Goal: Task Accomplishment & Management: Complete application form

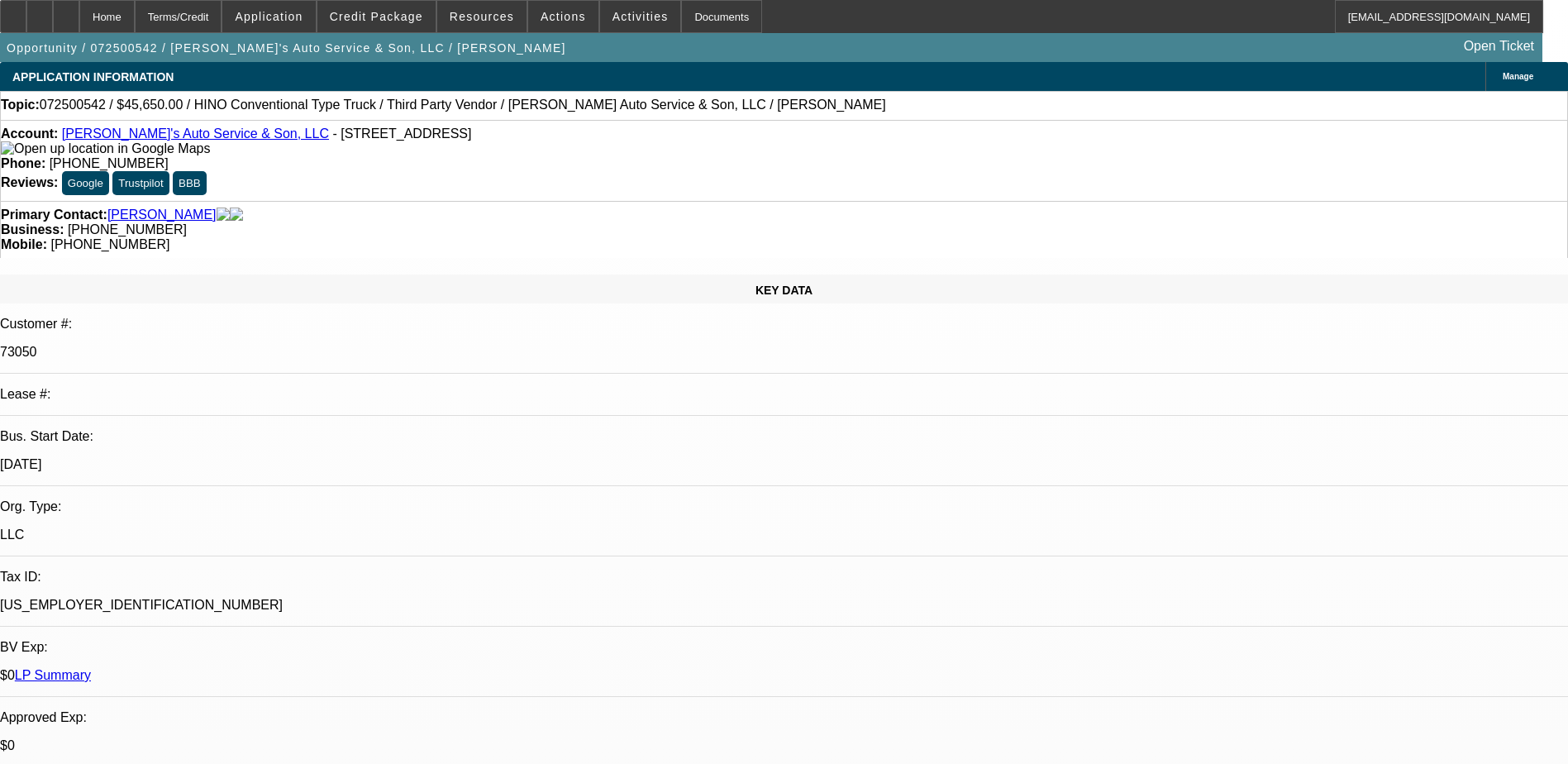
select select "0"
select select "0.1"
select select "0"
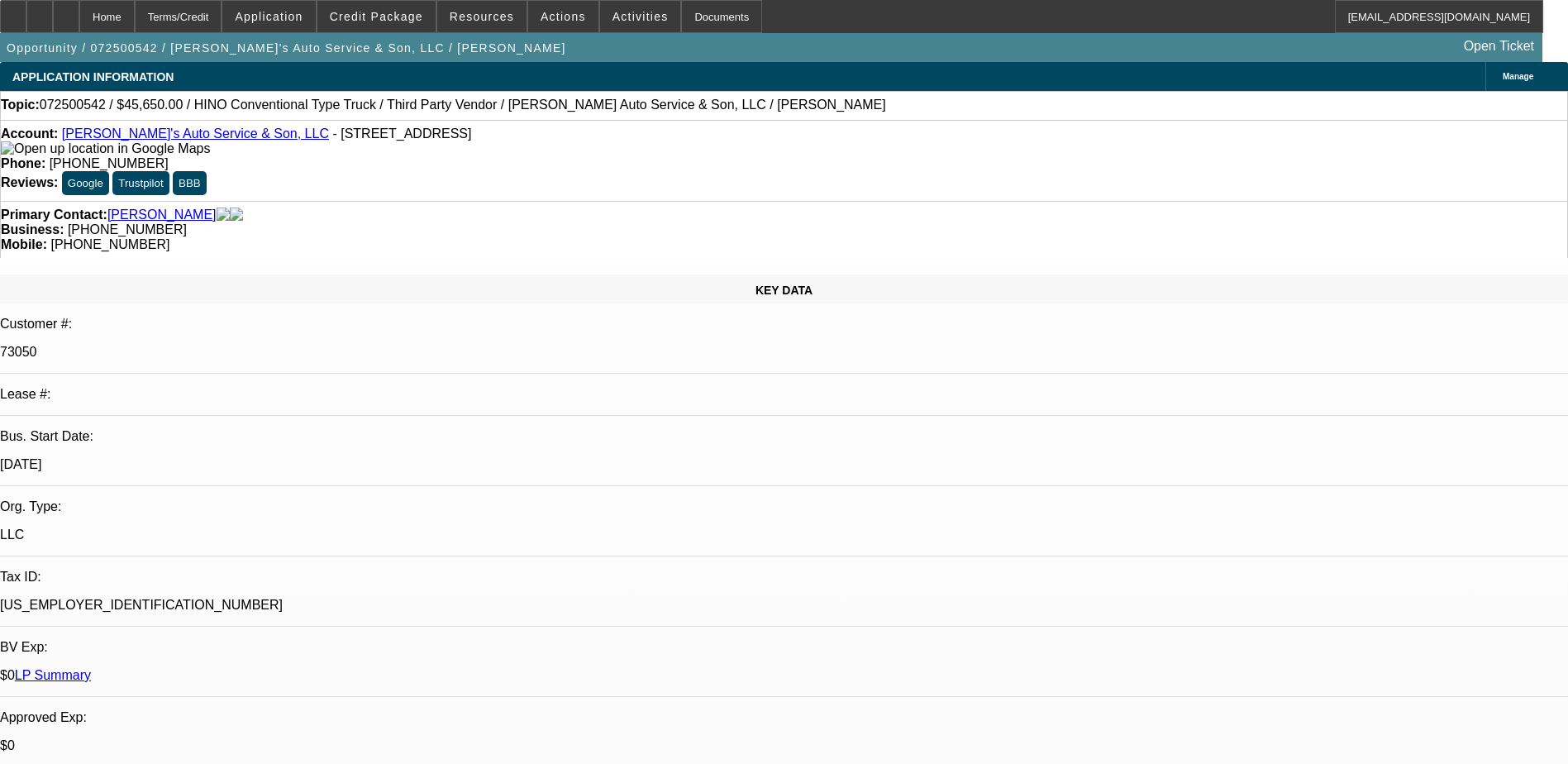
select select "0"
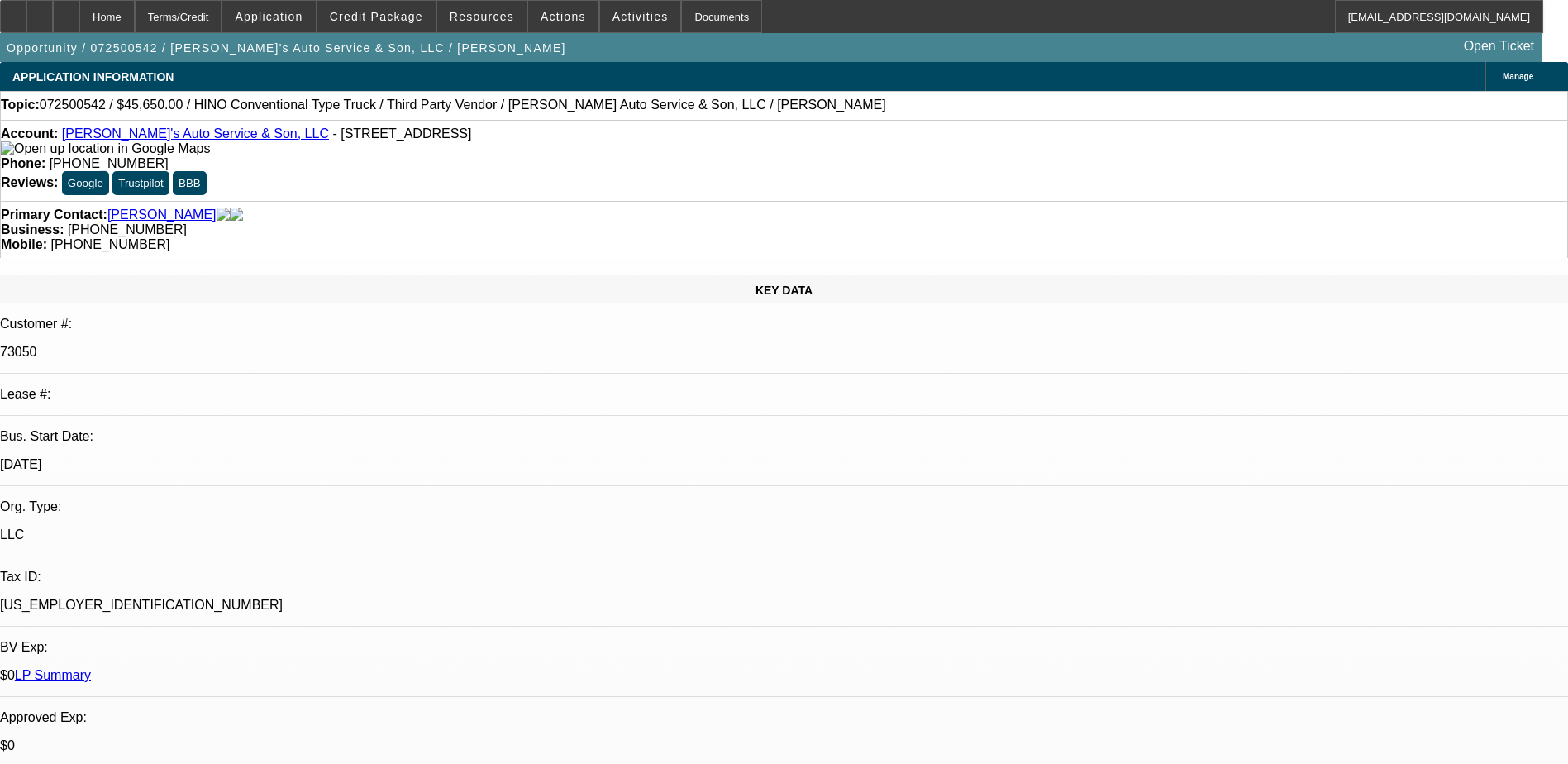
select select "0"
select select "0.1"
select select "1"
select select "4"
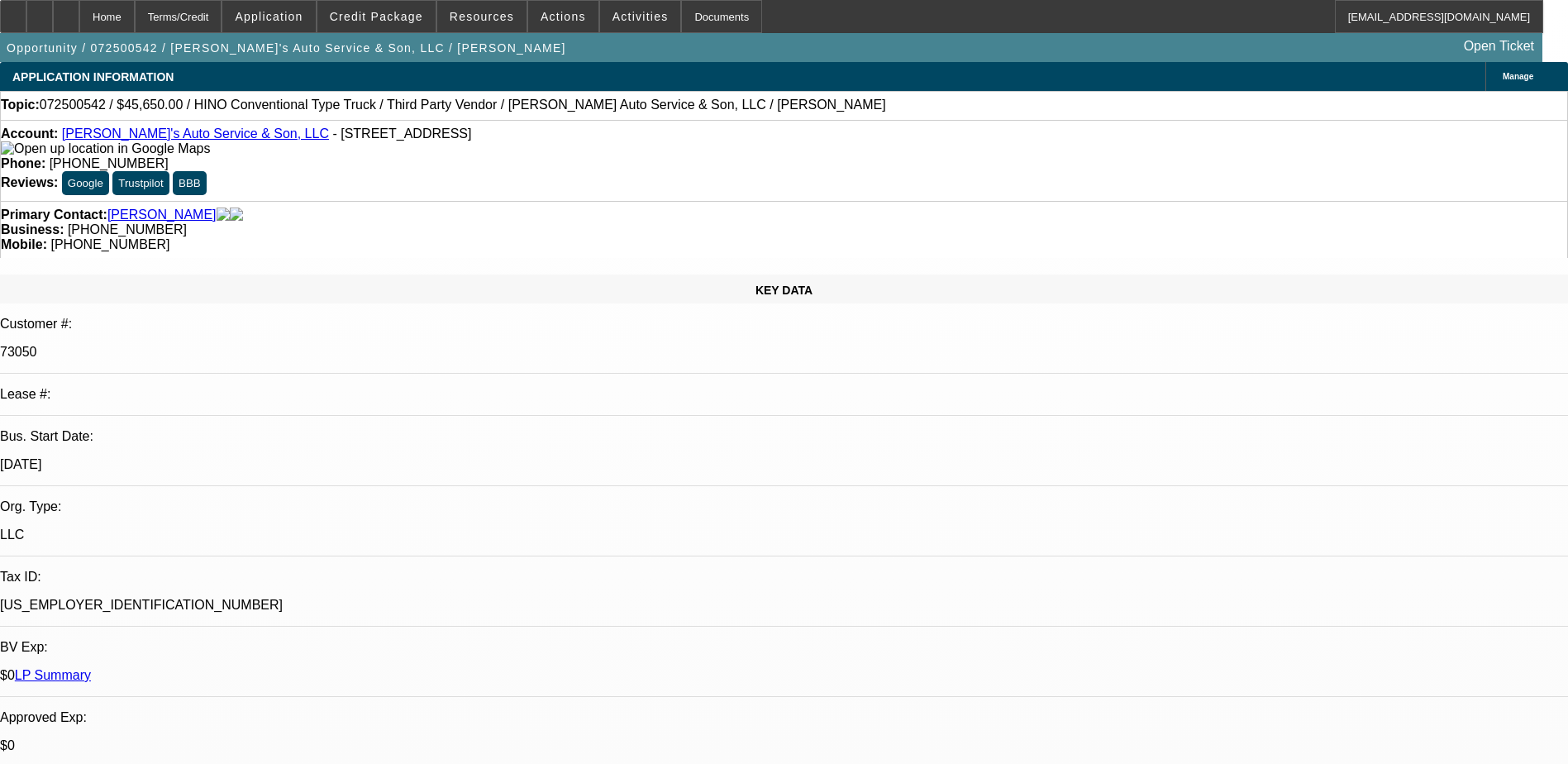
select select "1"
select select "6"
select select "1"
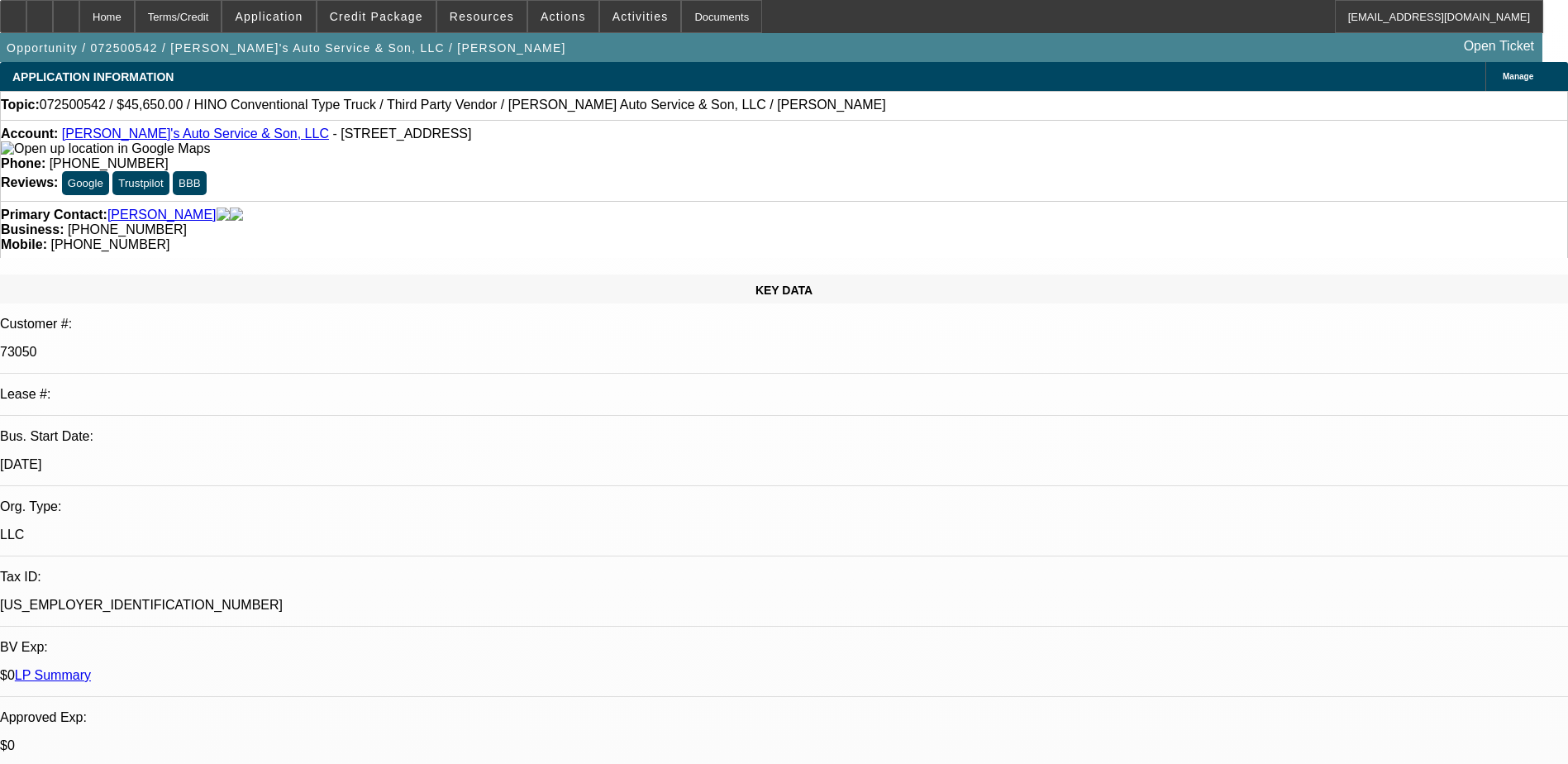
select select "6"
select select "1"
select select "4"
drag, startPoint x: 653, startPoint y: 141, endPoint x: 578, endPoint y: 141, distance: 75.0
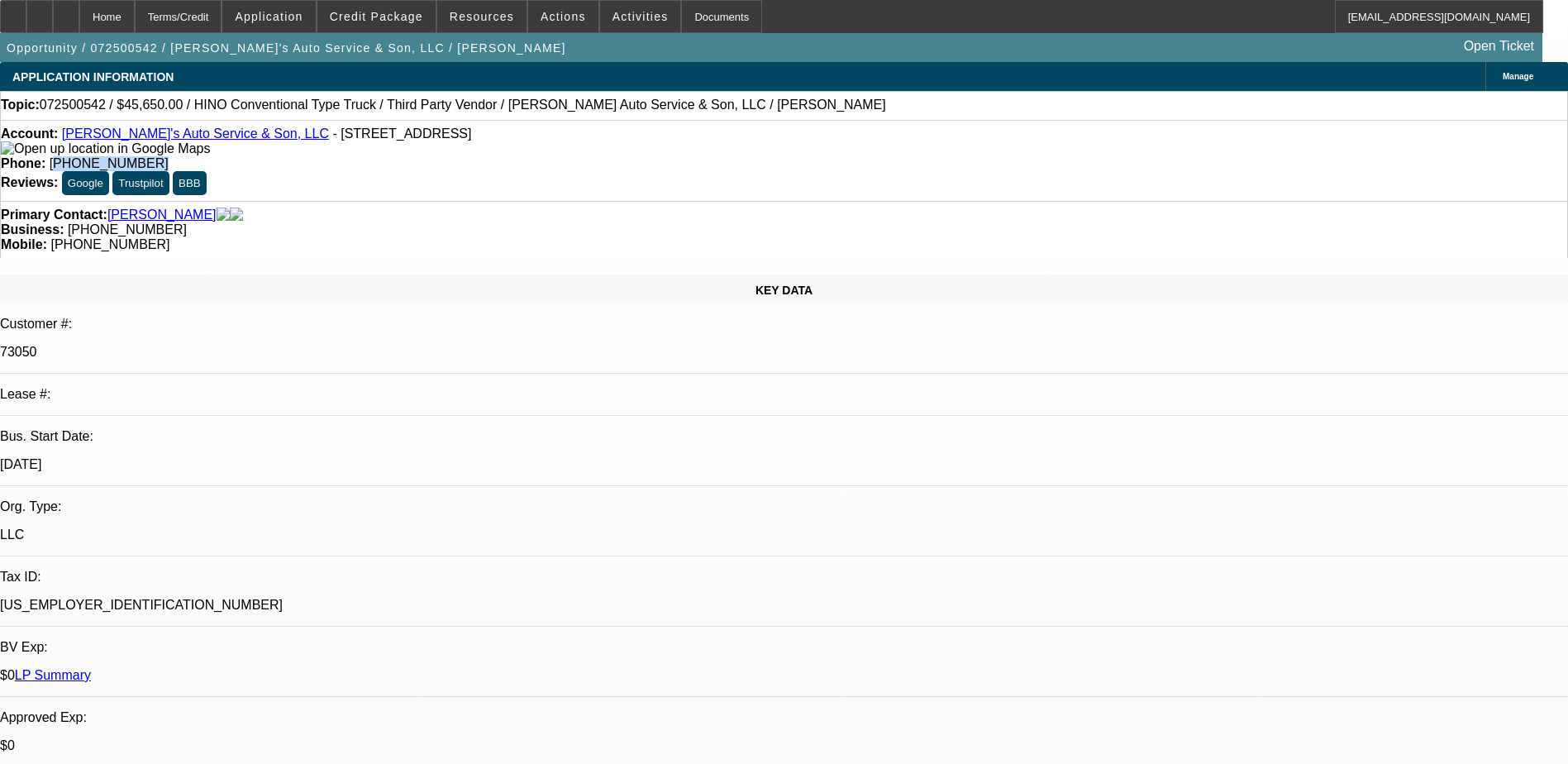
click at [578, 156] on div "Phone: (610) 866-2022" at bounding box center [784, 163] width 1566 height 15
drag, startPoint x: 578, startPoint y: 141, endPoint x: 628, endPoint y: 141, distance: 50.0
copy span "610) 866-2022"
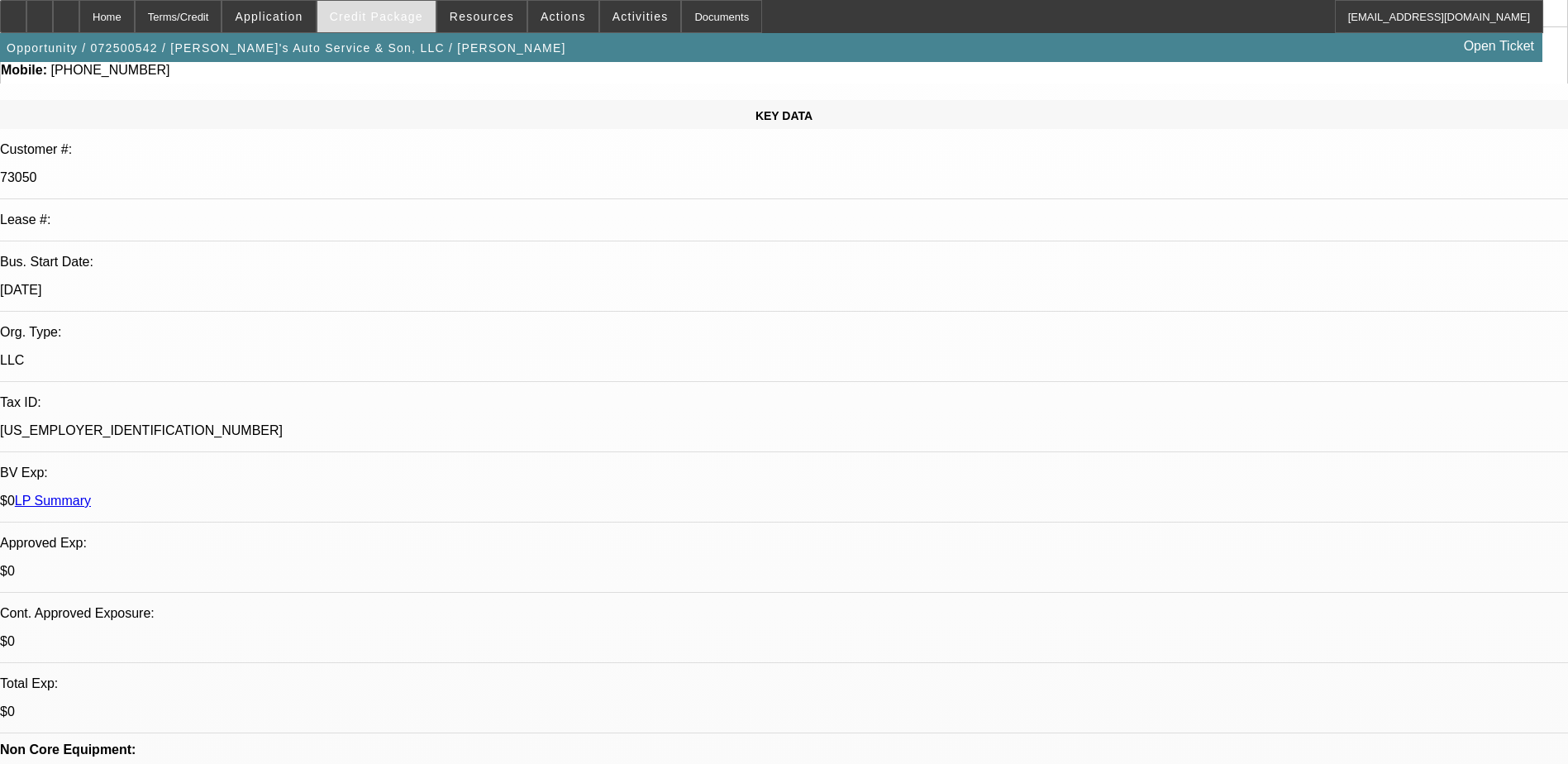
scroll to position [248, 0]
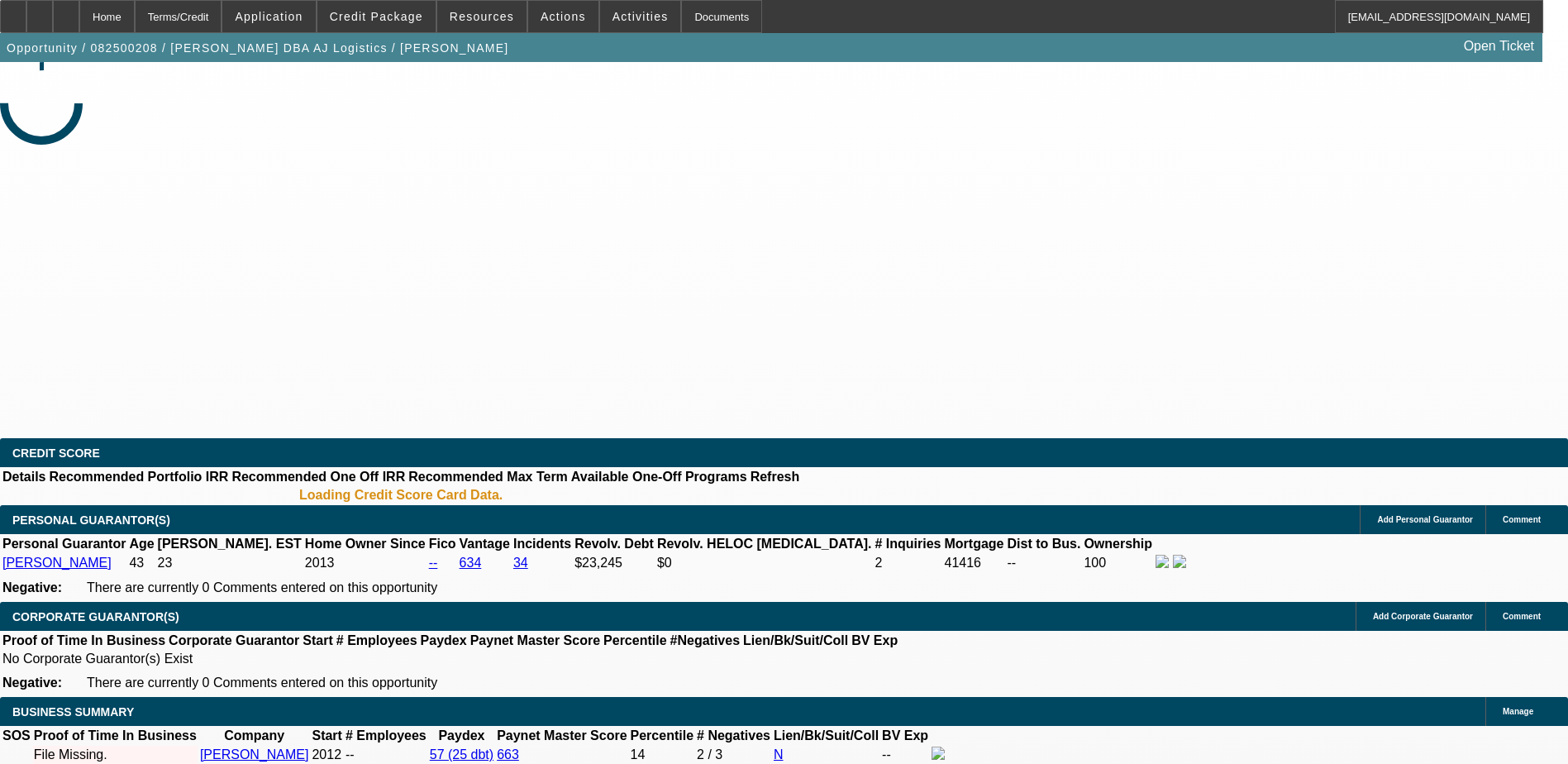
select select "0"
select select "2"
select select "0.1"
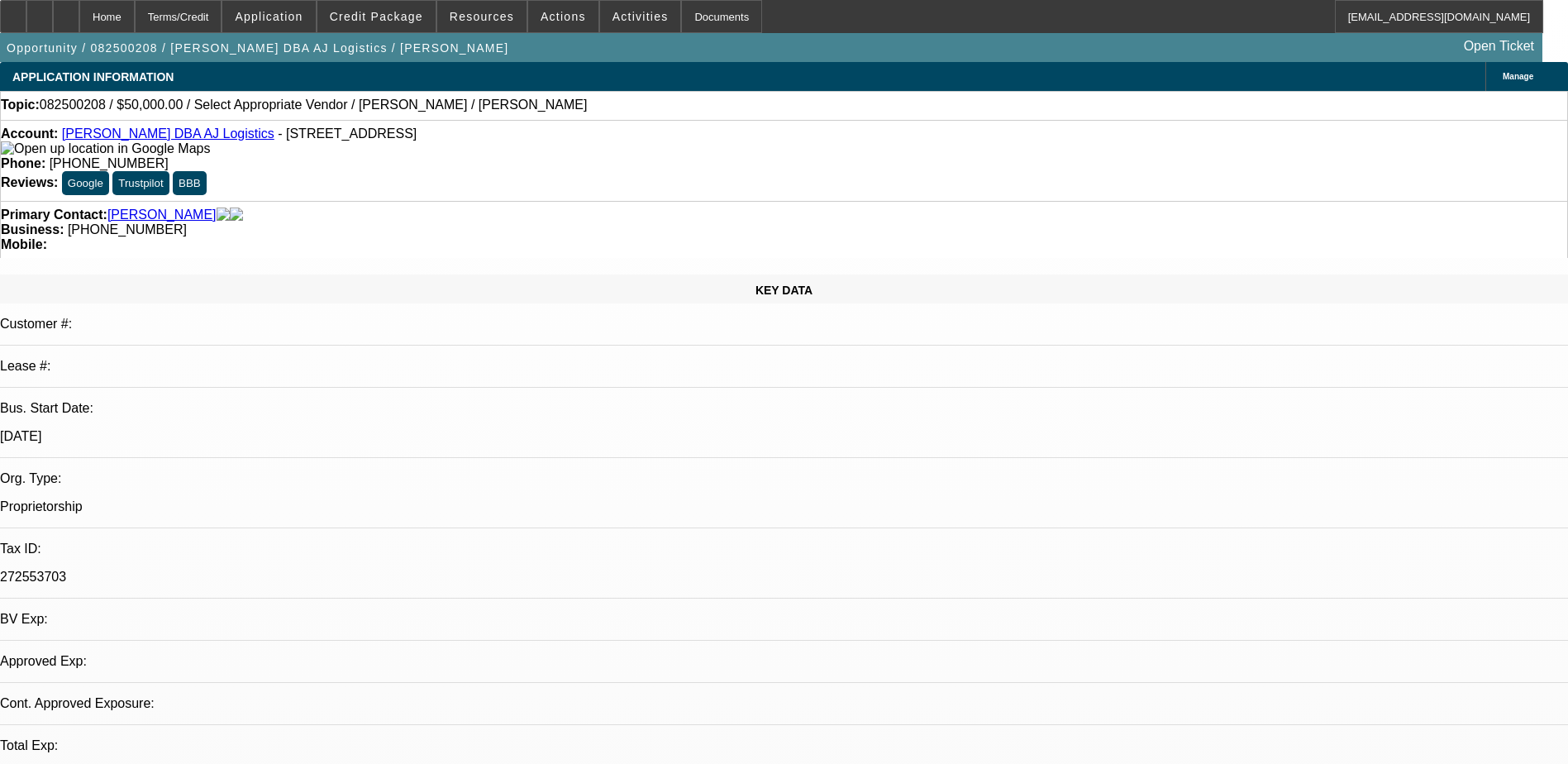
select select "1"
select select "2"
select select "4"
drag, startPoint x: 653, startPoint y: 134, endPoint x: 575, endPoint y: 136, distance: 78.0
click at [575, 156] on div "Phone: (915) 549-9679" at bounding box center [784, 163] width 1566 height 15
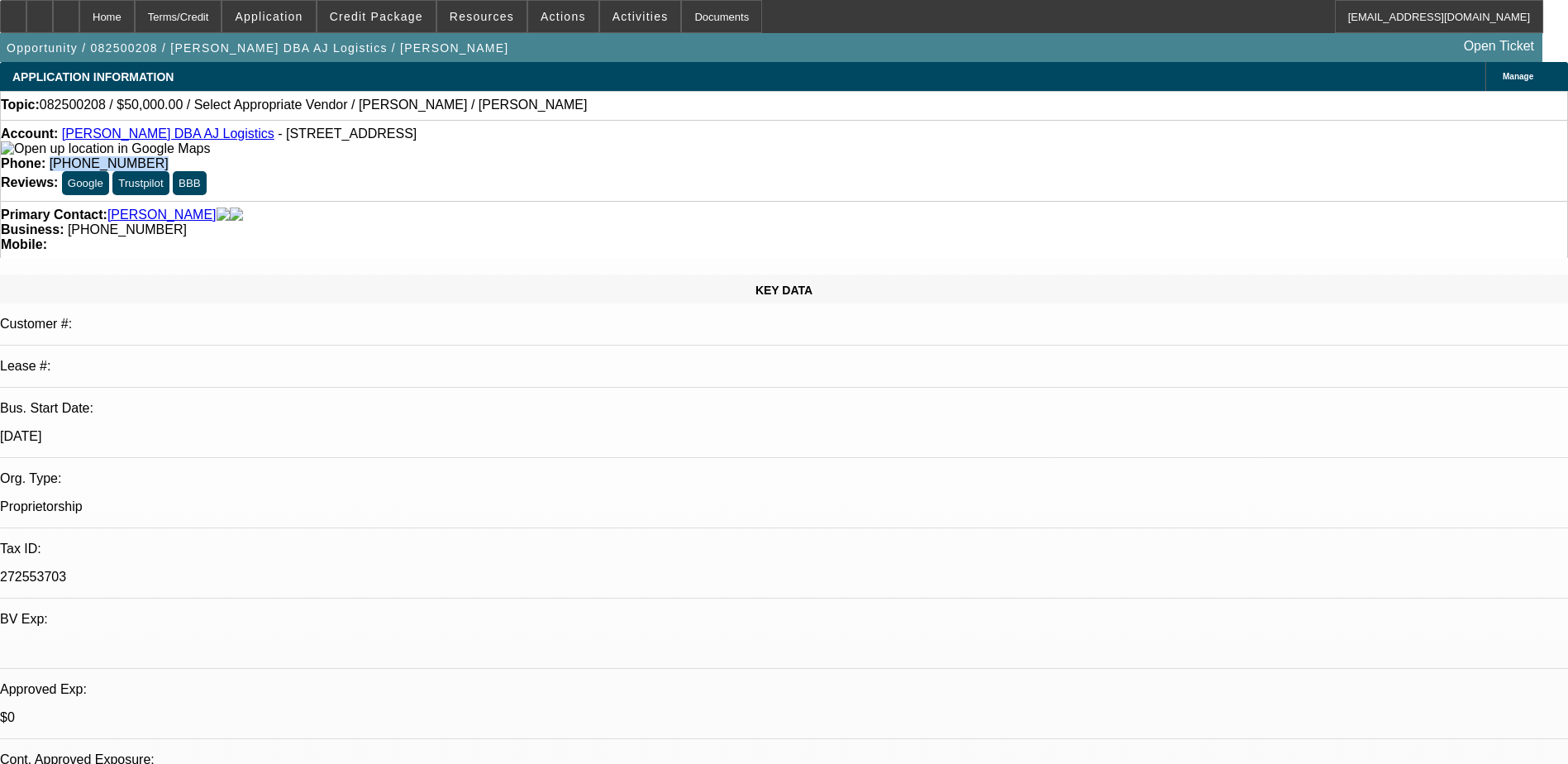
drag, startPoint x: 575, startPoint y: 136, endPoint x: 638, endPoint y: 138, distance: 63.0
copy span "(915) 549-9679"
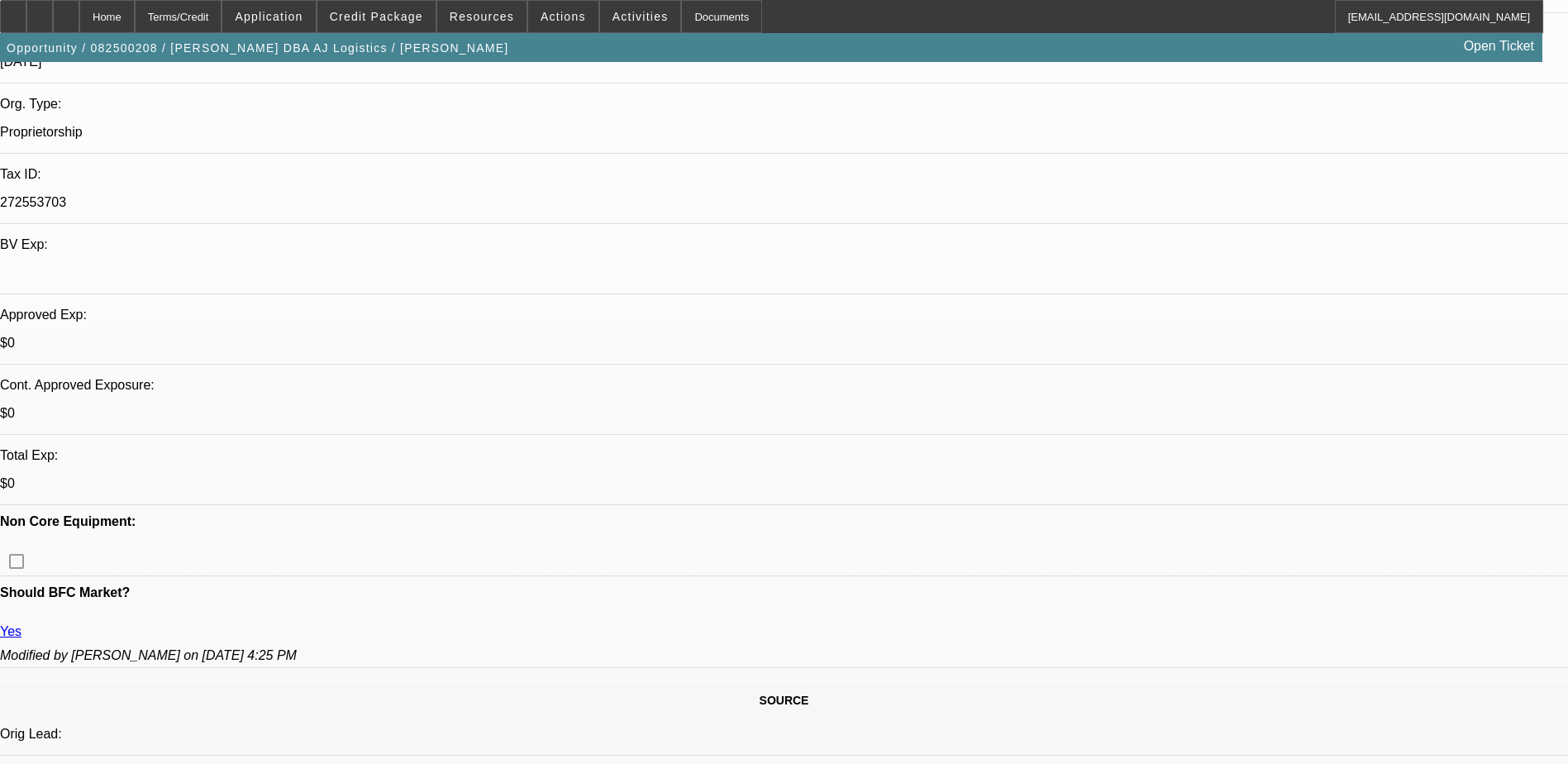
scroll to position [414, 0]
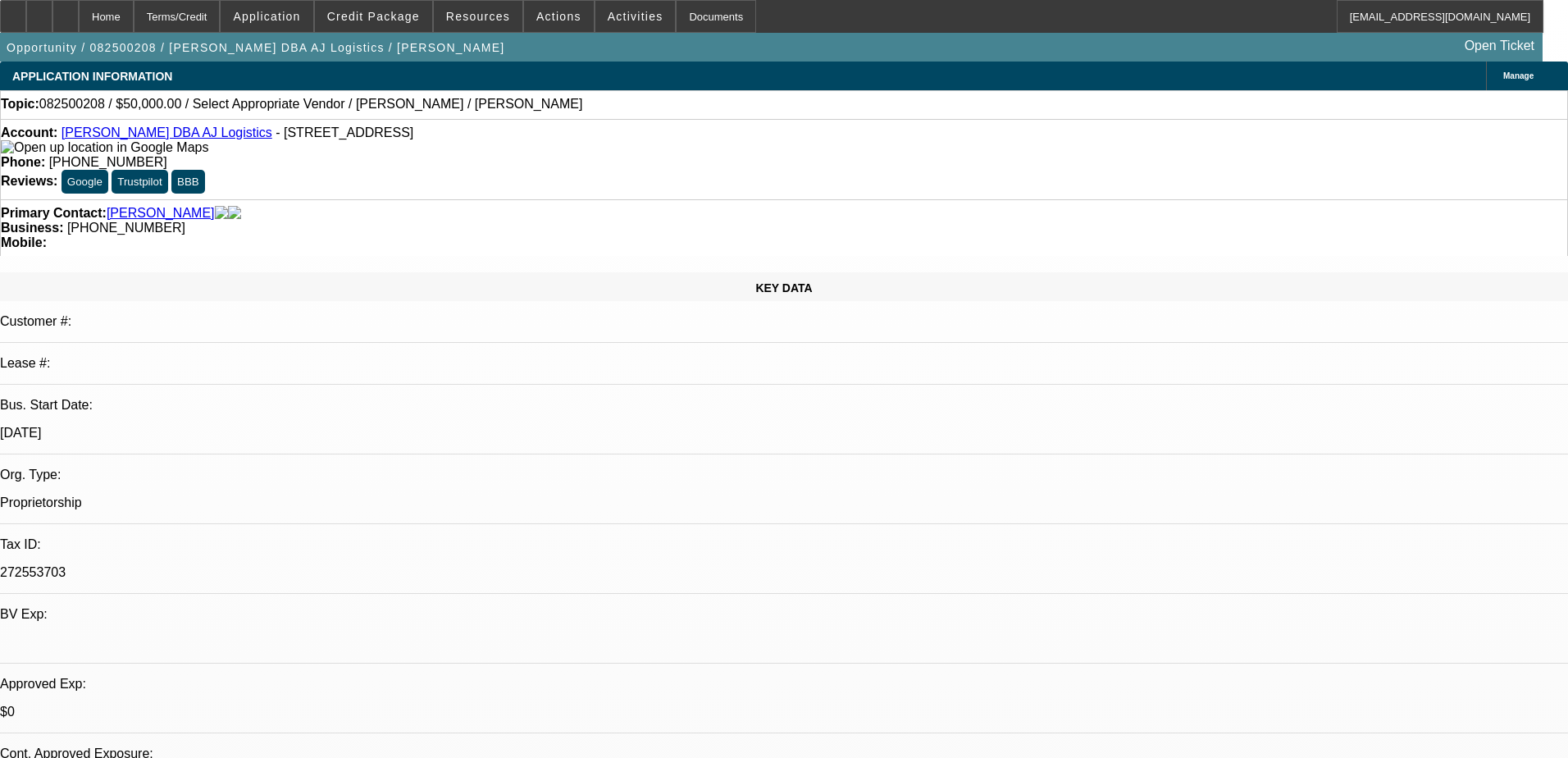
select select "0"
select select "2"
select select "0.1"
select select "4"
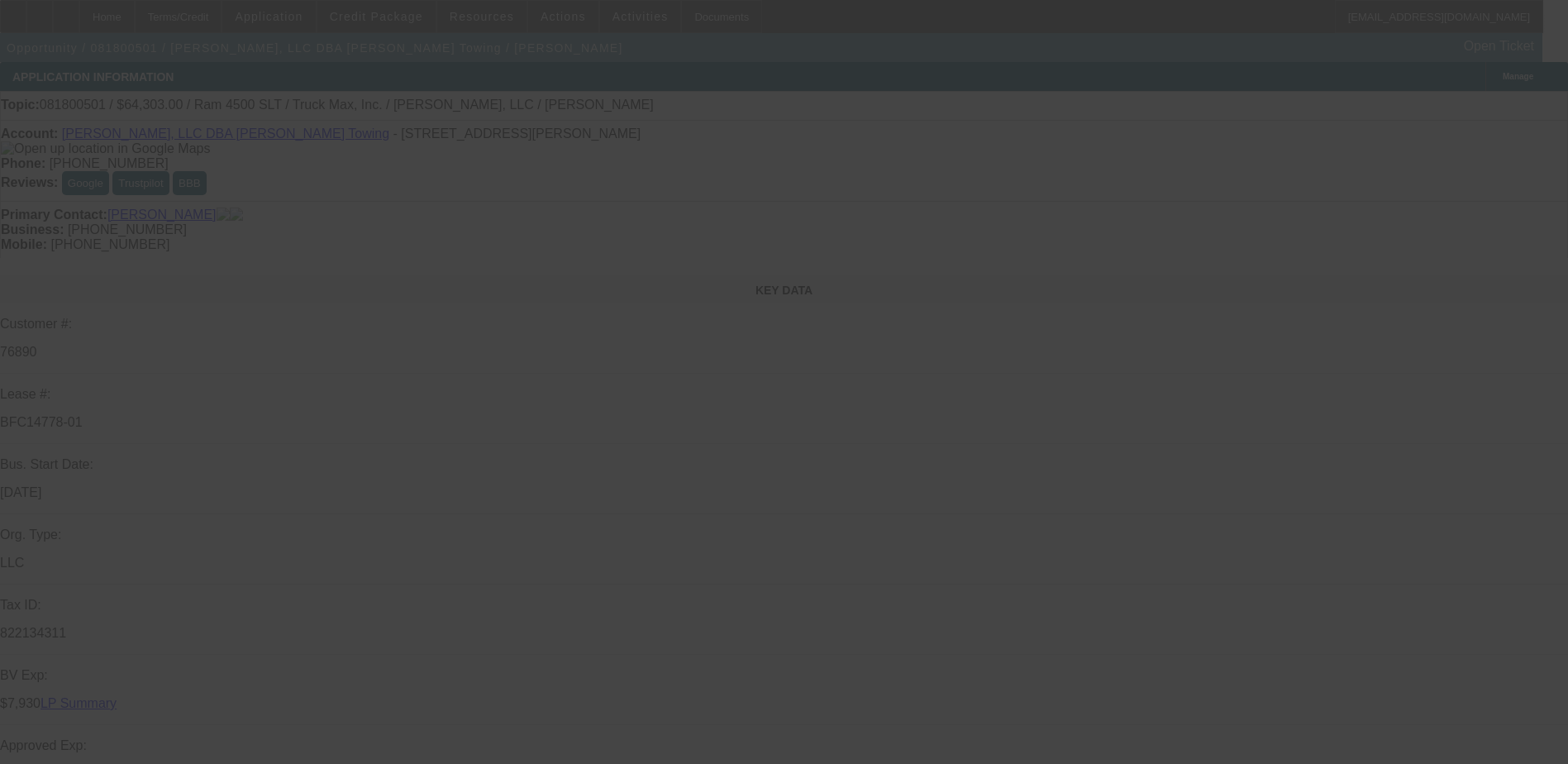
select select "0"
select select "2"
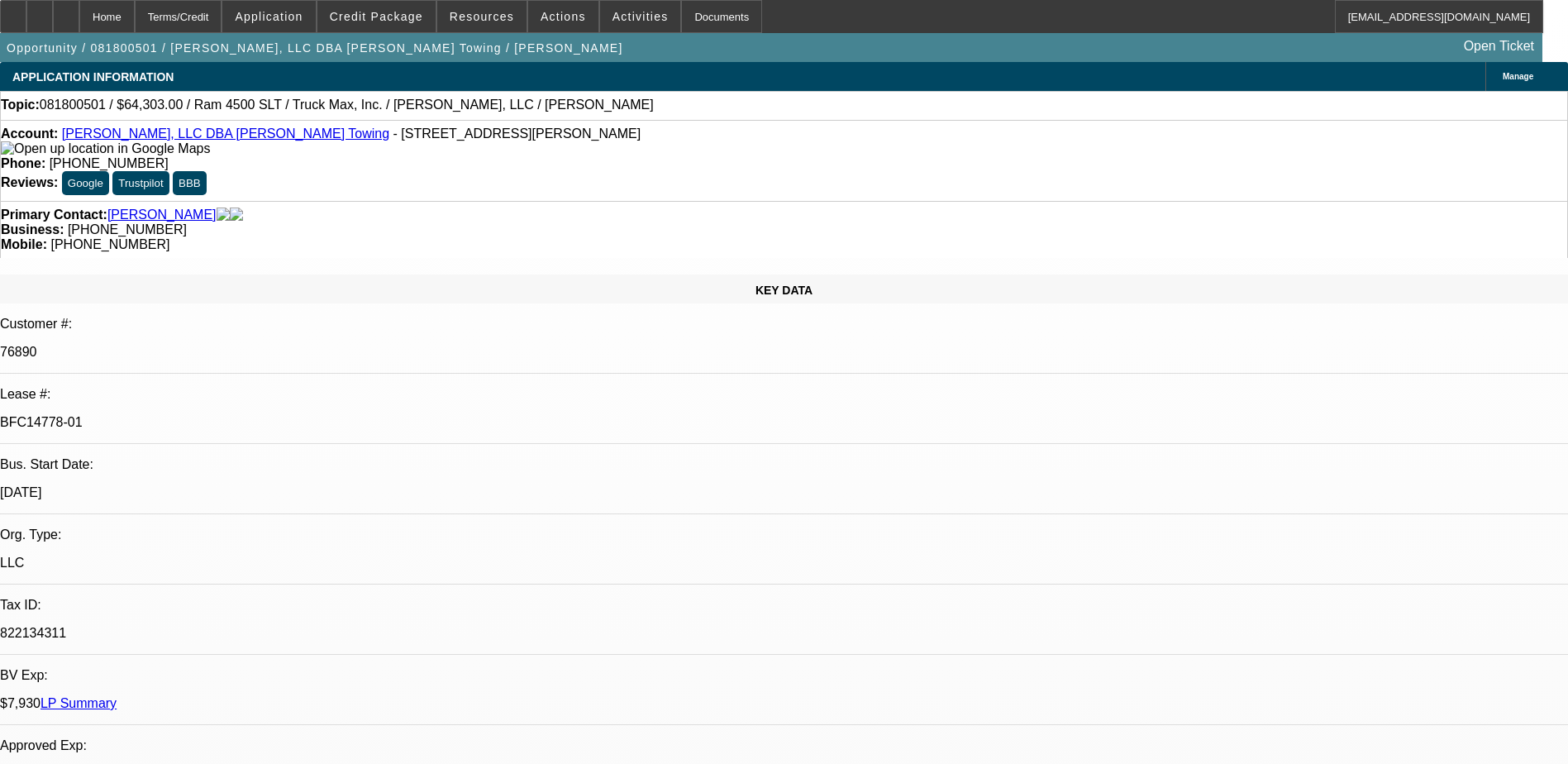
select select "2"
select select "0.1"
select select "4"
select select "0.15"
select select "2"
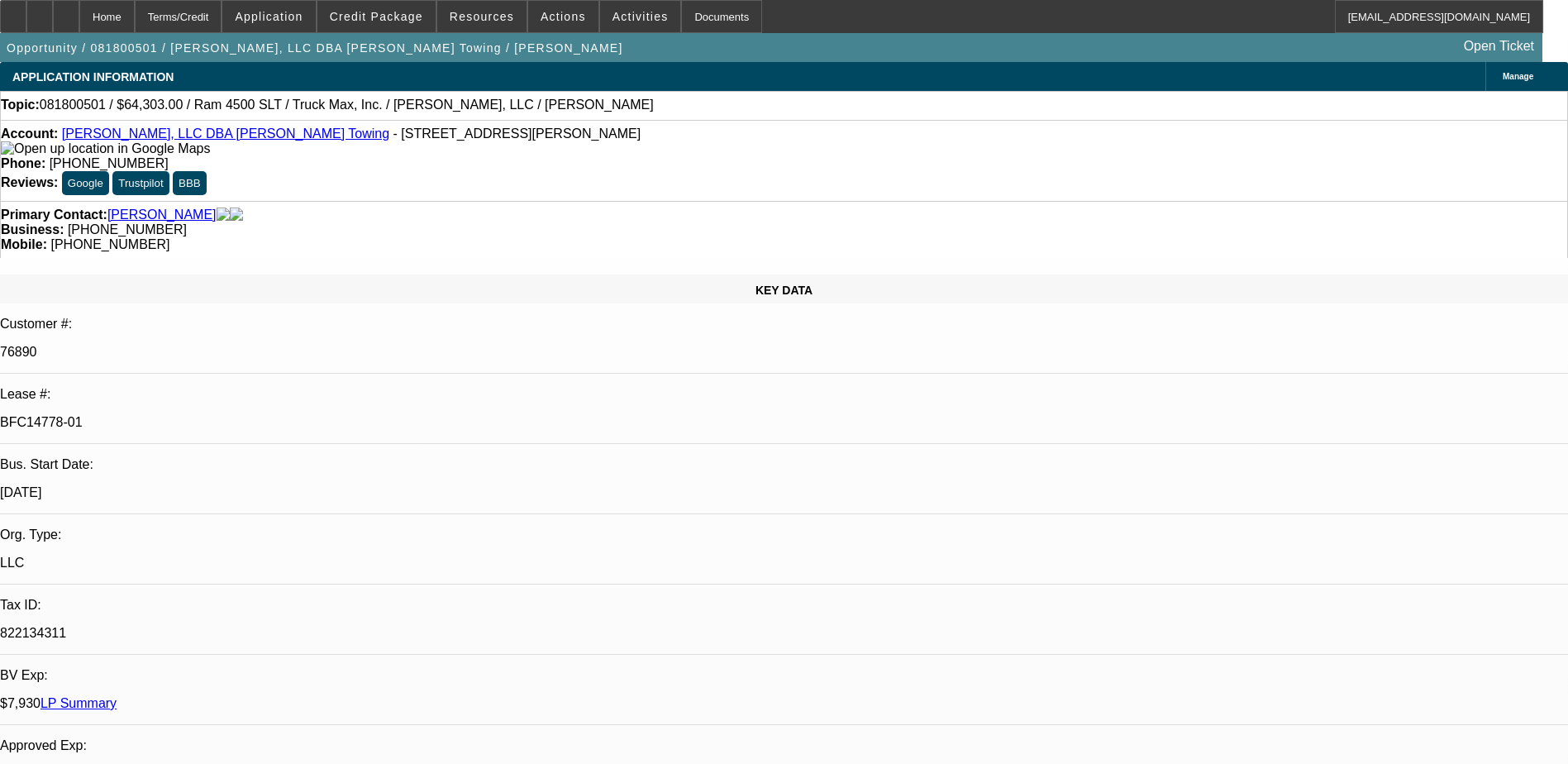
select select "2"
select select "0.1"
select select "4"
select select "0.1"
select select "2"
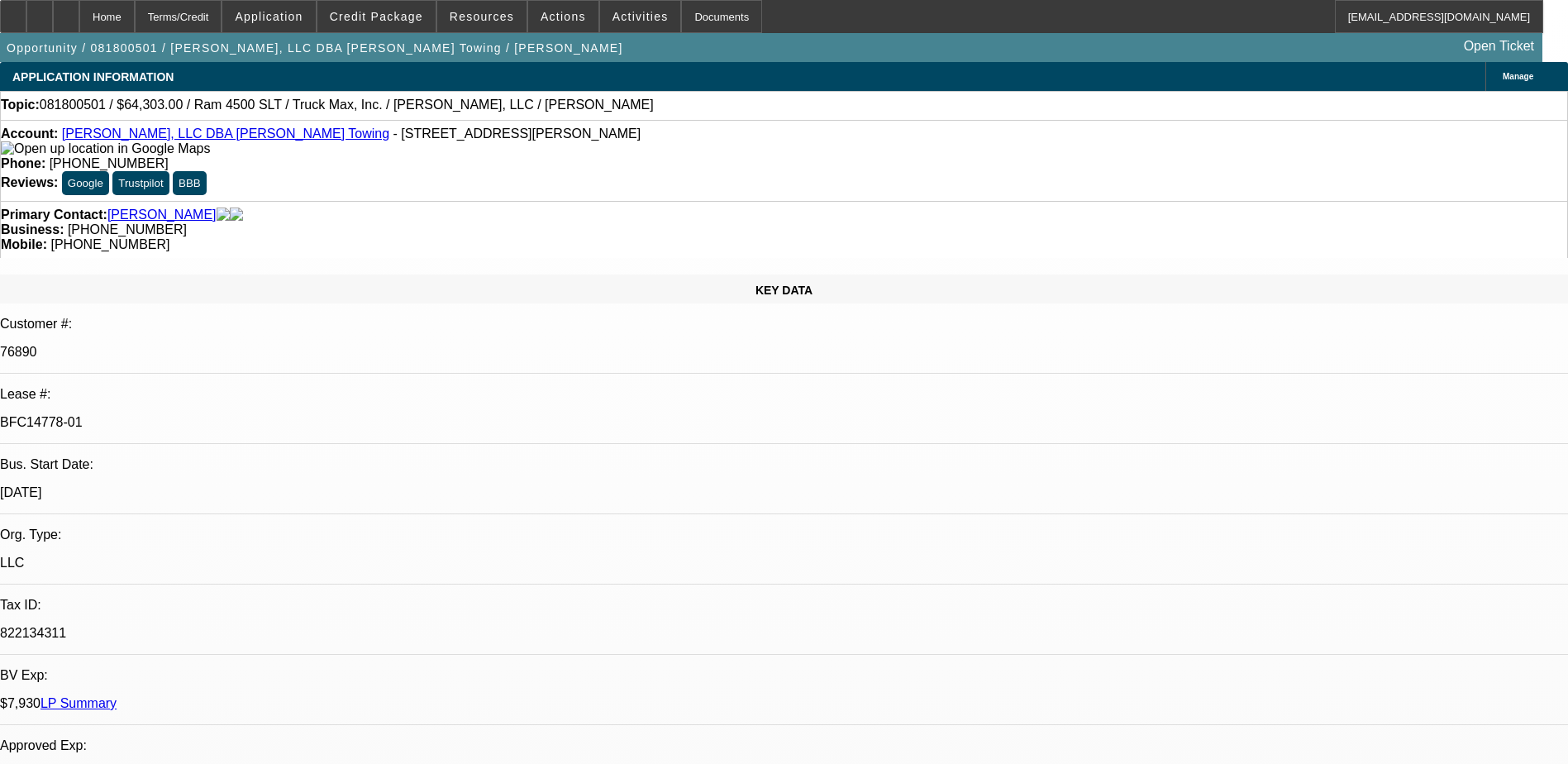
select select "2"
select select "0.1"
select select "4"
select select "0.1"
select select "2"
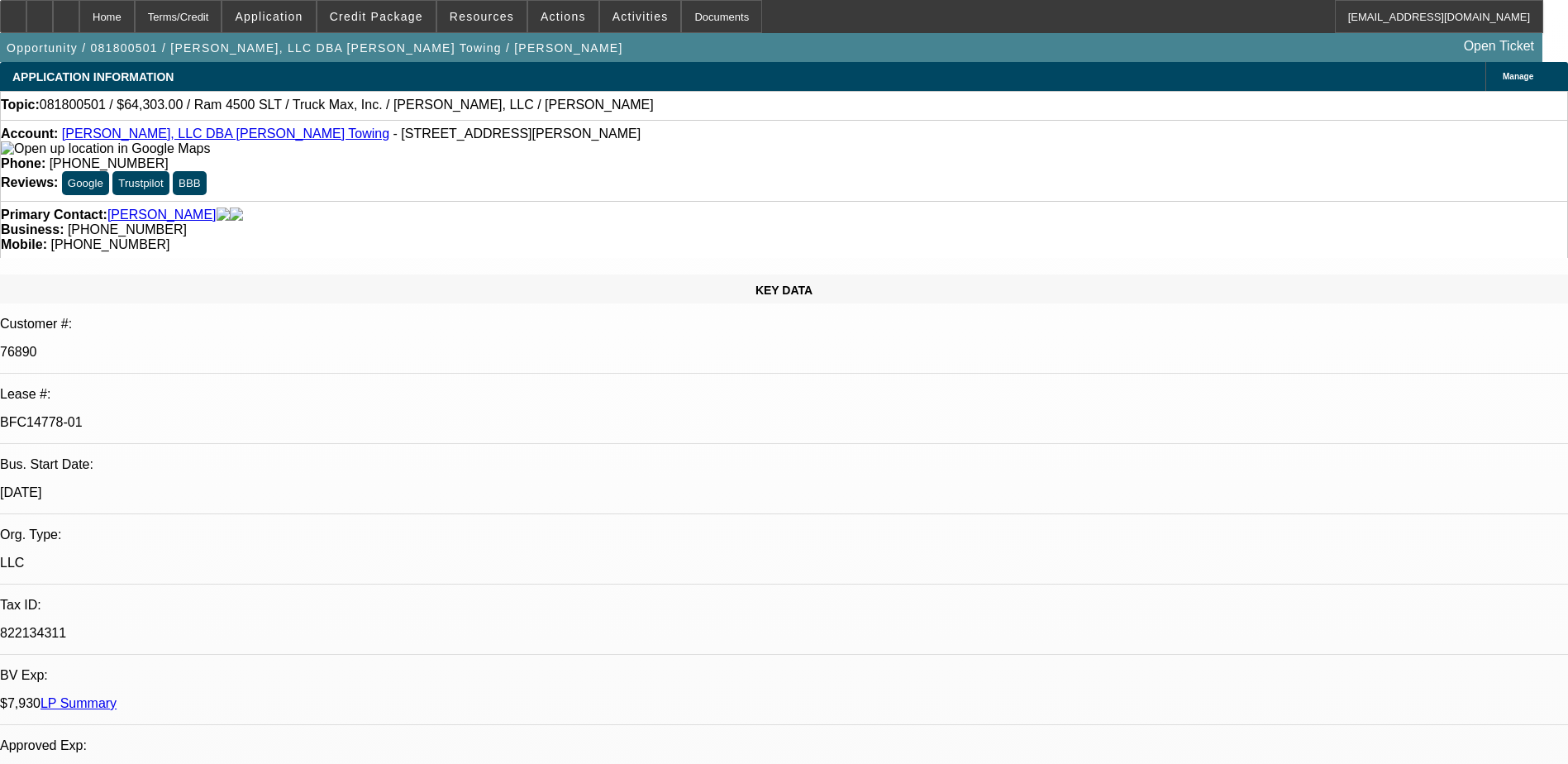
select select "2"
select select "0.1"
select select "4"
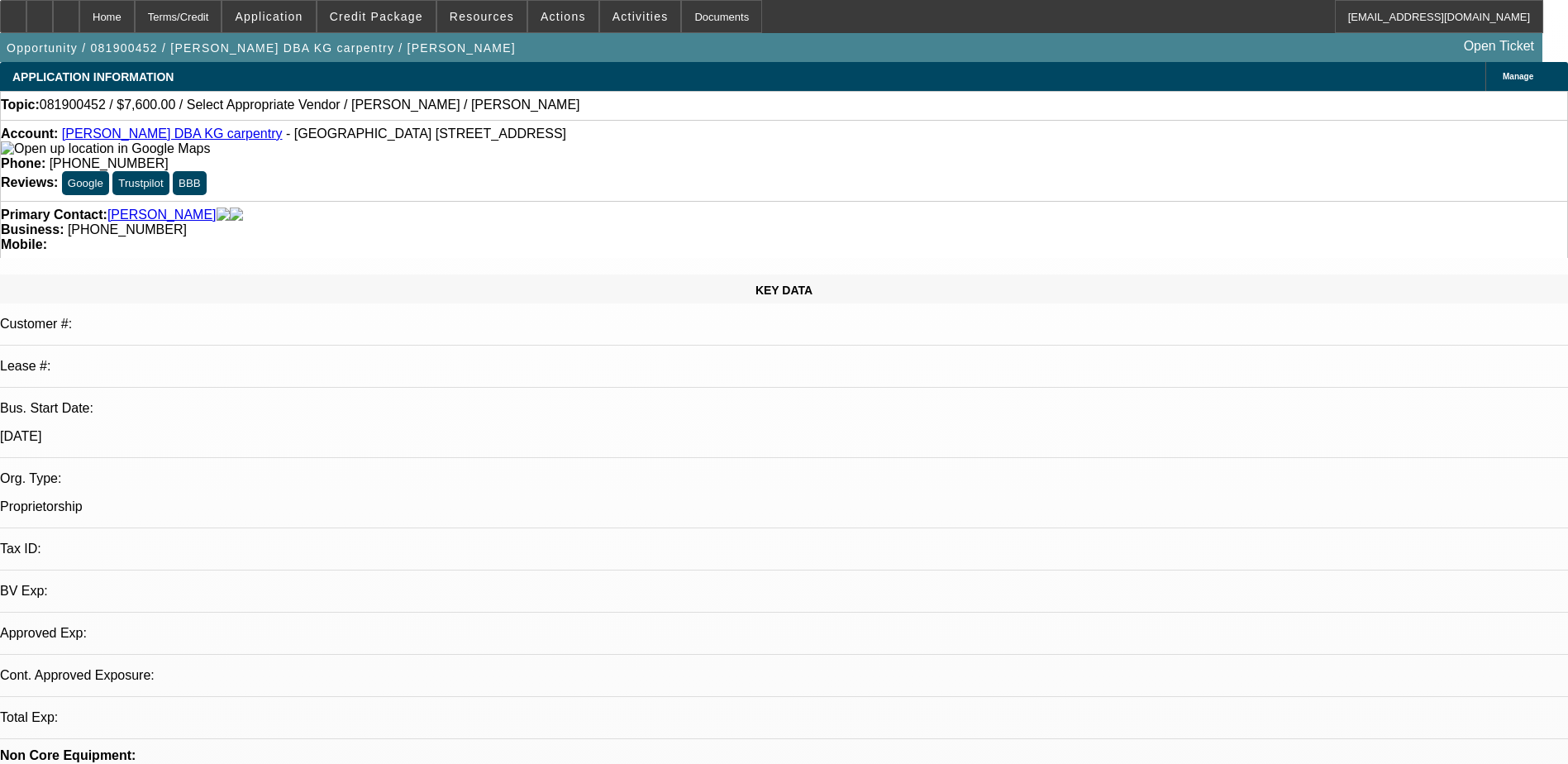
select select "0"
select select "2"
select select "0.1"
select select "1"
select select "2"
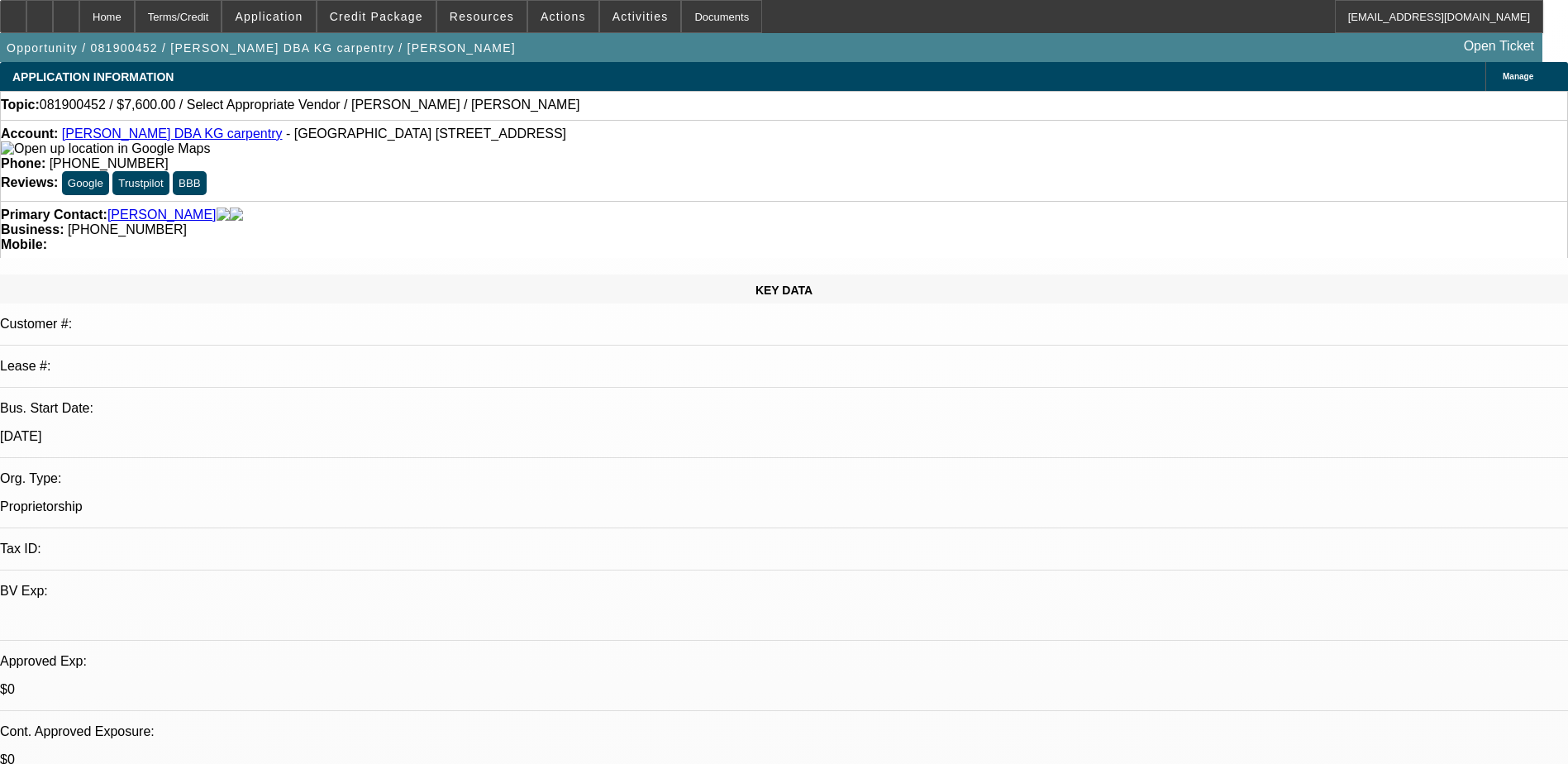
select select
click at [407, 18] on span "Credit Package" at bounding box center [376, 16] width 93 height 13
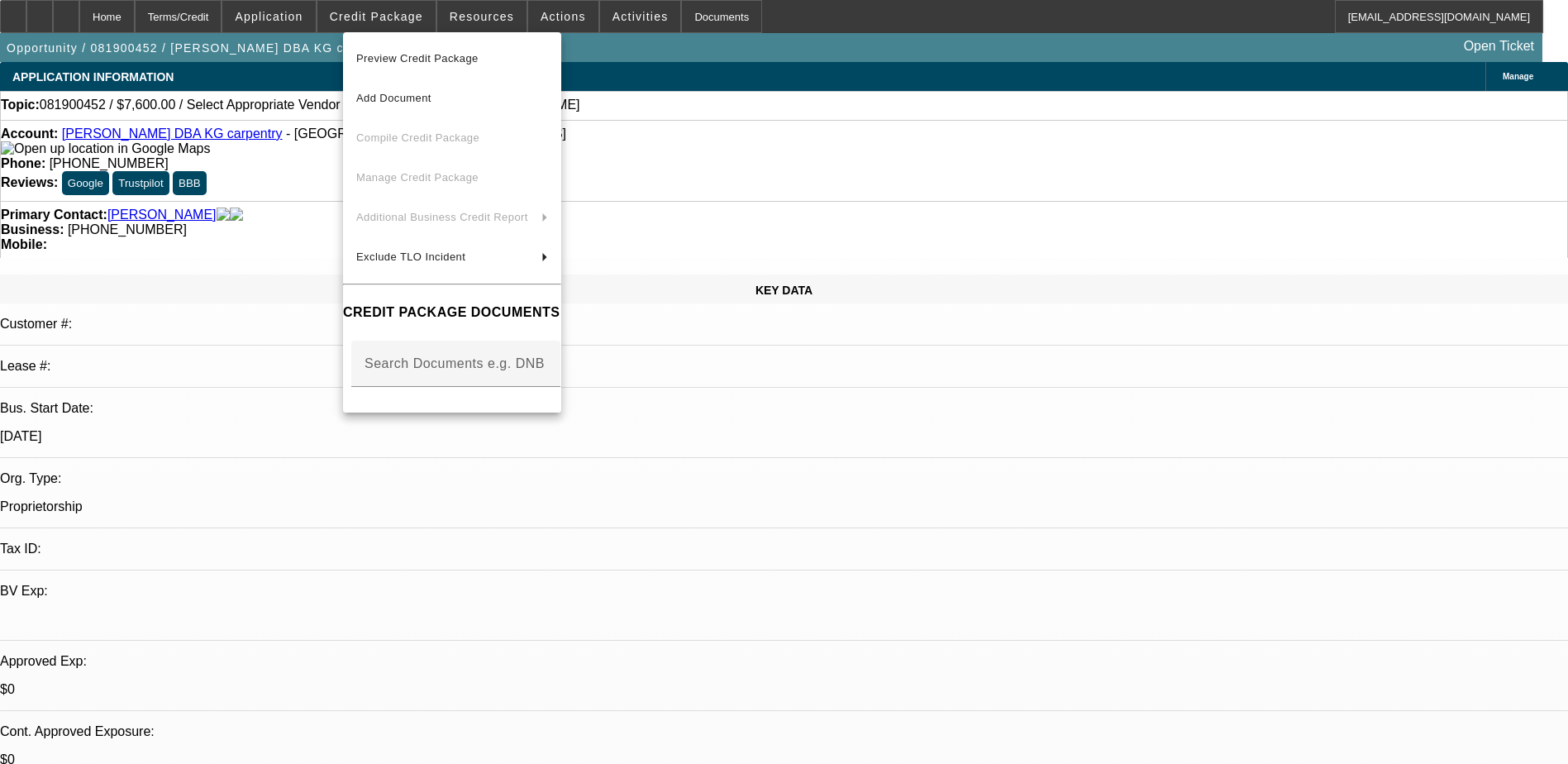
click at [474, 23] on div at bounding box center [784, 382] width 1568 height 764
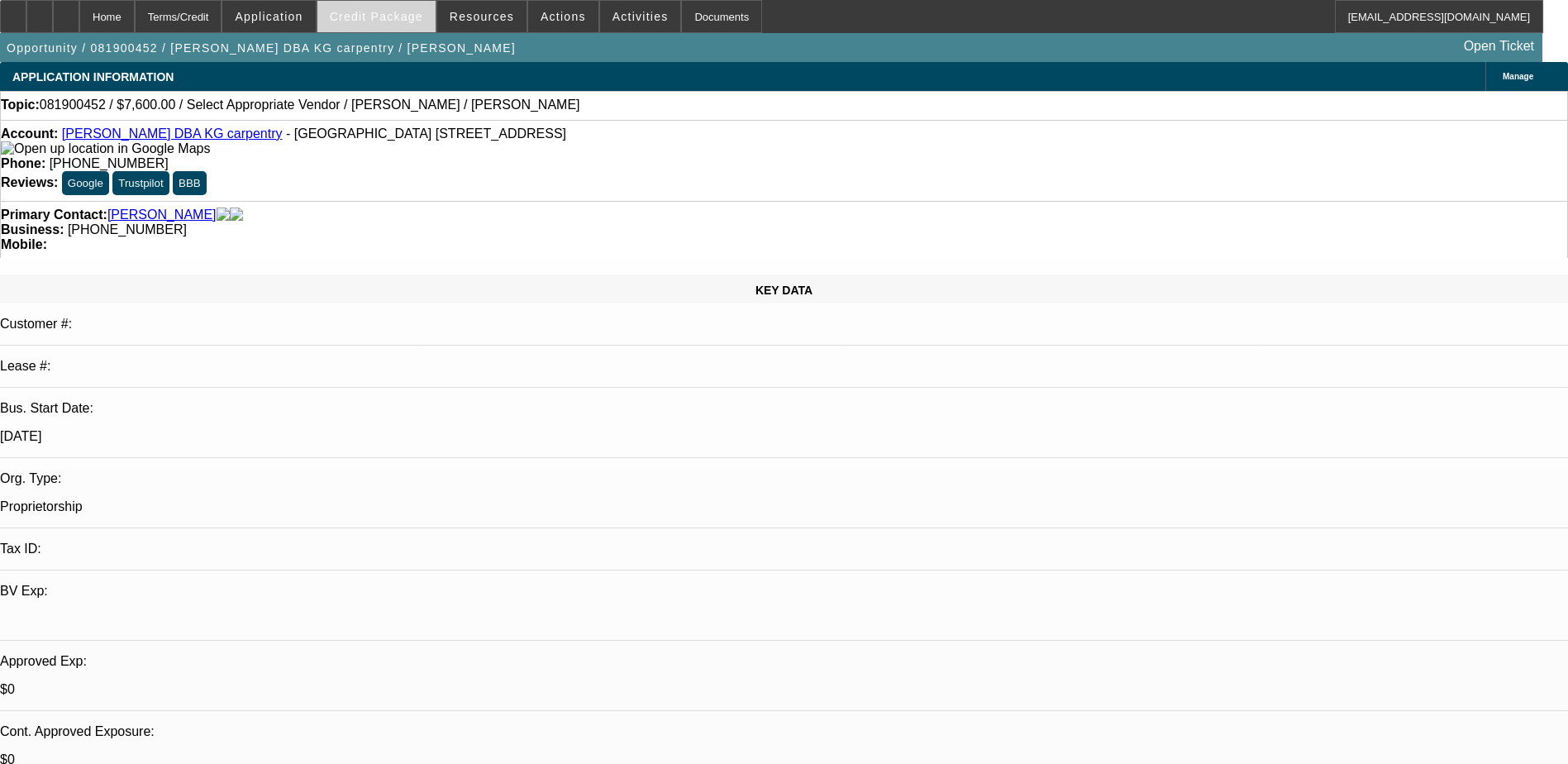
click at [415, 14] on span "Credit Package" at bounding box center [376, 16] width 93 height 13
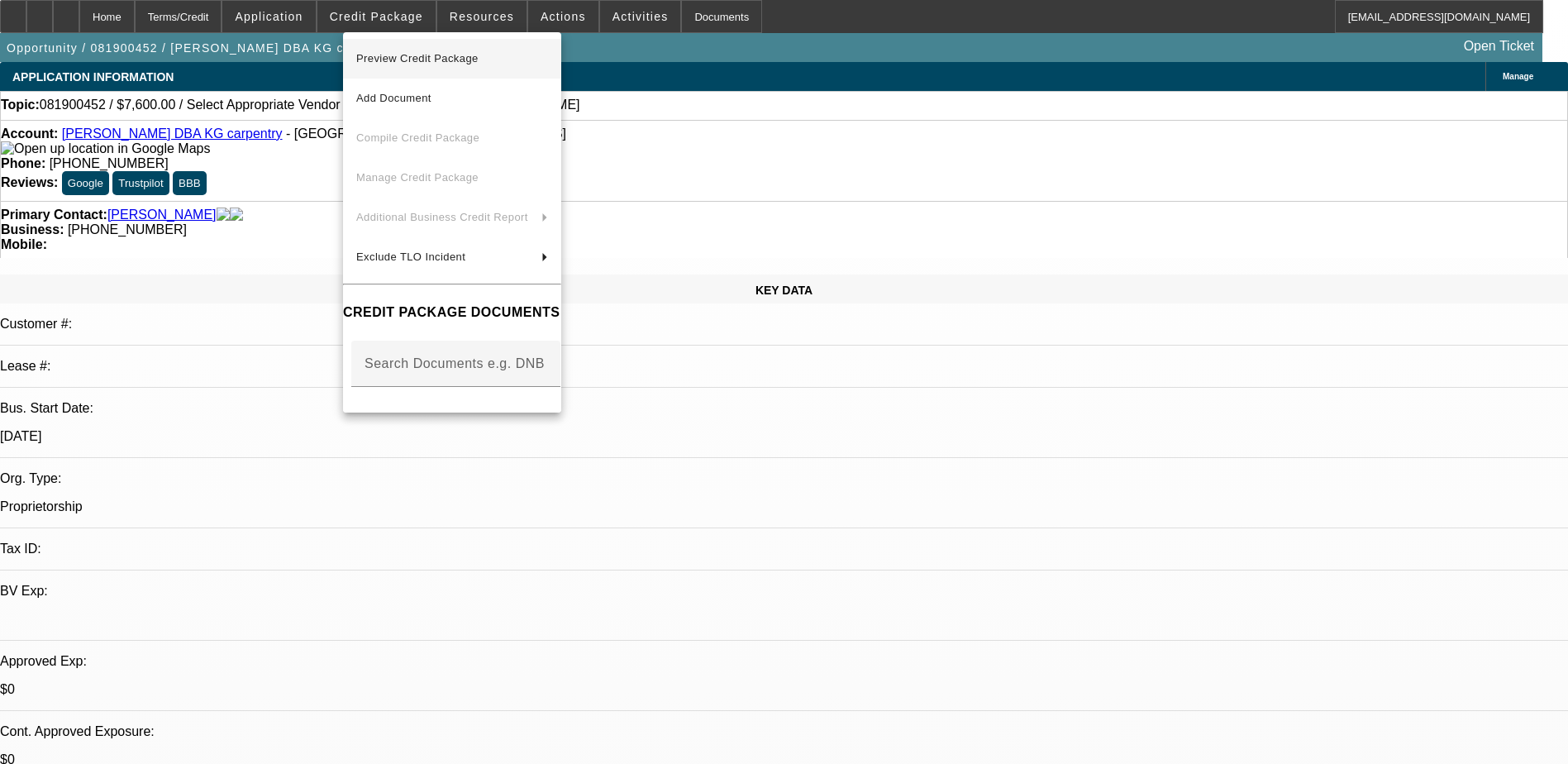
click at [486, 60] on span "Preview Credit Package" at bounding box center [452, 58] width 191 height 19
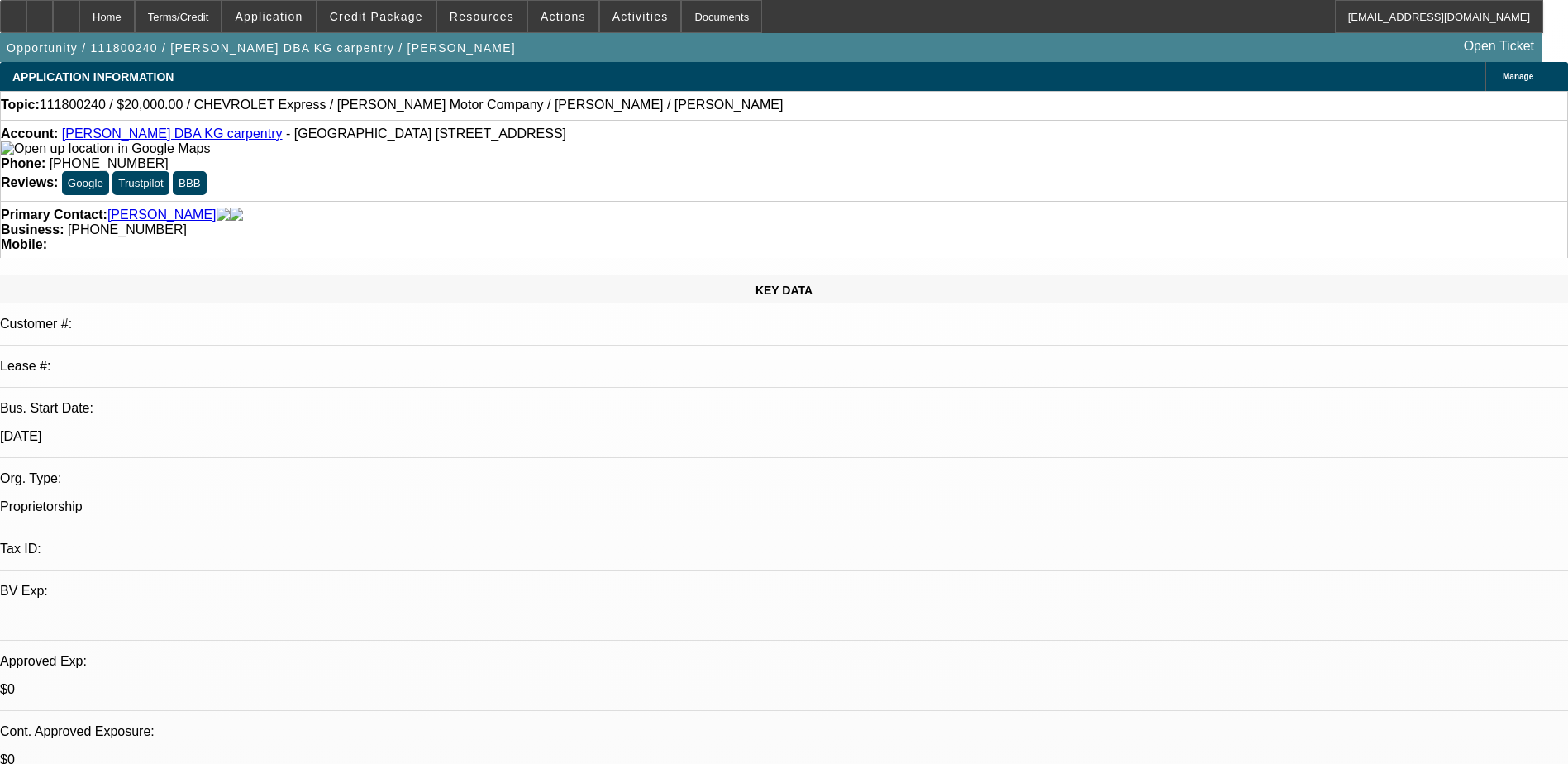
select select "0"
select select "0.1"
select select "0"
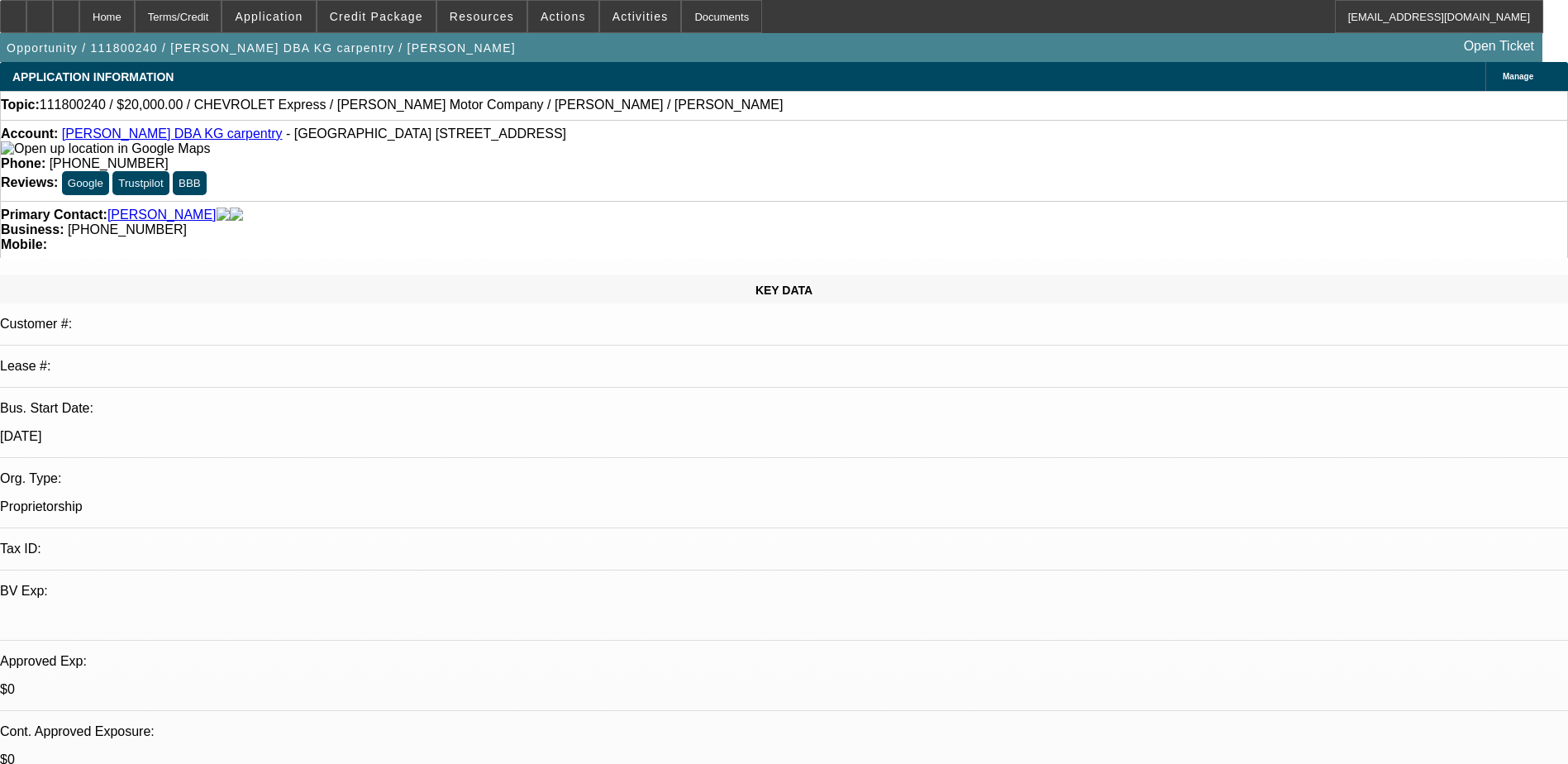
select select "0.1"
select select "0"
select select "0.1"
select select "0"
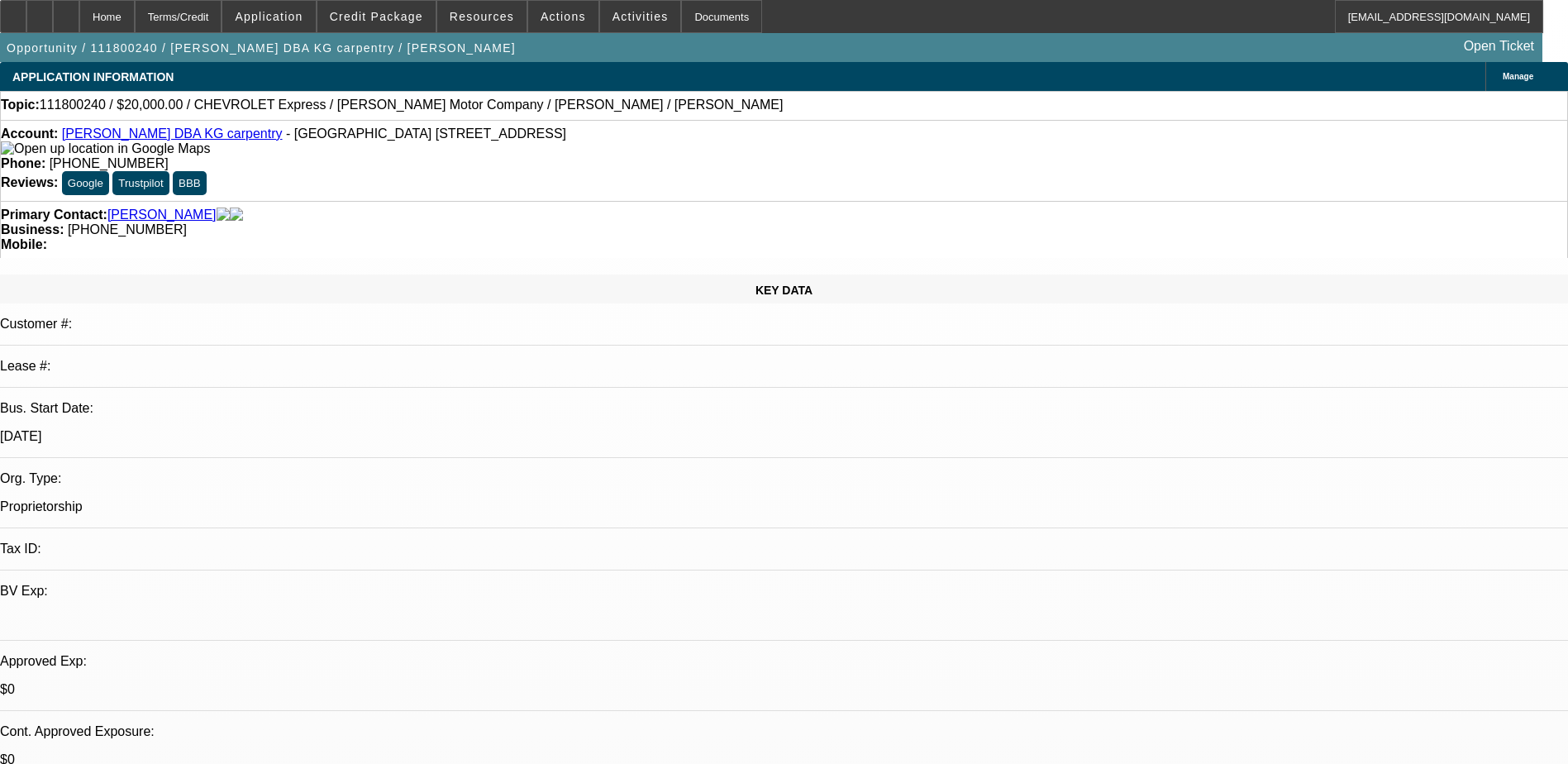
select select "0"
select select "0.1"
select select "1"
select select "4"
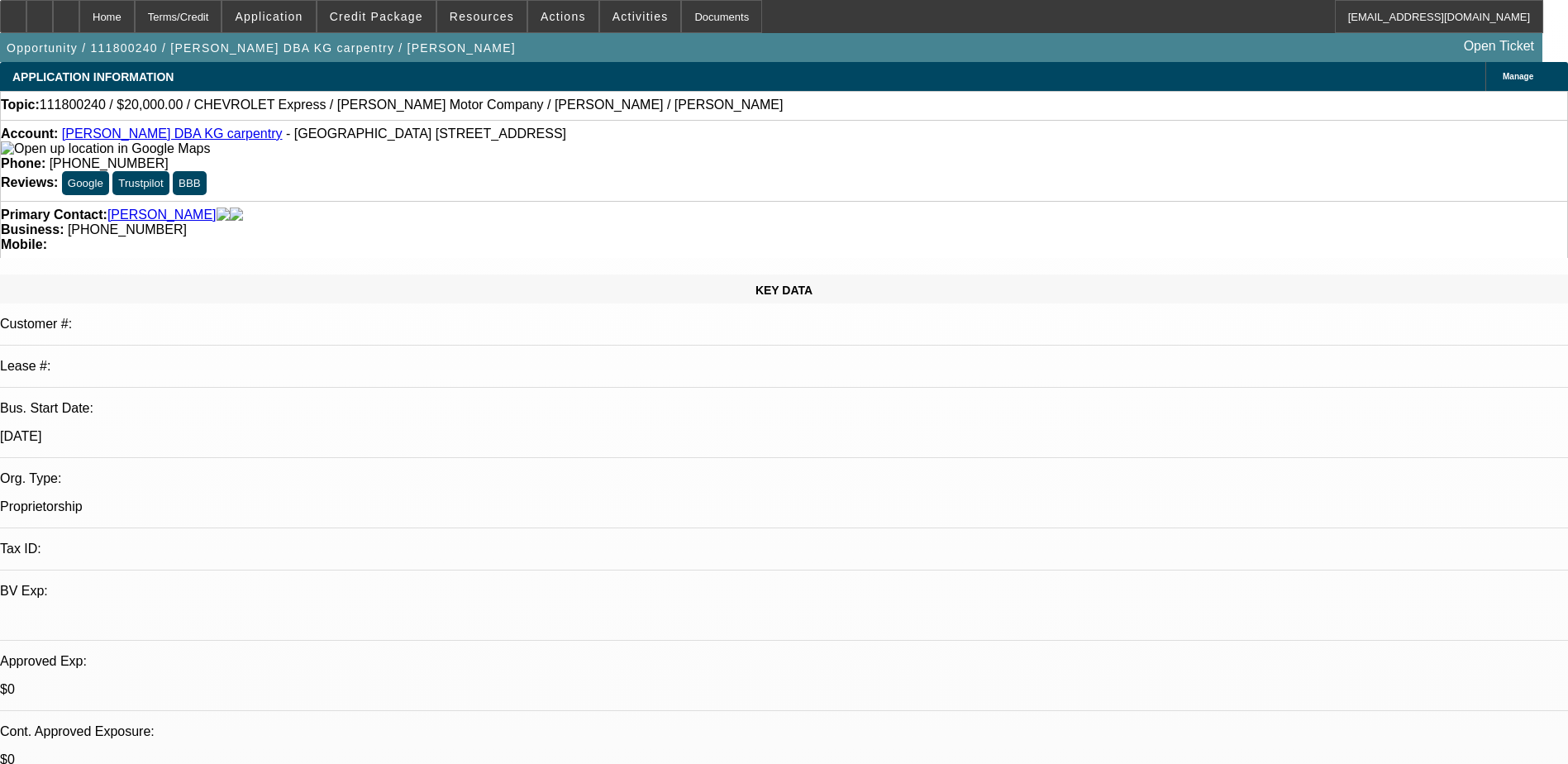
select select "1"
select select "4"
select select "1"
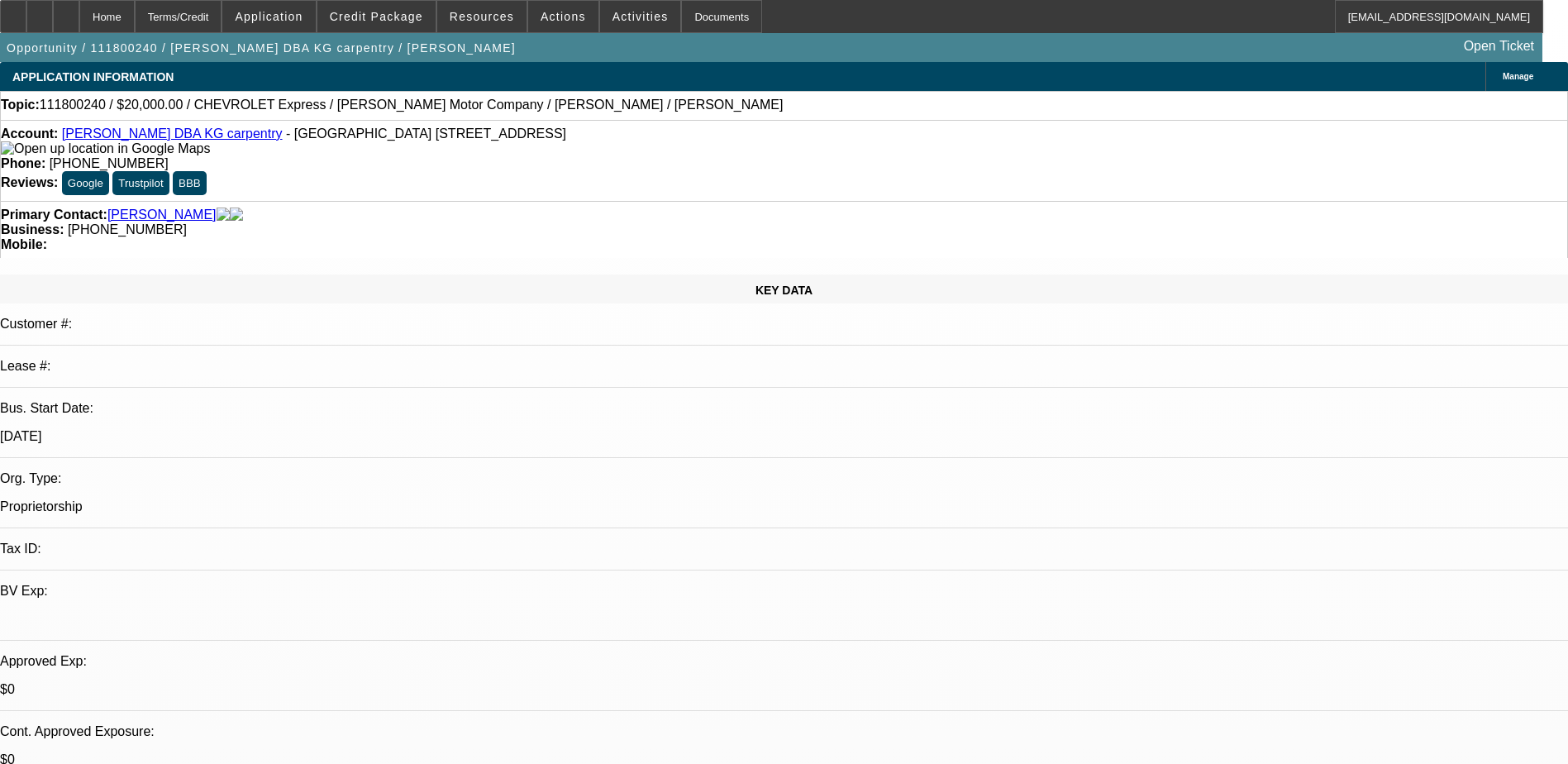
select select "4"
select select "1"
select select "4"
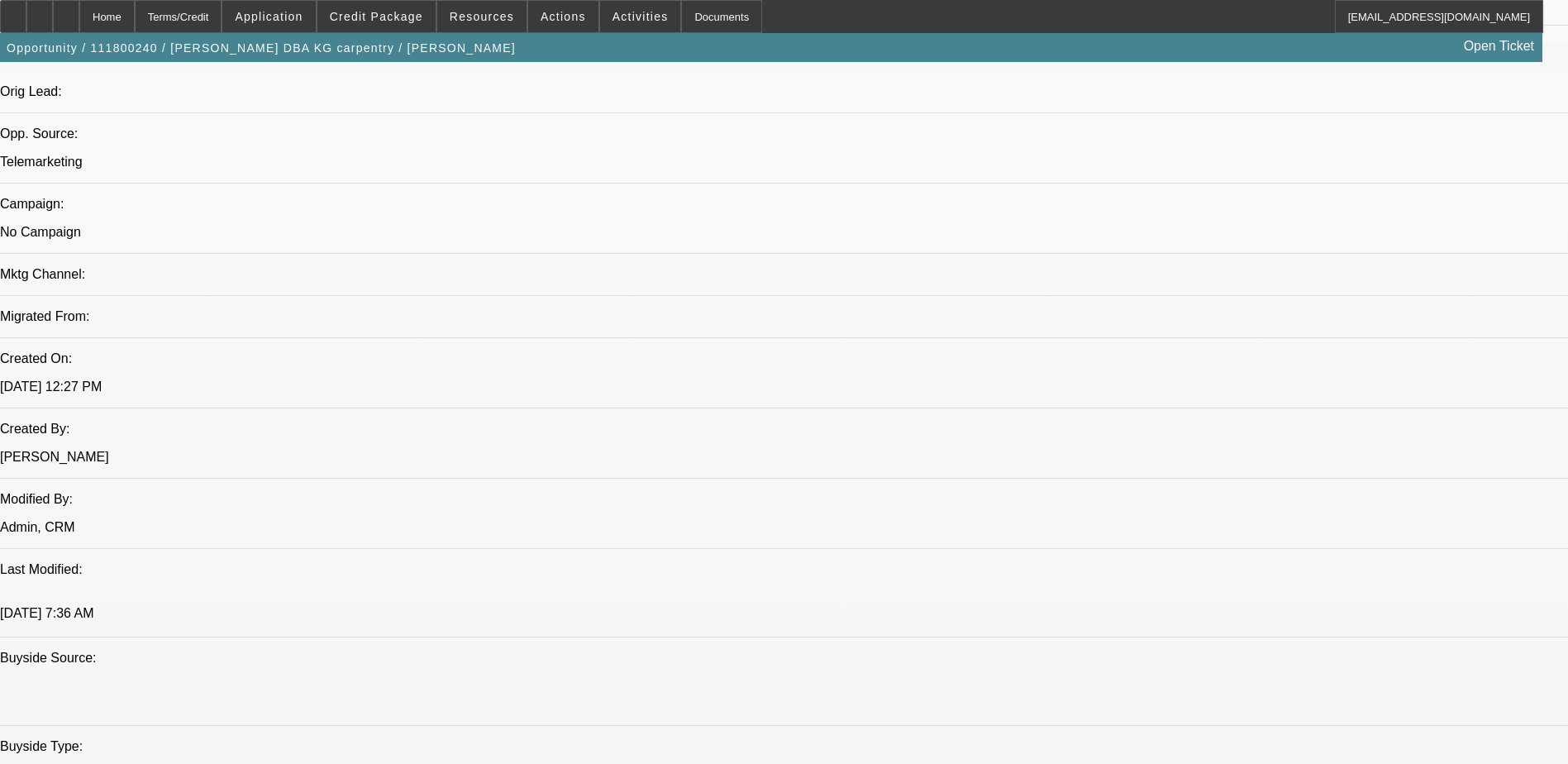
scroll to position [1488, 0]
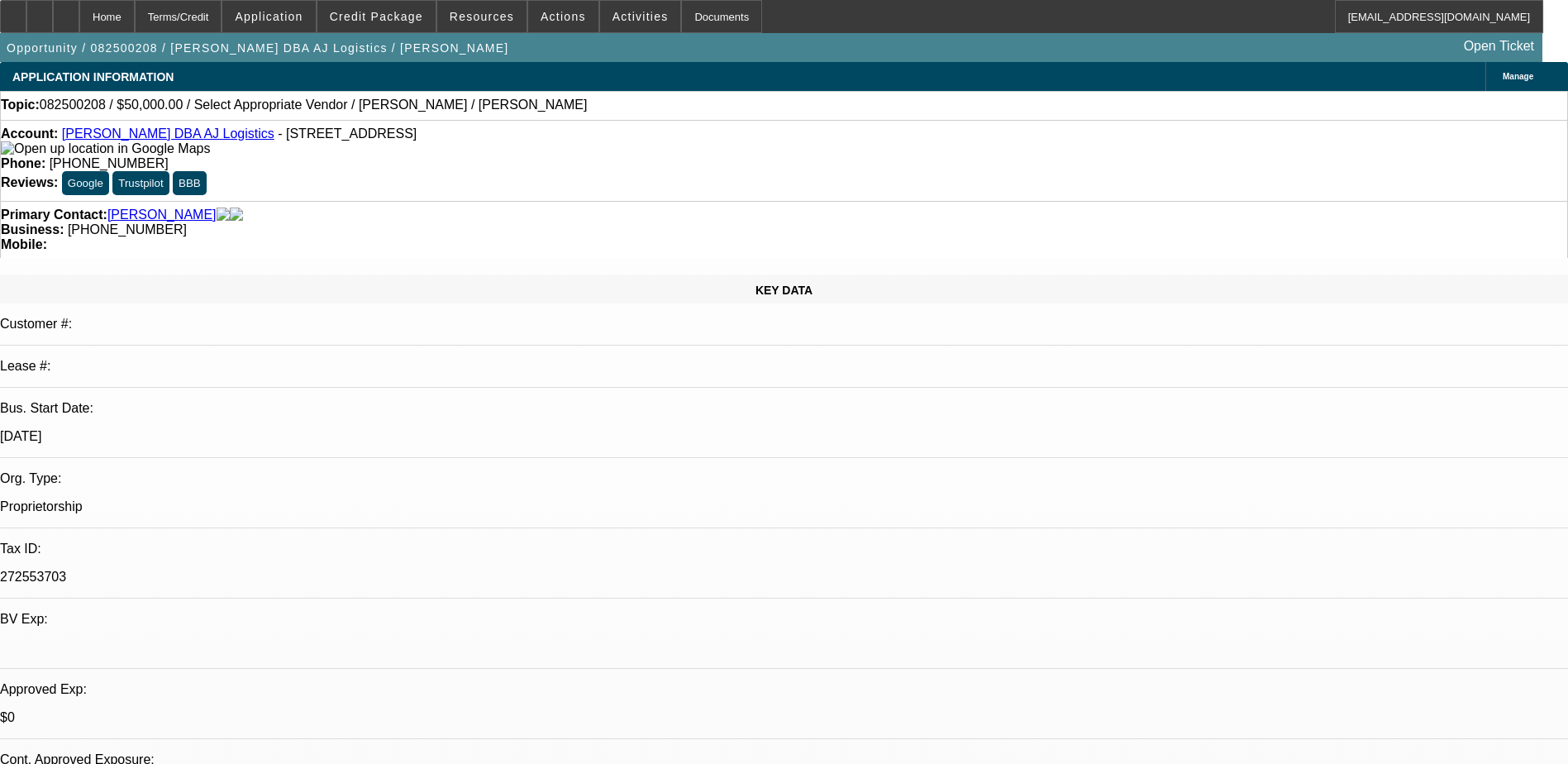
select select "0"
select select "2"
select select "0.1"
select select "4"
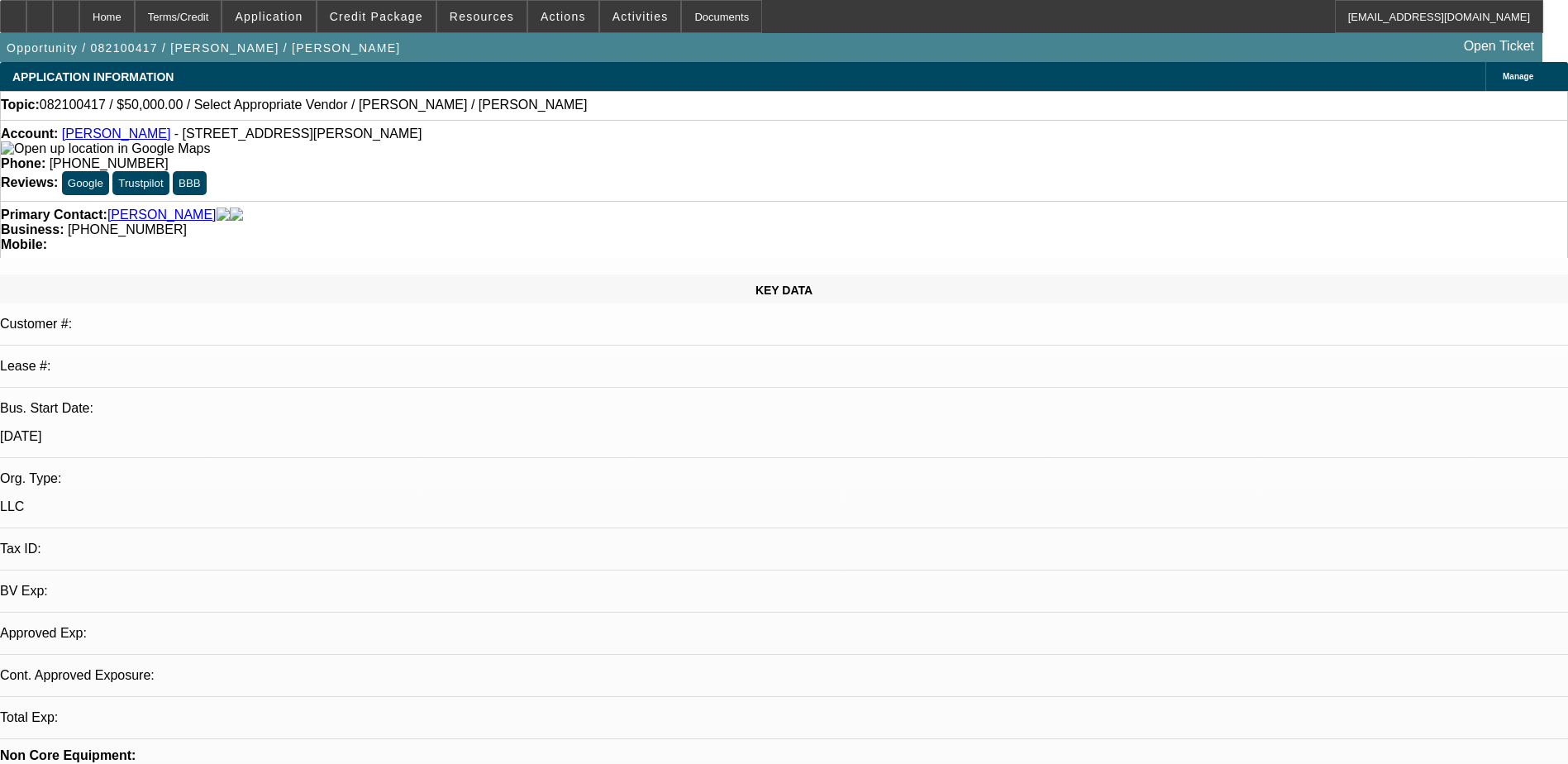
select select "0"
select select "2"
select select "0.1"
select select "1"
select select "2"
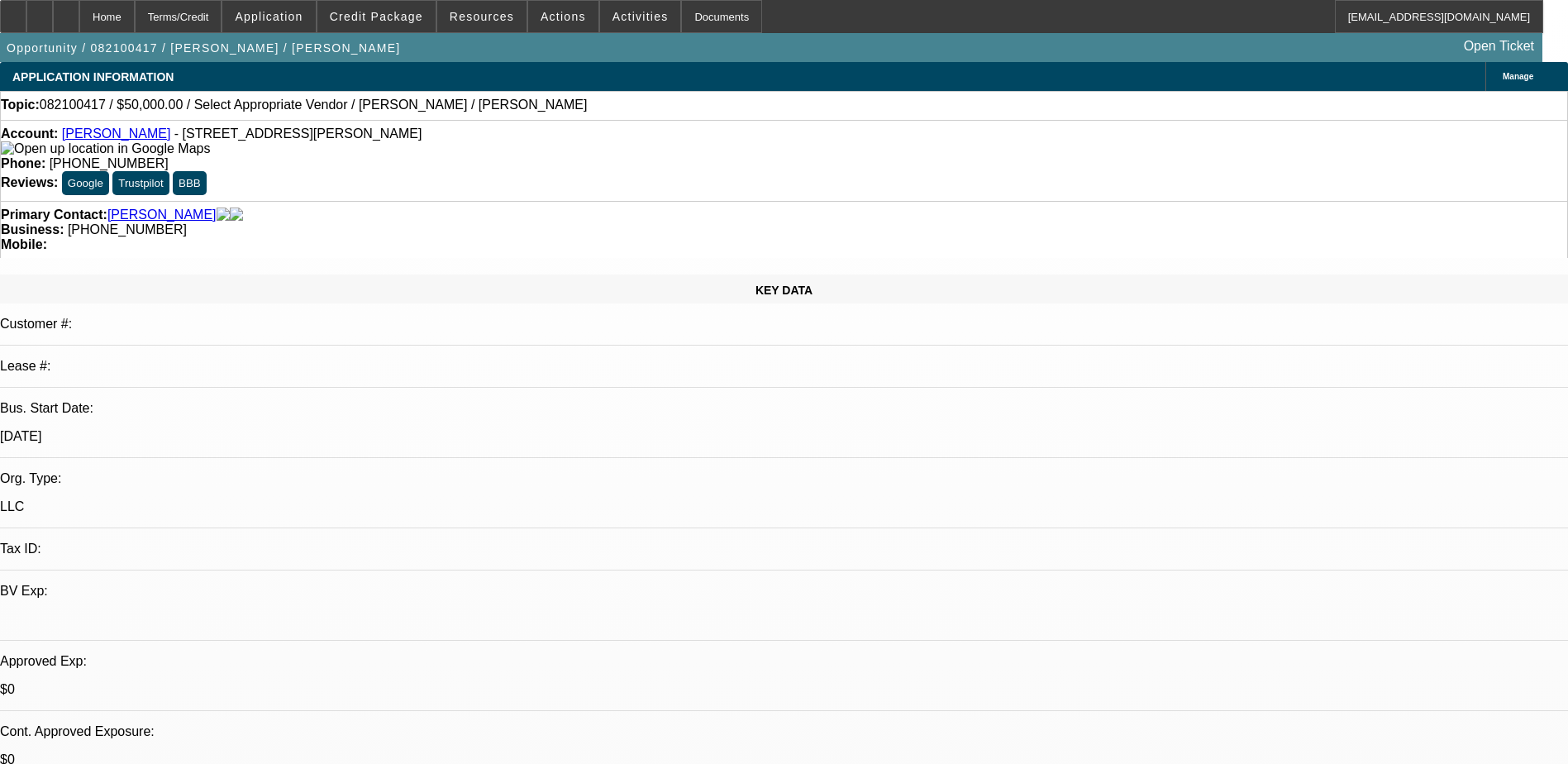
select select
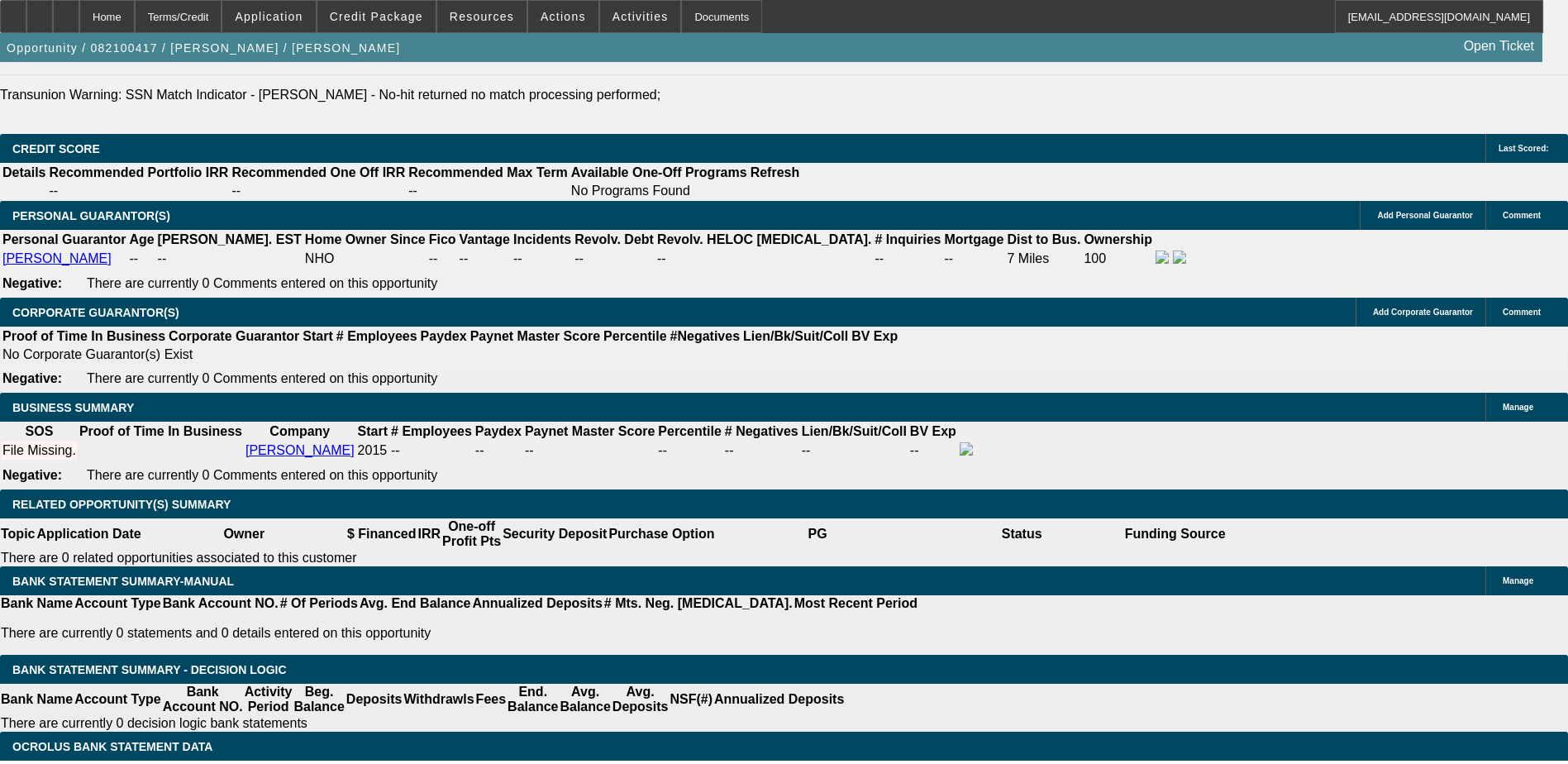
scroll to position [2233, 0]
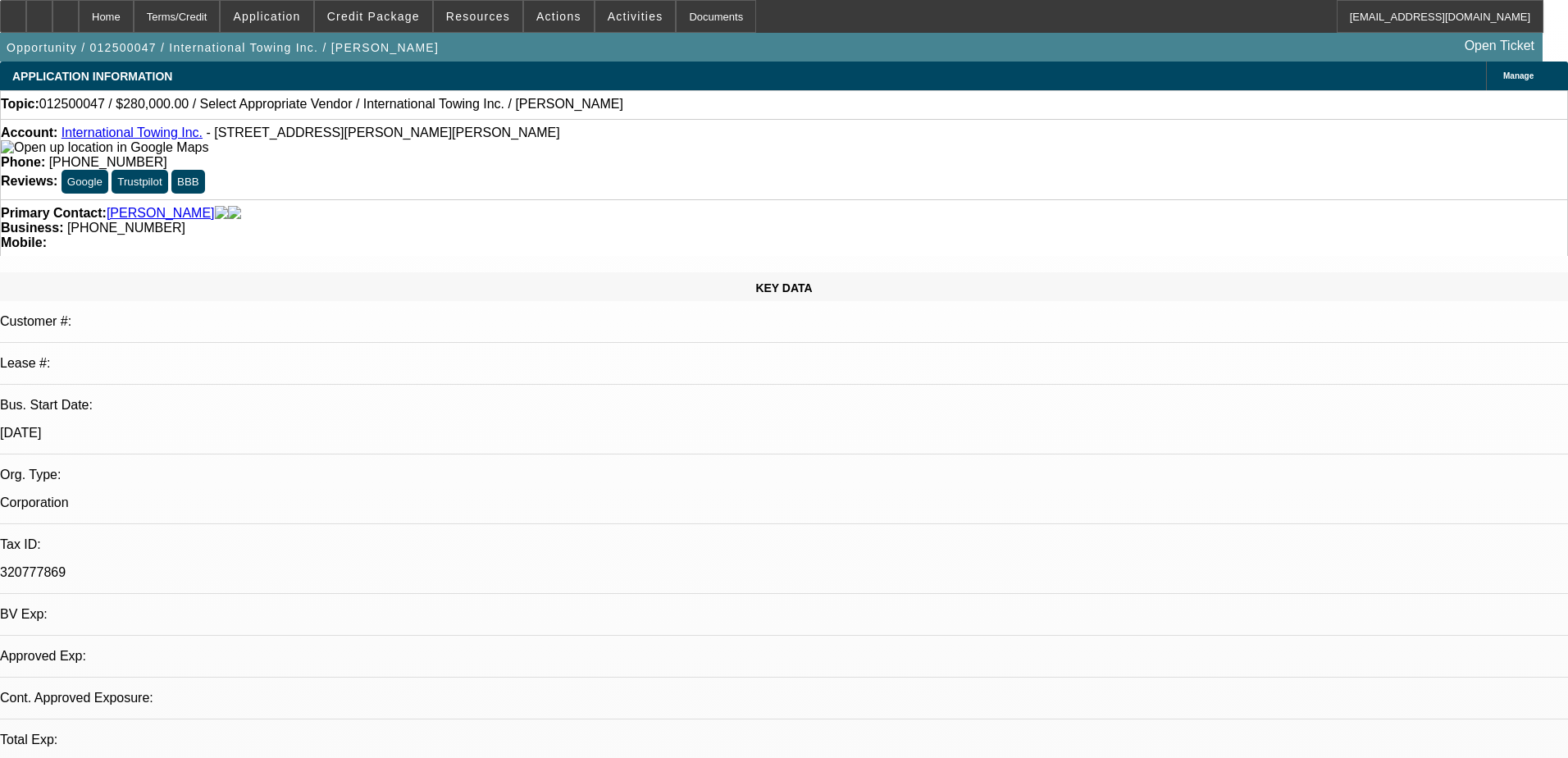
select select "0"
select select "2"
select select "0.1"
select select "1"
select select "2"
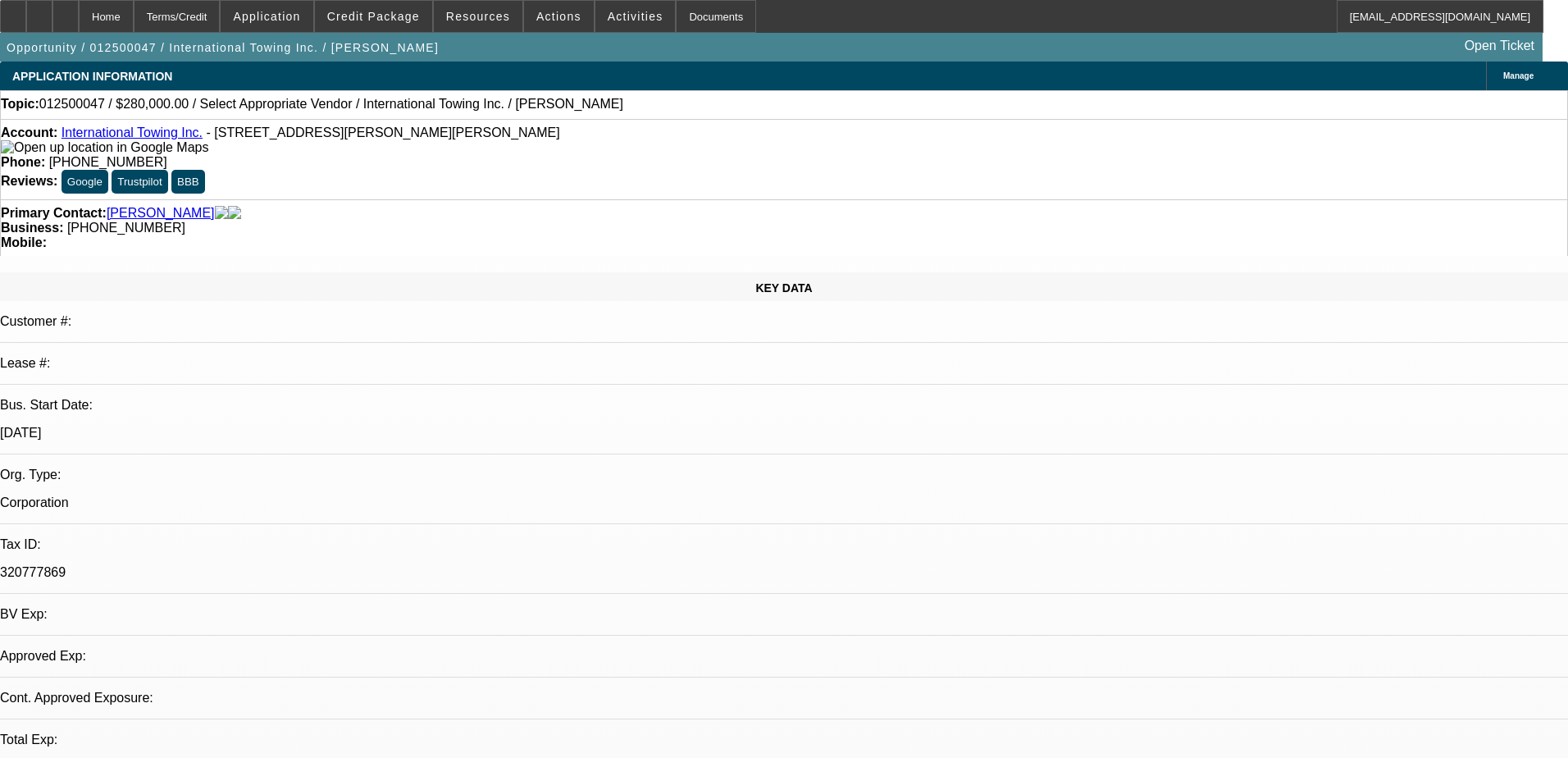
select select "4"
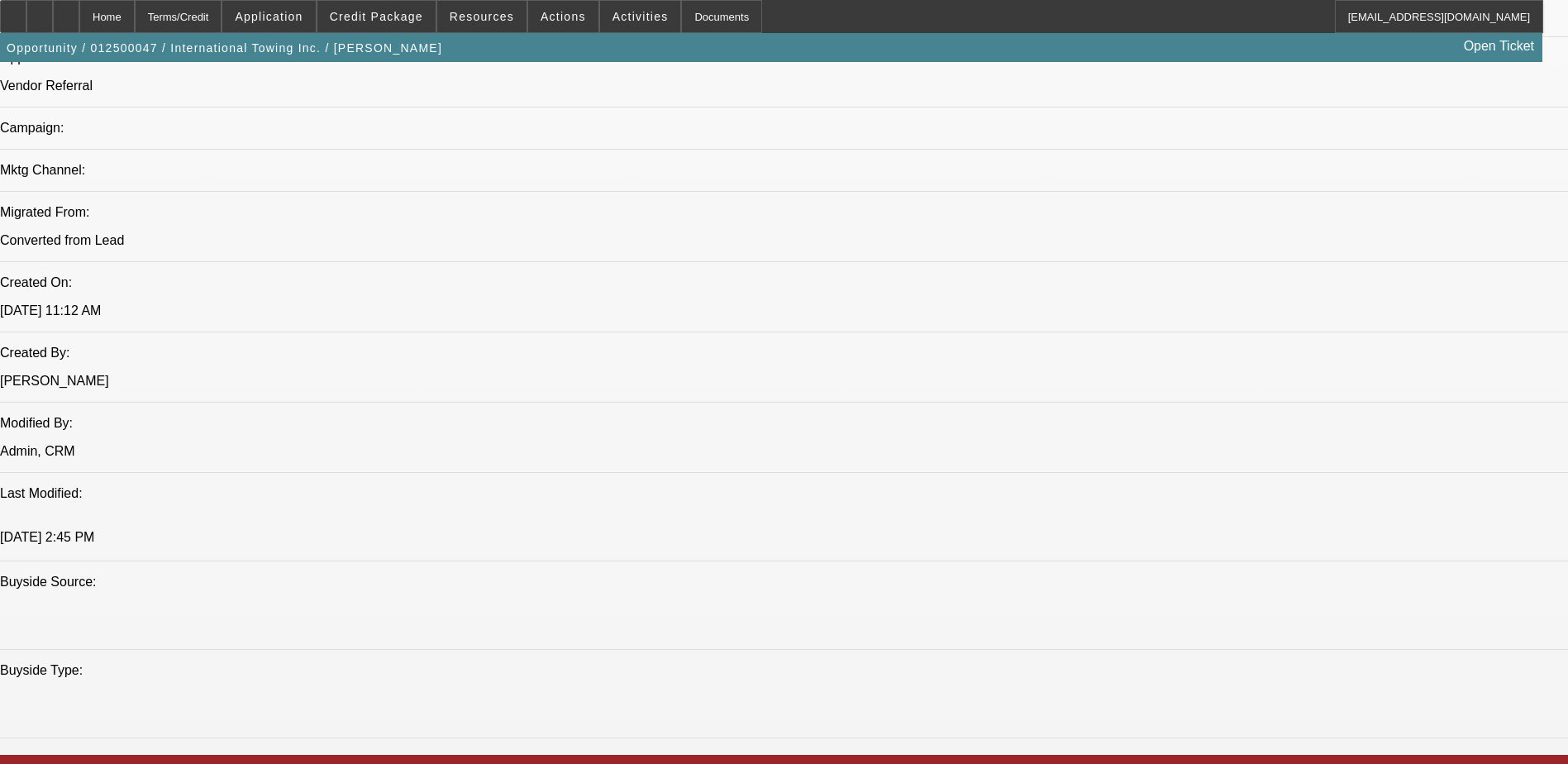
scroll to position [1075, 0]
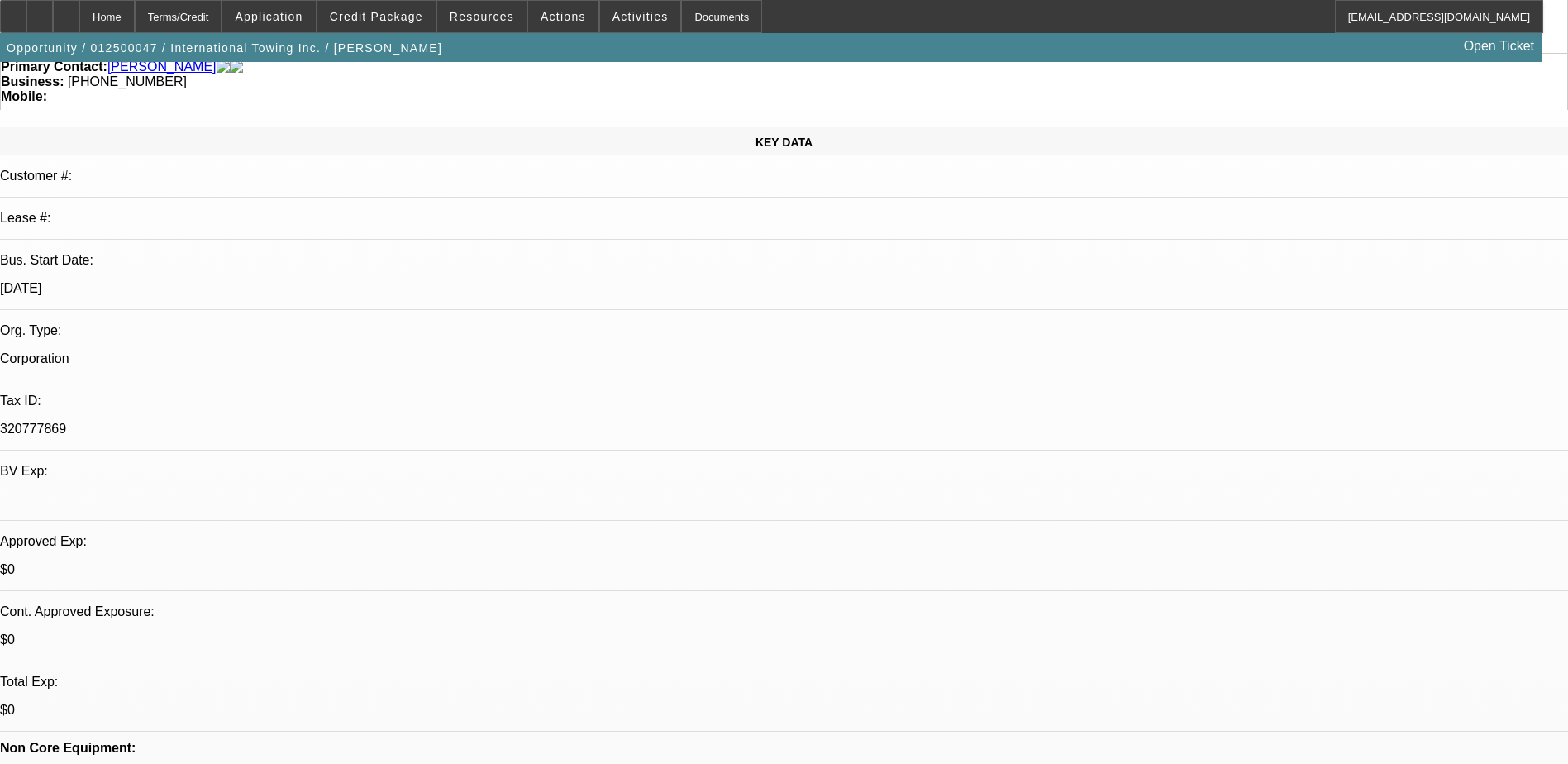
scroll to position [331, 0]
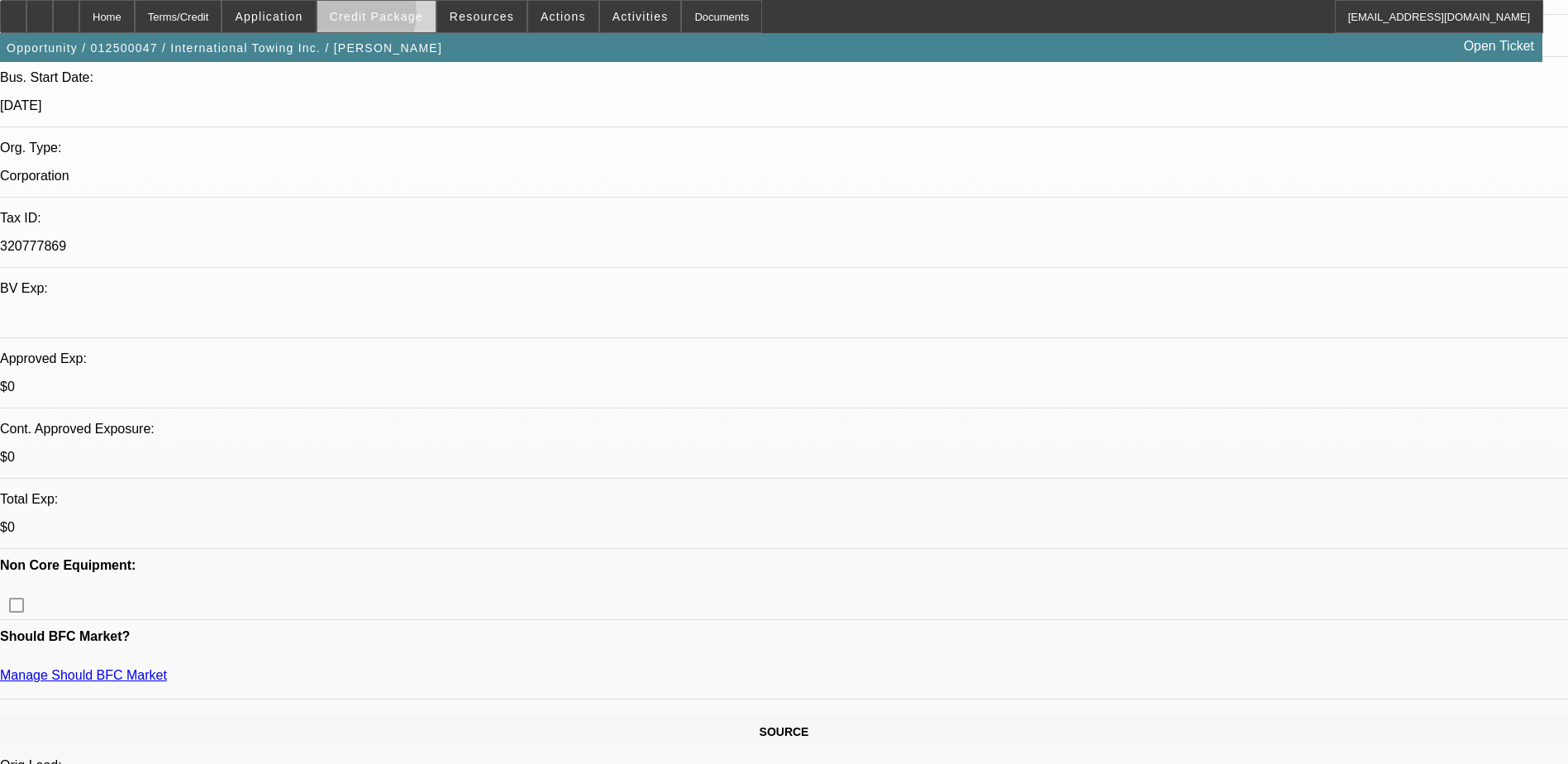
click at [383, 18] on span "Credit Package" at bounding box center [376, 16] width 93 height 13
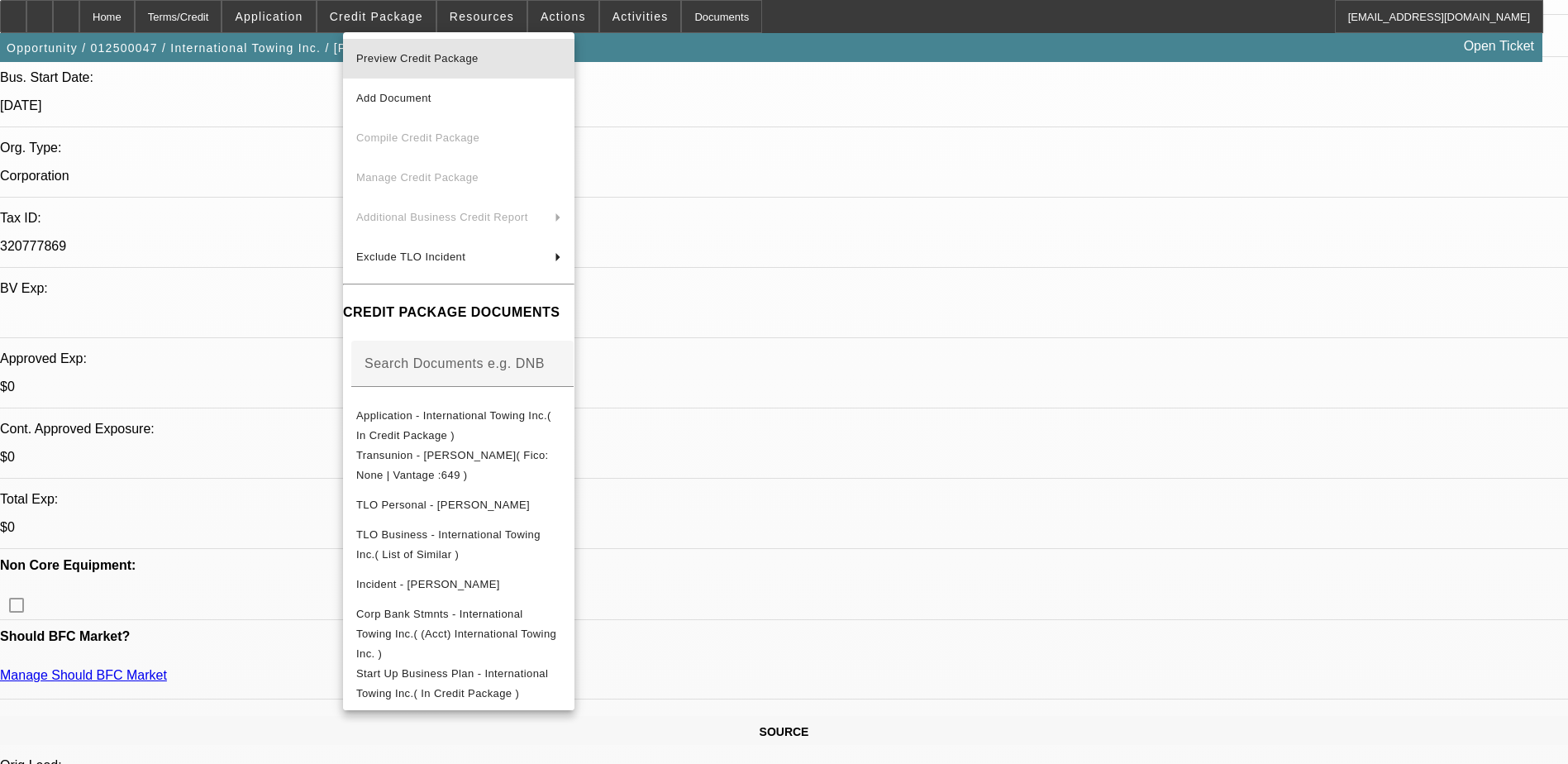
click at [463, 55] on span "Preview Credit Package" at bounding box center [417, 58] width 122 height 12
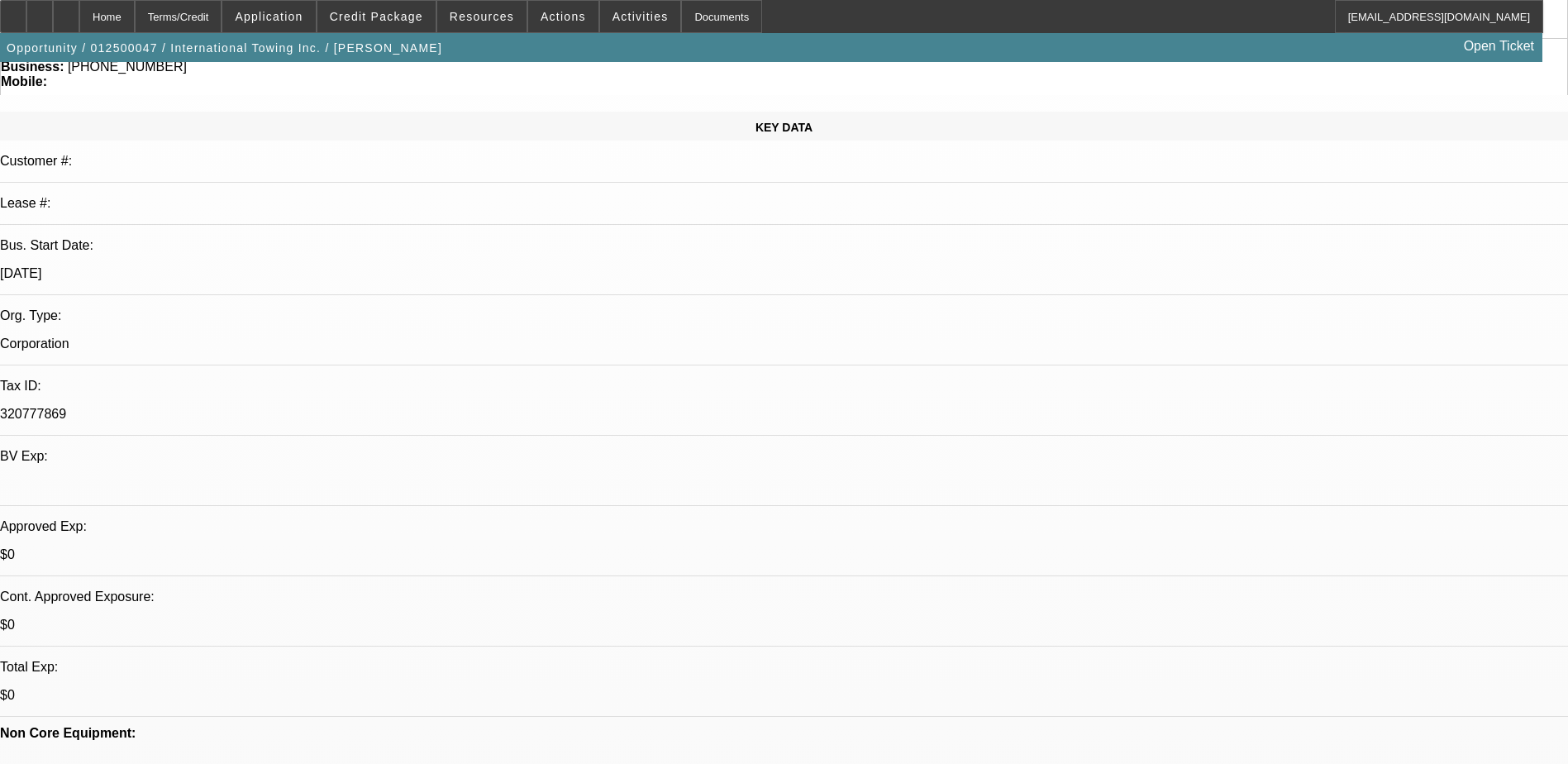
scroll to position [0, 0]
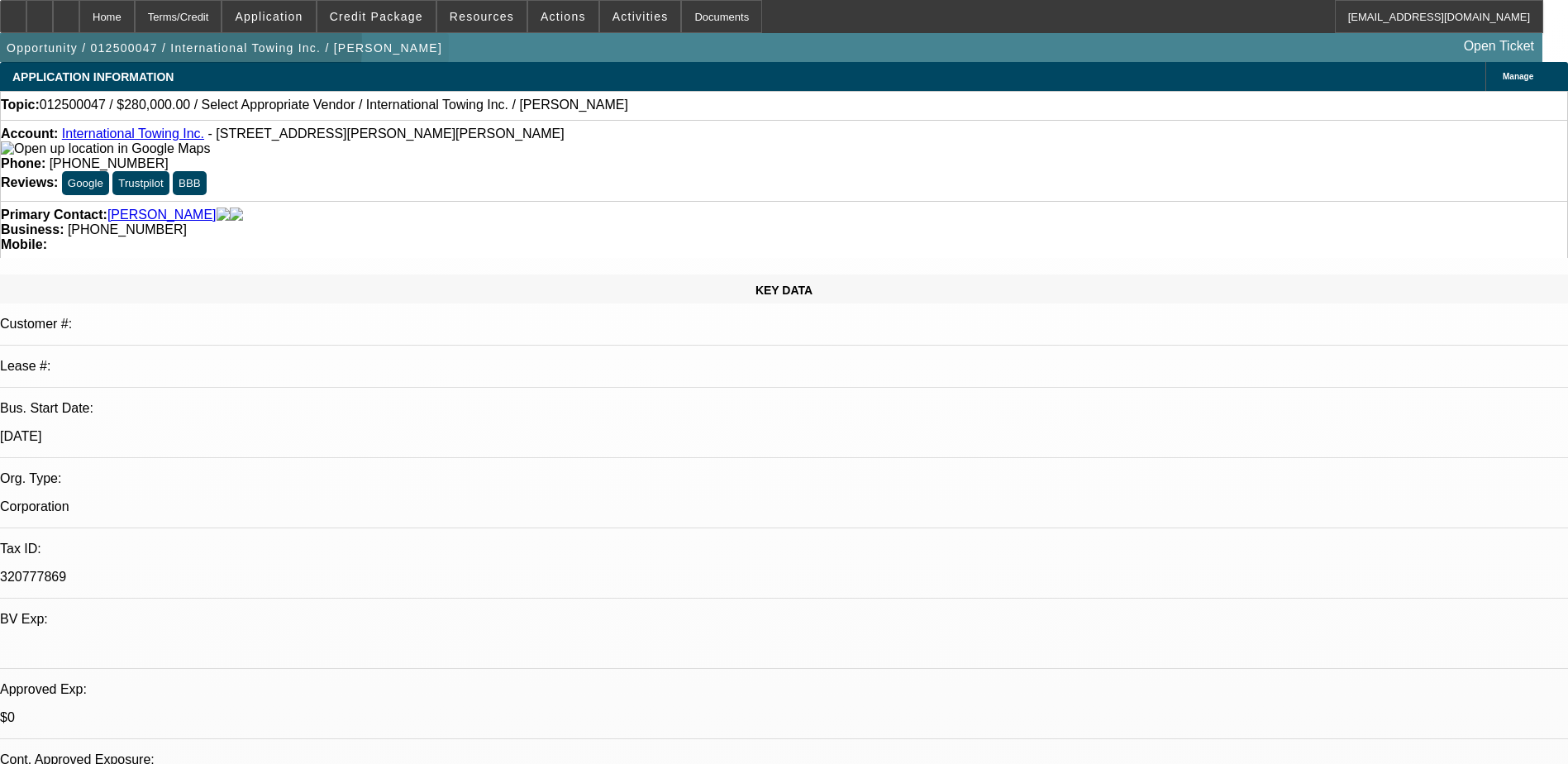
drag, startPoint x: 145, startPoint y: 48, endPoint x: 255, endPoint y: 50, distance: 110.0
click at [255, 50] on span "Opportunity / 012500047 / International Towing Inc. / Samandarov, Simon" at bounding box center [224, 48] width 436 height 13
drag, startPoint x: 1199, startPoint y: 262, endPoint x: 1208, endPoint y: 285, distance: 24.7
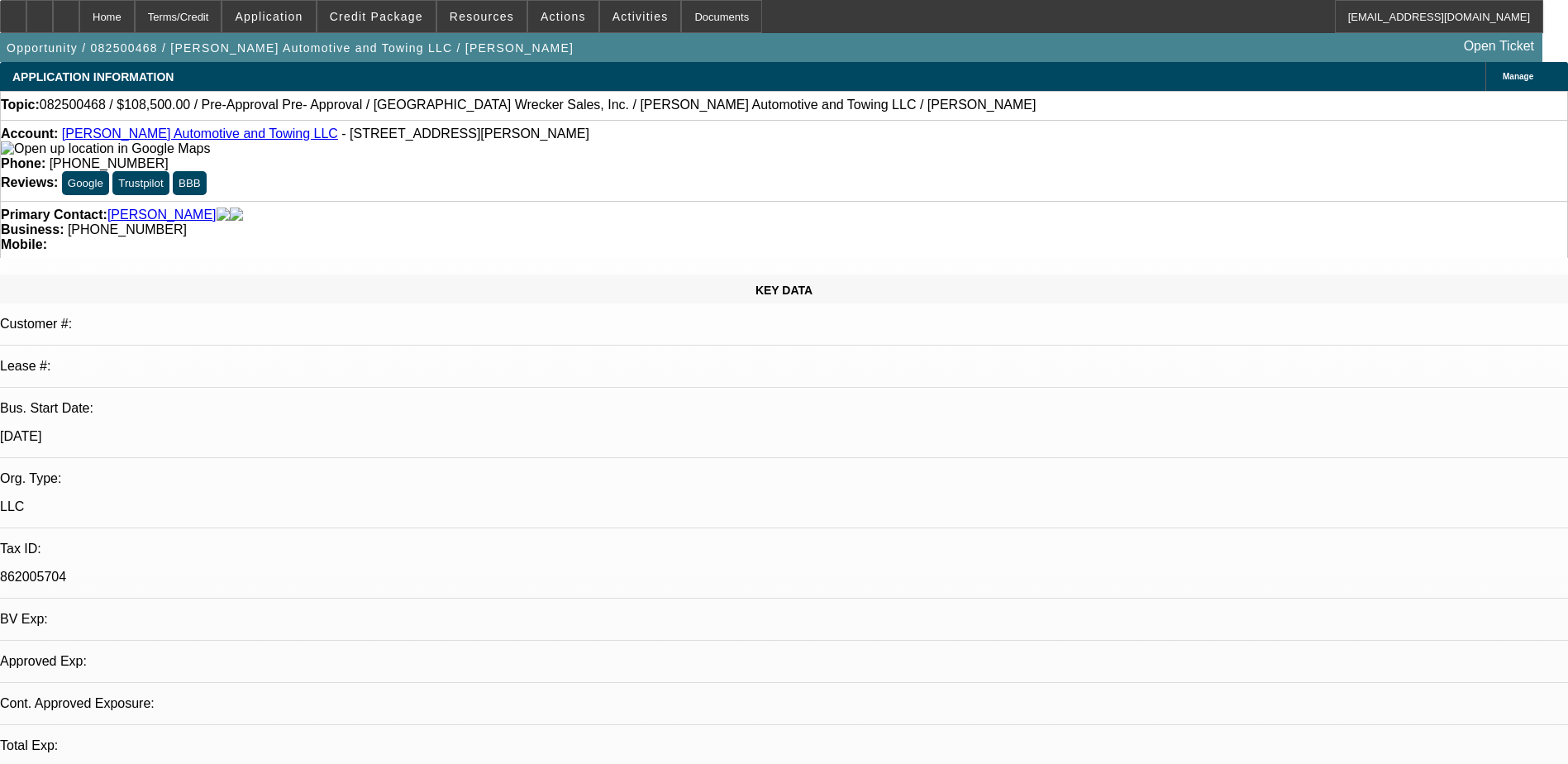
select select "0"
select select "2"
select select "0.1"
select select "1"
select select "2"
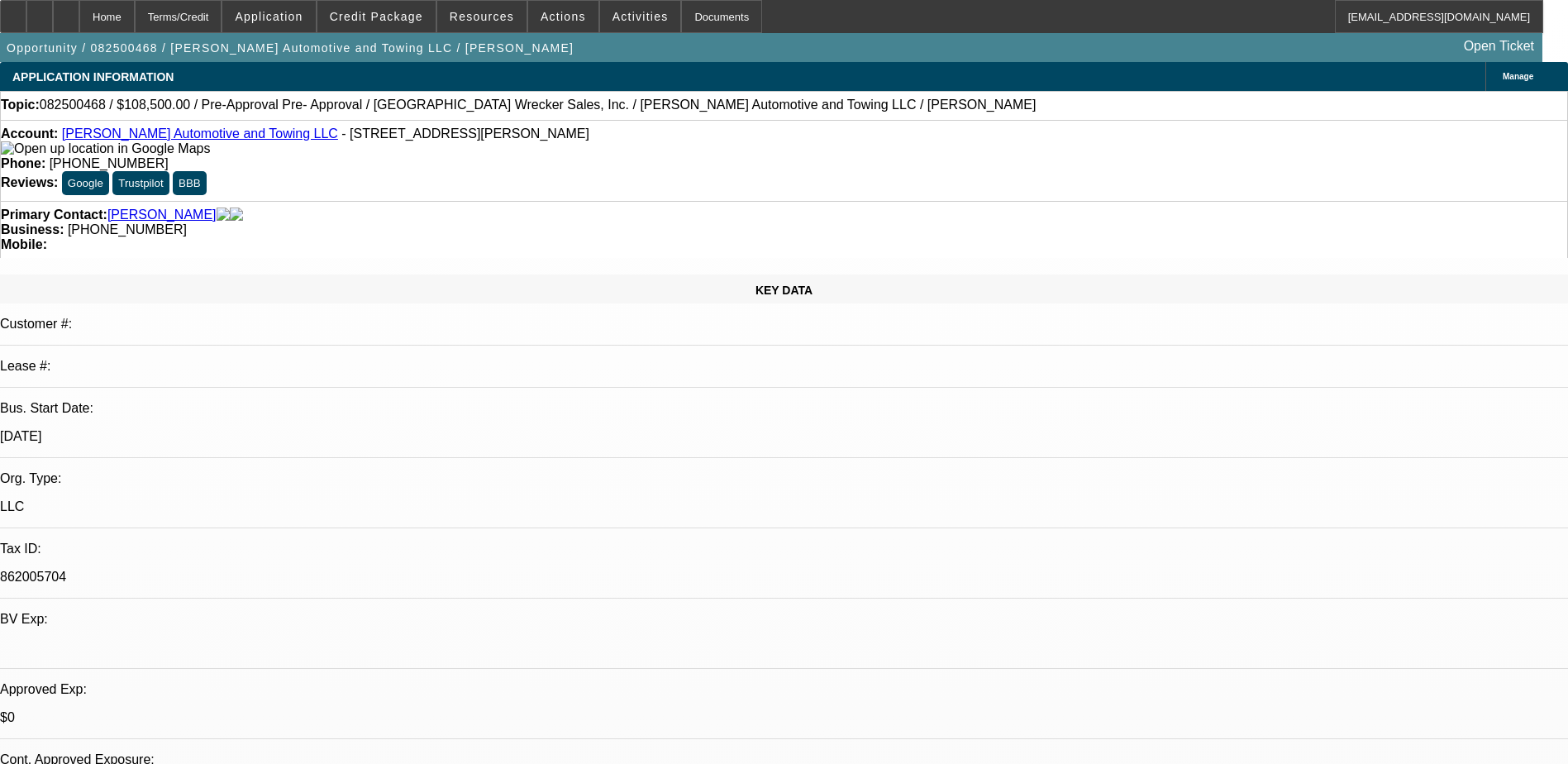
select select "4"
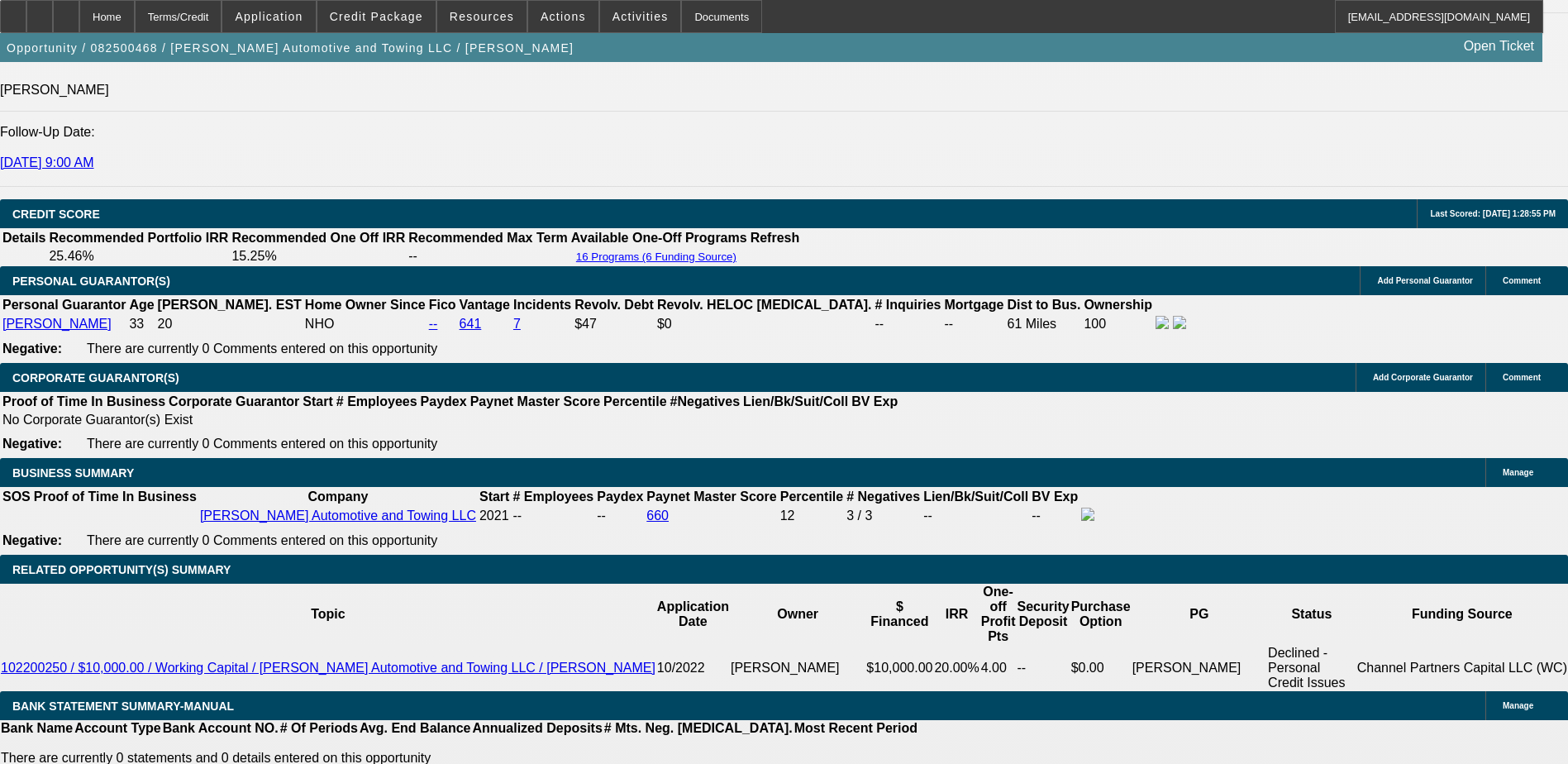
scroll to position [1902, 0]
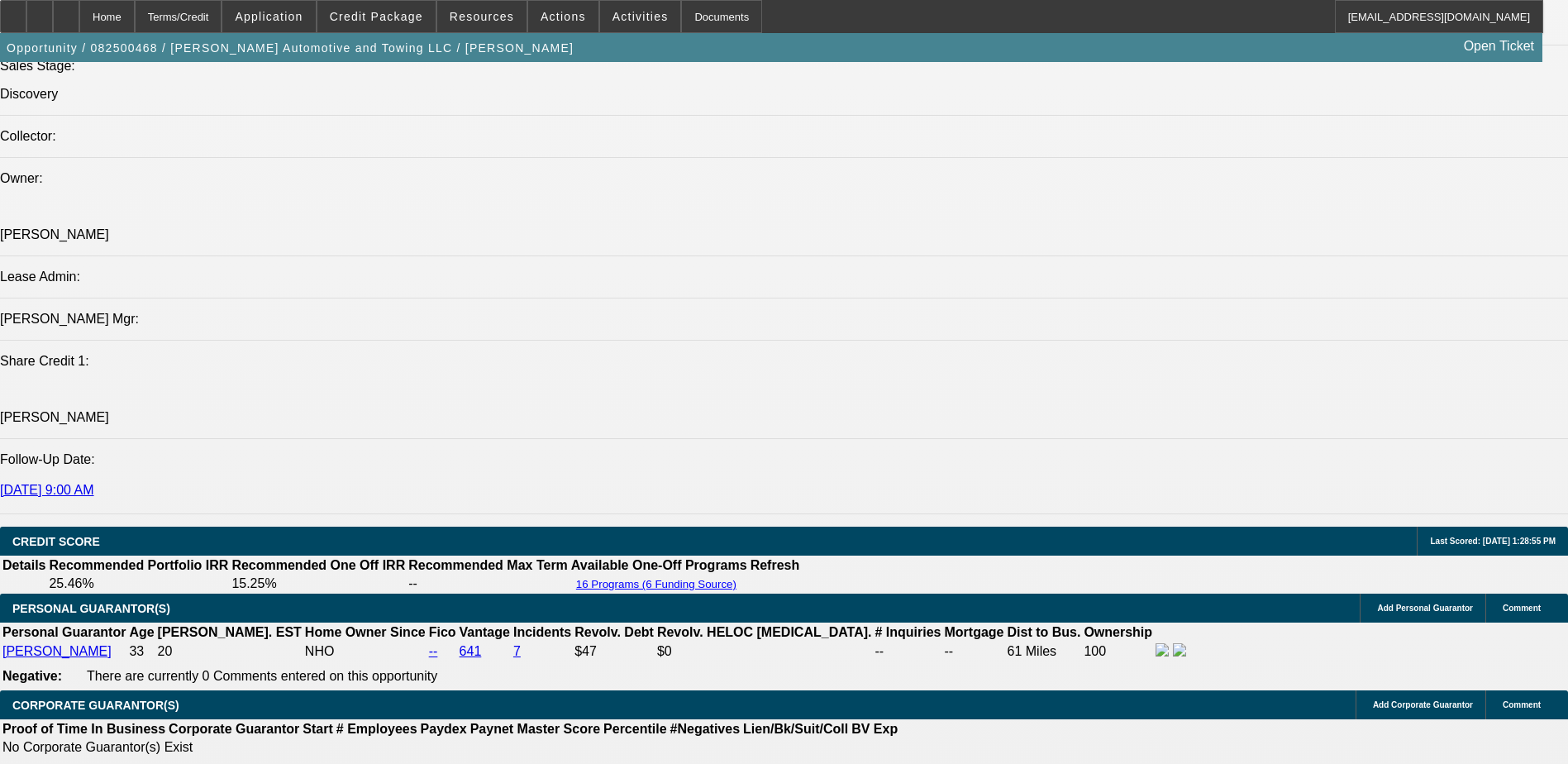
drag, startPoint x: 112, startPoint y: 339, endPoint x: 80, endPoint y: 369, distance: 43.9
drag, startPoint x: 497, startPoint y: 362, endPoint x: 507, endPoint y: 359, distance: 10.4
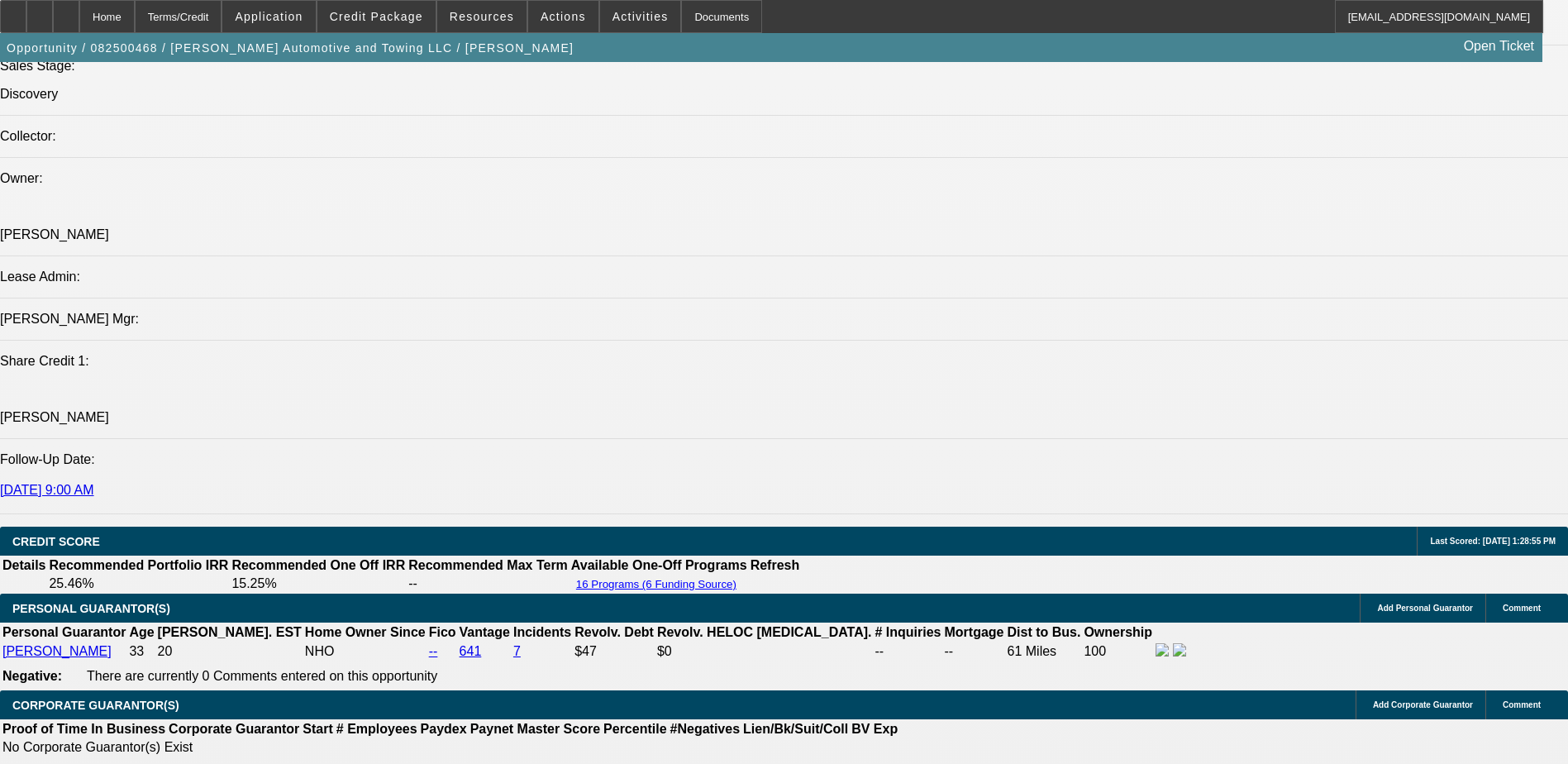
drag, startPoint x: 543, startPoint y: 350, endPoint x: 556, endPoint y: 355, distance: 13.9
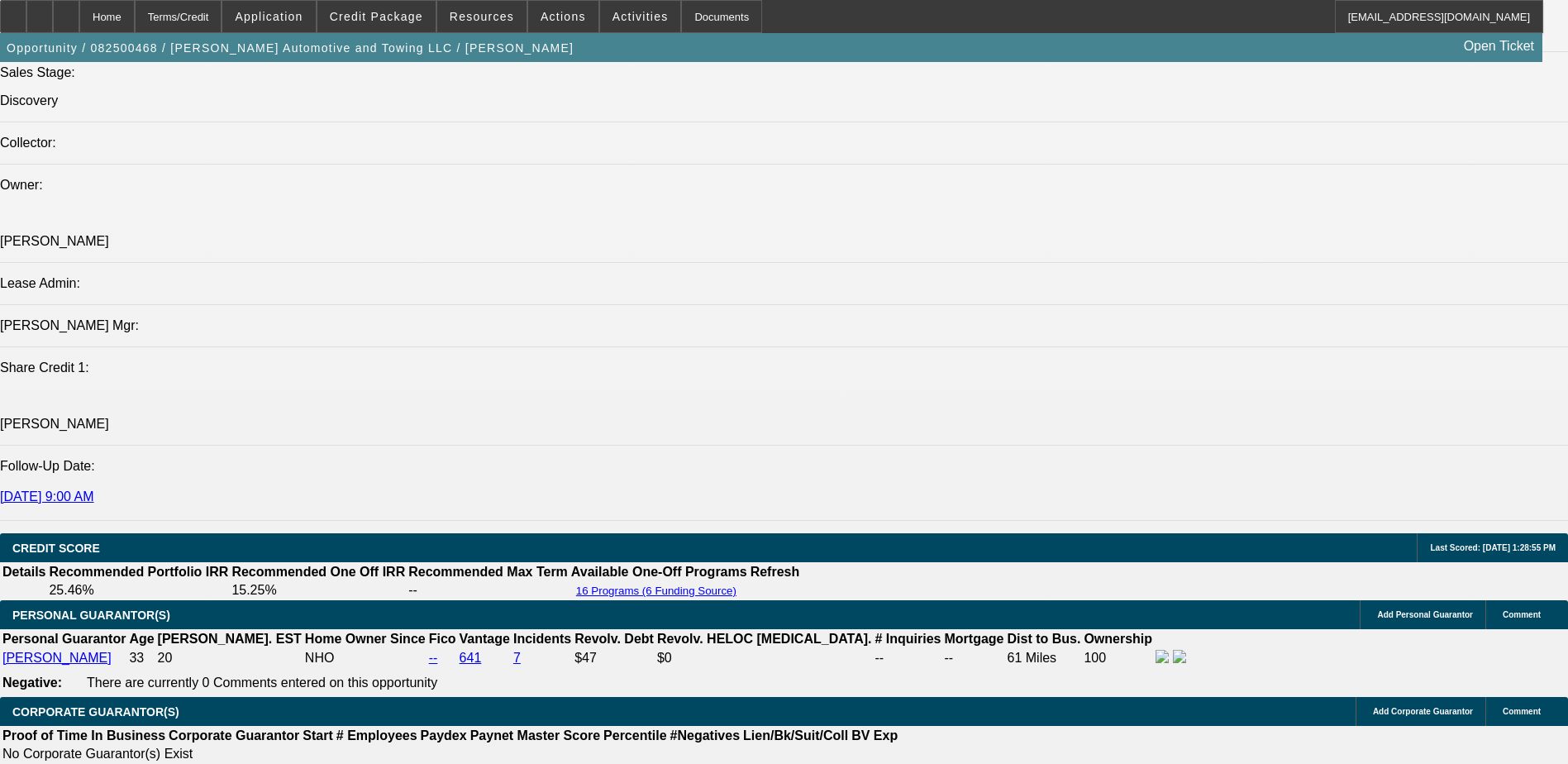
scroll to position [1736, 0]
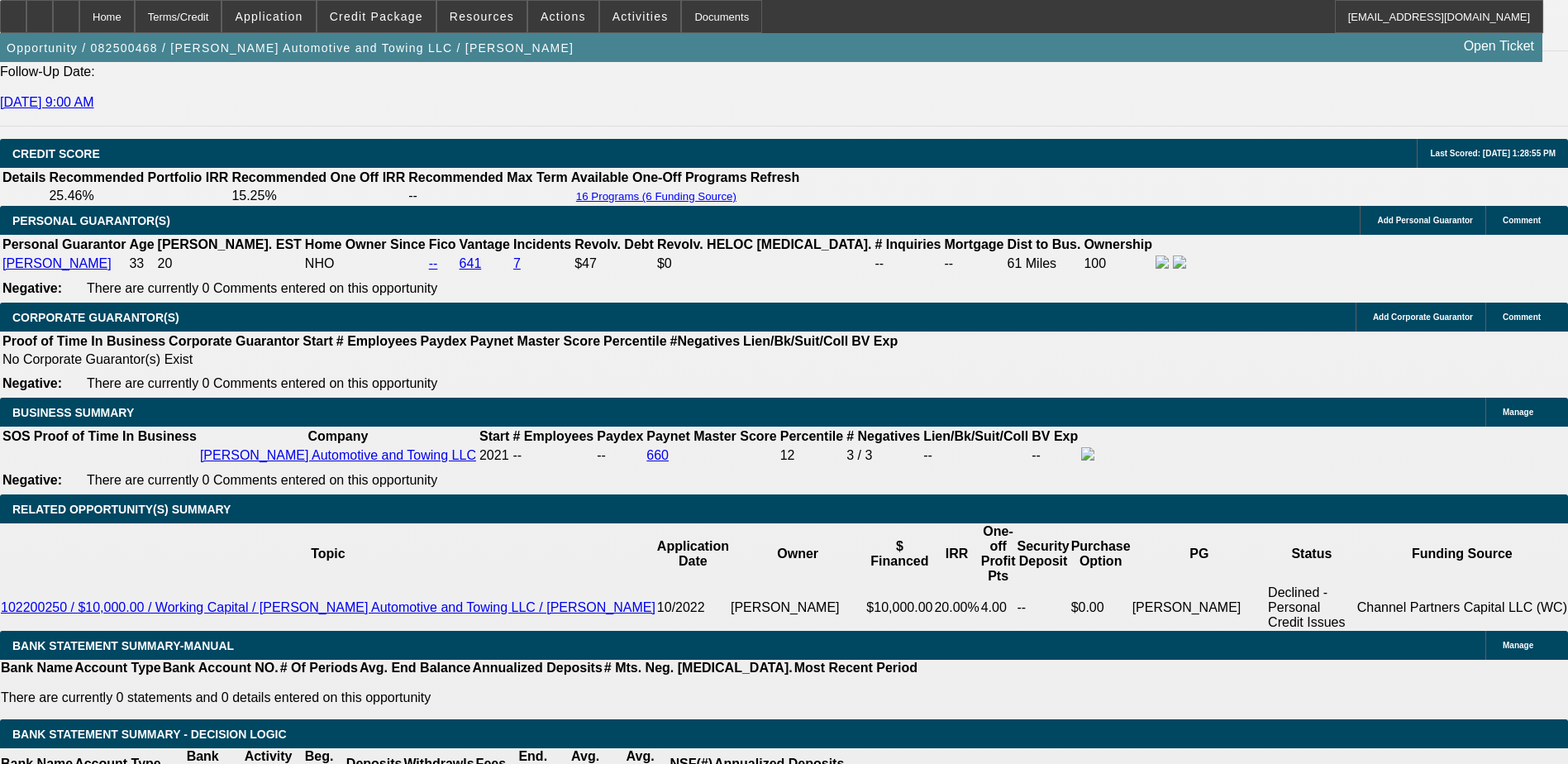
scroll to position [2260, 0]
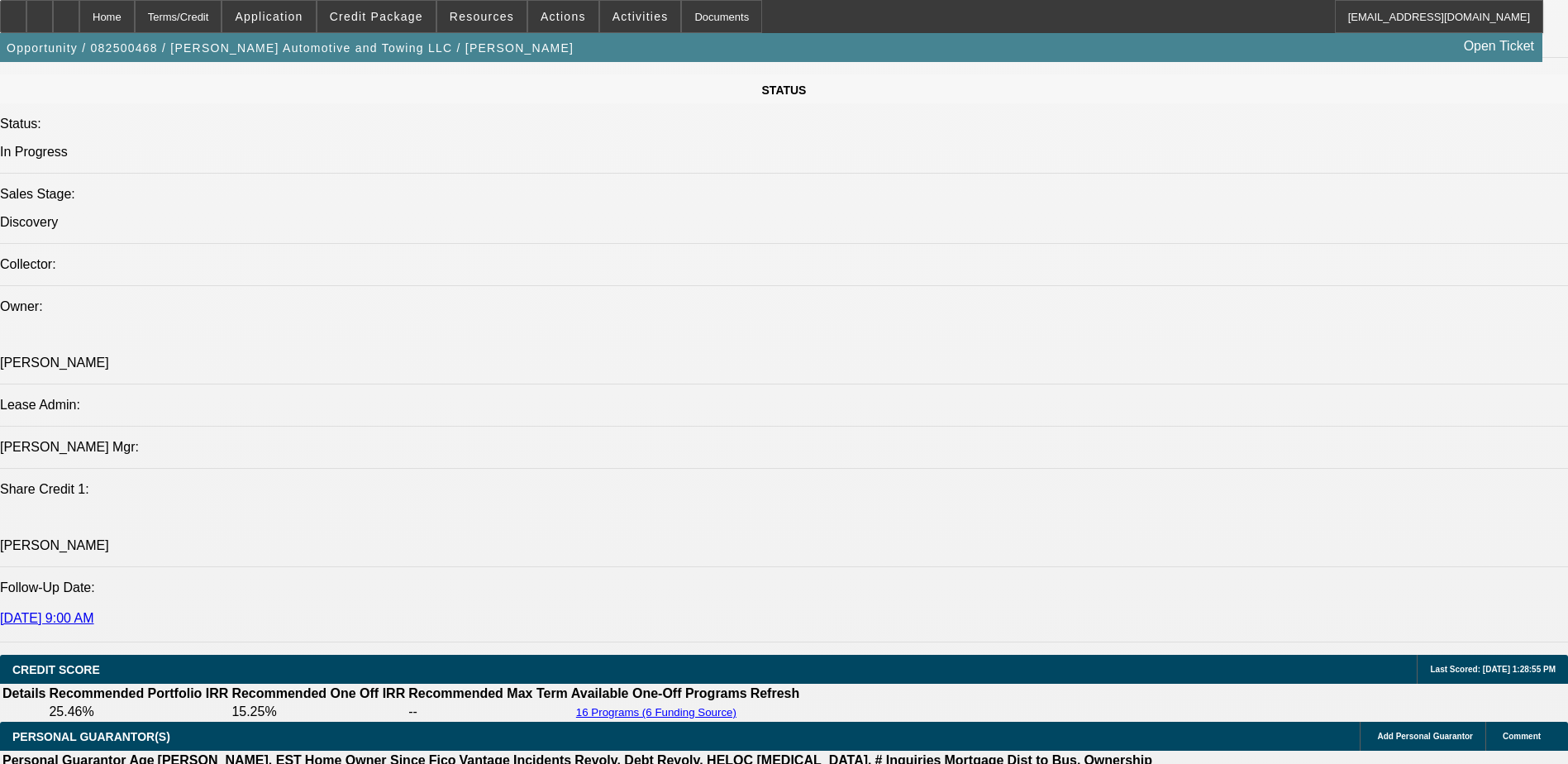
scroll to position [1764, 0]
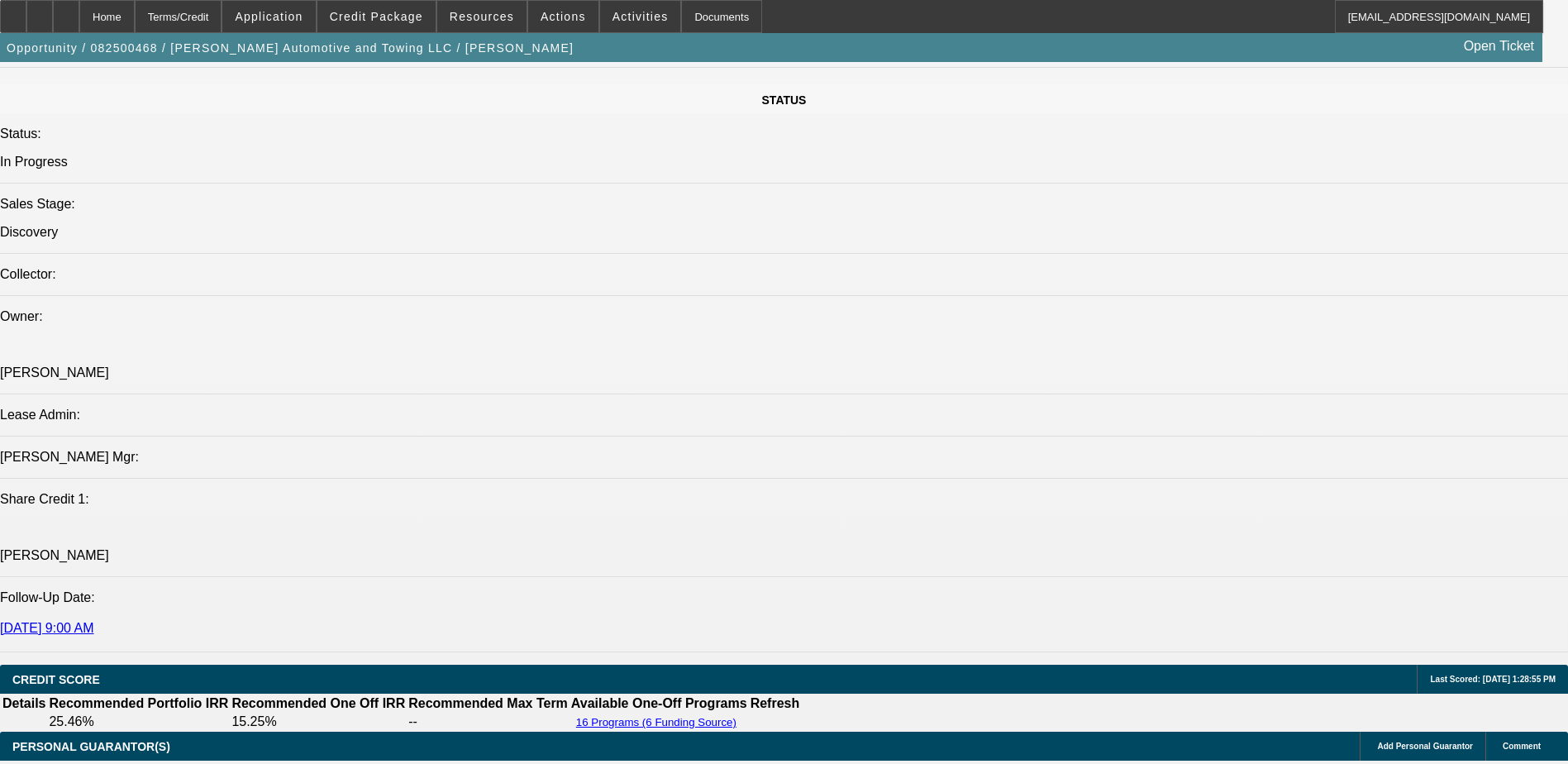
drag, startPoint x: 759, startPoint y: 299, endPoint x: 690, endPoint y: 324, distance: 73.4
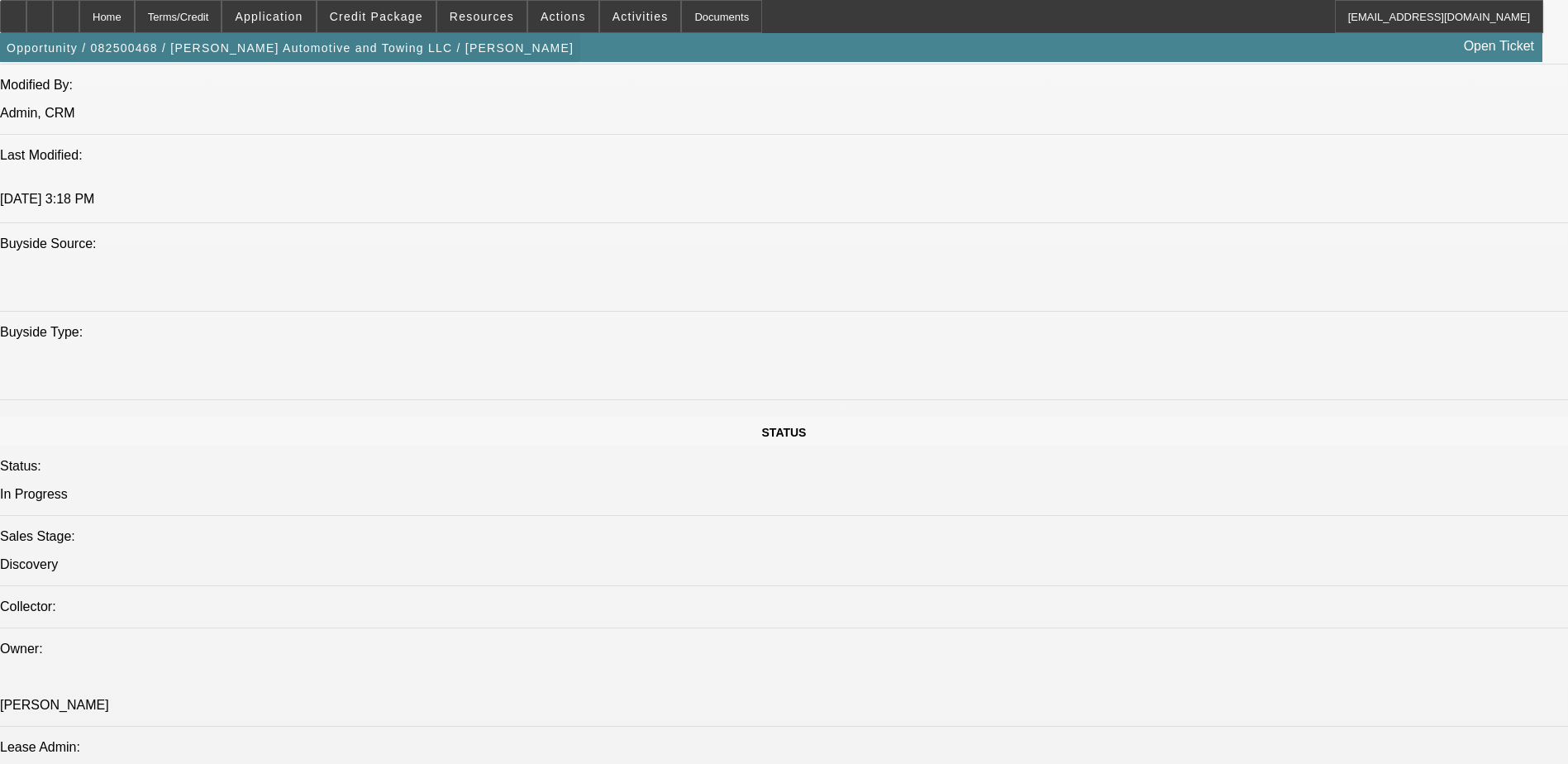
scroll to position [1185, 0]
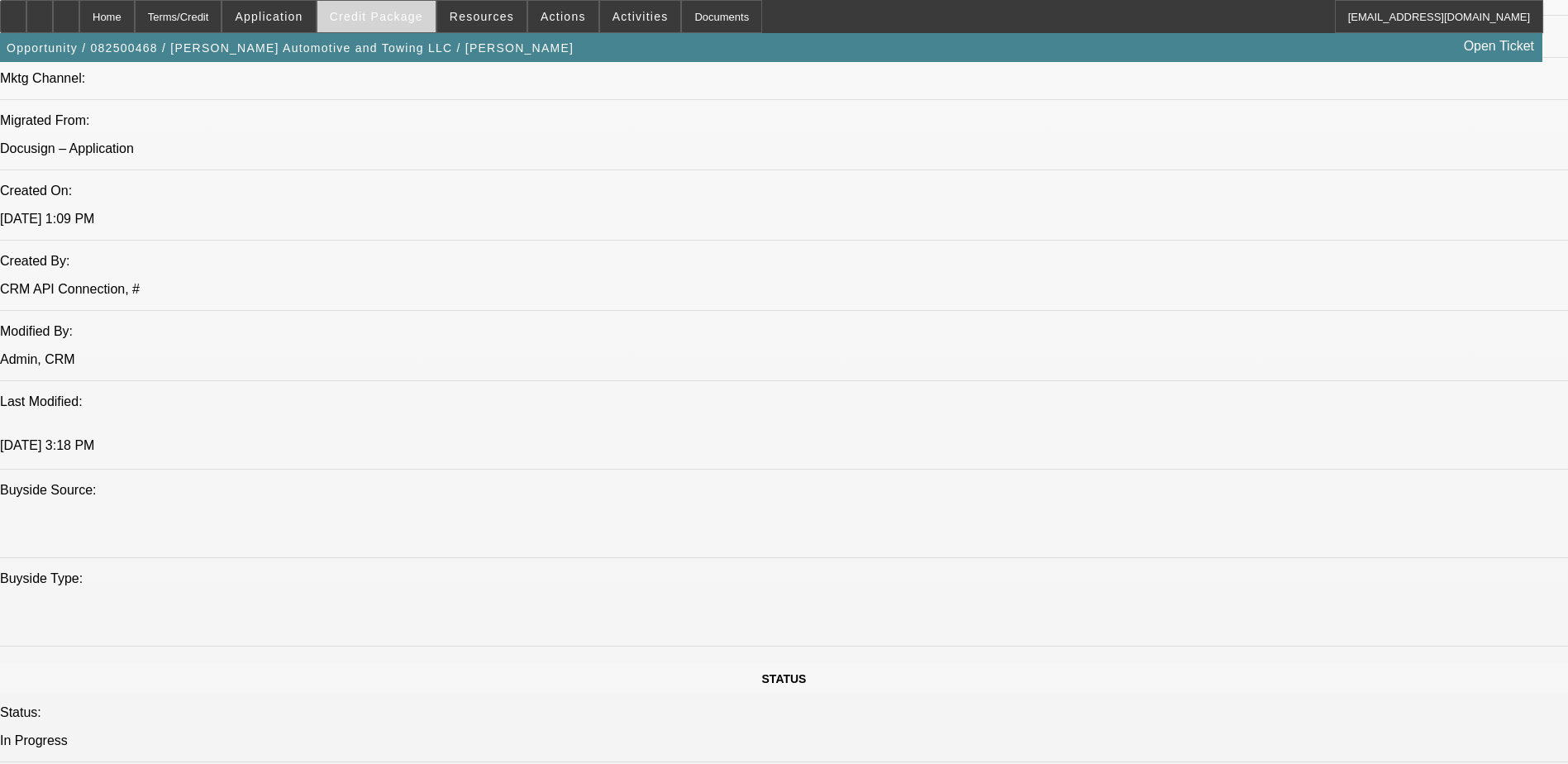
click at [371, 19] on span "Credit Package" at bounding box center [376, 16] width 93 height 13
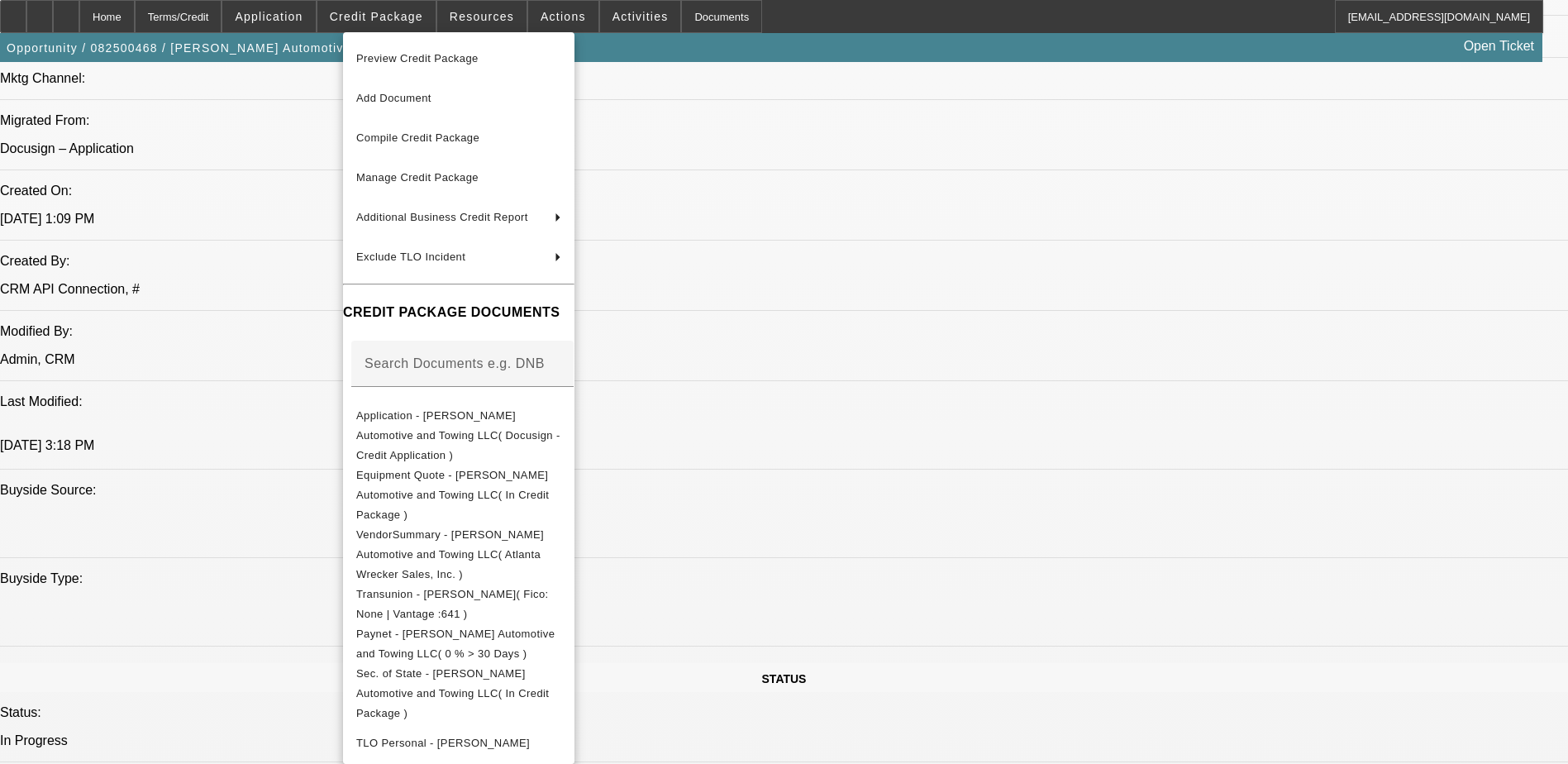
click at [211, 316] on div at bounding box center [784, 382] width 1568 height 764
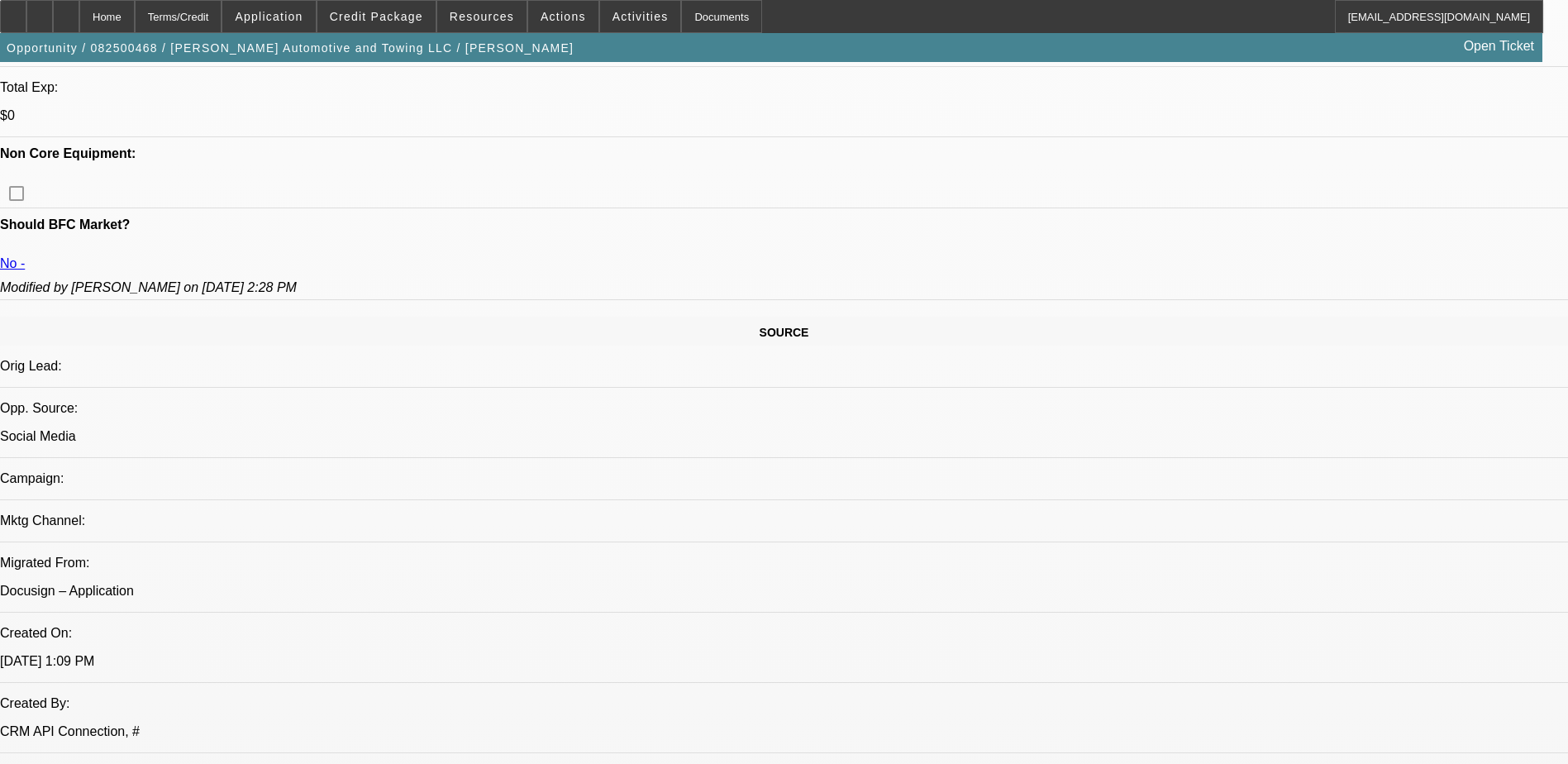
scroll to position [772, 0]
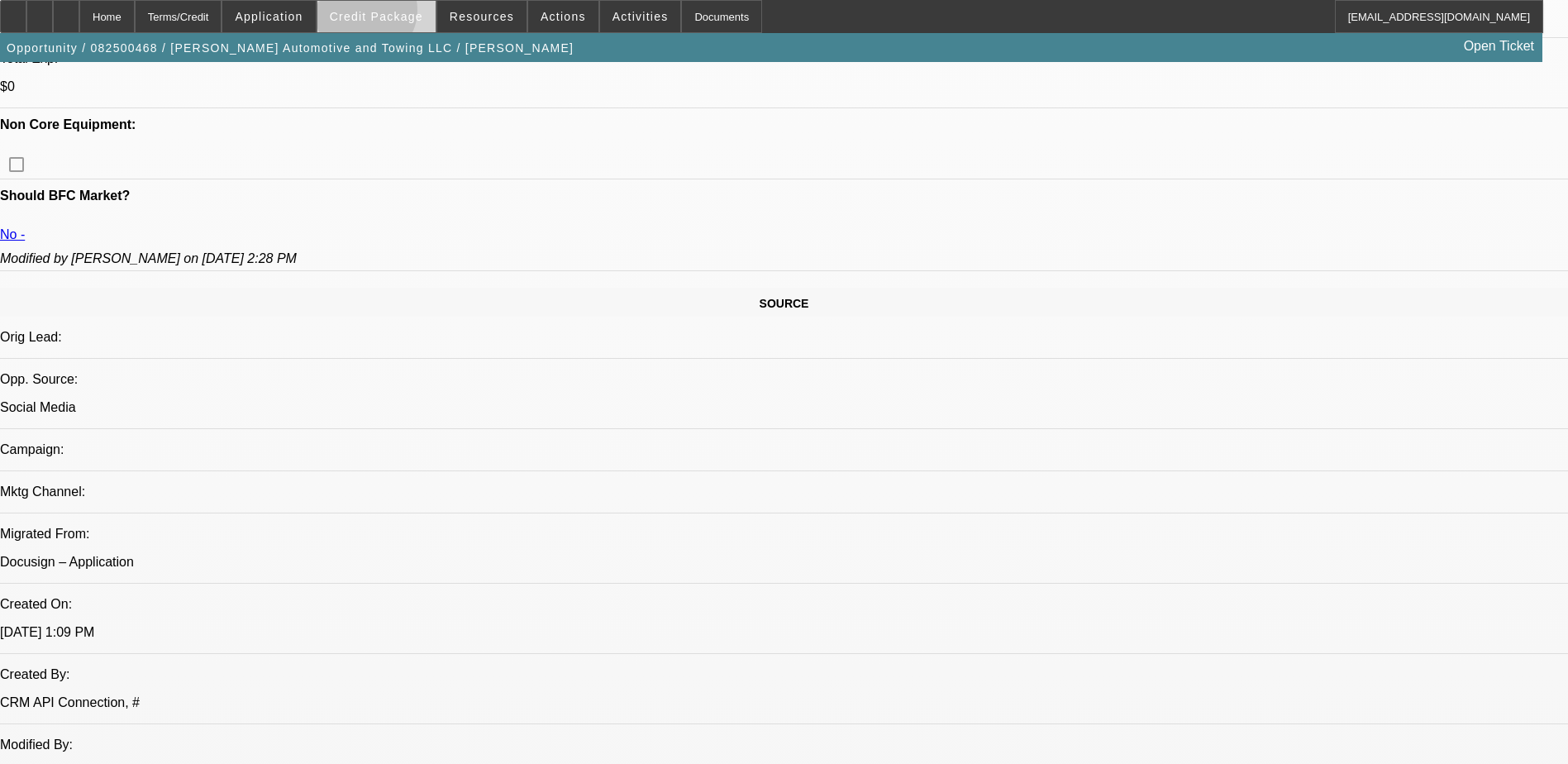
click at [392, 14] on span "Credit Package" at bounding box center [376, 16] width 93 height 13
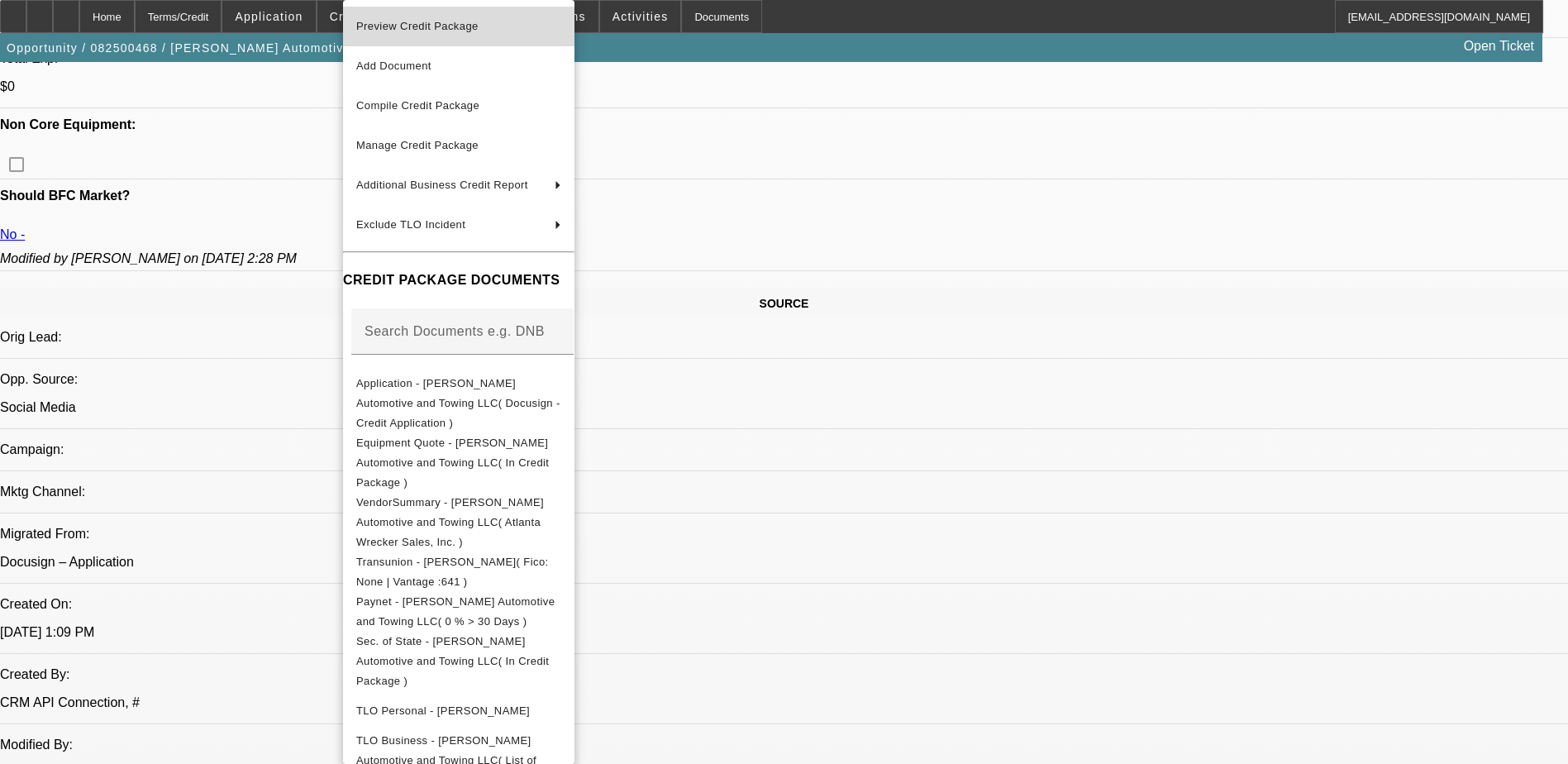
click at [446, 29] on span "Preview Credit Package" at bounding box center [417, 26] width 122 height 12
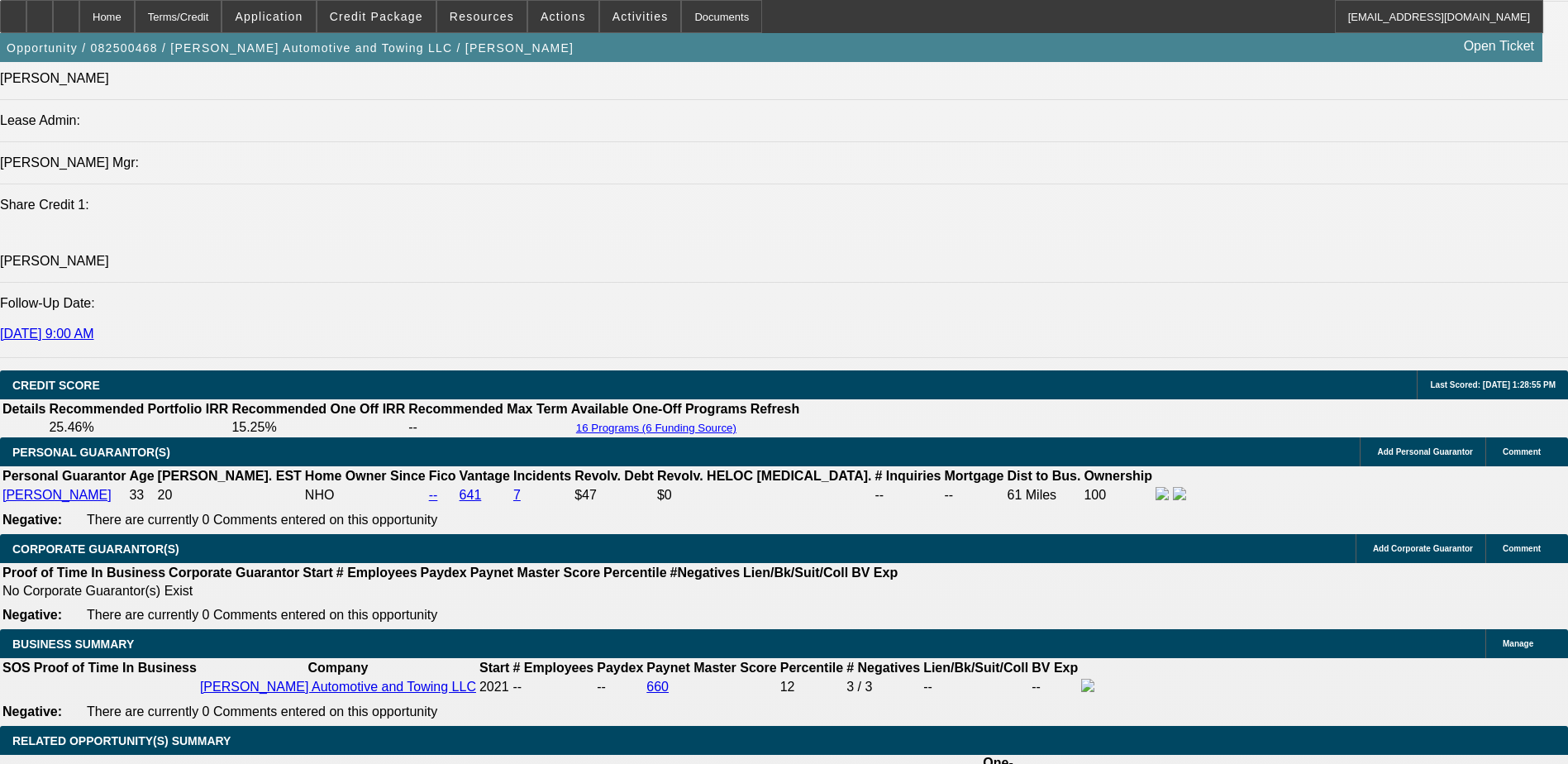
scroll to position [2233, 0]
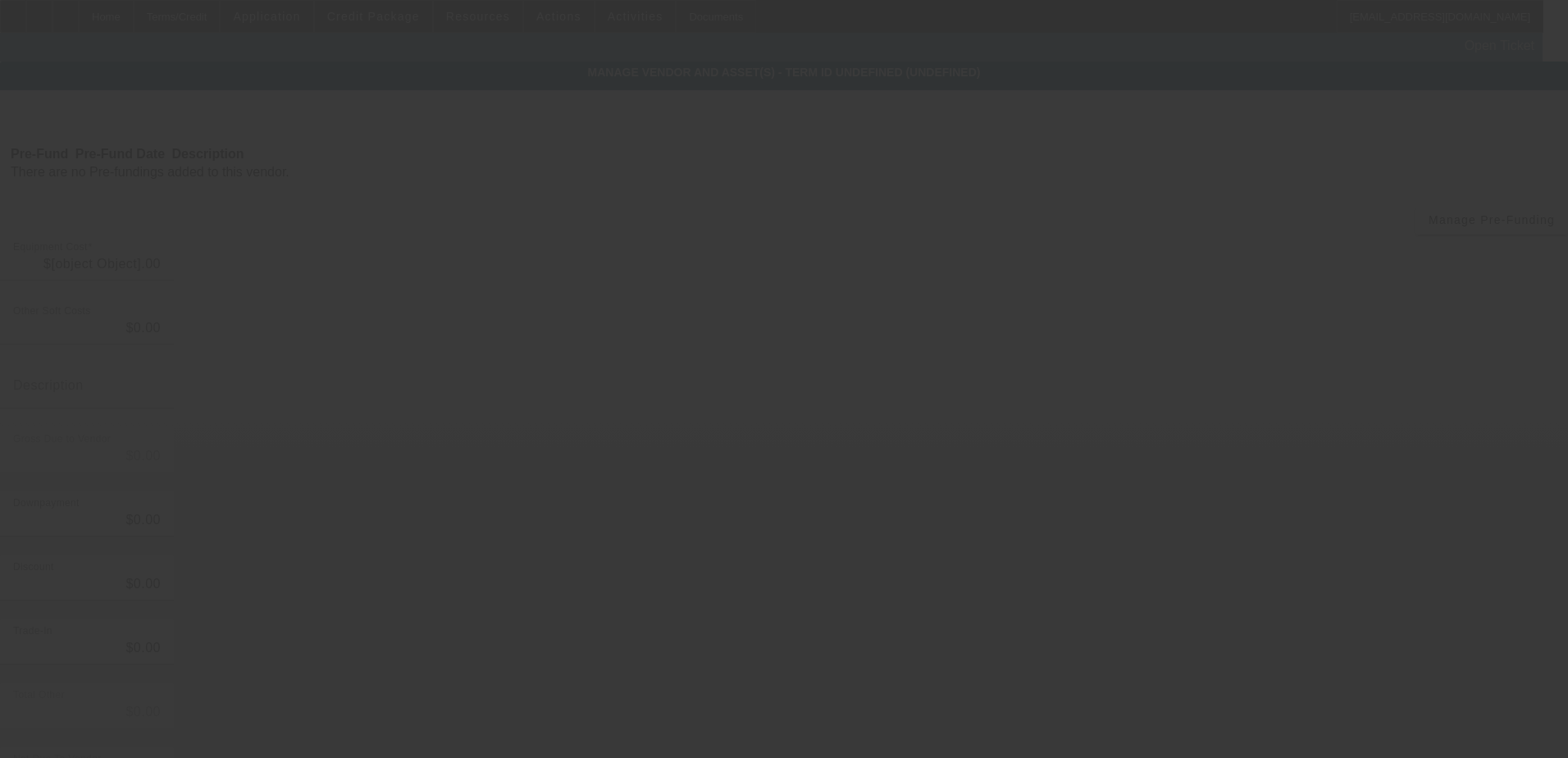
type input "$124,500.00"
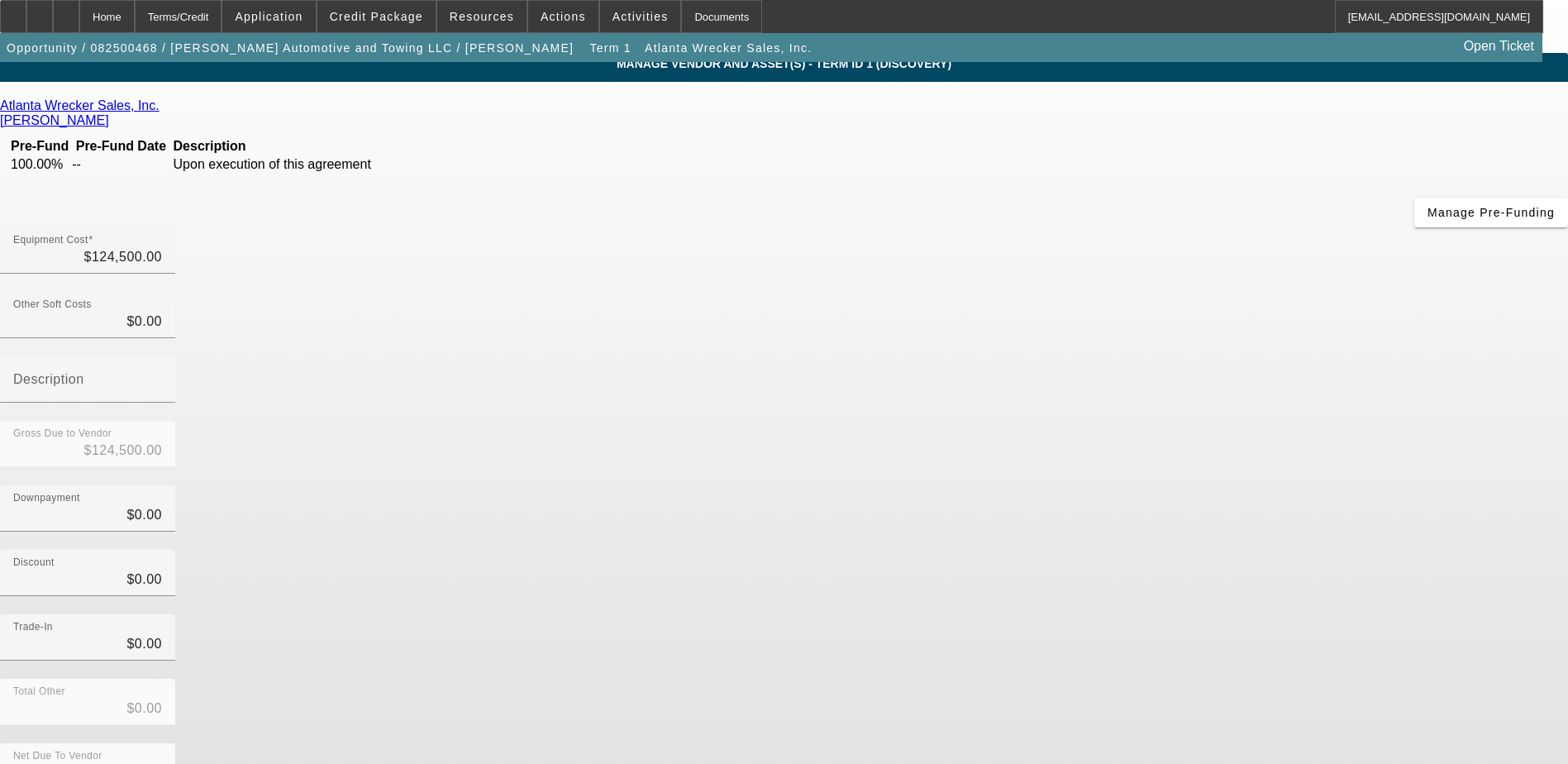
scroll to position [12, 0]
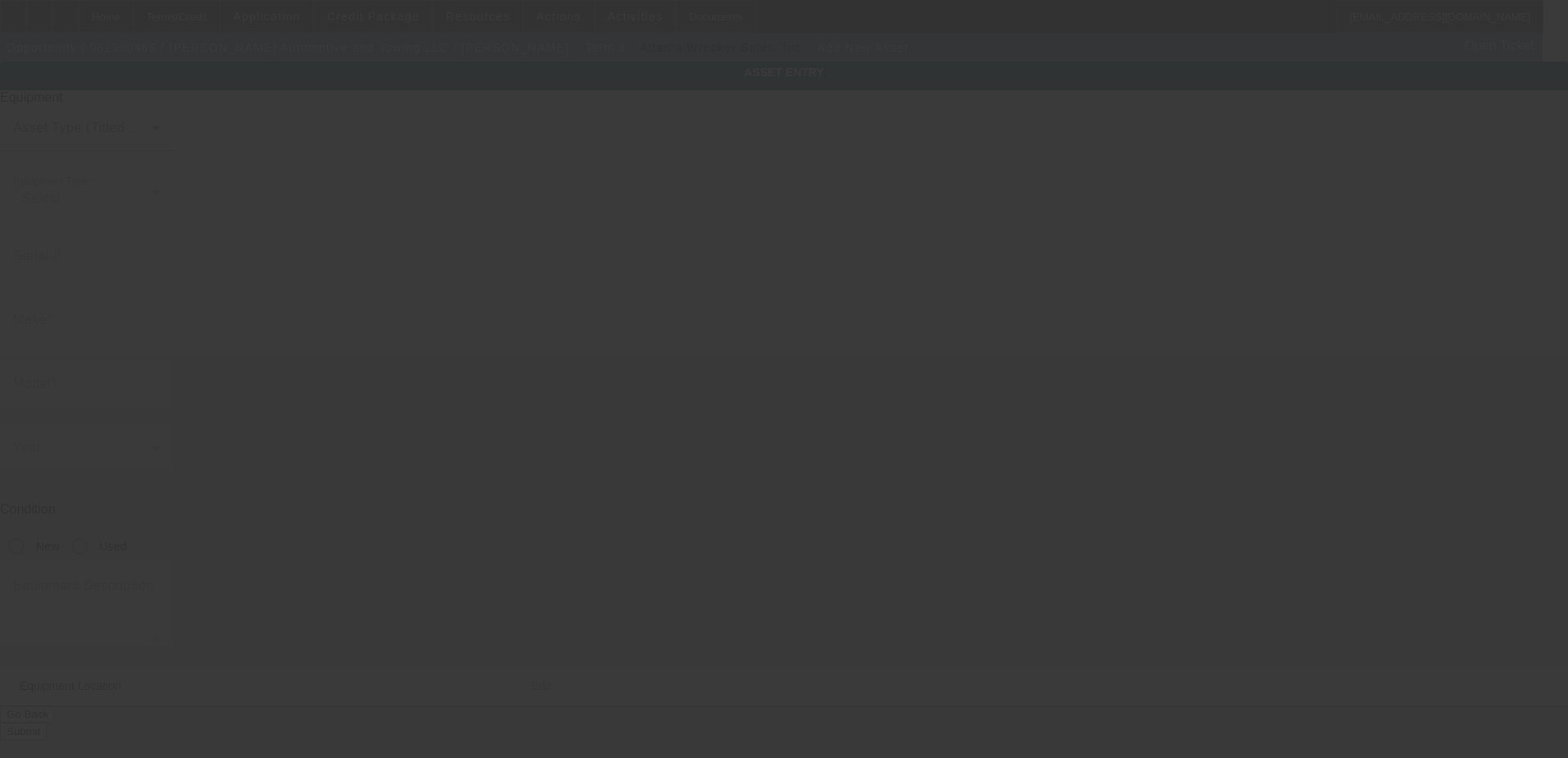
type input "1200 Woodruff Rd"
type input "Bldg 104"
type input "Greenville"
type input "29607"
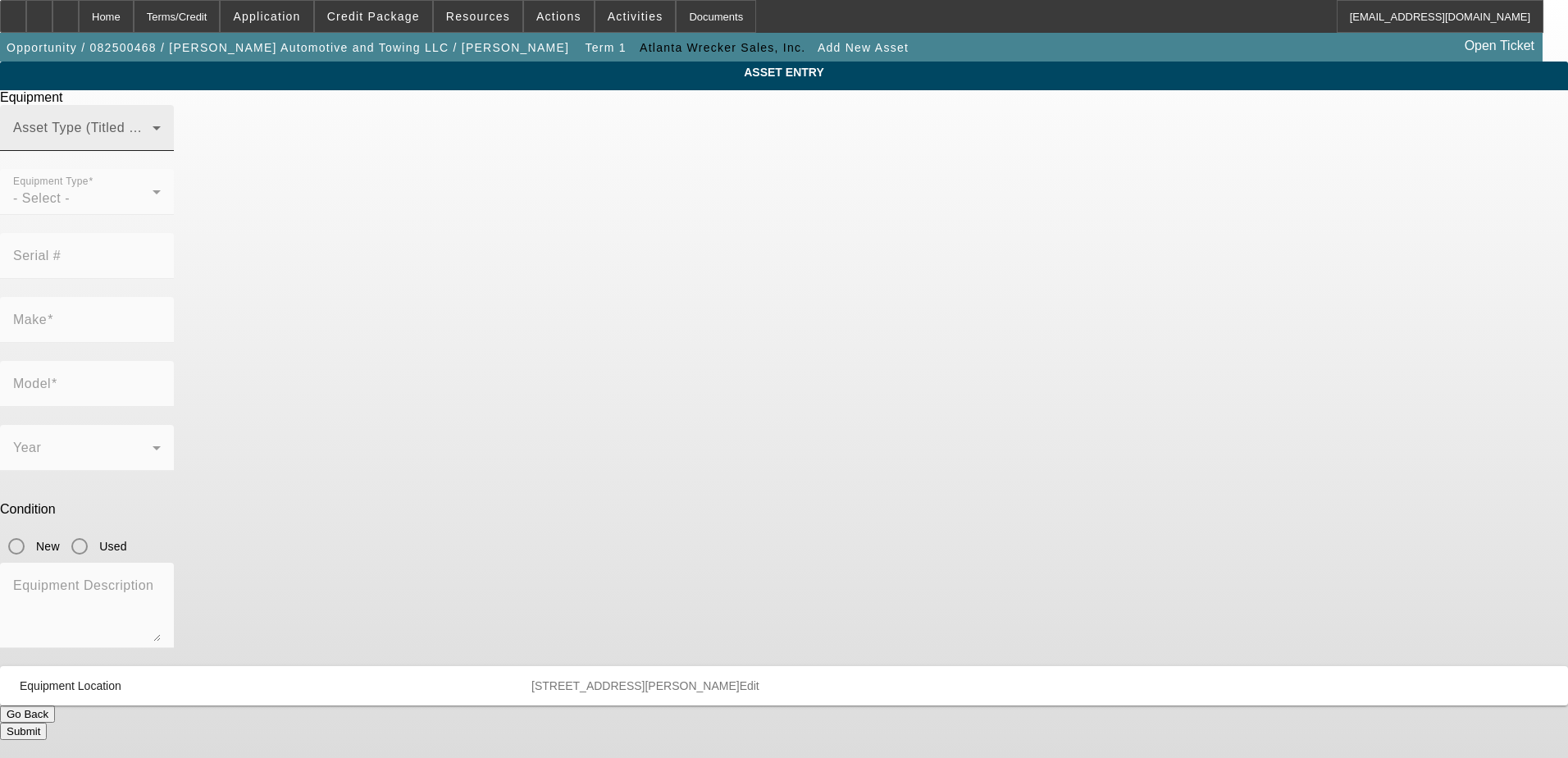
click at [153, 144] on span at bounding box center [83, 135] width 140 height 19
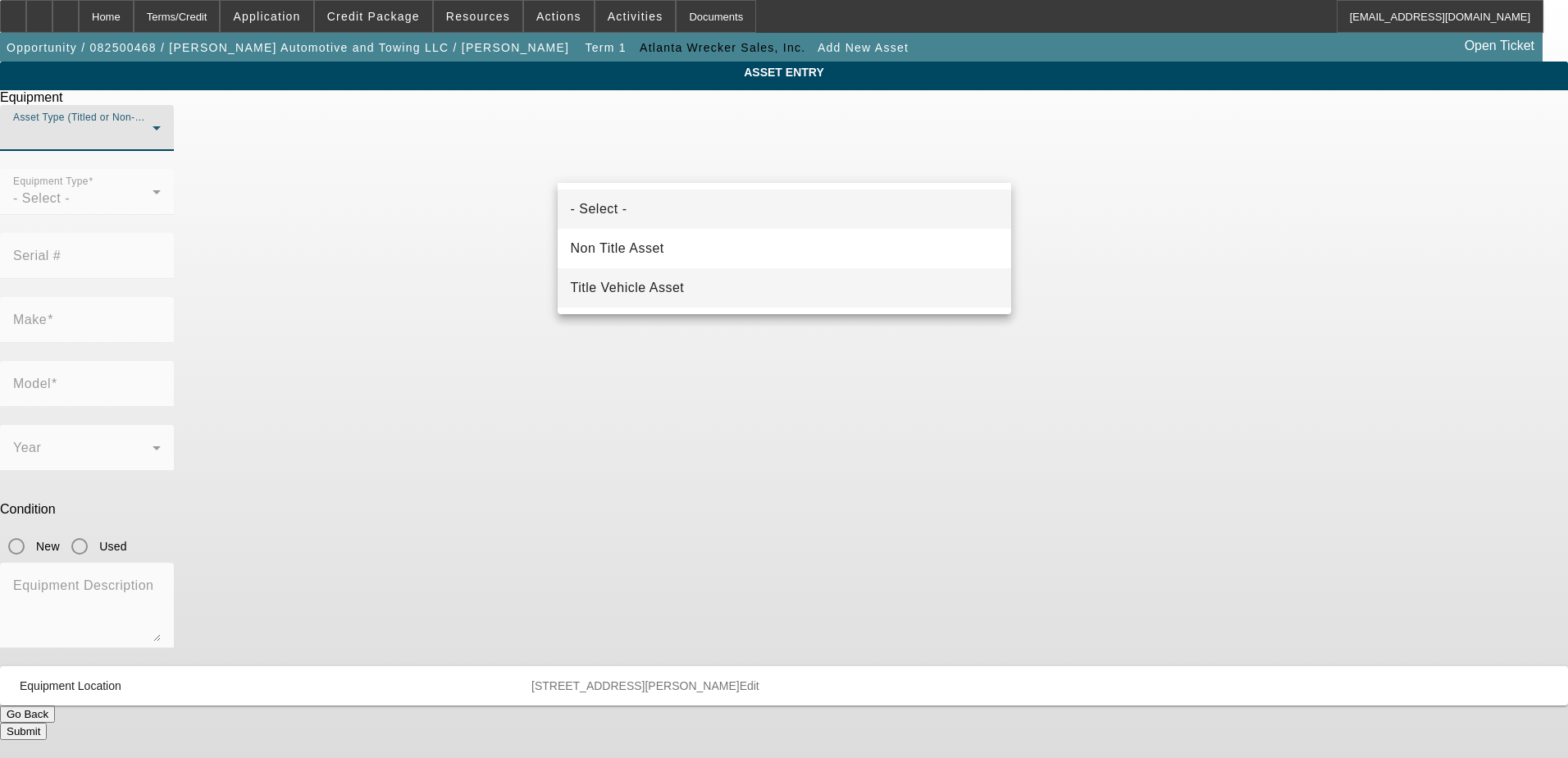
click at [647, 281] on span "Title Vehicle Asset" at bounding box center [628, 288] width 114 height 19
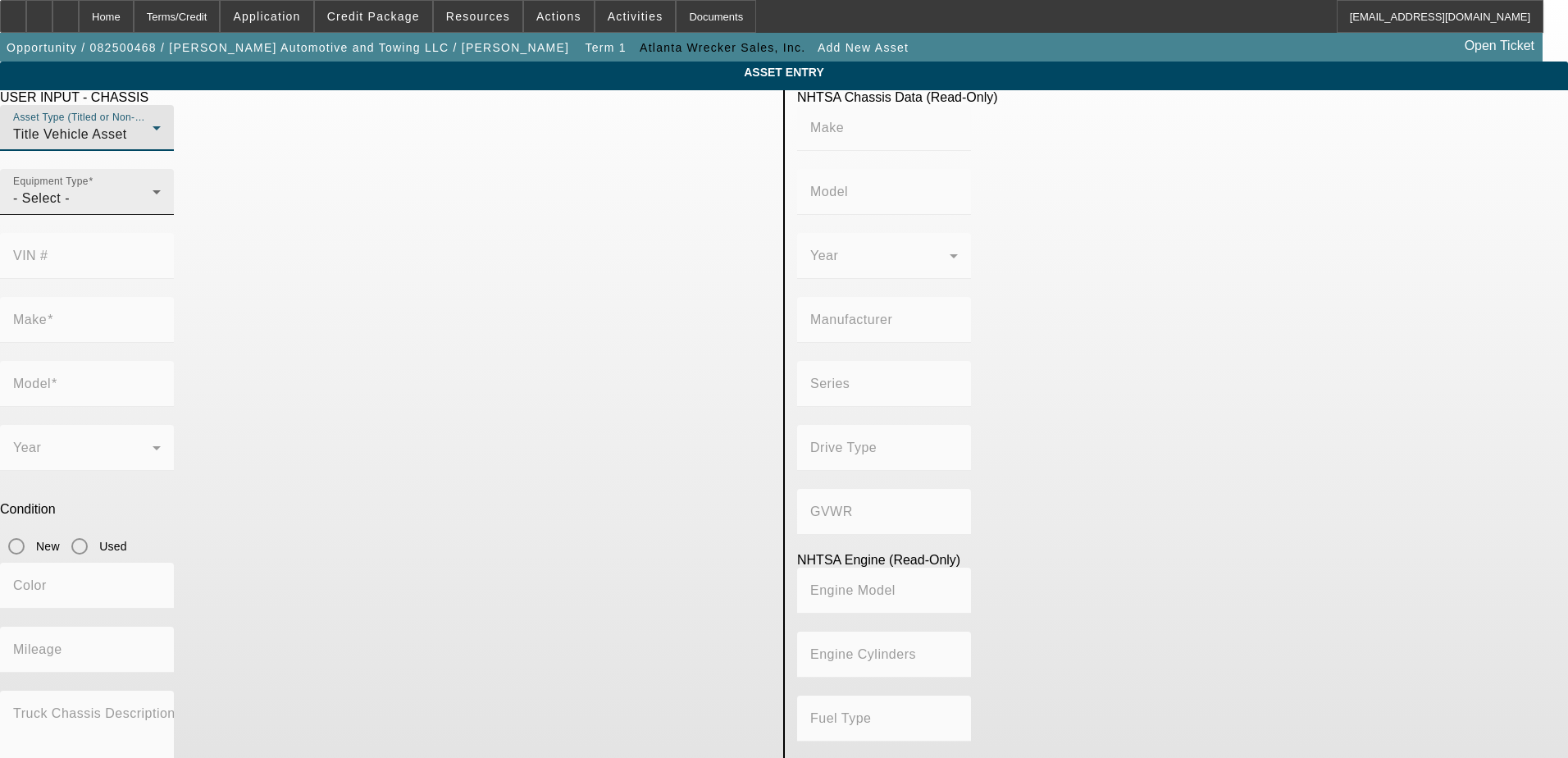
click at [153, 208] on div "- Select -" at bounding box center [83, 199] width 140 height 19
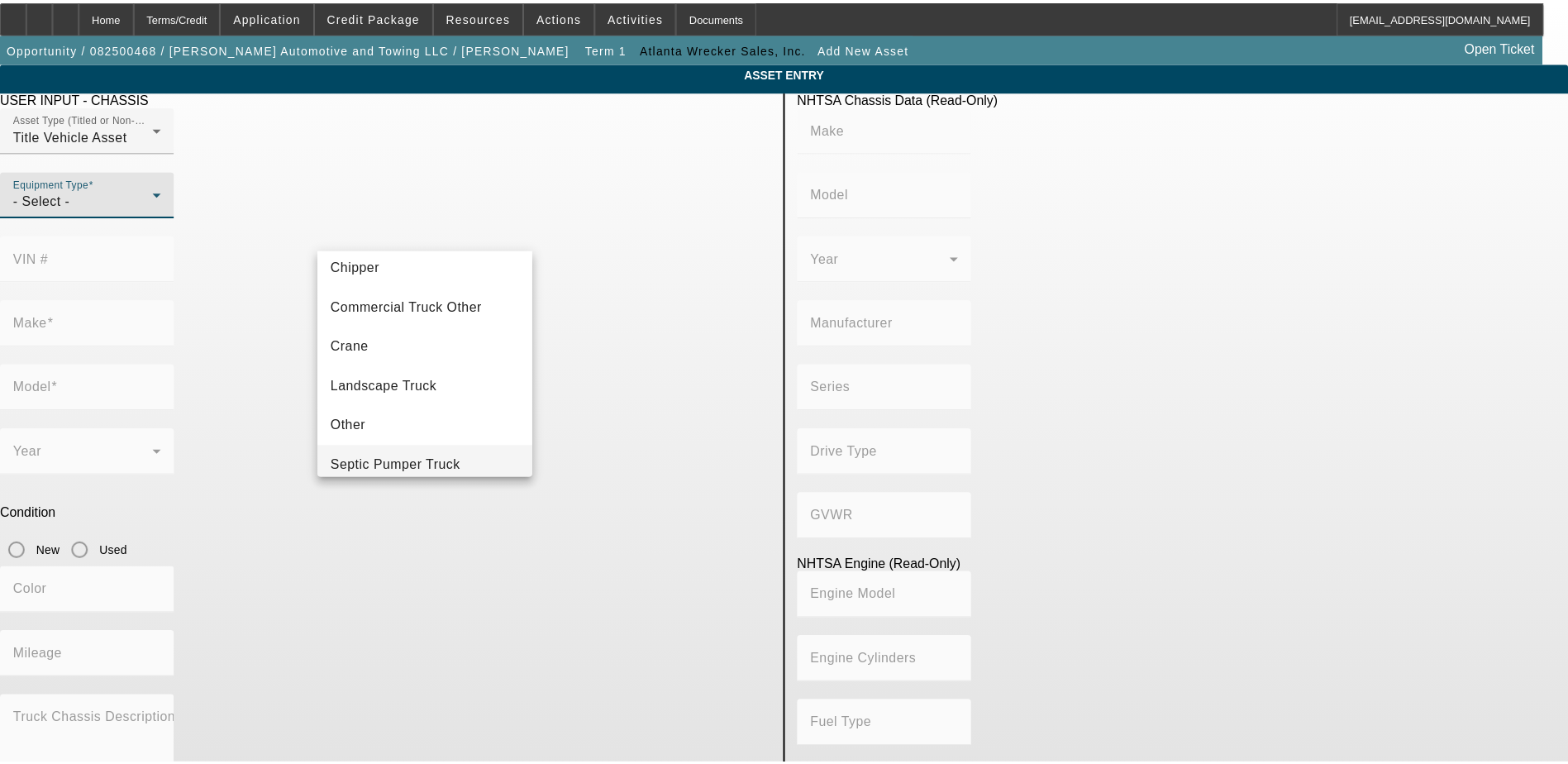
scroll to position [183, 0]
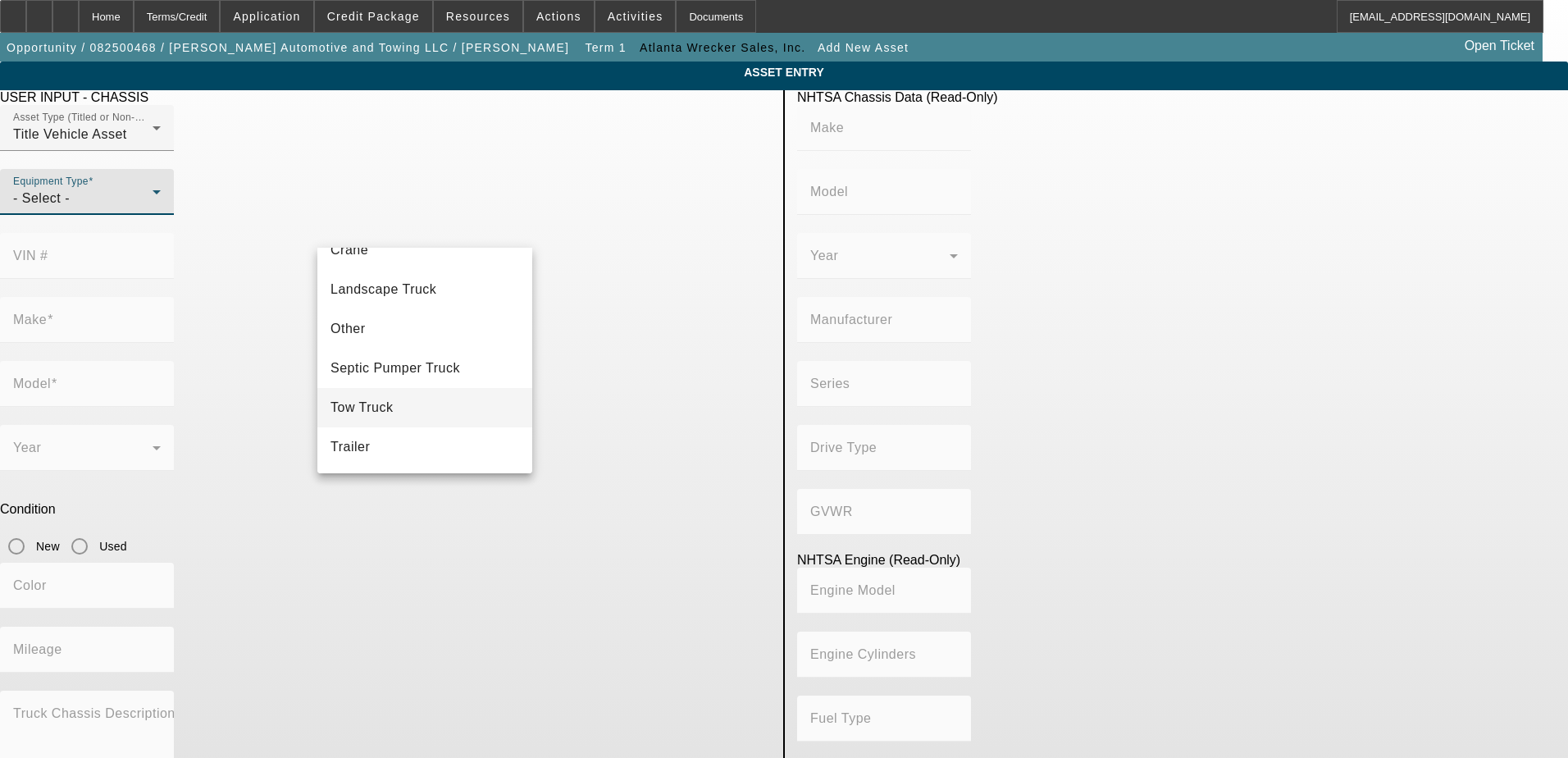
click at [403, 401] on mat-option "Tow Truck" at bounding box center [425, 407] width 214 height 40
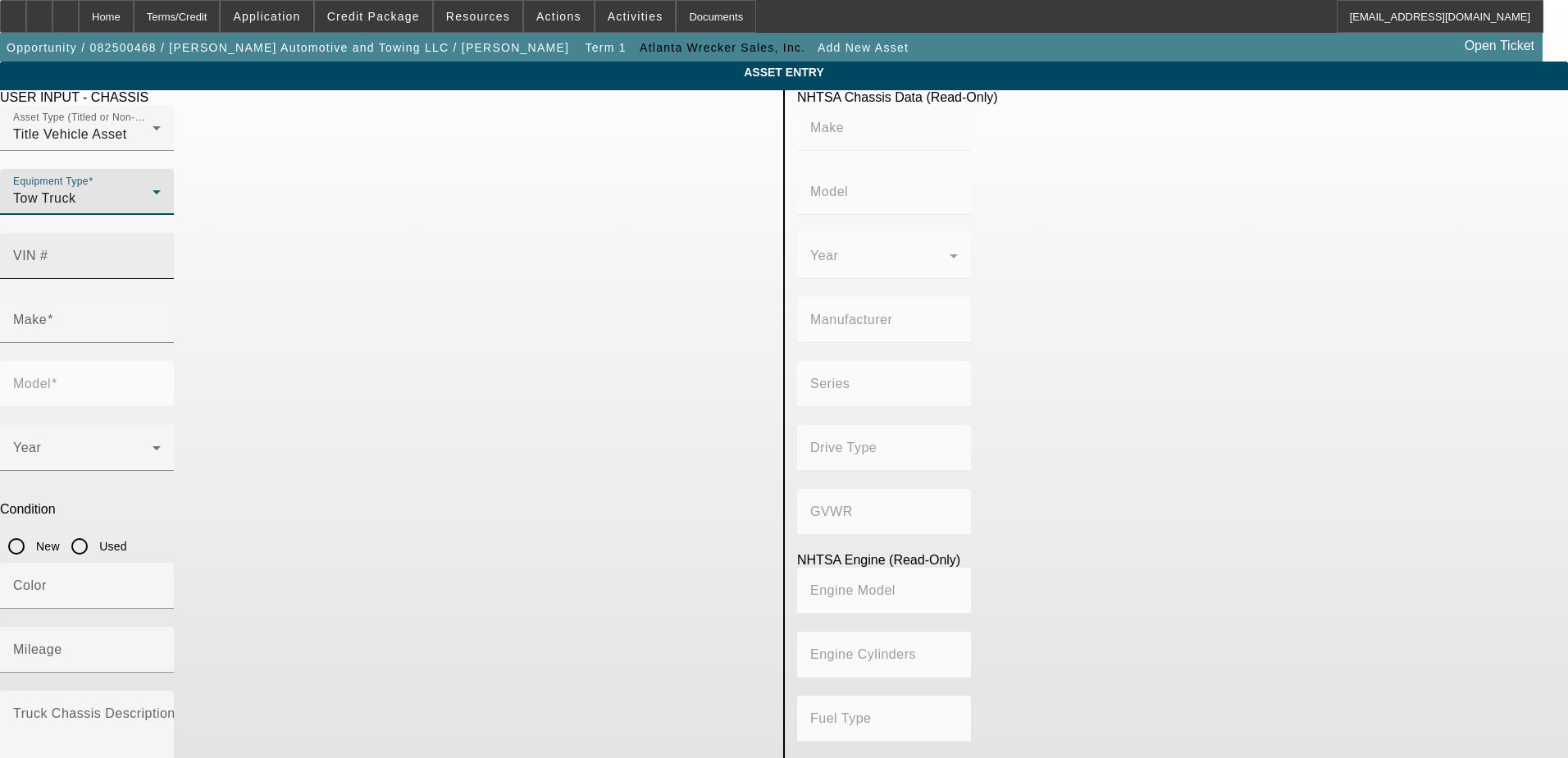
click at [161, 252] on input "VIN #" at bounding box center [87, 262] width 148 height 19
paste input "1HTEUMML2SS478923"
type input "1HTEUMML2SS478923"
type input "INTERNATIONAL"
type input "MV607"
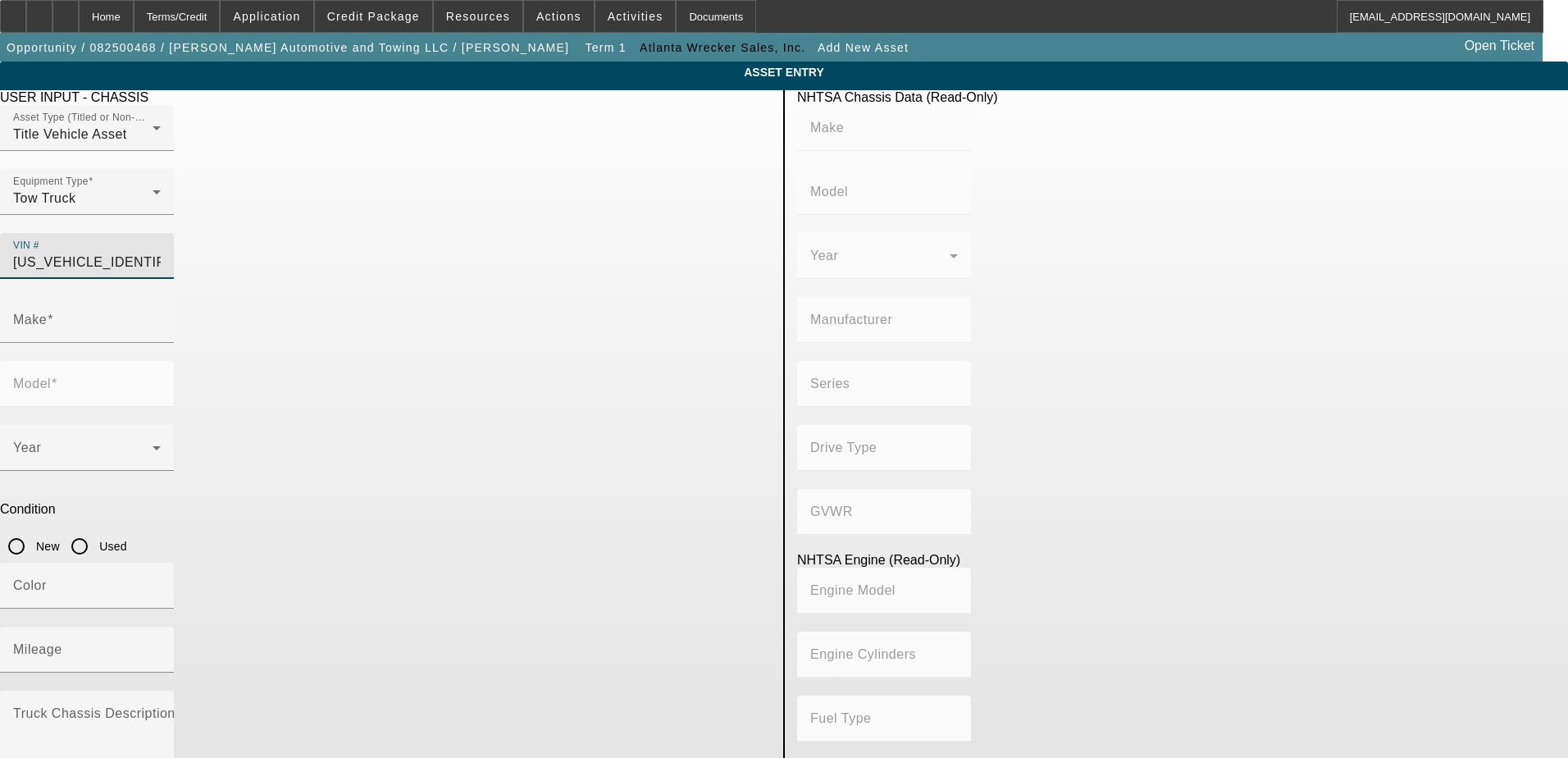
type input "INTERNATIONAL MOTORS, LLC"
type input "MV"
type input "4x2"
type input "Class 6: 19,501 - 26,000 lb (8,845 - 11,794 kg)"
type input "B 6.7"
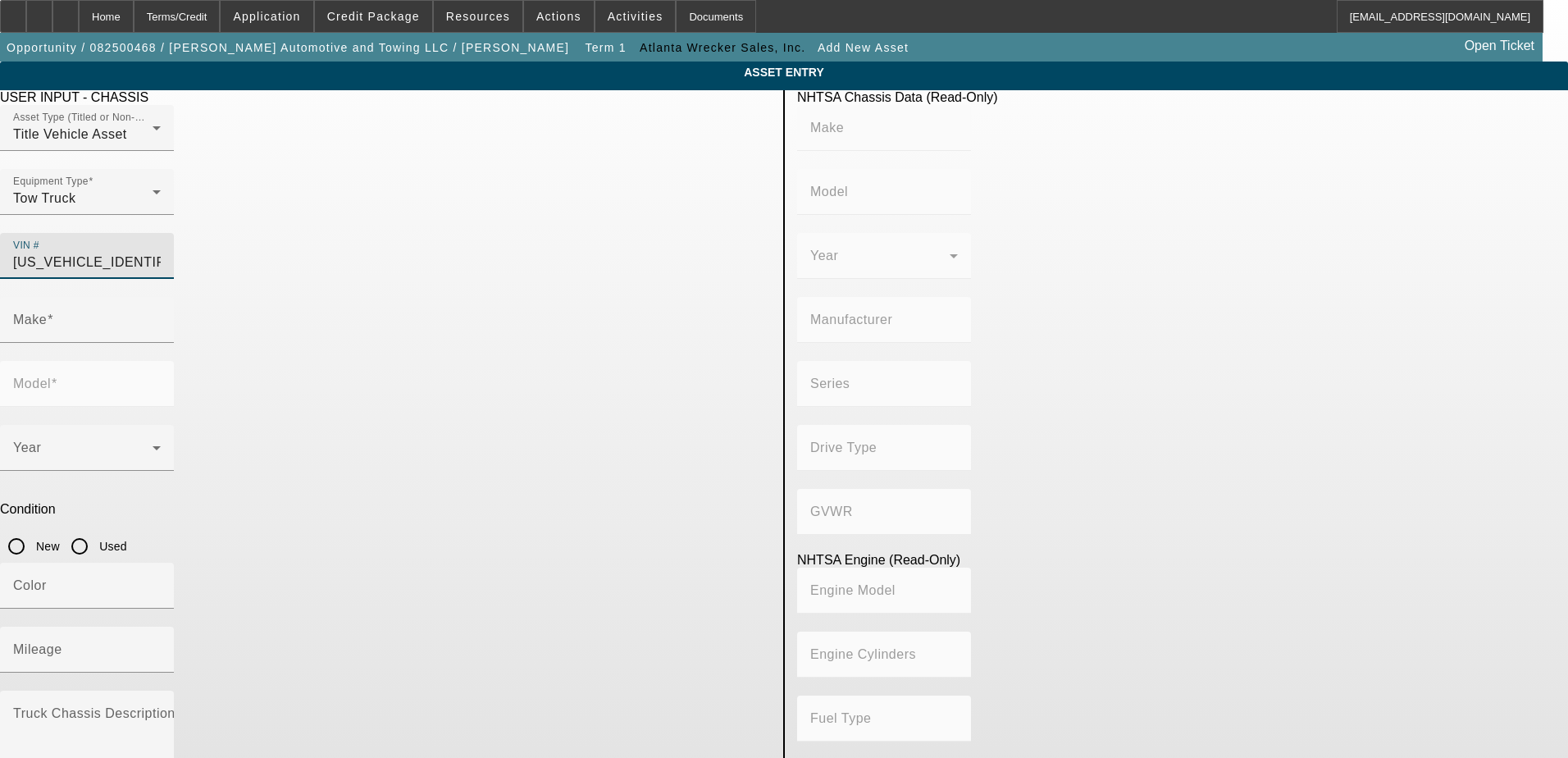
type input "Diesel"
type input "408.85908543470"
type input "6.7"
type input "INTERNATIONAL"
type input "MV607"
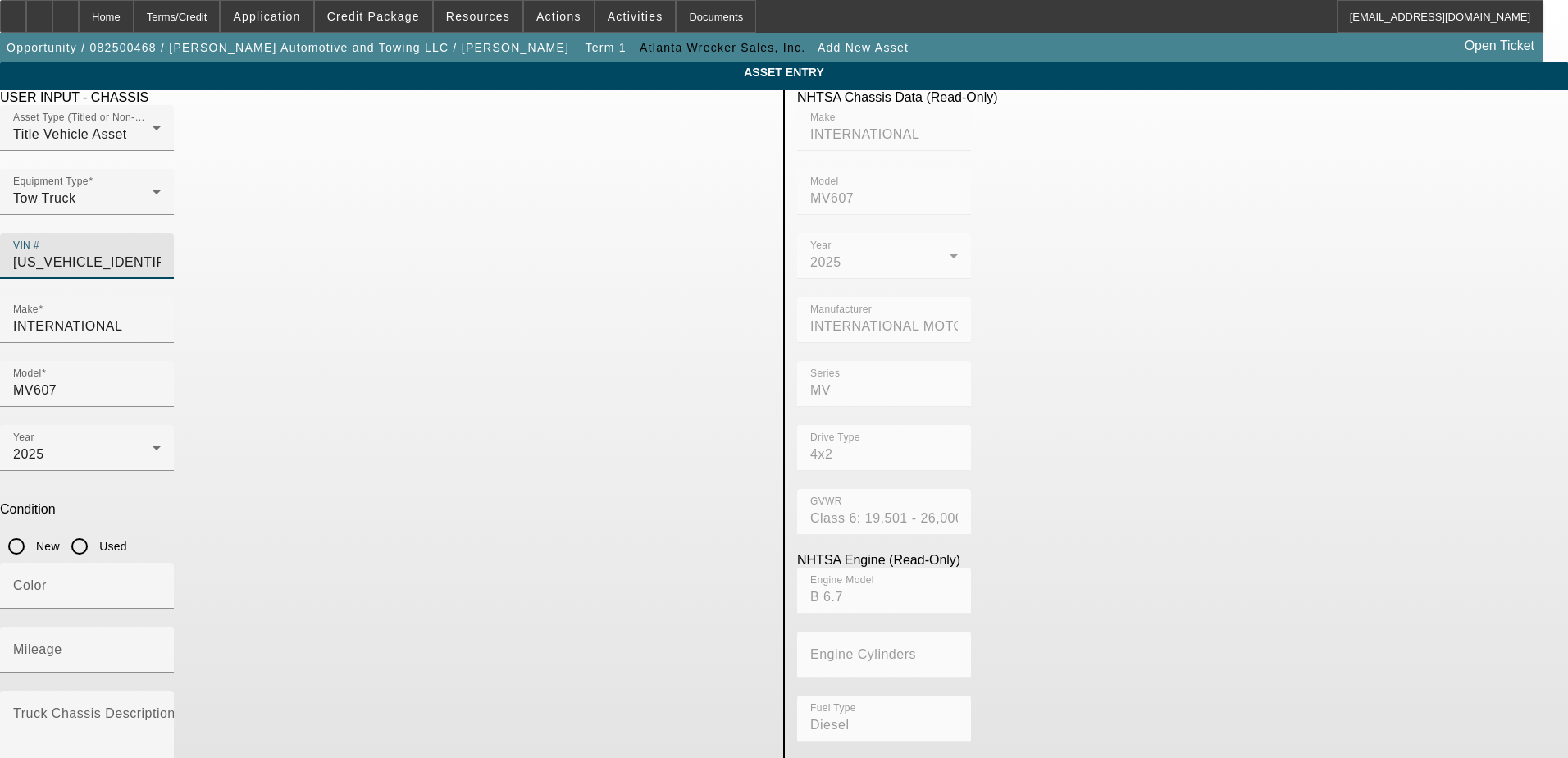
type input "1HTEUMML2SS478923"
type input "INTERNATIONAL"
type input "MV607"
type input "INTERNATIONAL MOTORS, LLC"
type input "MV"
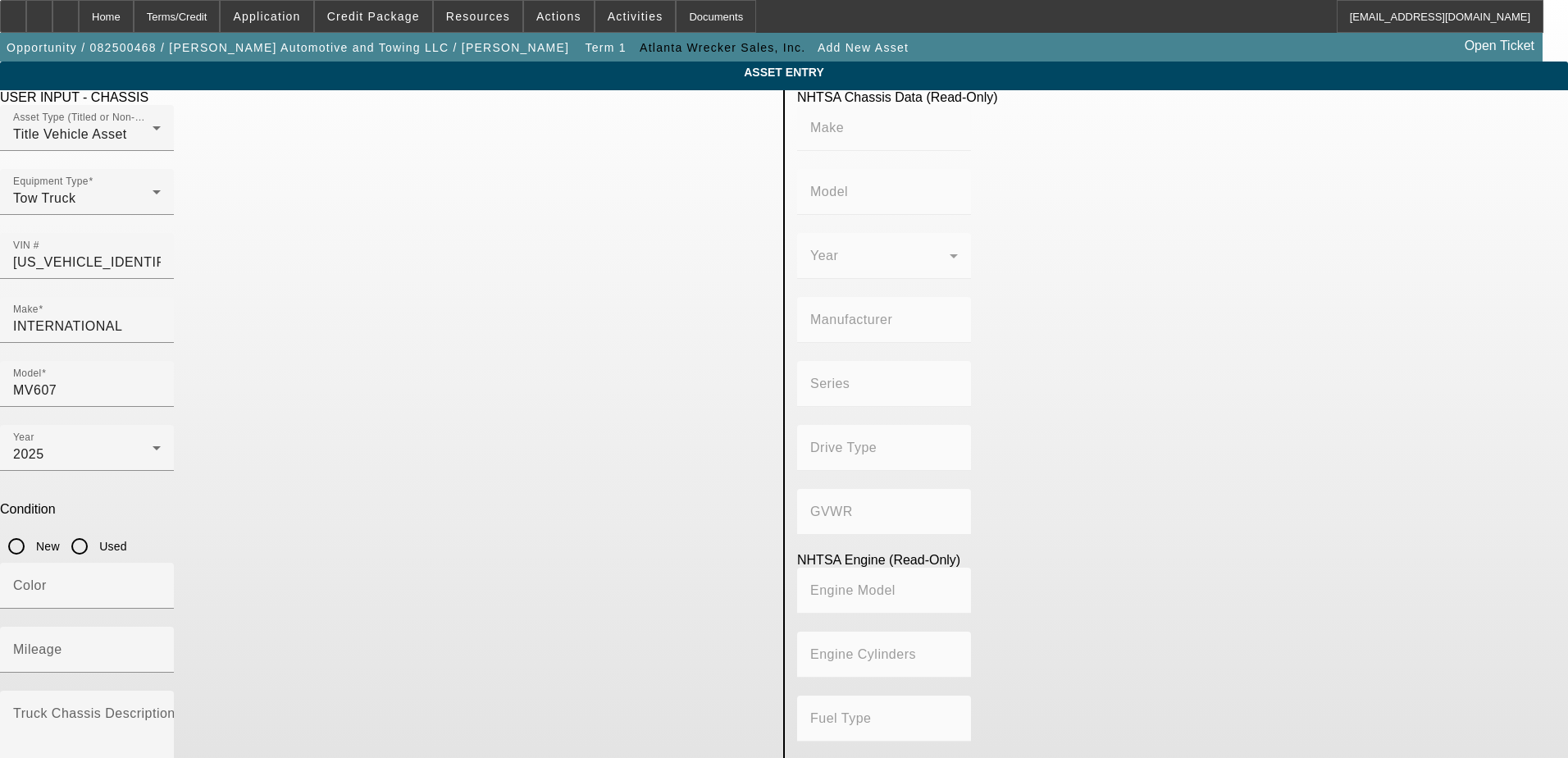
type input "4x2"
type input "Class 6: 19,501 - 26,000 lb (8,845 - 11,794 kg)"
type input "B 6.7"
type input "Diesel"
type input "408.85908543470"
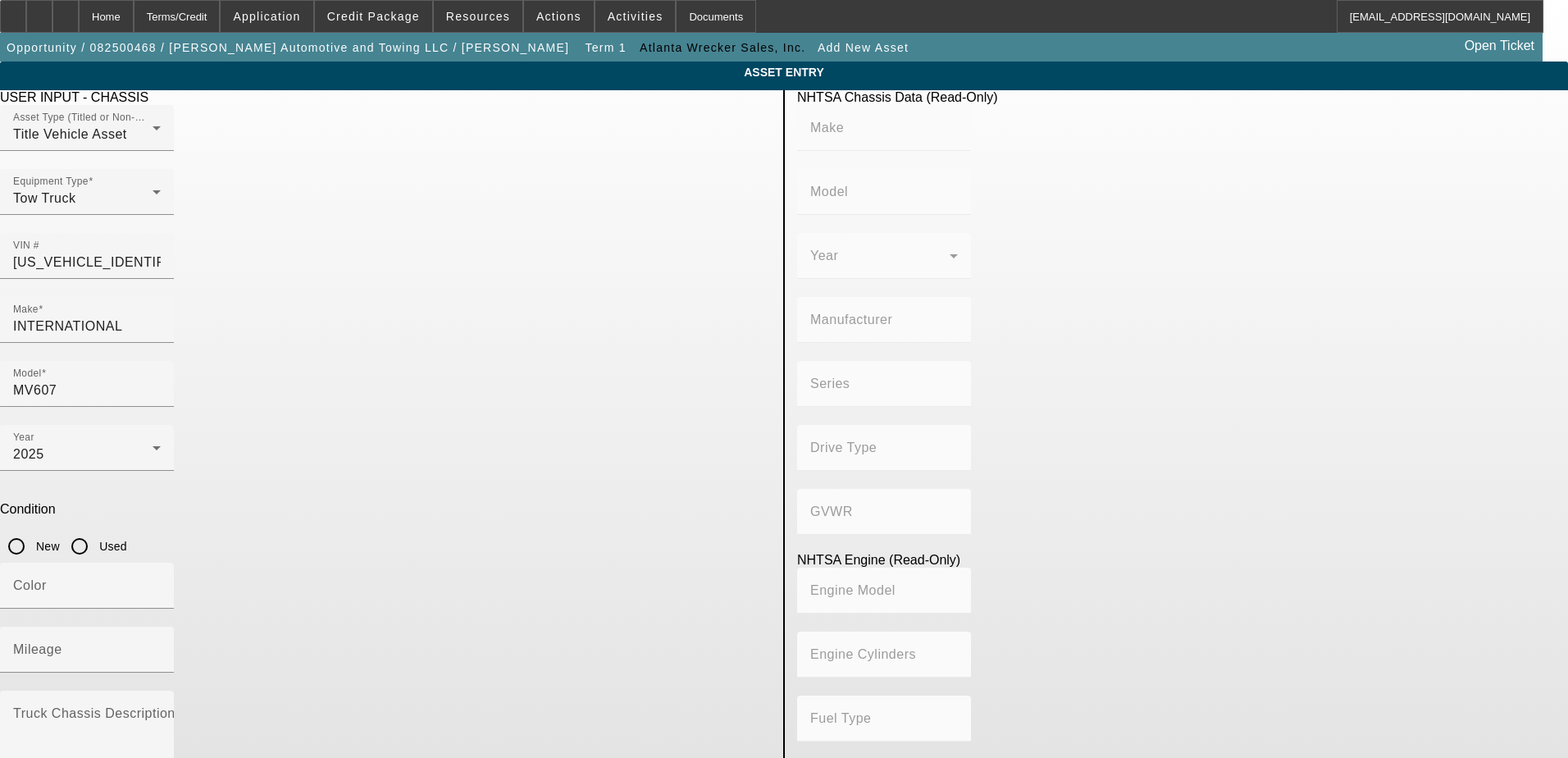
type input "6.7"
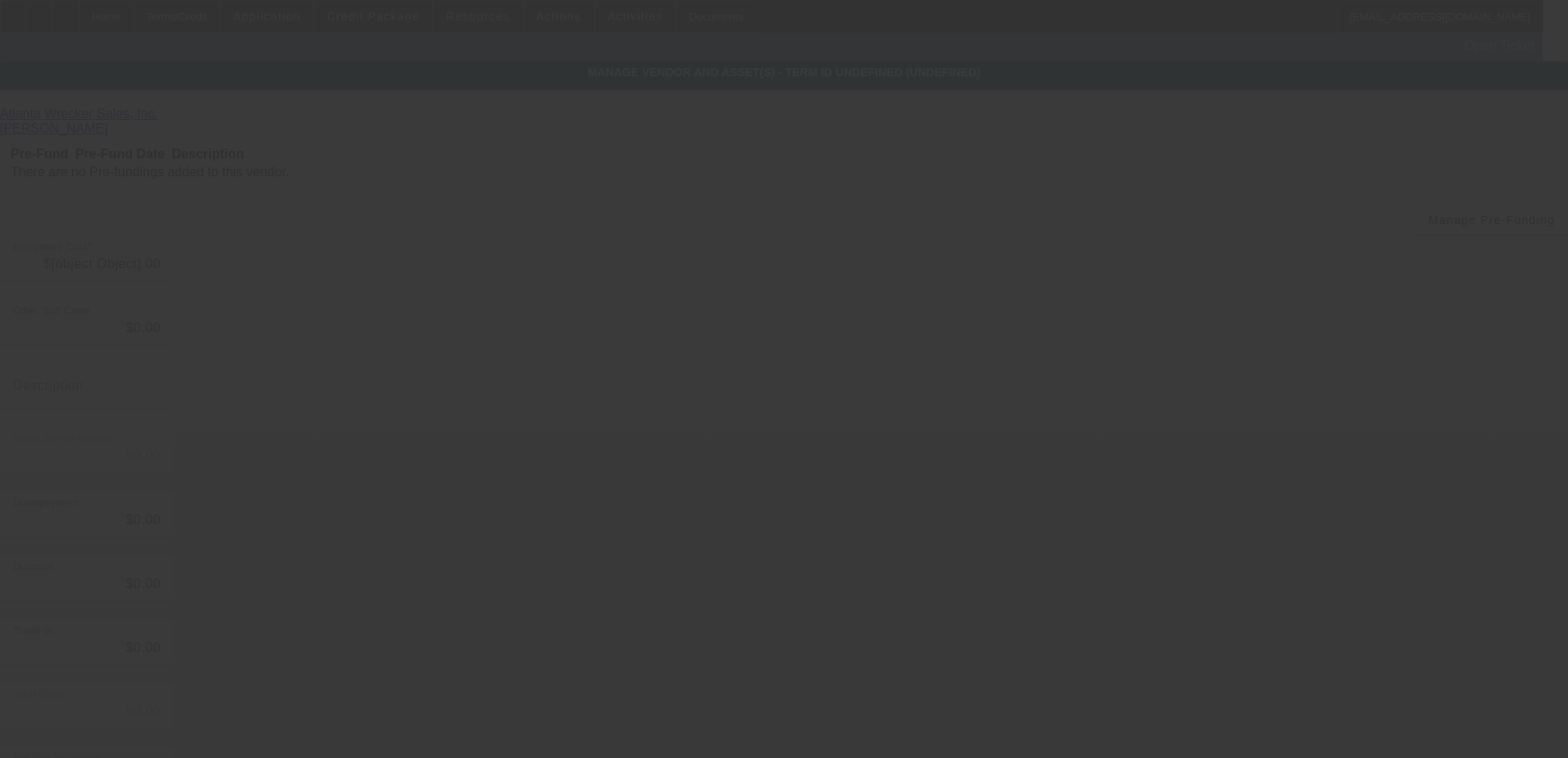
type input "$124,500.00"
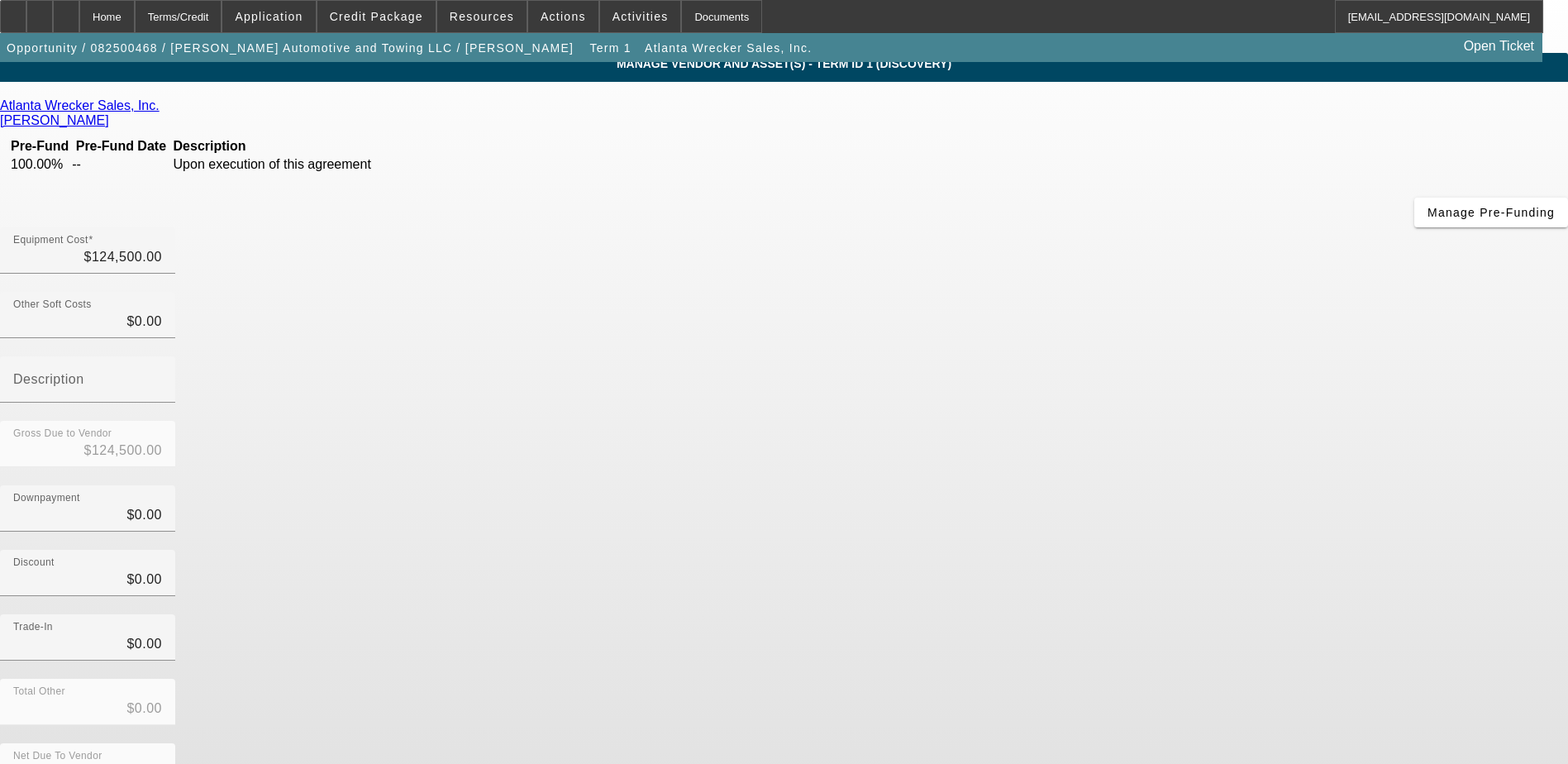
scroll to position [12, 0]
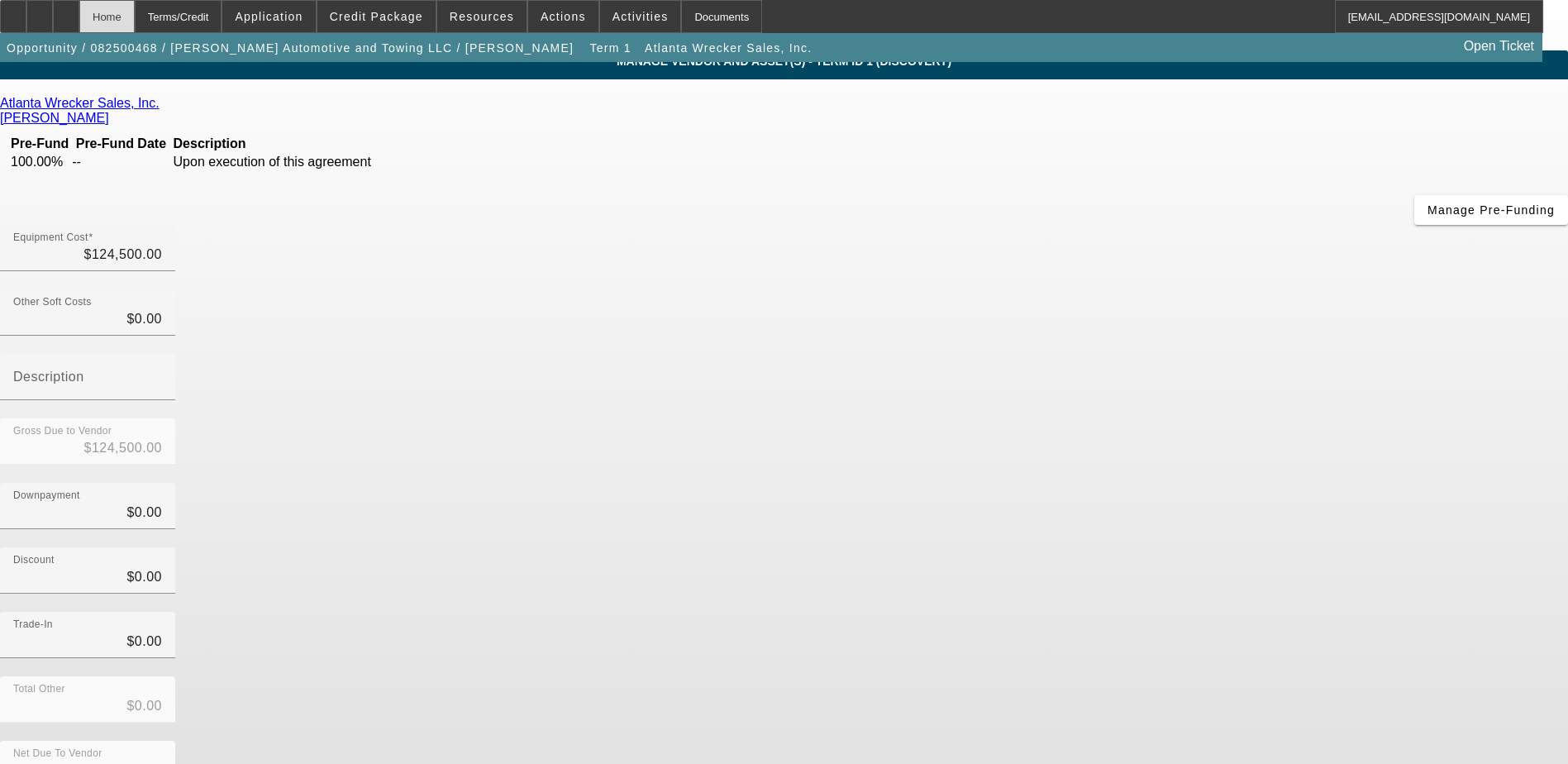
click at [135, 17] on div "Home" at bounding box center [107, 16] width 56 height 33
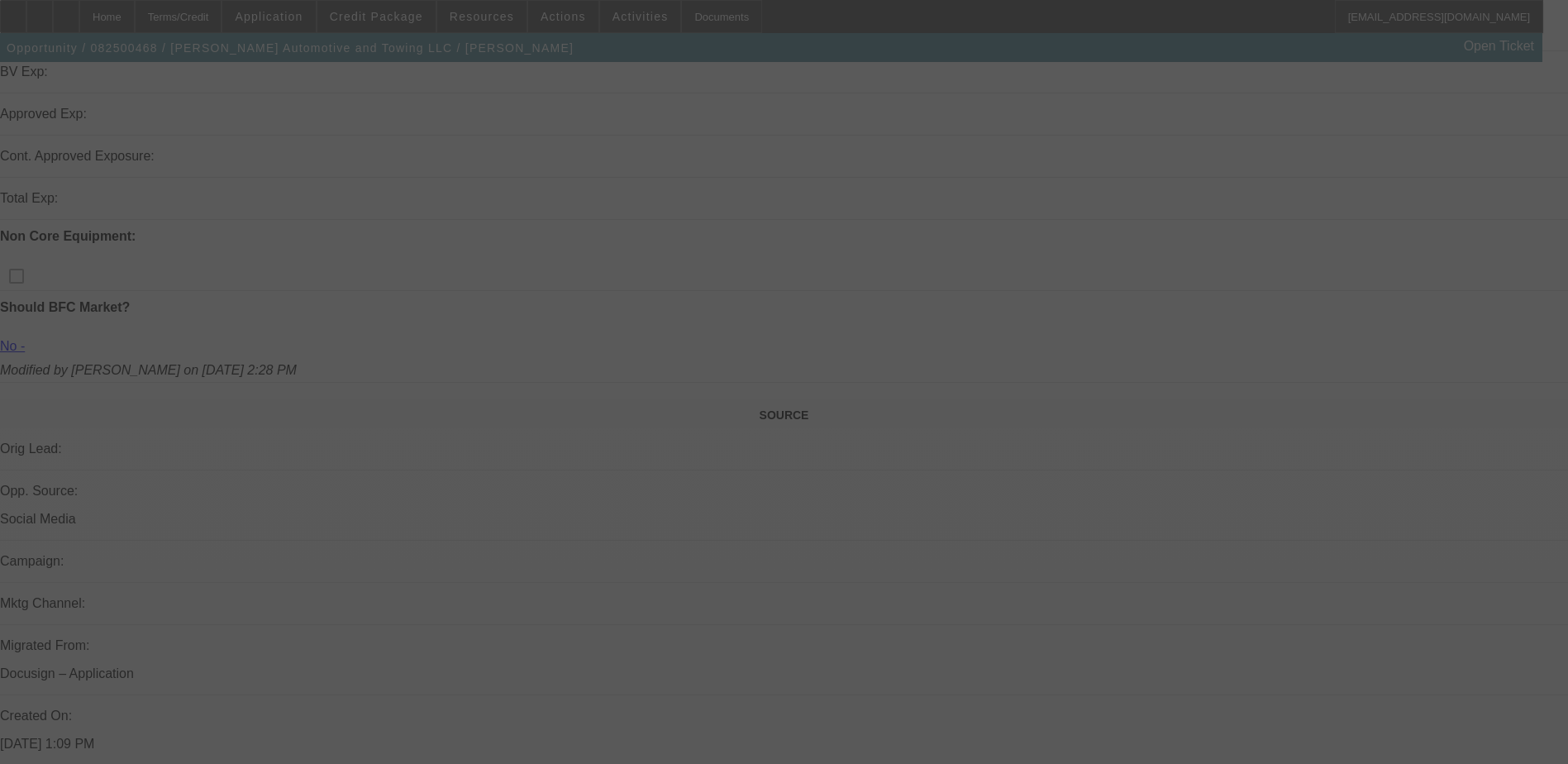
scroll to position [579, 0]
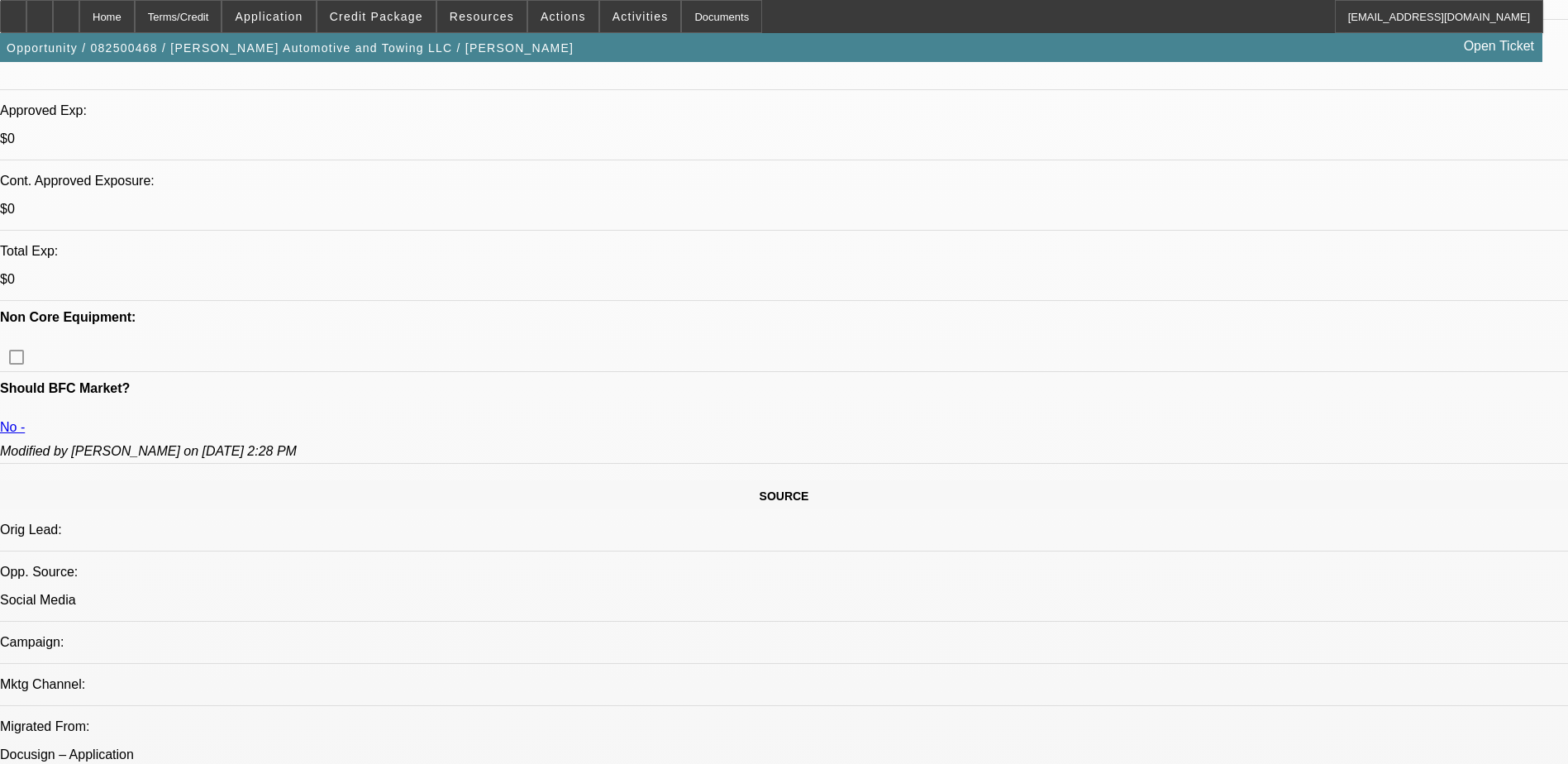
select select "0"
select select "2"
select select "0.1"
select select "4"
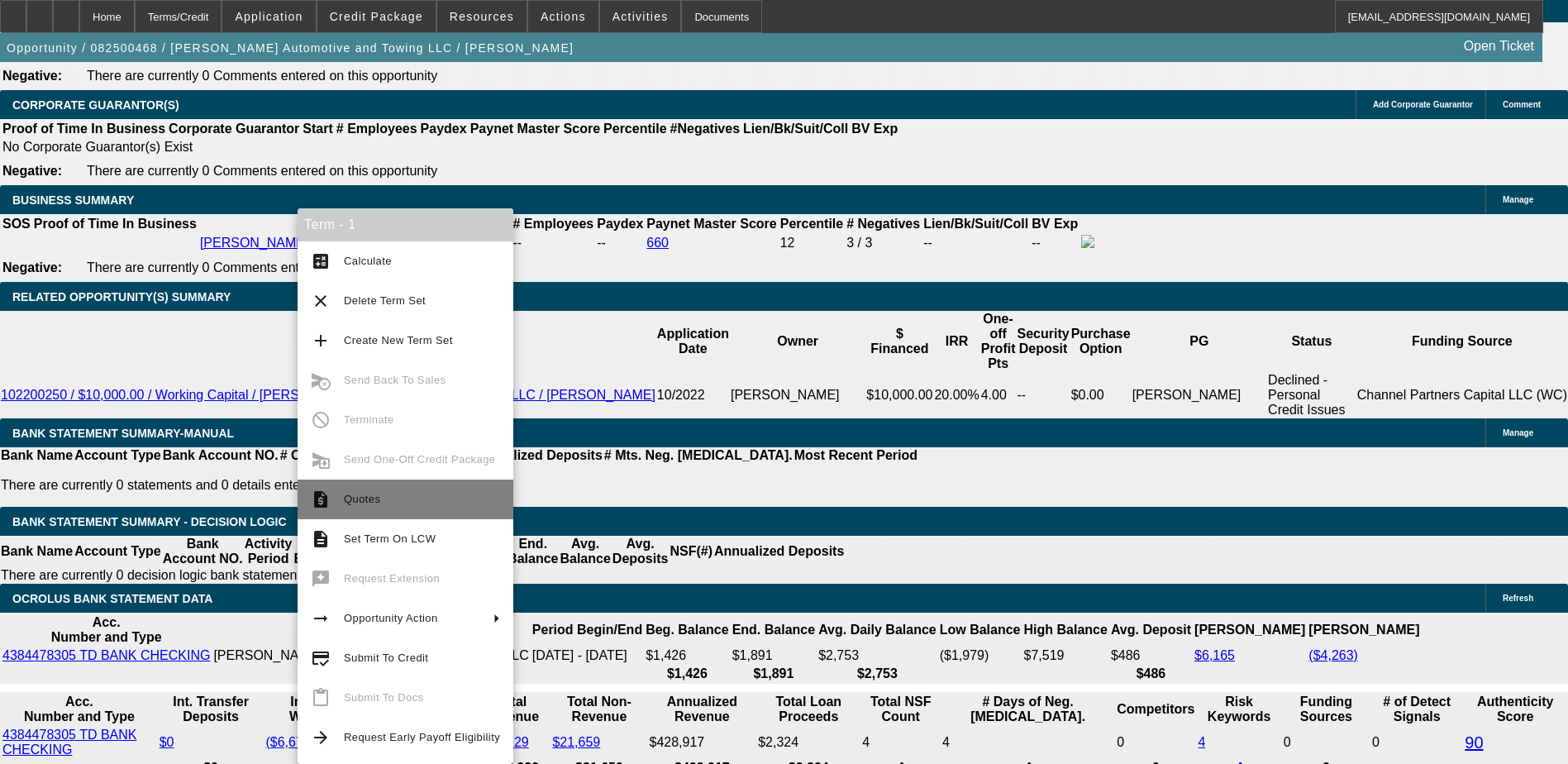
scroll to position [2557, 0]
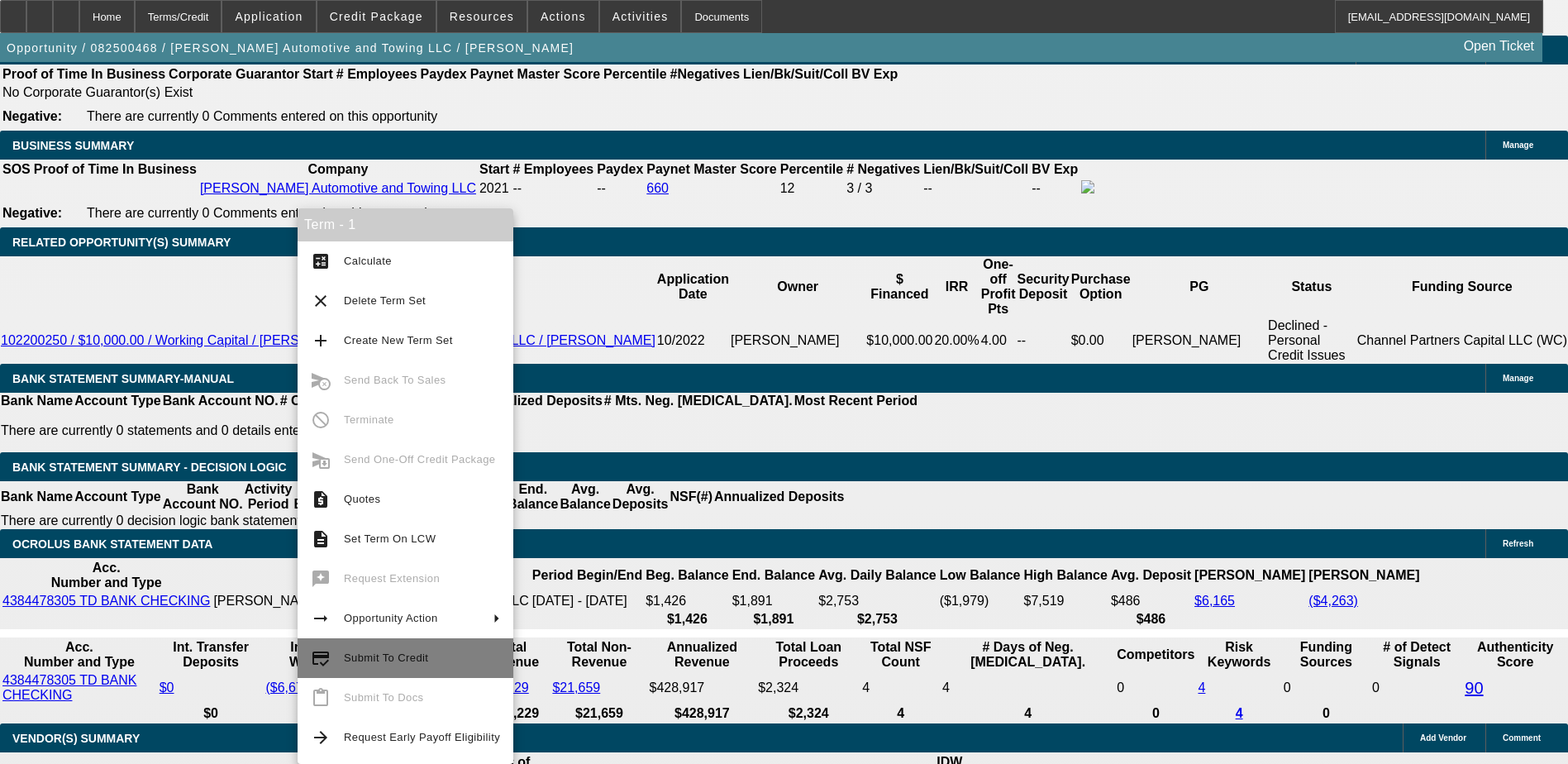
click at [426, 648] on button "credit_score Submit To Credit" at bounding box center [406, 658] width 216 height 40
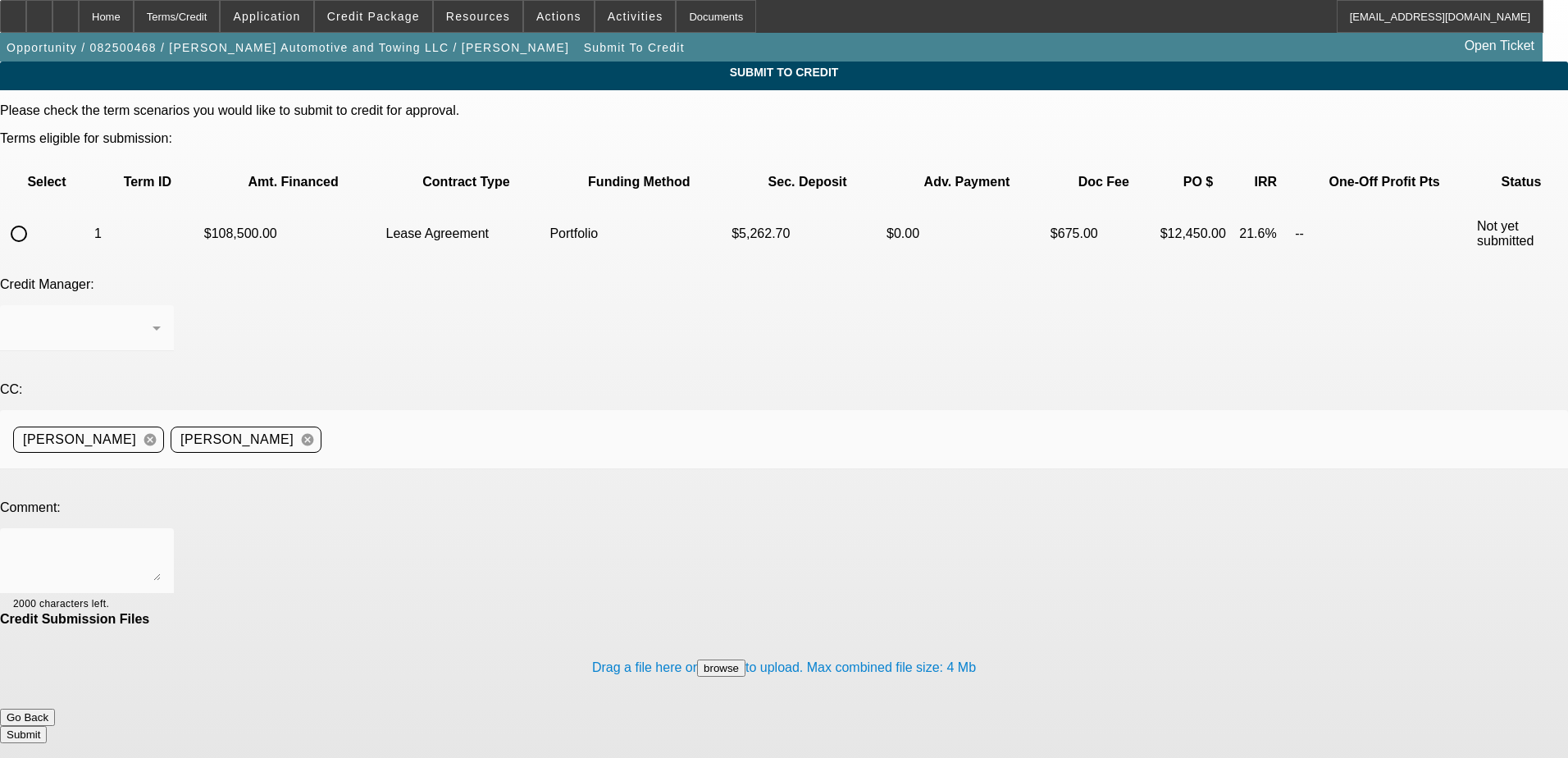
drag, startPoint x: 281, startPoint y: 237, endPoint x: 272, endPoint y: 234, distance: 9.5
click at [174, 305] on mat-form-field at bounding box center [87, 337] width 174 height 64
click at [35, 217] on input "radio" at bounding box center [18, 233] width 33 height 33
radio input "true"
click at [166, 318] on icon at bounding box center [156, 328] width 19 height 19
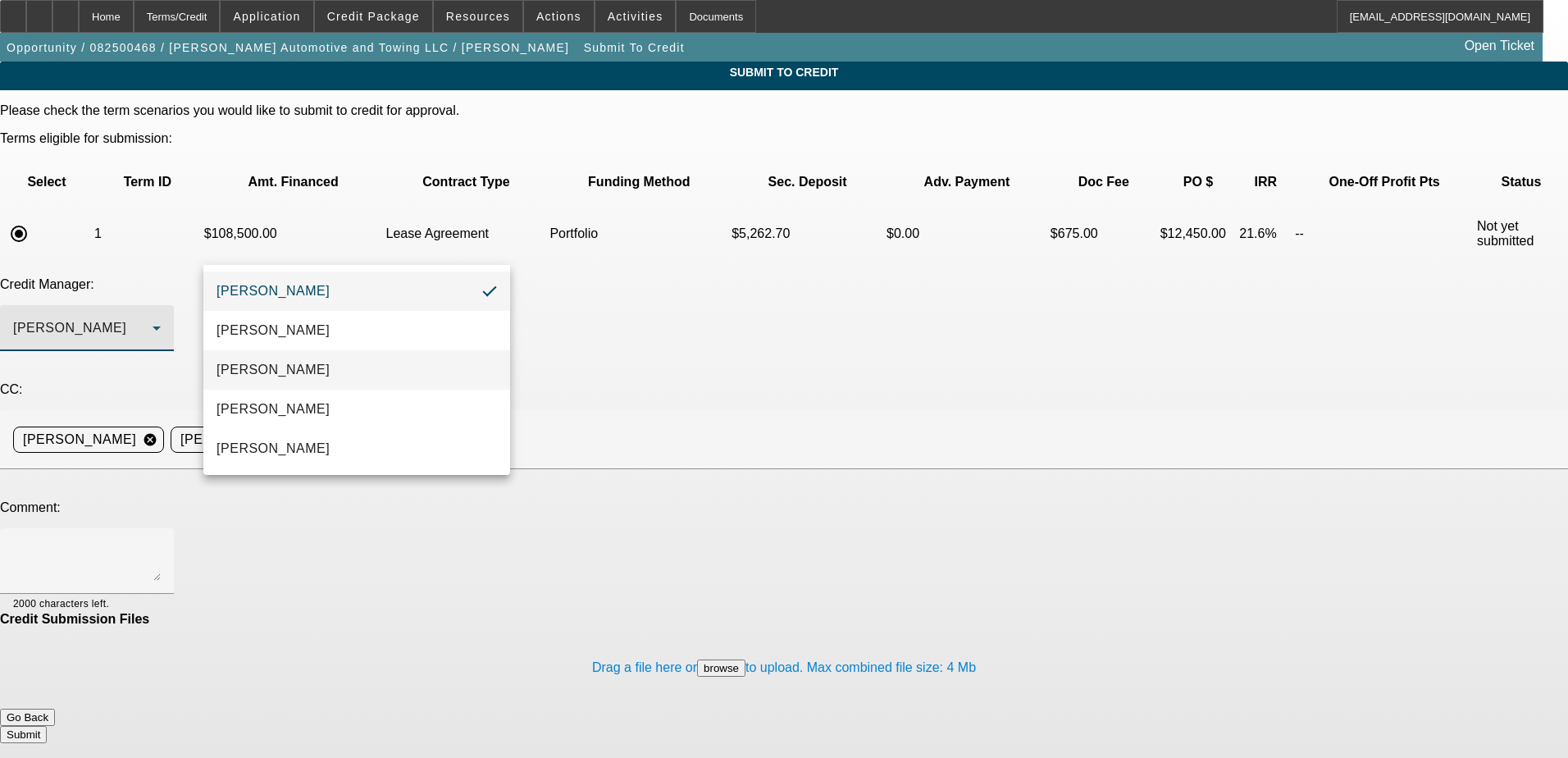
click at [316, 374] on mat-option "Arida, Michael" at bounding box center [356, 369] width 307 height 40
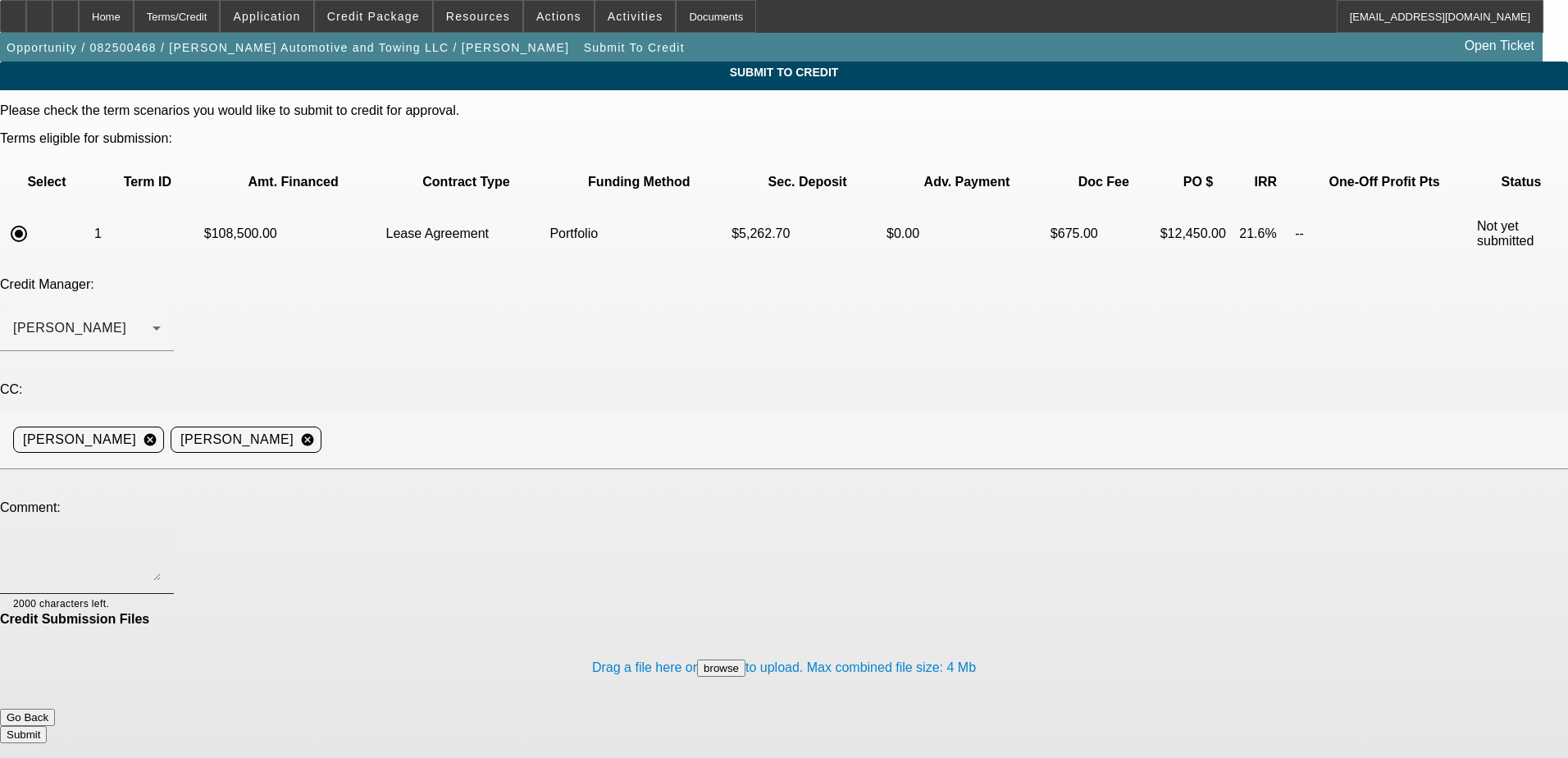
click at [161, 528] on div at bounding box center [87, 561] width 148 height 66
drag, startPoint x: 364, startPoint y: 367, endPoint x: 280, endPoint y: 380, distance: 85.0
click at [161, 542] on textarea at bounding box center [87, 561] width 148 height 40
paste textarea "Kentavius Ropel founded Ropel Automotive and Towing in 2021. Since then, he has…"
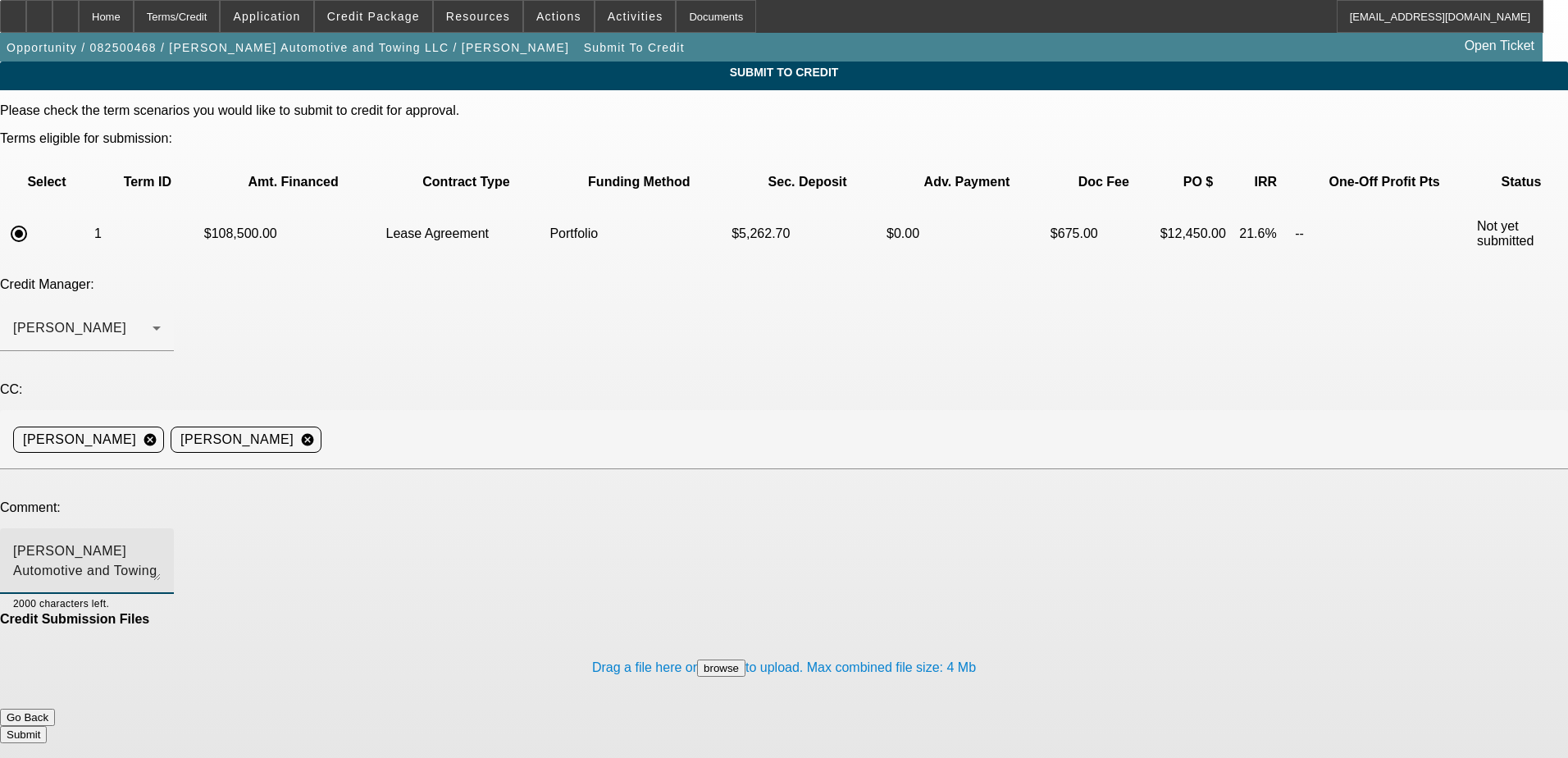
click at [161, 542] on textarea "Kentavius Ropel founded Ropel Automotive and Towing in 2021. Since then, he has…" at bounding box center [87, 561] width 148 height 40
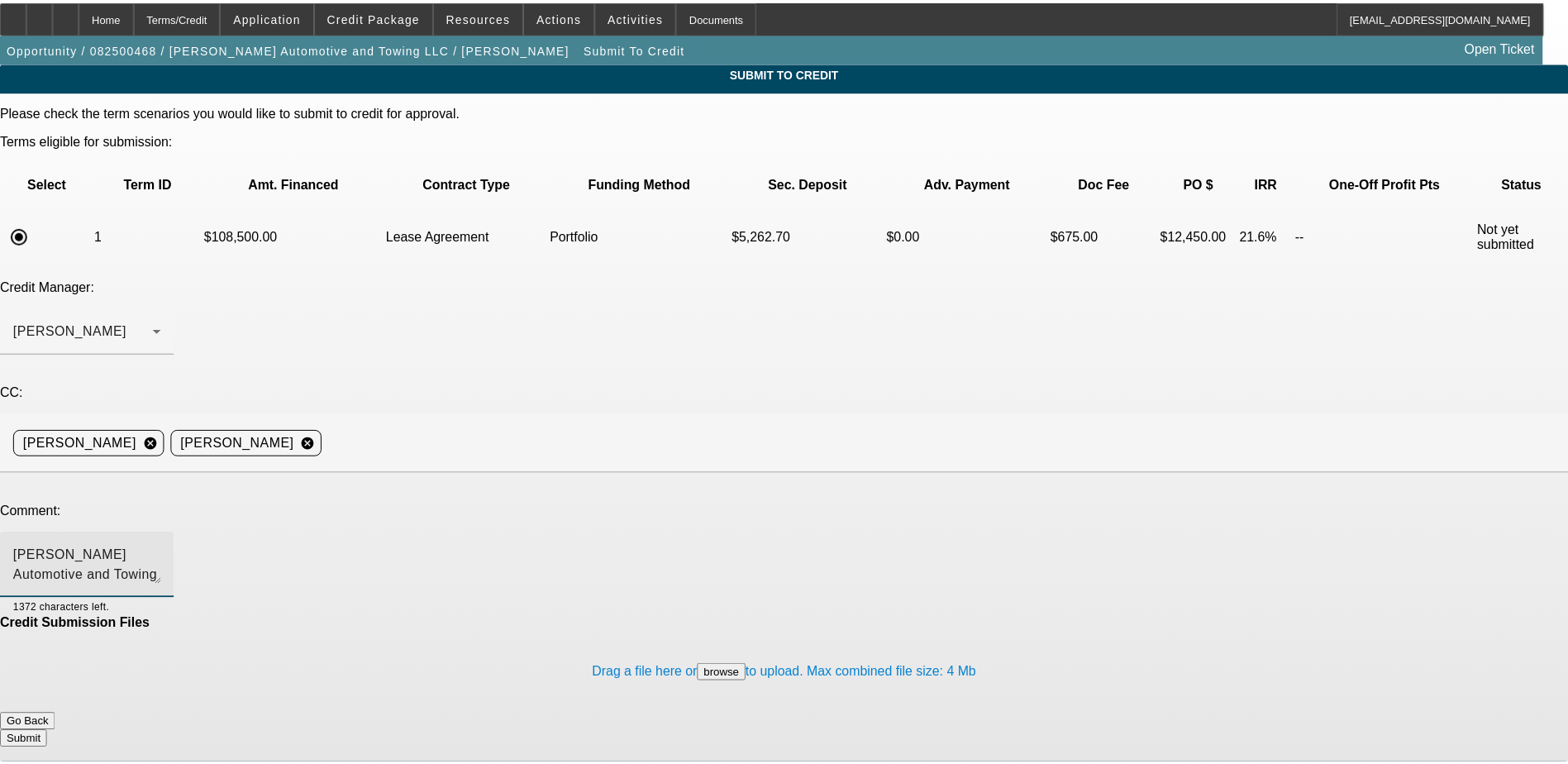
scroll to position [56, 0]
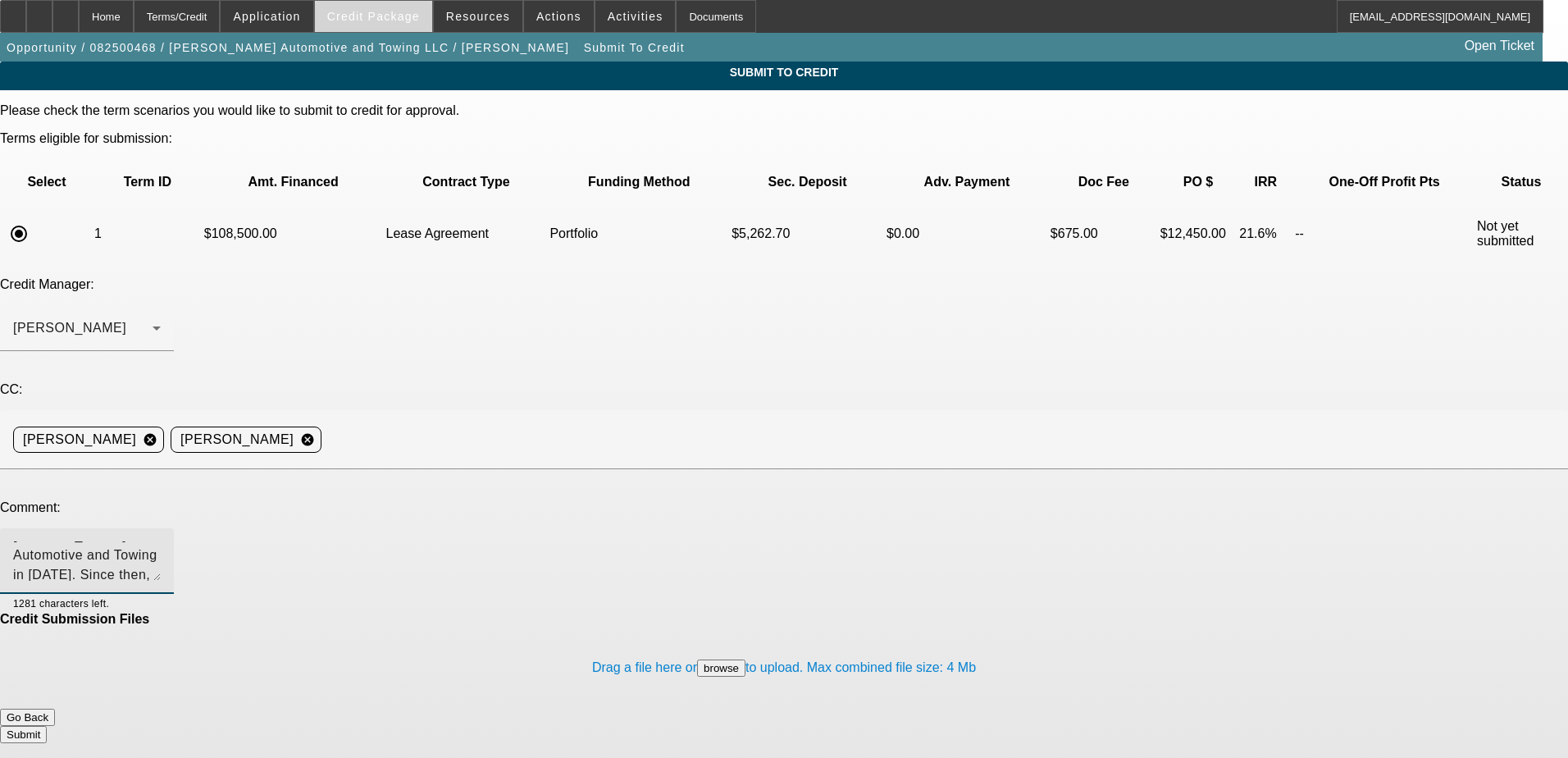
type textarea "Kentavius Ropel founded Ropel Automotive and Towing in 2021. Since then, he has…"
click at [161, 542] on textarea "Kentavius Ropel founded Ropel Automotive and Towing in 2021. Since then, he has…" at bounding box center [87, 561] width 148 height 40
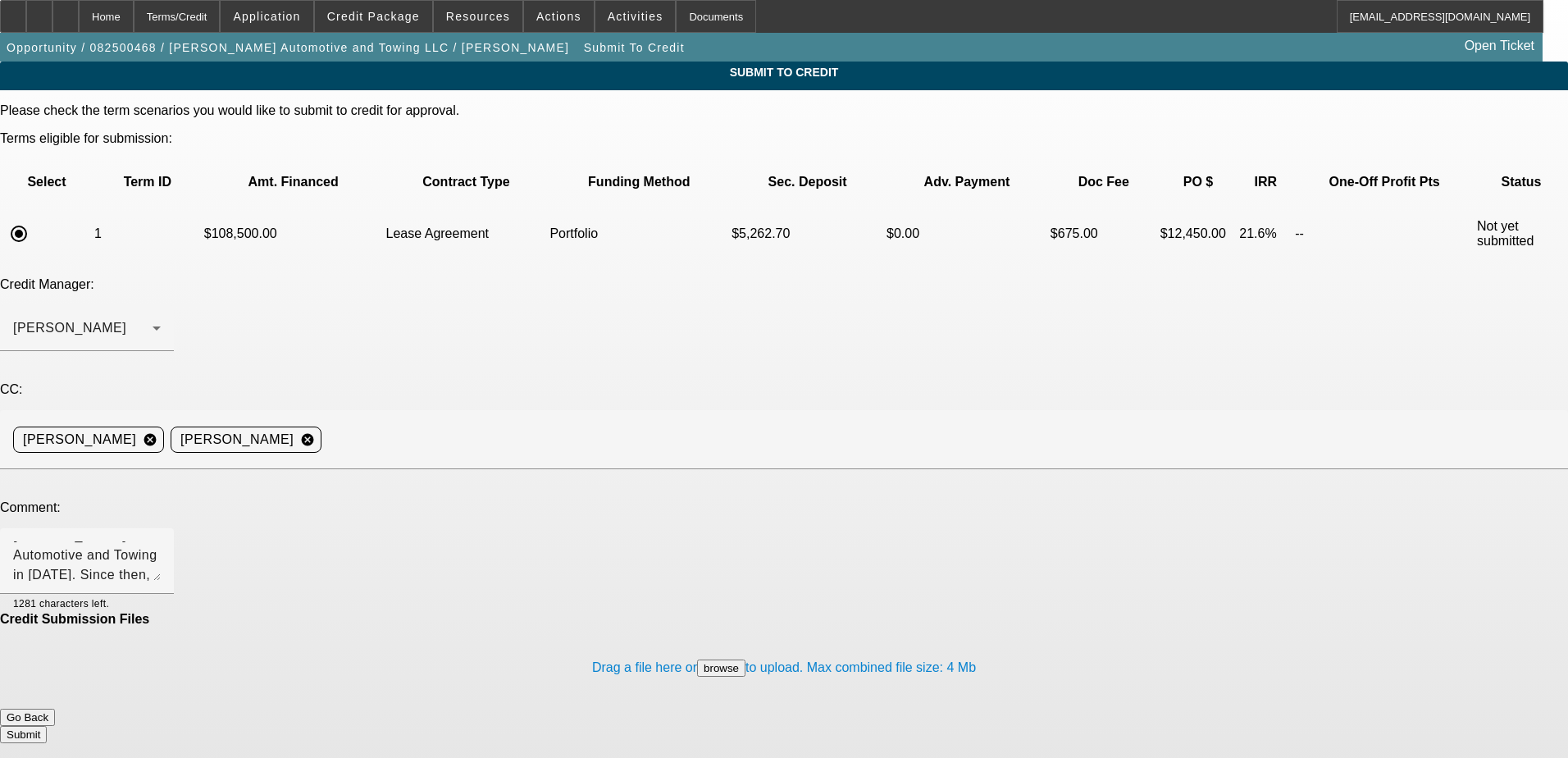
click at [47, 726] on button "Submit" at bounding box center [23, 735] width 47 height 18
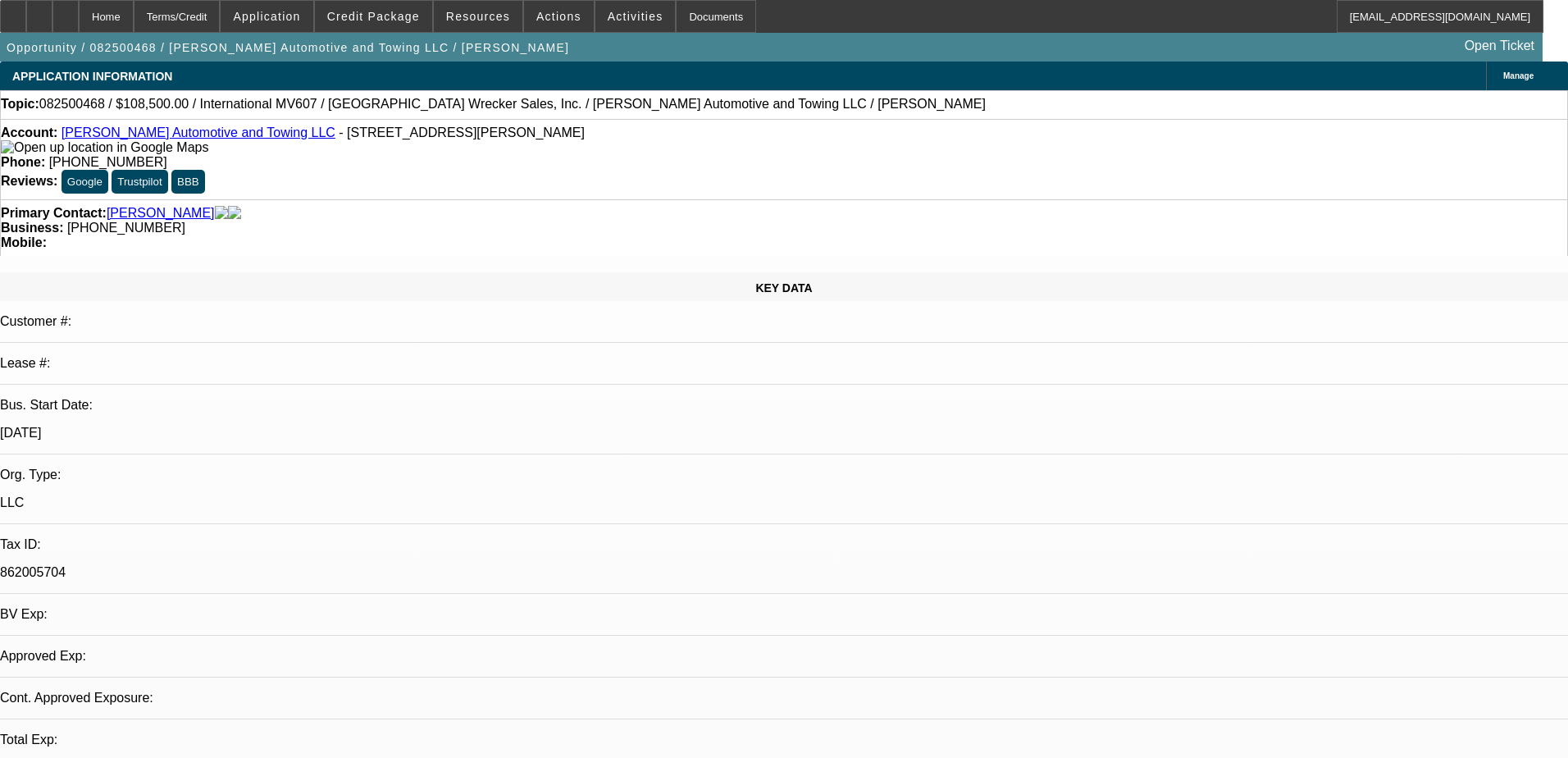
select select "0"
select select "2"
select select "0.1"
select select "4"
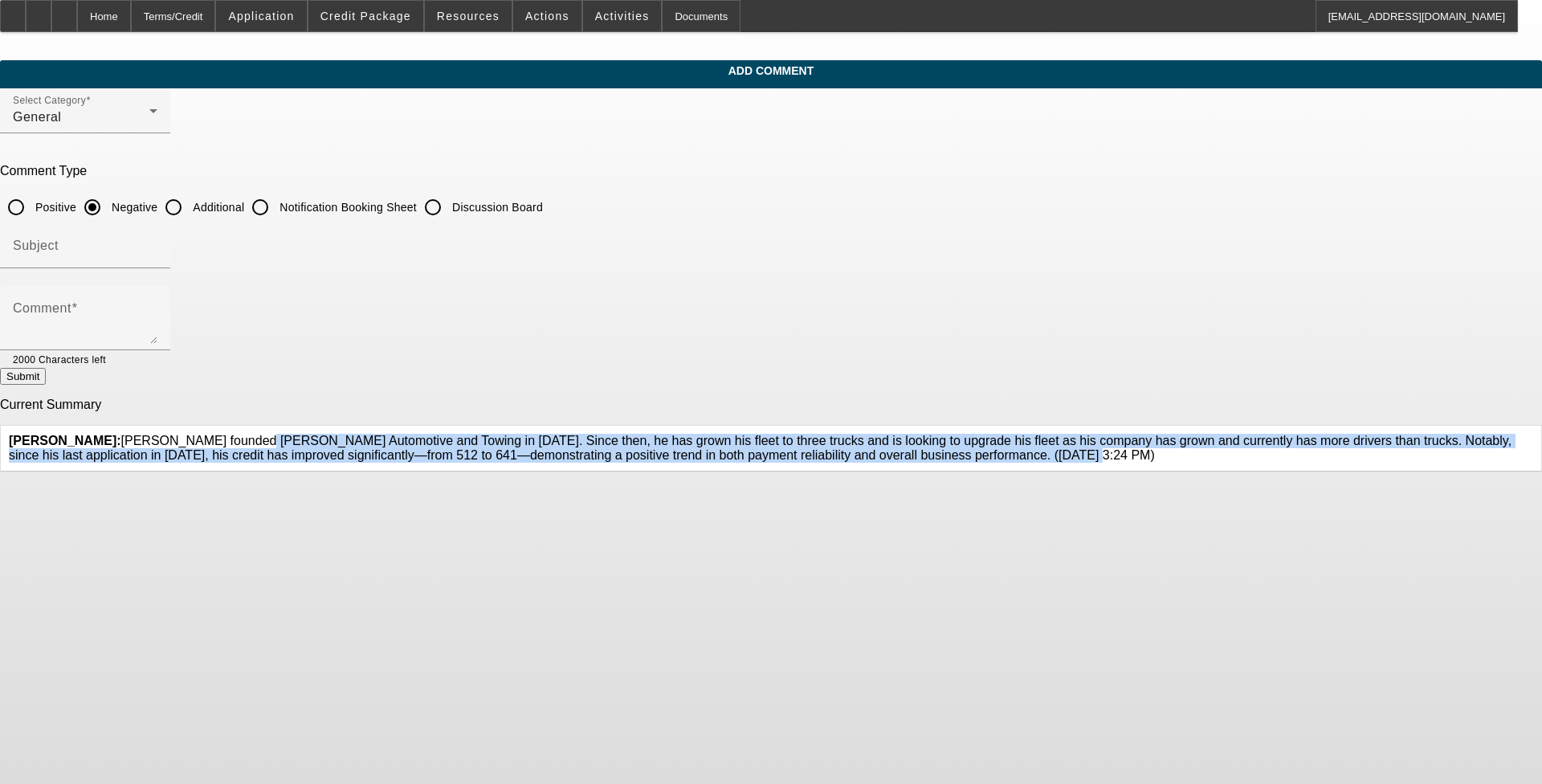
drag, startPoint x: 575, startPoint y: 427, endPoint x: 951, endPoint y: 470, distance: 378.5
click at [641, 461] on span "[PERSON_NAME]: [PERSON_NAME] founded [PERSON_NAME] Automotive and Towing in [DA…" at bounding box center [760, 448] width 1503 height 28
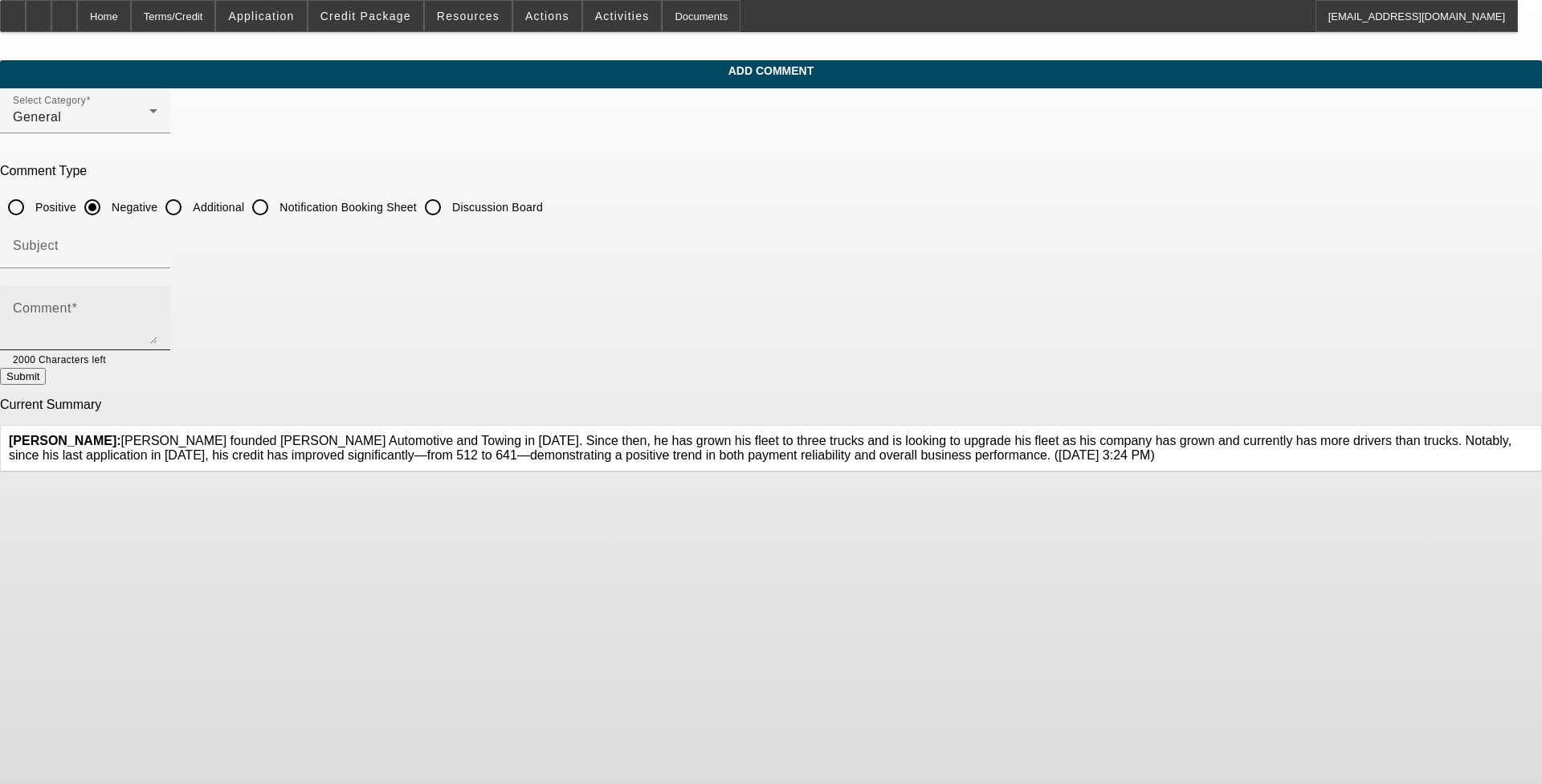
click at [158, 293] on div "Comment" at bounding box center [85, 318] width 145 height 65
paste textarea "[PERSON_NAME] founded [PERSON_NAME] Automotive and Towing in [DATE]. Since then…"
click at [158, 328] on textarea "Kentavius Ropel founded Ropel Automotive and Towing in 2021. Since then, he has…" at bounding box center [85, 324] width 145 height 39
click at [158, 327] on textarea "Kentavius Ropel founded Ropel Automotive and Towing in 2021. Since then, he has…" at bounding box center [85, 324] width 145 height 39
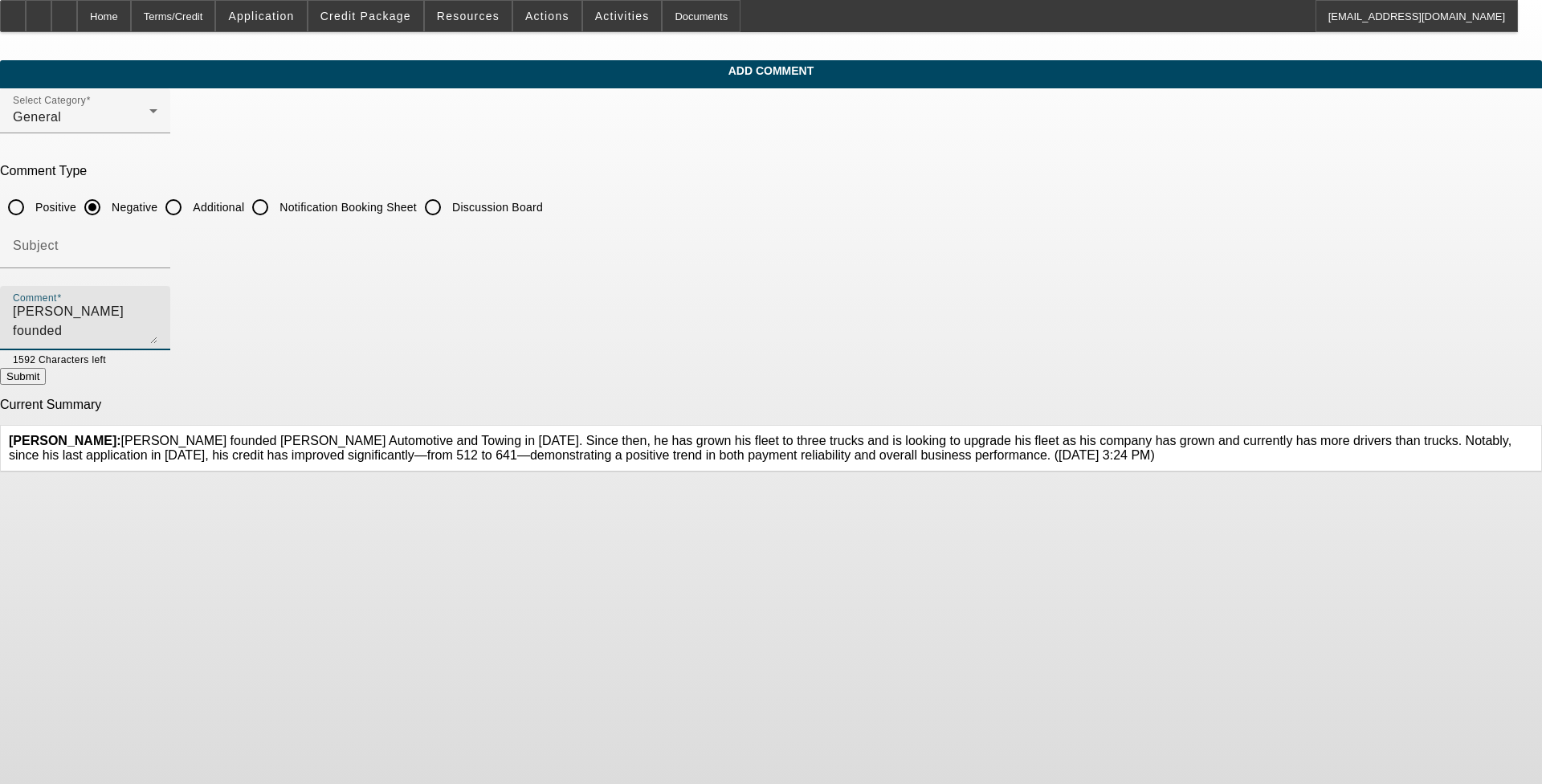
click at [158, 327] on textarea "Kentavius Ropel founded Ropel Automotive and Towing in 2021. Since then, he has…" at bounding box center [85, 324] width 145 height 39
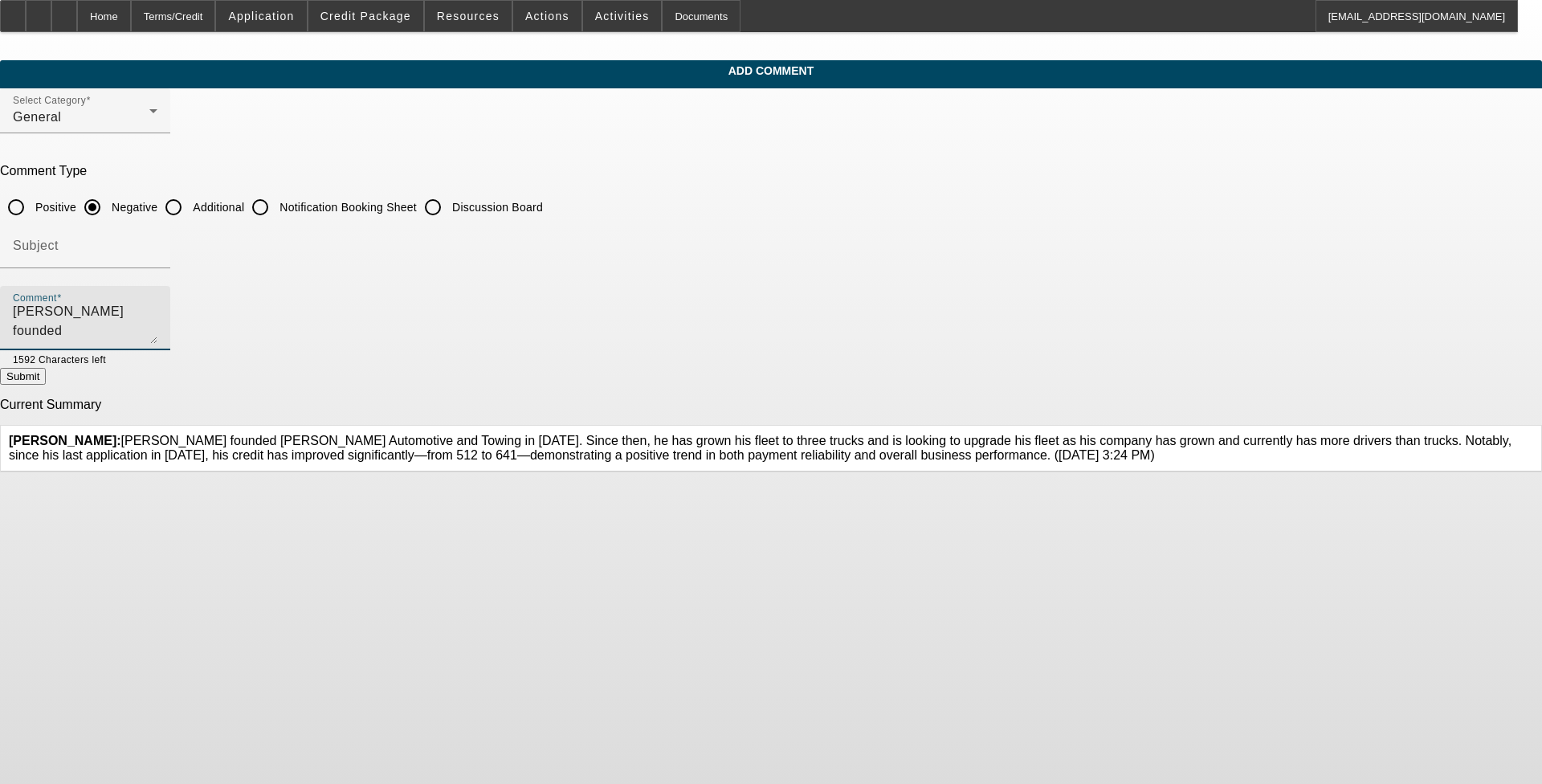
click at [158, 327] on textarea "Kentavius Ropel founded Ropel Automotive and Towing in 2021. Since then, he has…" at bounding box center [85, 324] width 145 height 39
click at [158, 307] on textarea "Kentavius Ropel founded Ropel Automotive and Towing in 2021. Since then, he has…" at bounding box center [85, 324] width 145 height 39
click at [158, 326] on textarea "Kentavius Ropel founded Ropel Automotive and Towing in 2021. Since then, he has…" at bounding box center [85, 324] width 145 height 39
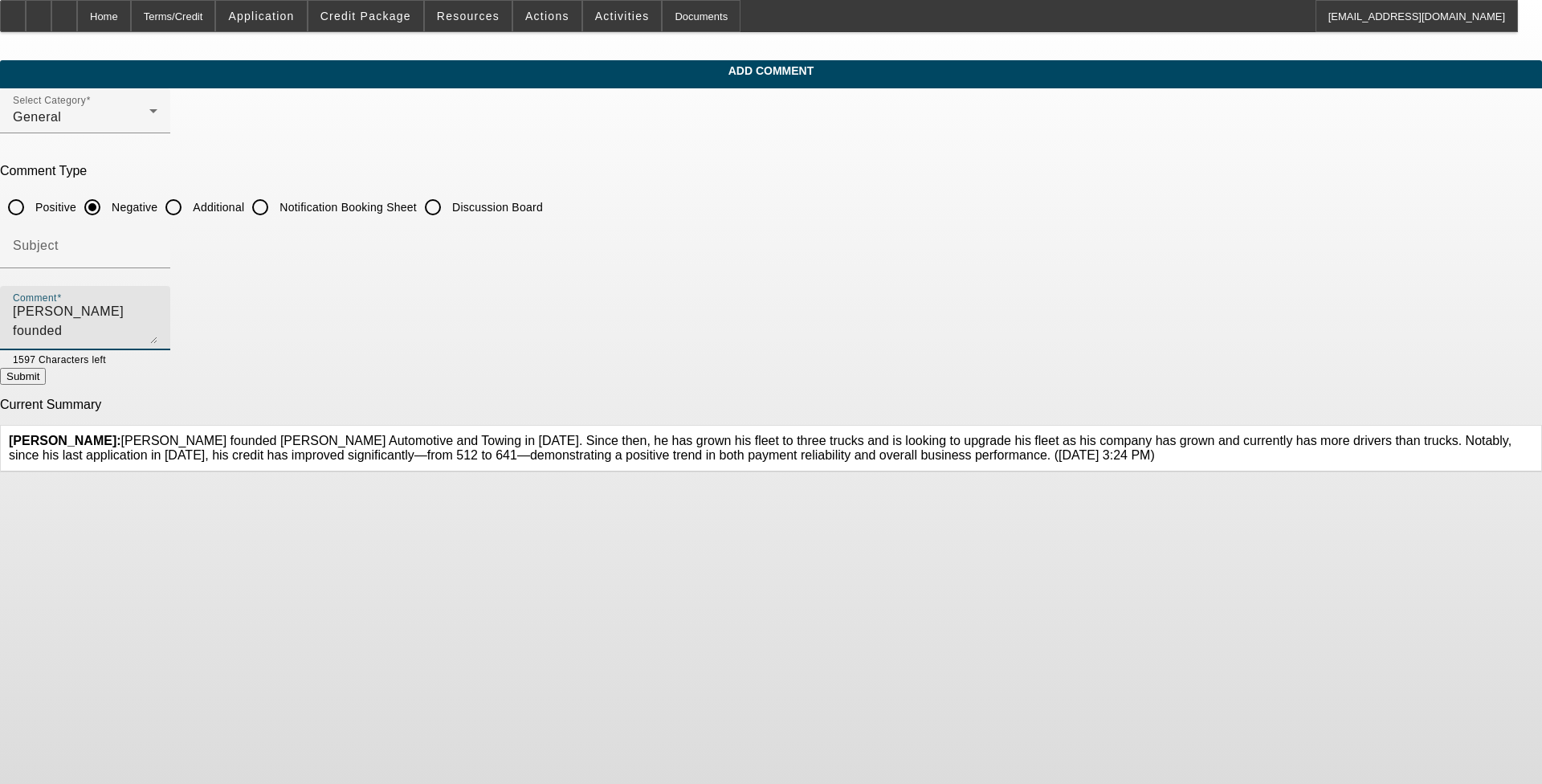
click at [158, 327] on textarea "Kentavius Ropel founded Ropel Automotive and Towing in 2021. Since then, he has…" at bounding box center [85, 324] width 145 height 39
drag, startPoint x: 570, startPoint y: 329, endPoint x: 587, endPoint y: 330, distance: 17.0
click at [158, 330] on textarea "Kentavius Ropel founded Ropel Automotive and Towing in 2021. Since then, he has…" at bounding box center [85, 324] width 145 height 39
click at [158, 318] on textarea "Kentavius Ropel founded Ropel Automotive and Towing in 2021. Since then, he has…" at bounding box center [85, 324] width 145 height 39
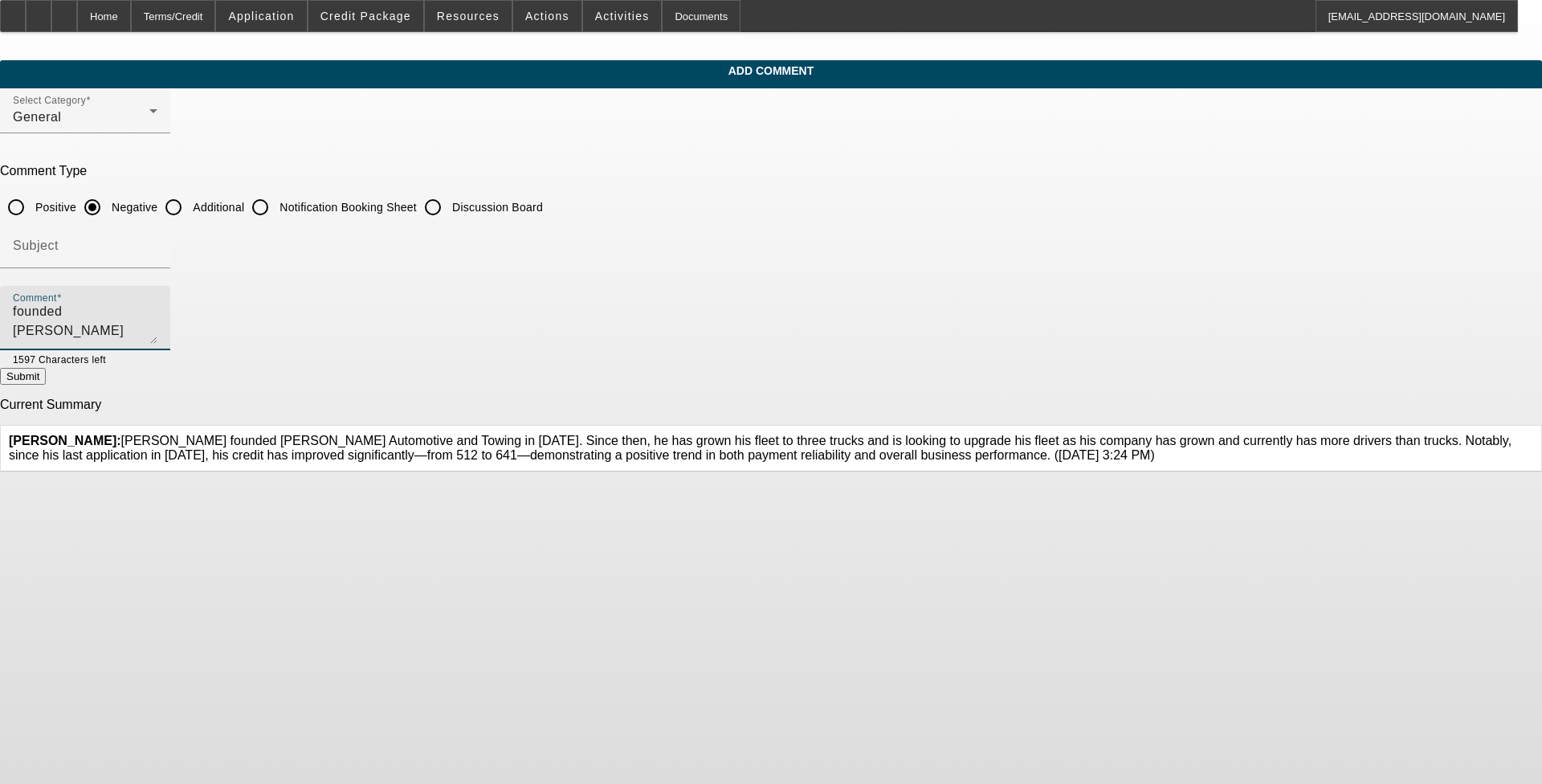
scroll to position [3, 0]
click at [158, 326] on textarea "Kentavius Ropel founded Ropel Automotive and Towing in 2021. Since then, he has…" at bounding box center [85, 324] width 145 height 39
click at [158, 327] on textarea "Kentavius Ropel founded Ropel Automotive and Towing in 2021. Since then, he has…" at bounding box center [85, 324] width 145 height 39
drag, startPoint x: 573, startPoint y: 328, endPoint x: 583, endPoint y: 325, distance: 10.4
click at [158, 328] on textarea "Kentavius Ropel founded Ropel Automotive and Towing in 2021. Since then, he has…" at bounding box center [85, 324] width 145 height 39
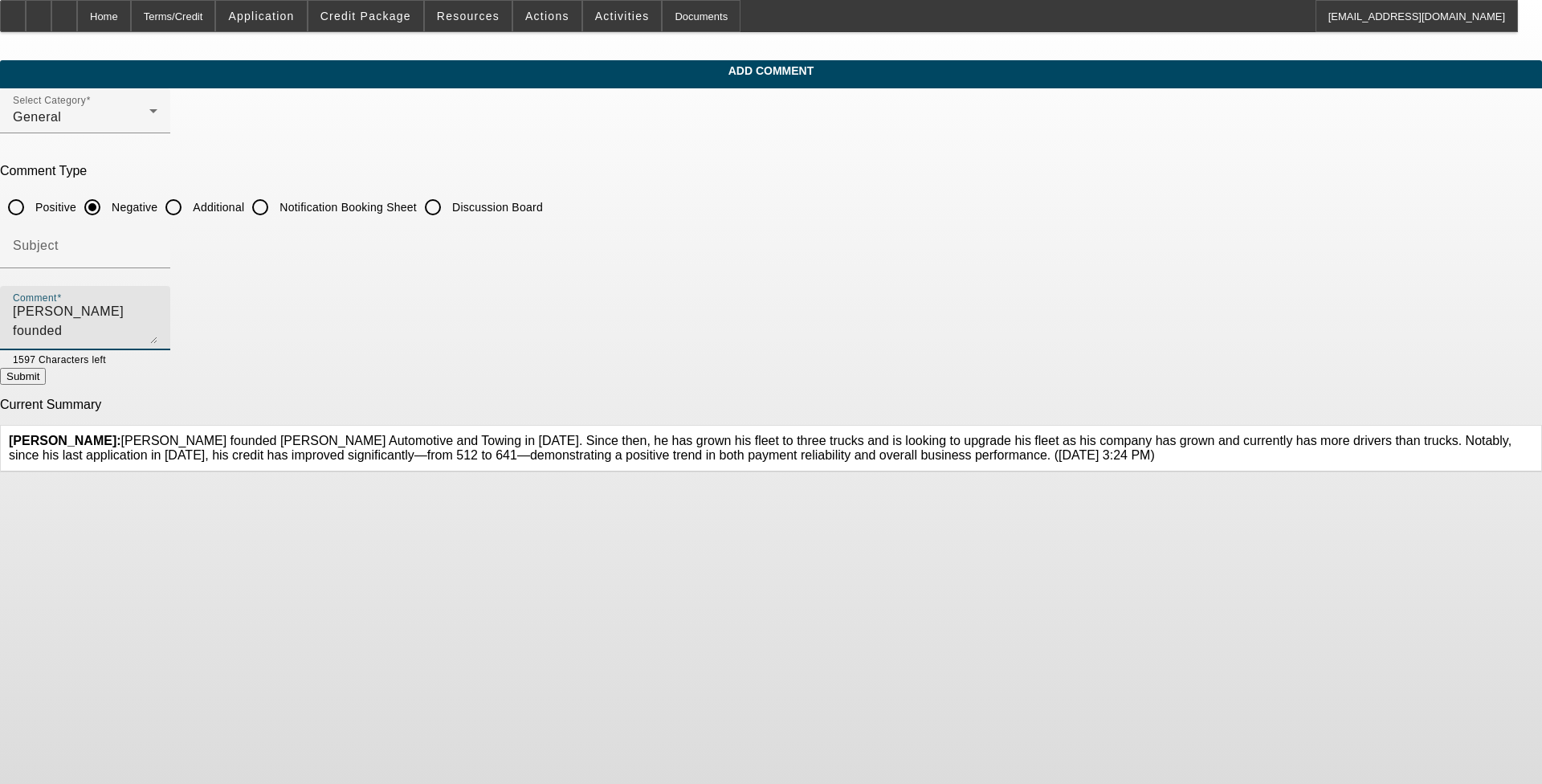
click at [158, 327] on textarea "Kentavius Ropel founded Ropel Automotive and Towing in 2021. Since then, he has…" at bounding box center [85, 324] width 145 height 39
click at [158, 329] on textarea "Kentavius Ropel founded Ropel Automotive and Towing in 2021. Since then, he has…" at bounding box center [85, 324] width 145 height 39
click at [158, 333] on textarea "Kentavius Ropel founded Ropel Automotive and Towing in 2021. Since then, he has…" at bounding box center [85, 324] width 145 height 39
click at [158, 330] on textarea "Kentavius Ropel founded Ropel Automotive and Towing in 2021. Since then, he has…" at bounding box center [85, 324] width 145 height 39
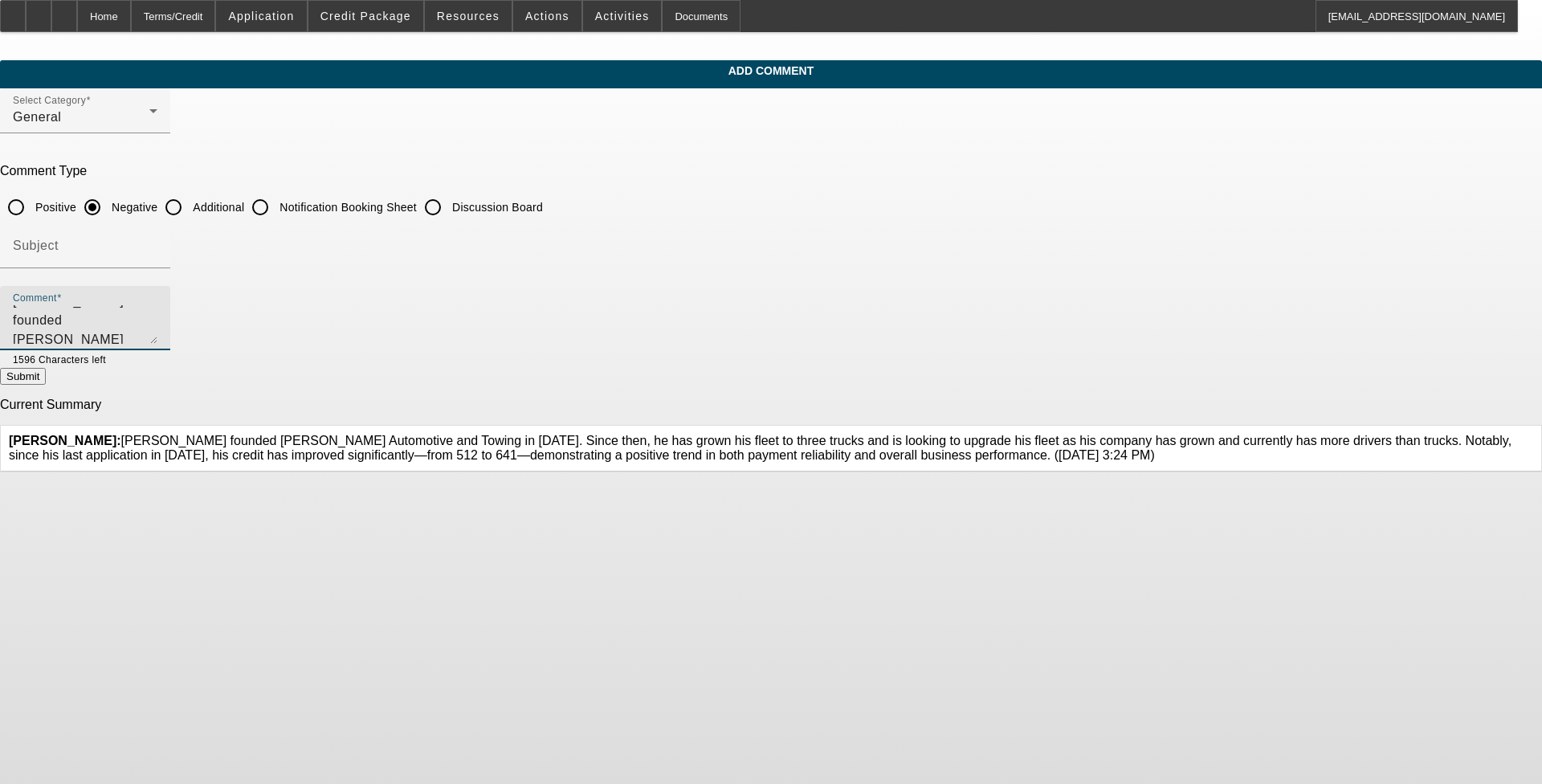
scroll to position [0, 0]
click at [158, 326] on textarea "Kentavius Ropel founded Ropel Automotive and Towing in 2021. Since then, he has…" at bounding box center [85, 324] width 145 height 39
click at [158, 327] on textarea "Kentavius Ropel founded Ropel Automotive and Towing in 2021. Since then, he has…" at bounding box center [85, 324] width 145 height 39
click at [158, 326] on textarea "Kentavius Ropel founded Ropel Automotive and Towing in 2021. Since then, he has…" at bounding box center [85, 324] width 145 height 39
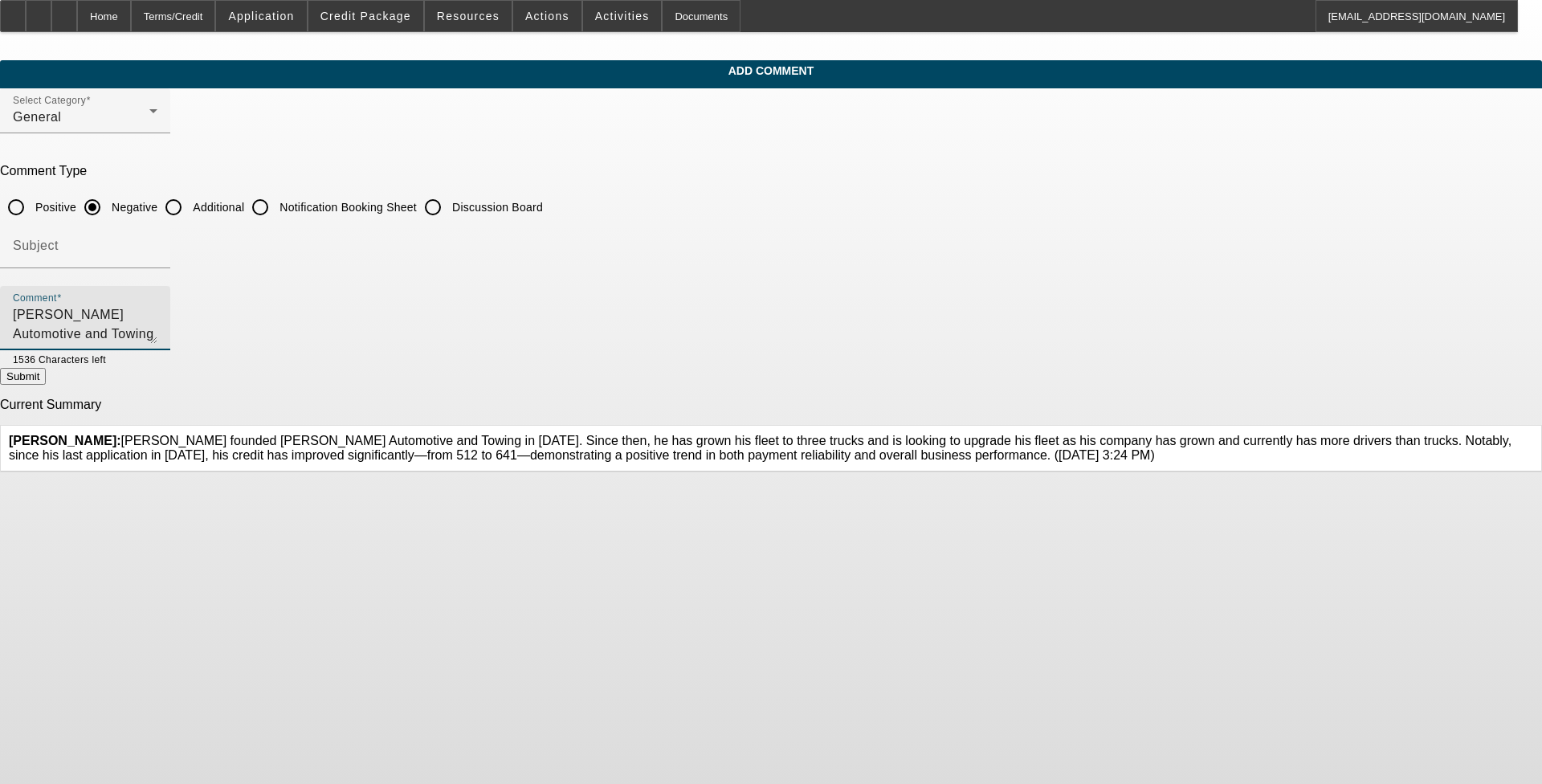
click at [158, 329] on textarea "Kentavius Ropel founded Ropel Automotive and Towing in 2021. Since then, he has…" at bounding box center [85, 324] width 145 height 39
drag, startPoint x: 984, startPoint y: 332, endPoint x: 998, endPoint y: 321, distance: 17.8
click at [158, 321] on textarea "Kentavius Ropel founded Ropel Automotive and Towing in 2021. Since then, he has…" at bounding box center [85, 324] width 145 height 39
drag, startPoint x: 1270, startPoint y: 3, endPoint x: 1095, endPoint y: 6, distance: 175.0
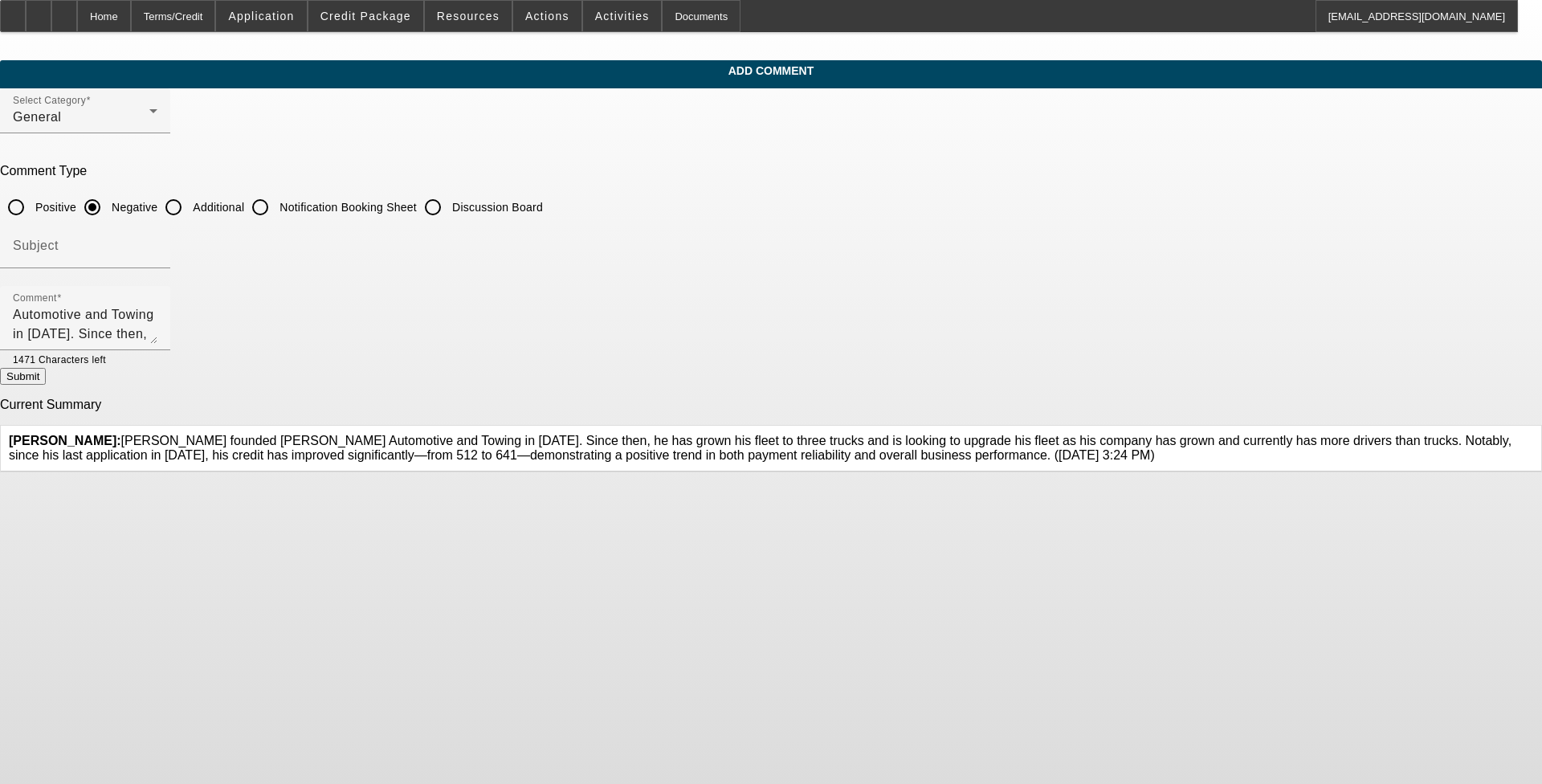
click at [641, 6] on div "Home Terms/Credit Application Credit Package Resources Actions Activities Docum…" at bounding box center [759, 15] width 1518 height 32
click at [158, 332] on textarea "Kentavius Ropel founded Ropel Automotive and Towing in 2021. Since then, he has…" at bounding box center [85, 324] width 145 height 39
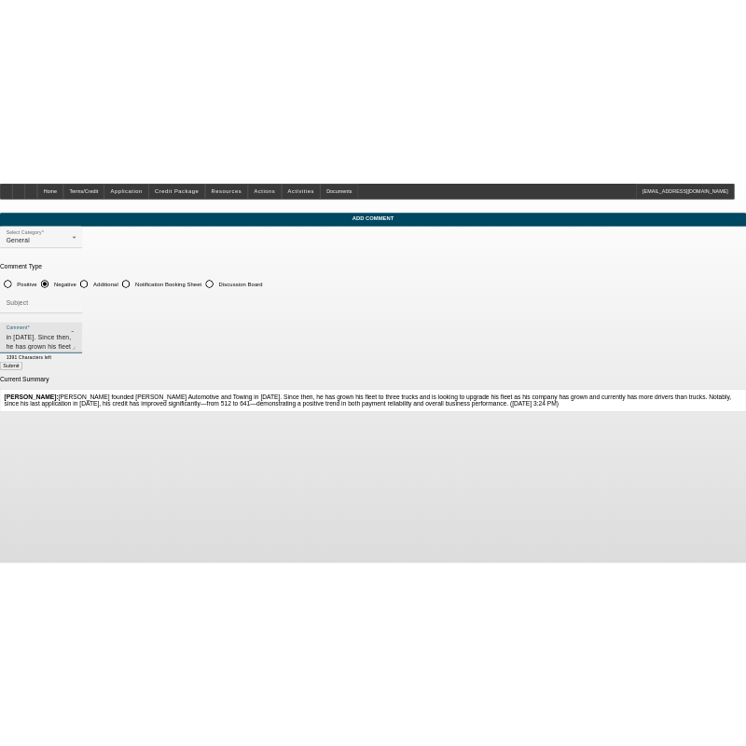
scroll to position [0, 0]
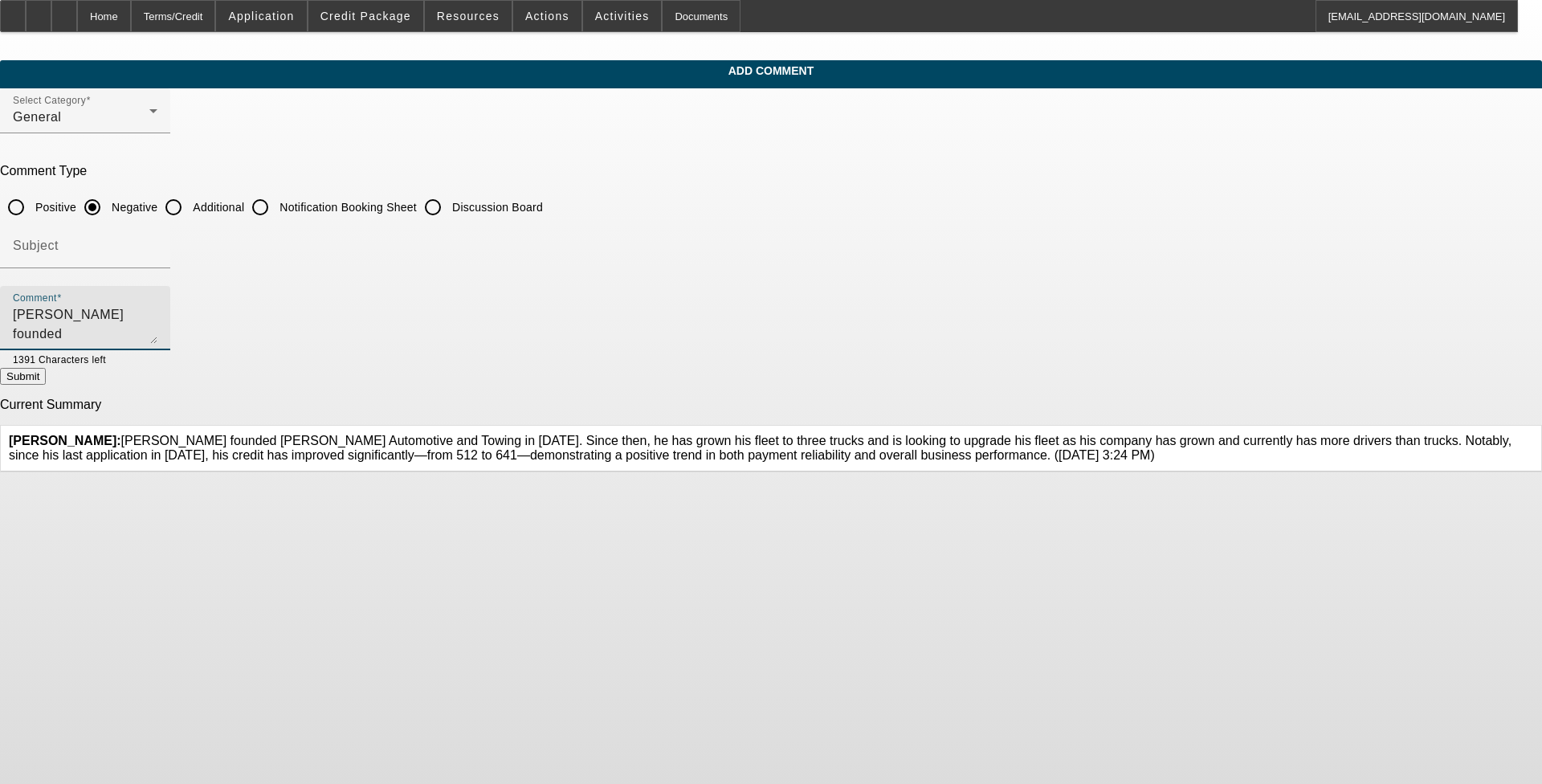
drag, startPoint x: 774, startPoint y: 330, endPoint x: 480, endPoint y: 275, distance: 299.1
click at [474, 269] on form "Select Category General Comment Type Positive Negative Additional Notification …" at bounding box center [771, 281] width 1542 height 384
drag, startPoint x: 646, startPoint y: 304, endPoint x: 882, endPoint y: 325, distance: 236.9
type textarea "Kentavius Ropel founded Ropel Automotive and Towing in 2021. Since then, he has…"
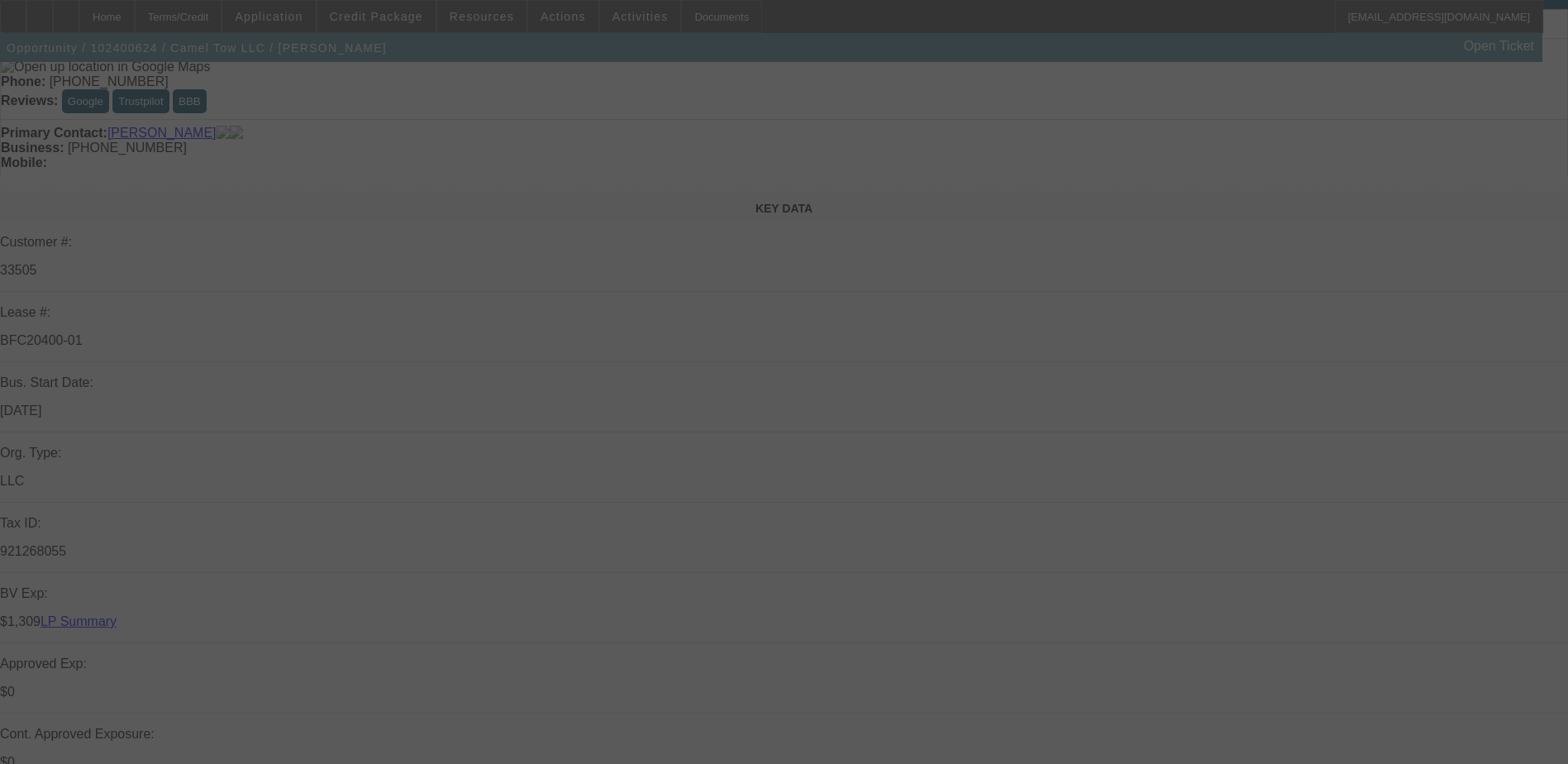
scroll to position [82, 0]
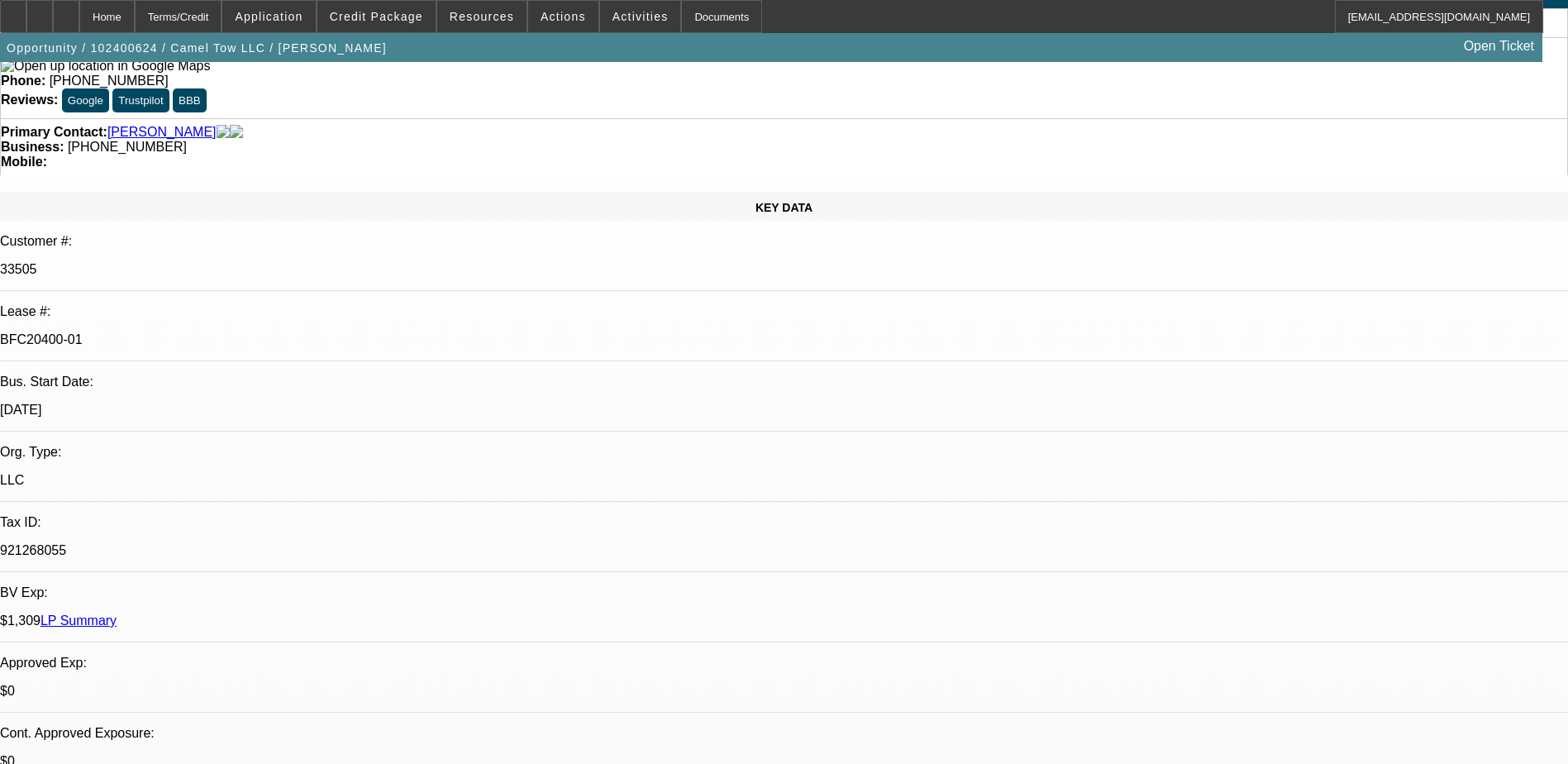
select select "0"
select select "0.1"
select select "0"
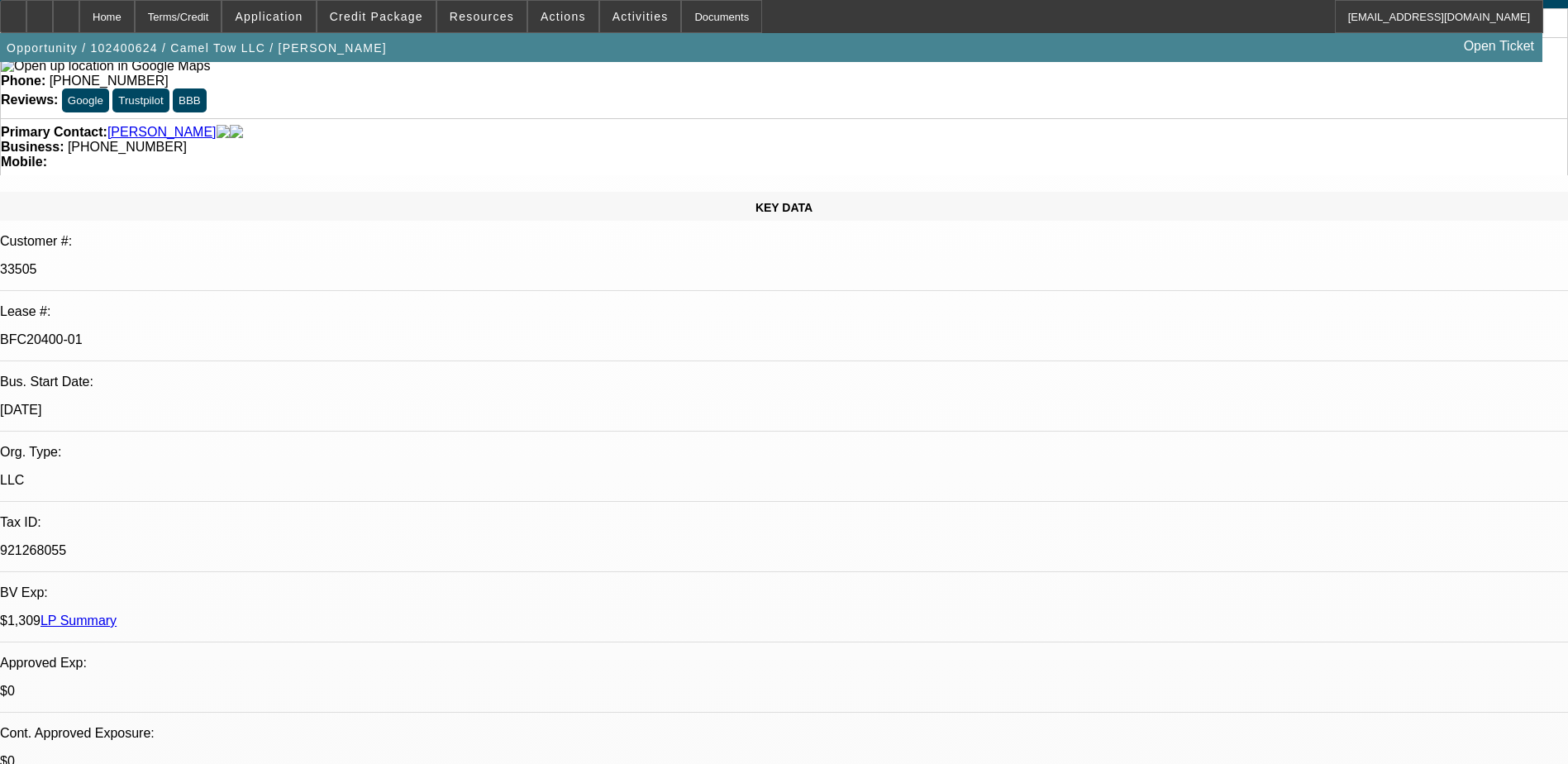
select select "0.1"
select select "0"
select select "0.1"
select select "0"
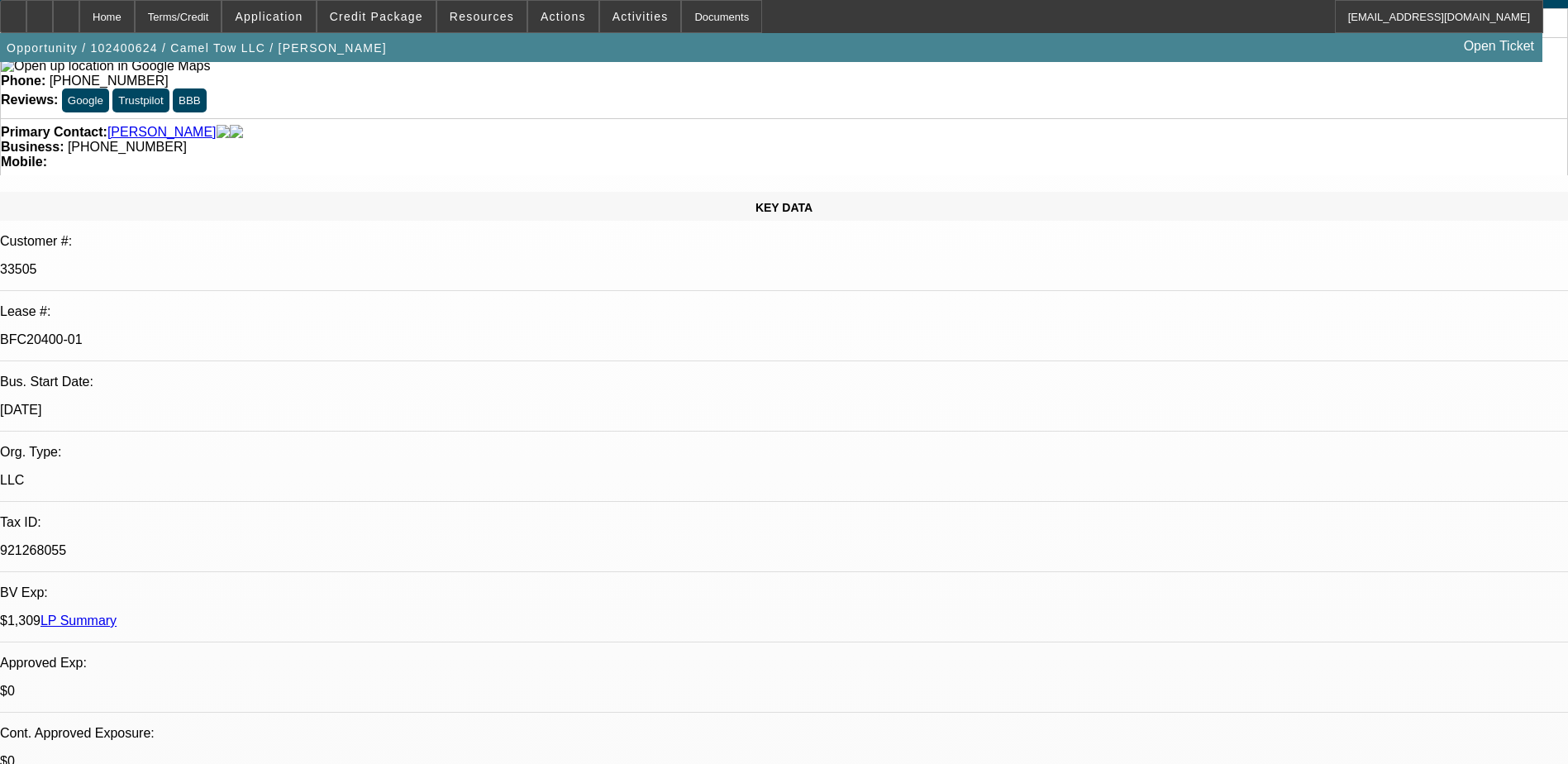
select select "0"
select select "0.1"
select select "1"
select select "4"
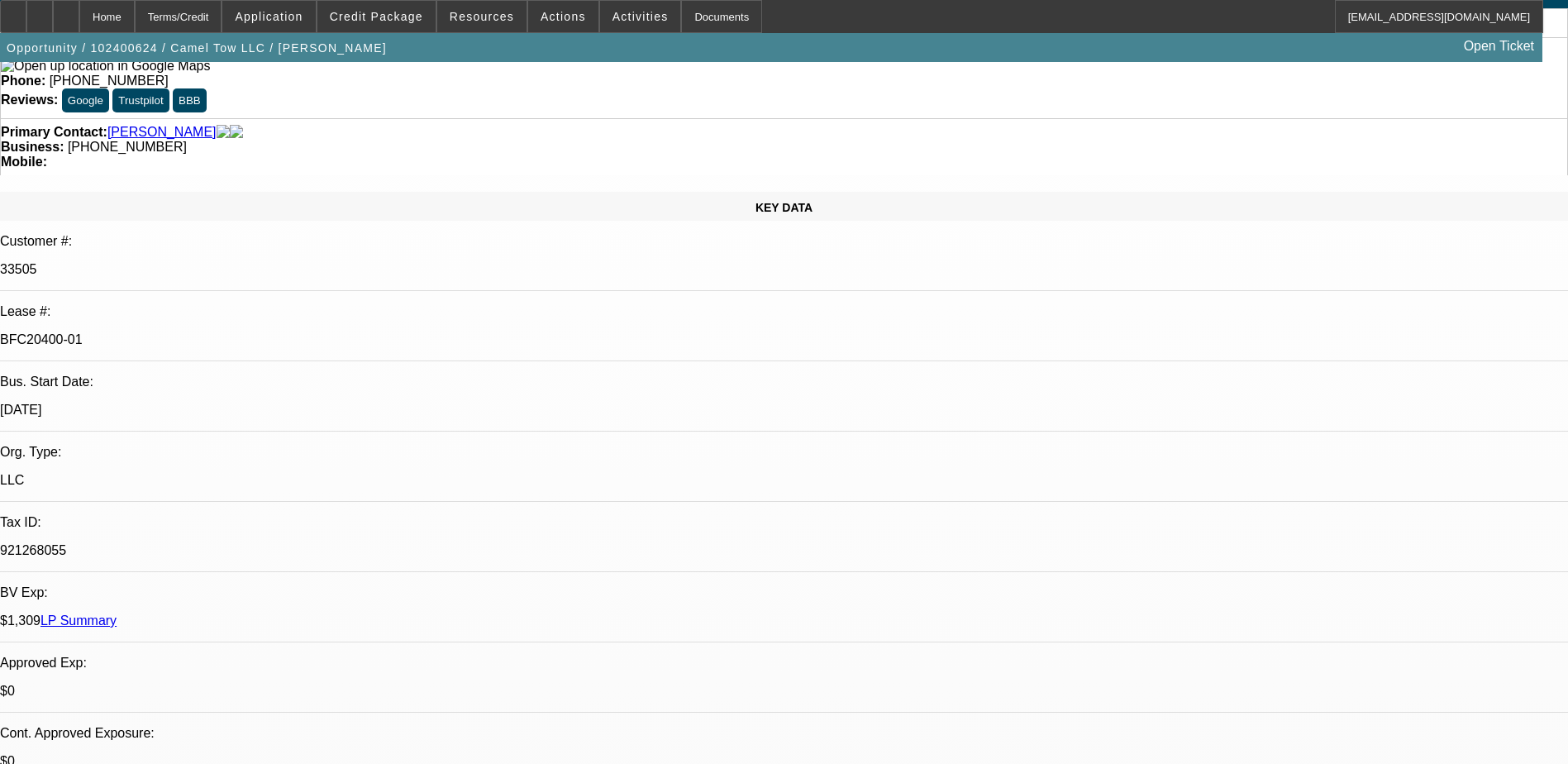
select select "1"
select select "4"
select select "1"
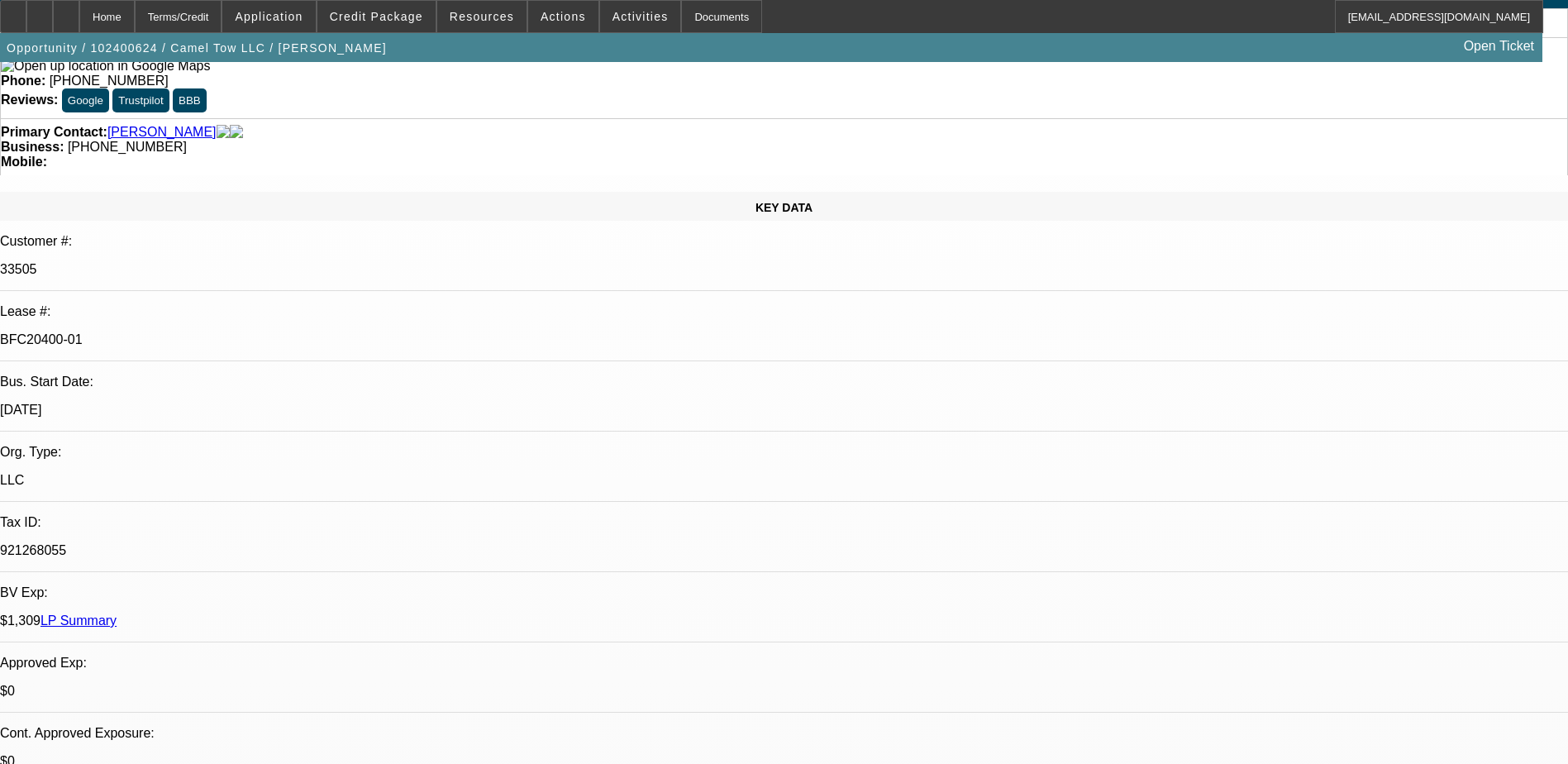
select select "4"
select select "1"
select select "4"
drag, startPoint x: 871, startPoint y: 231, endPoint x: 949, endPoint y: 231, distance: 78.0
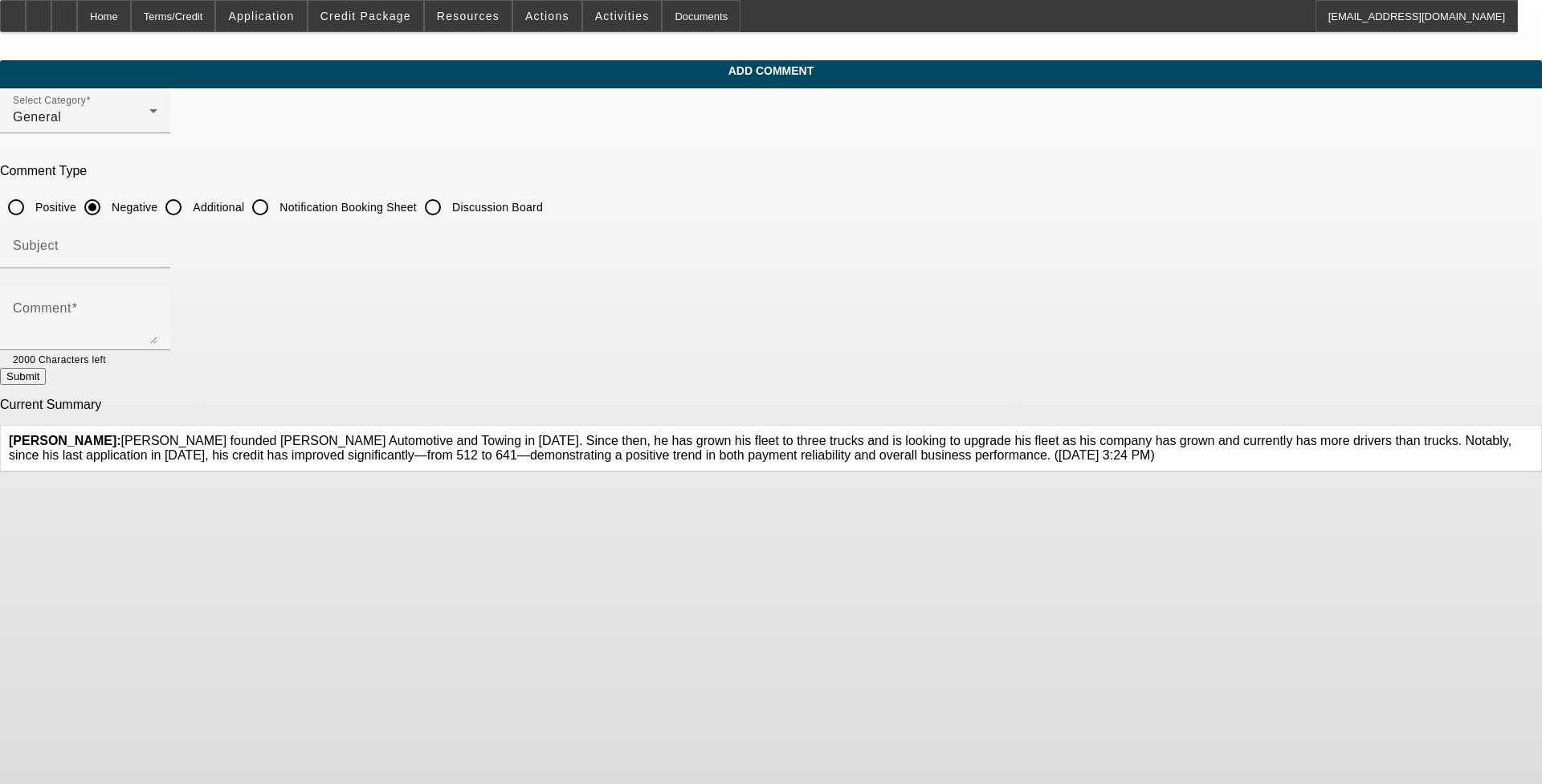
click at [641, 434] on icon at bounding box center [1533, 434] width 0 height 0
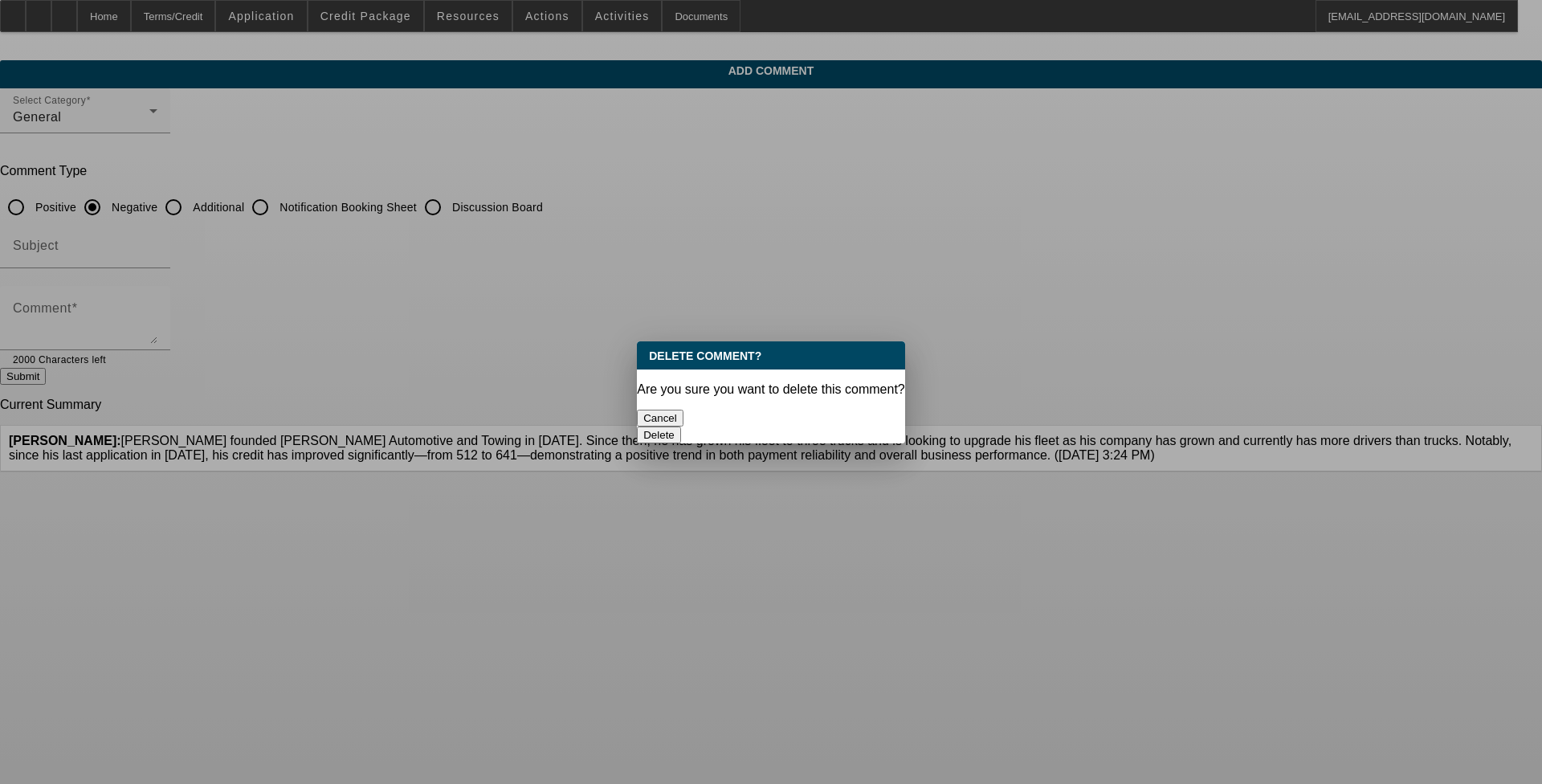
click at [641, 426] on button "Delete" at bounding box center [659, 435] width 44 height 17
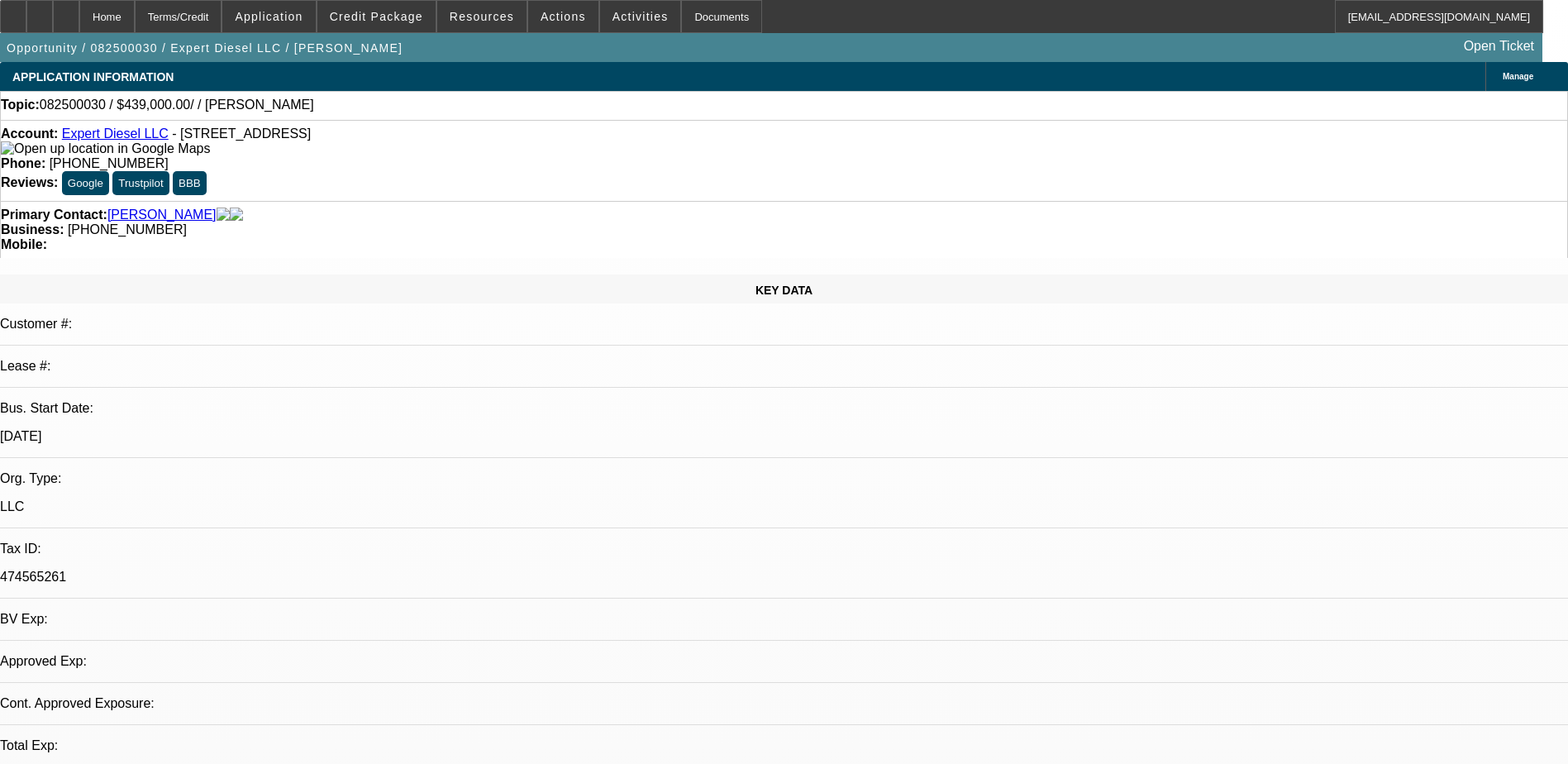
select select "0"
select select "2"
select select "0.1"
select select "1"
select select "2"
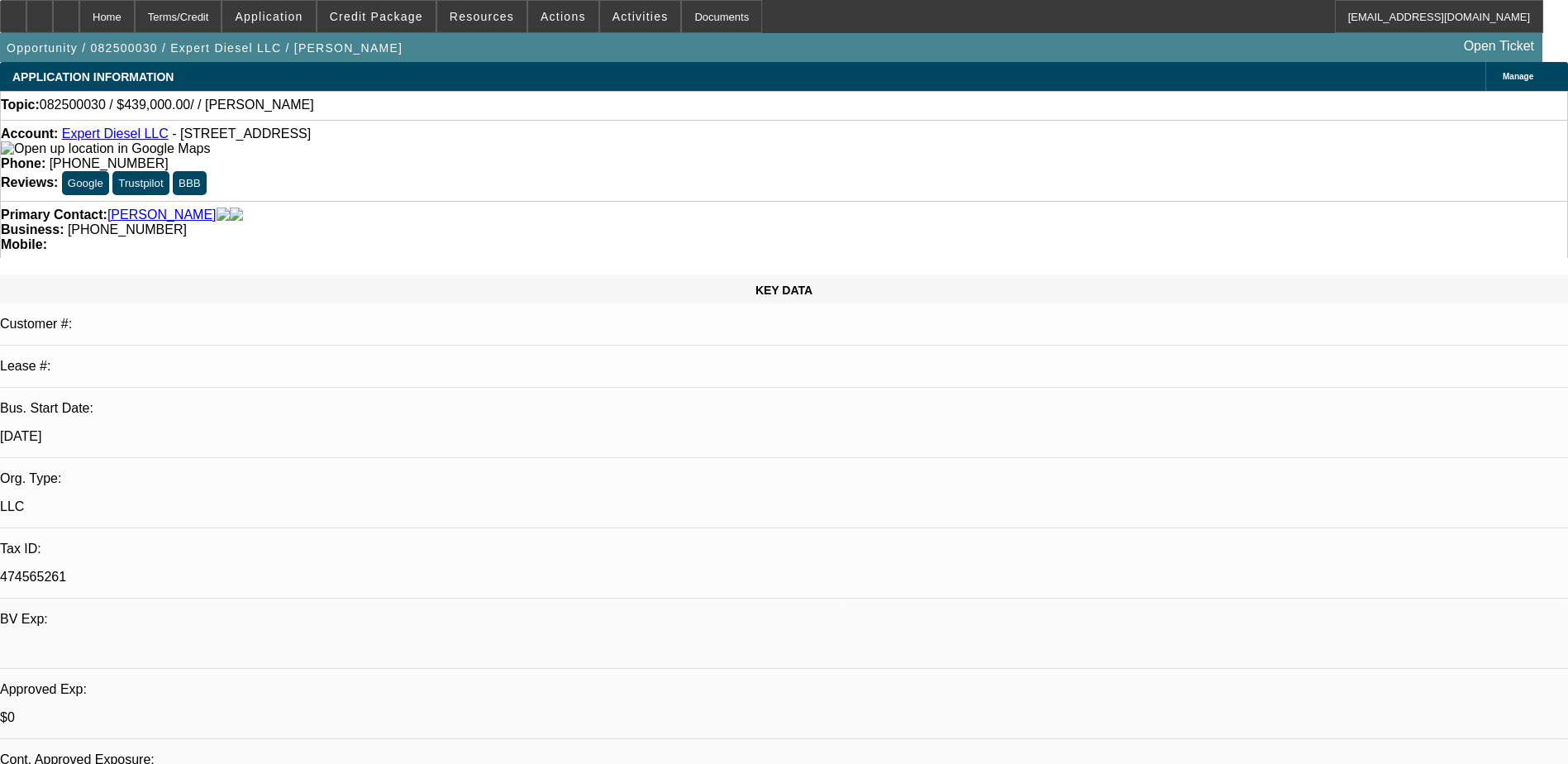
select select "4"
select select "0"
select select "2"
select select "0.1"
select select "1"
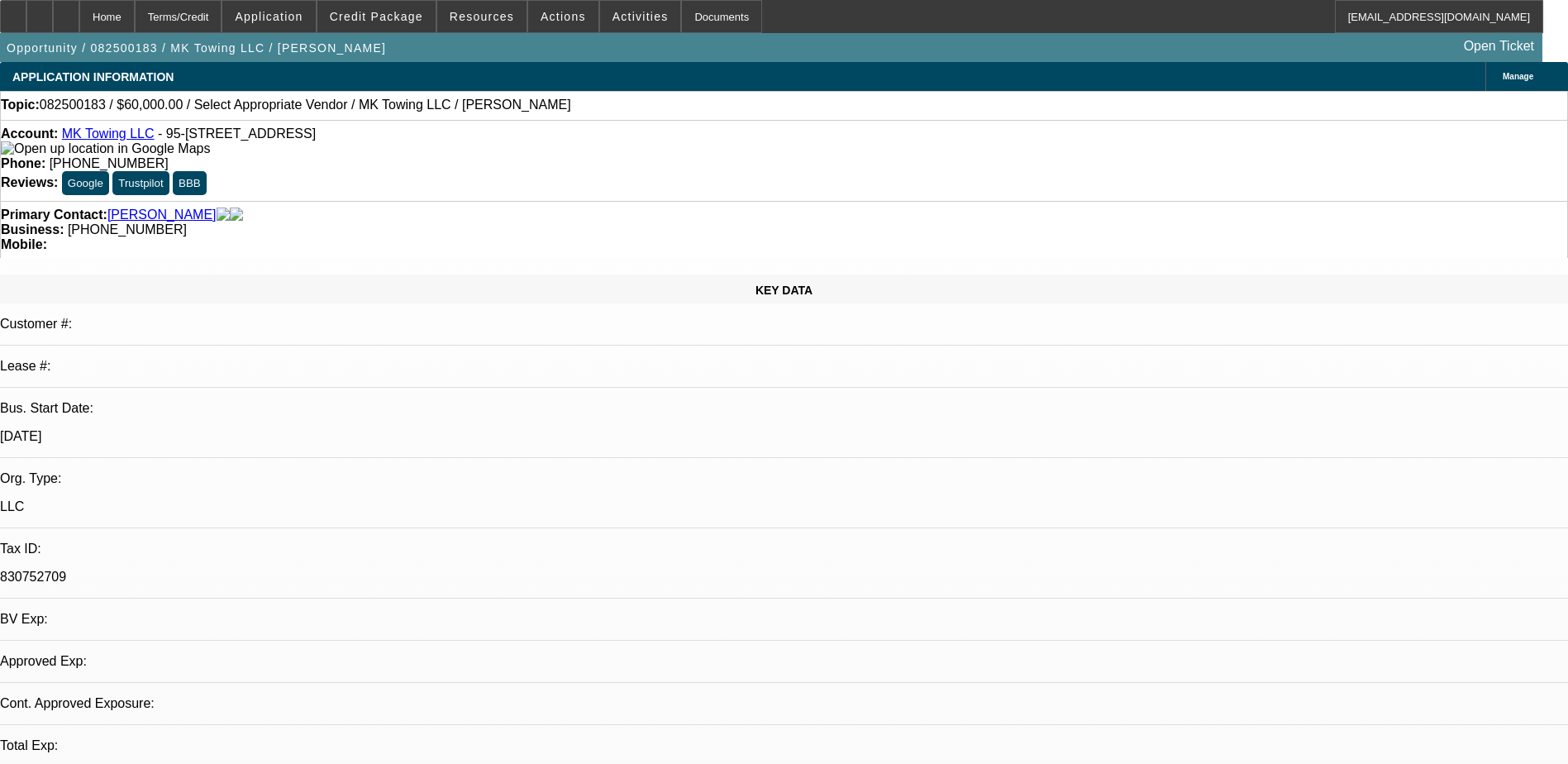
select select "2"
select select "4"
drag, startPoint x: 649, startPoint y: 130, endPoint x: 574, endPoint y: 135, distance: 75.2
click at [574, 156] on div "Phone: [PHONE_NUMBER]" at bounding box center [784, 163] width 1566 height 15
drag, startPoint x: 574, startPoint y: 135, endPoint x: 638, endPoint y: 135, distance: 64.0
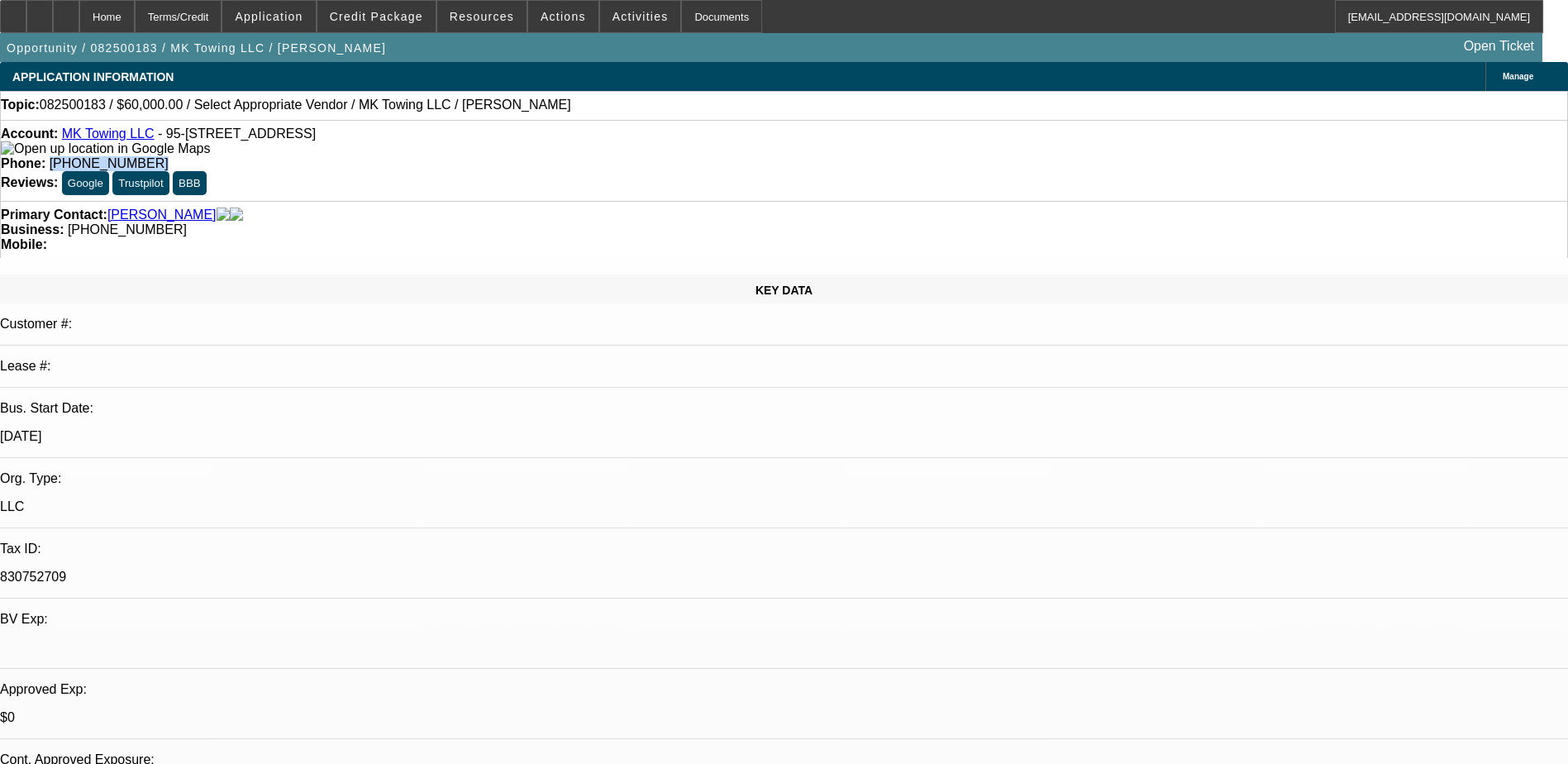
copy span "[PHONE_NUMBER]"
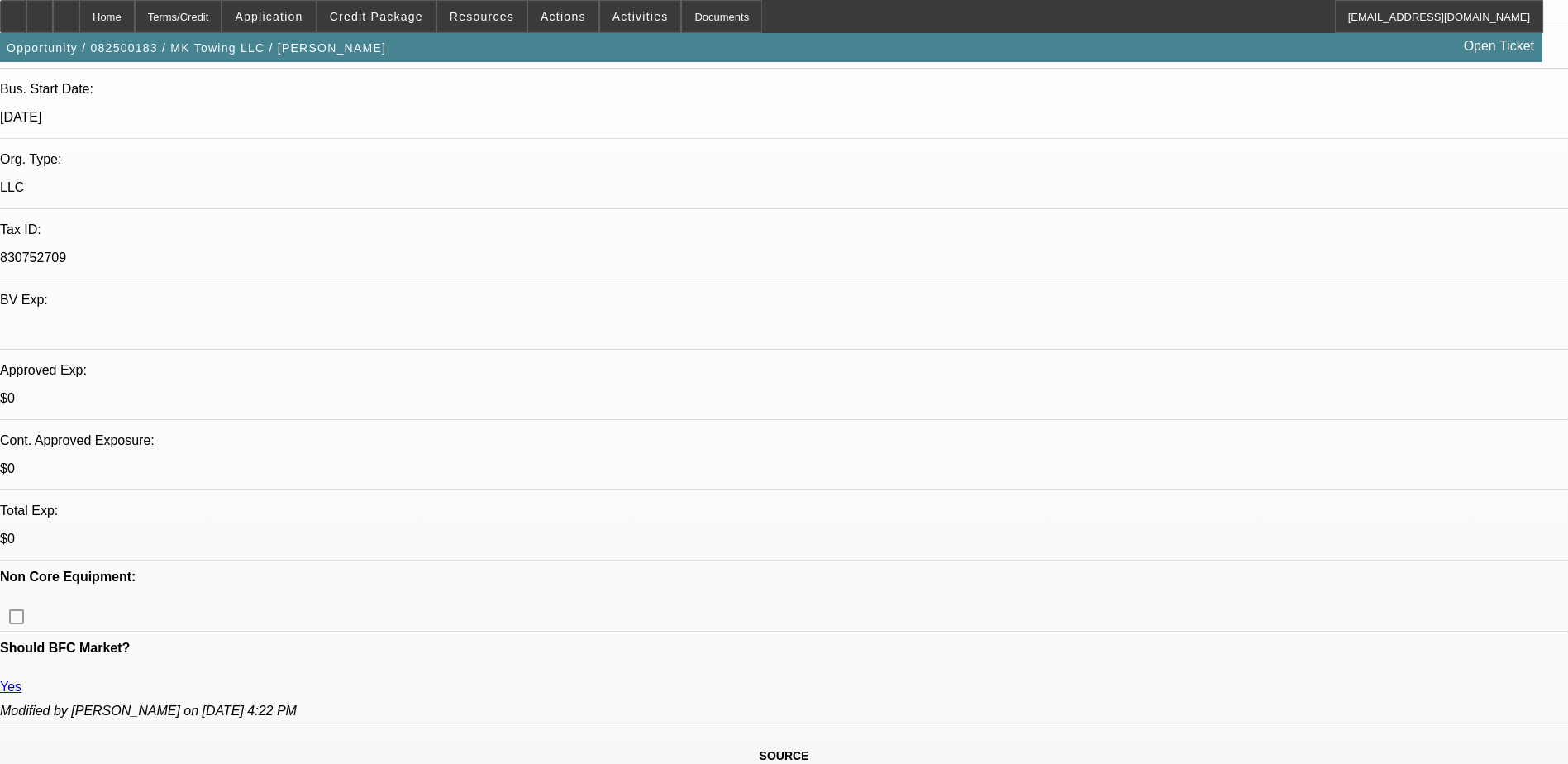
scroll to position [331, 0]
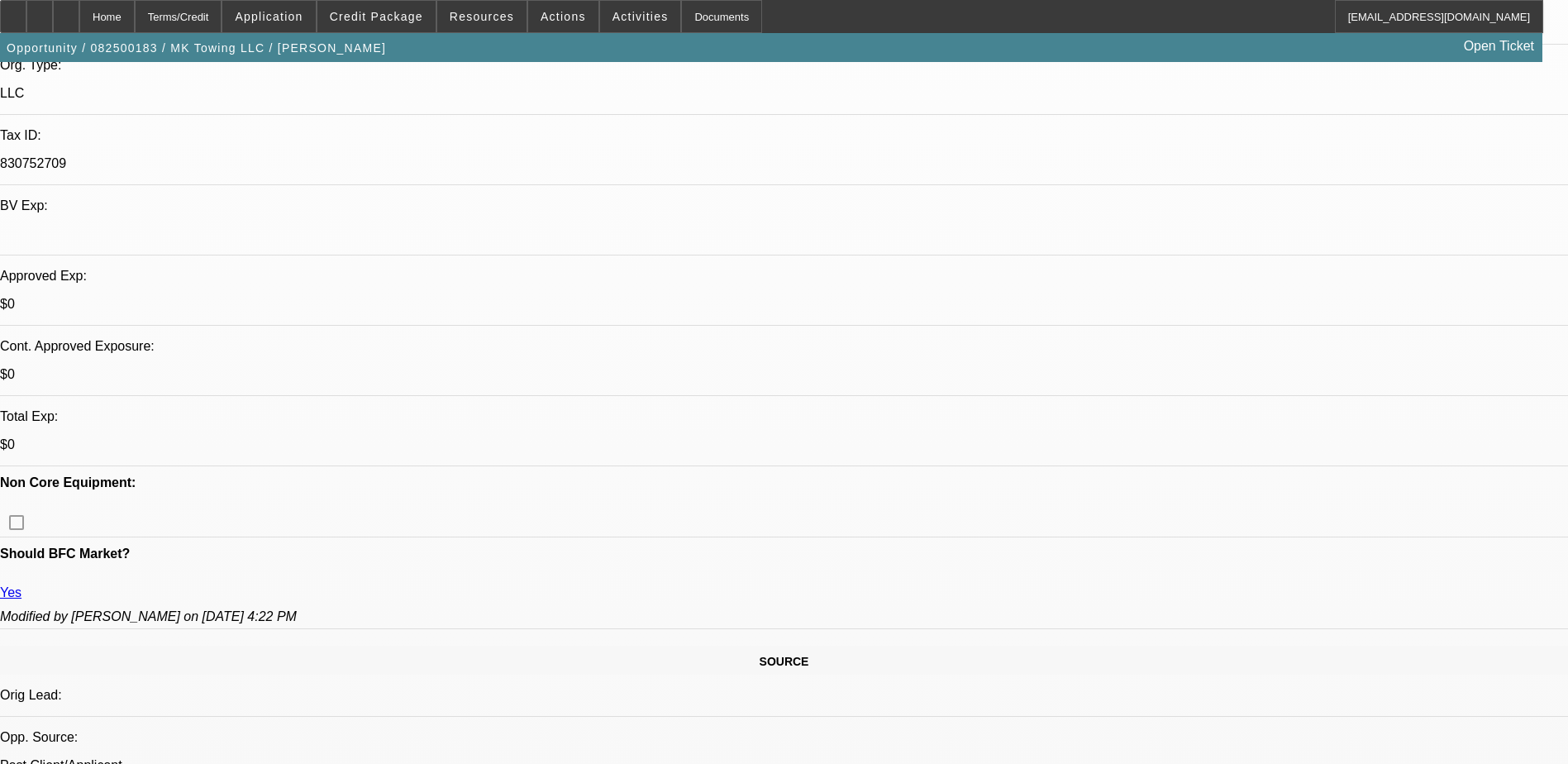
scroll to position [496, 0]
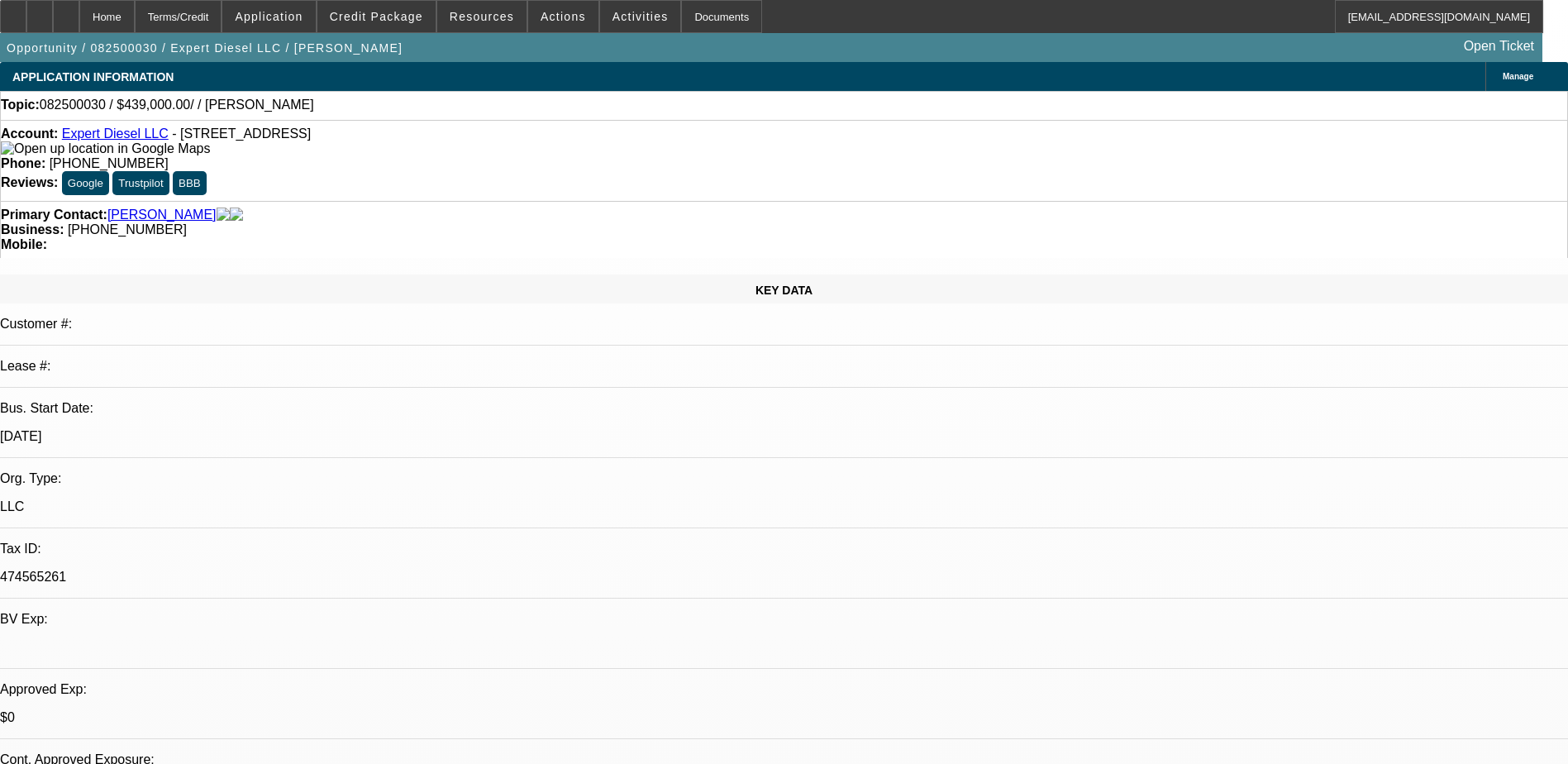
select select "0"
select select "2"
select select "0.1"
select select "4"
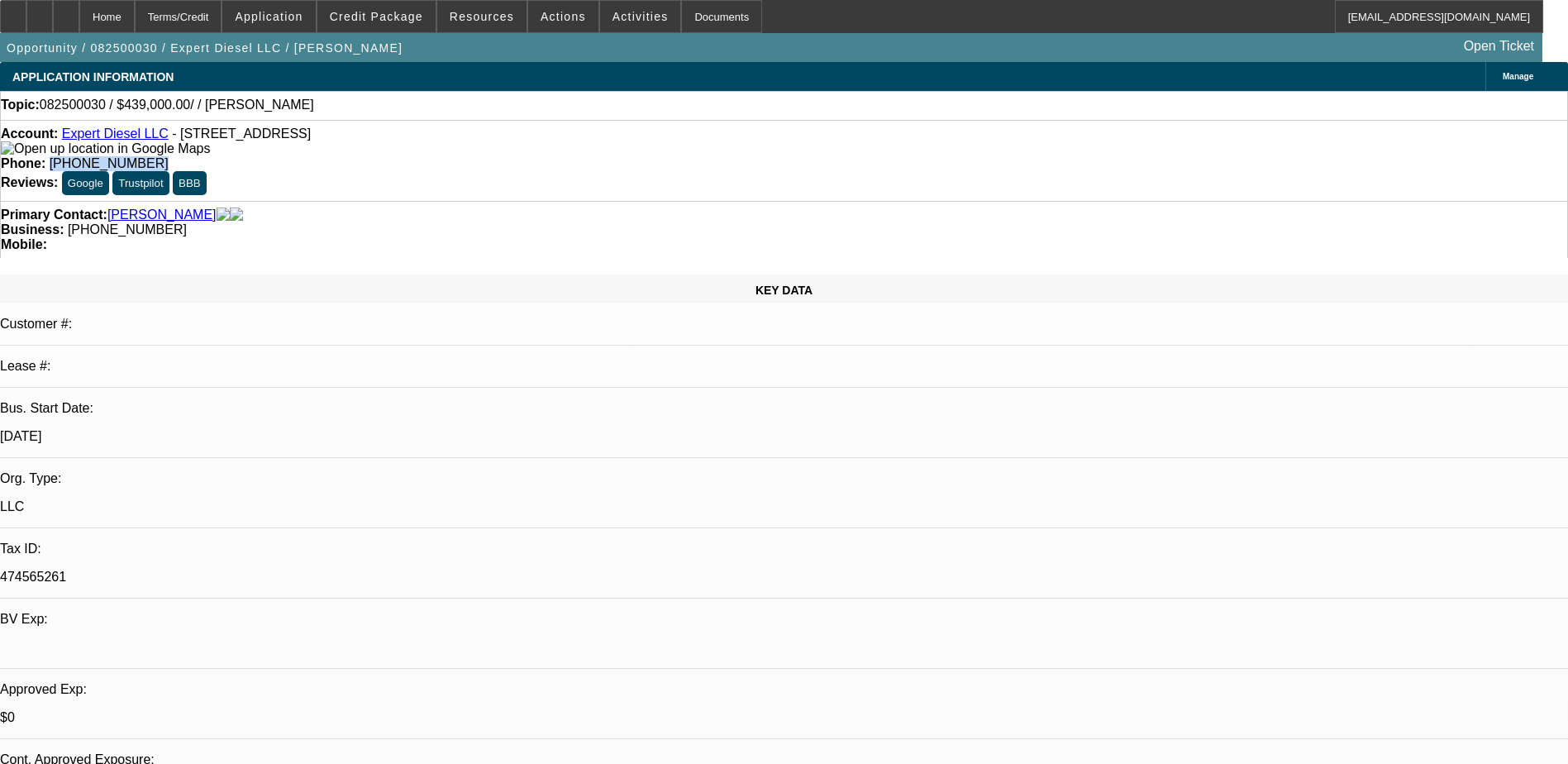
drag, startPoint x: 652, startPoint y: 137, endPoint x: 575, endPoint y: 136, distance: 77.0
click at [575, 156] on div "Phone: (706) 867-0445" at bounding box center [784, 163] width 1566 height 15
drag, startPoint x: 575, startPoint y: 136, endPoint x: 635, endPoint y: 135, distance: 60.0
copy span "(706) 867-0445"
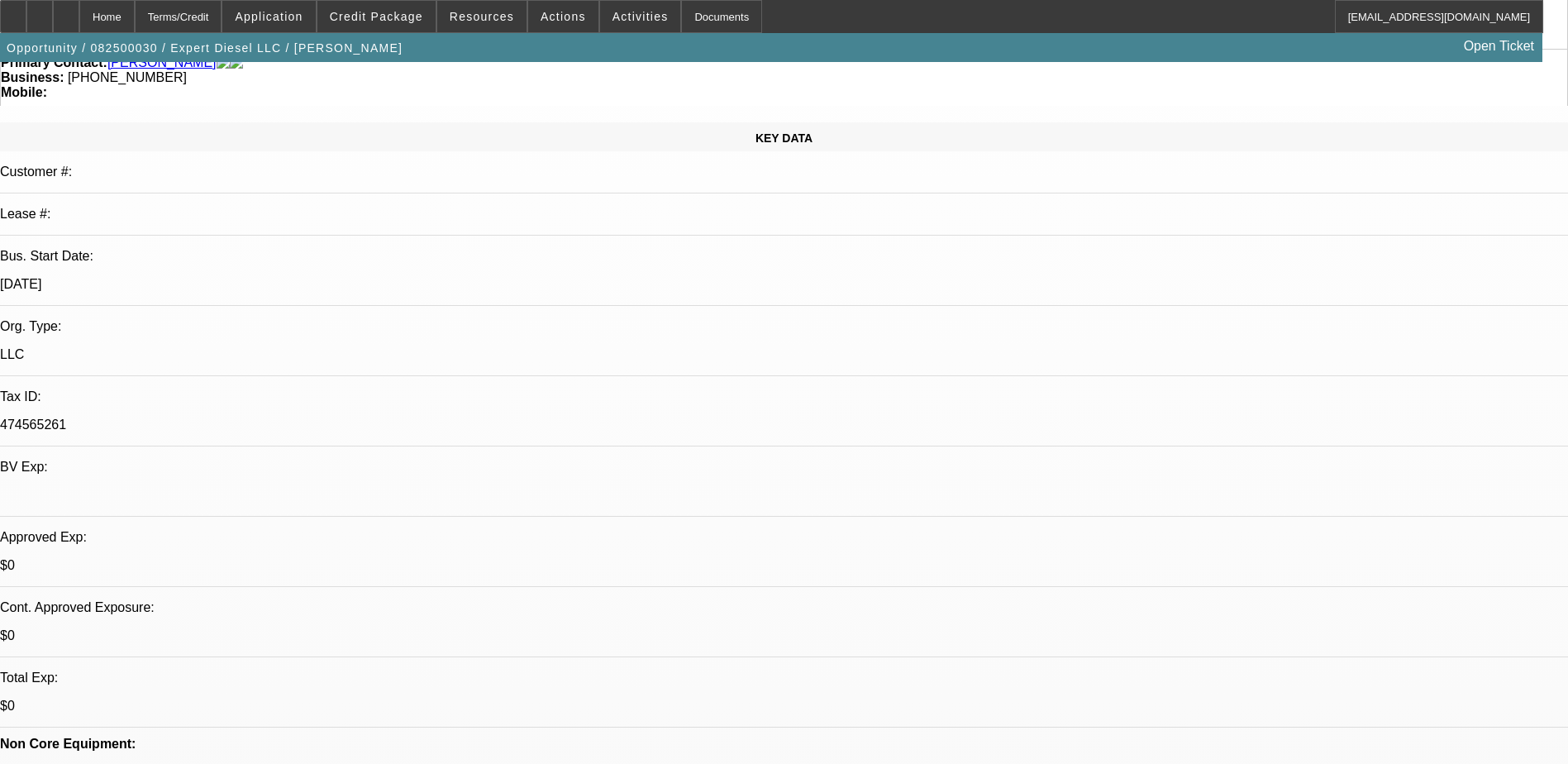
scroll to position [661, 0]
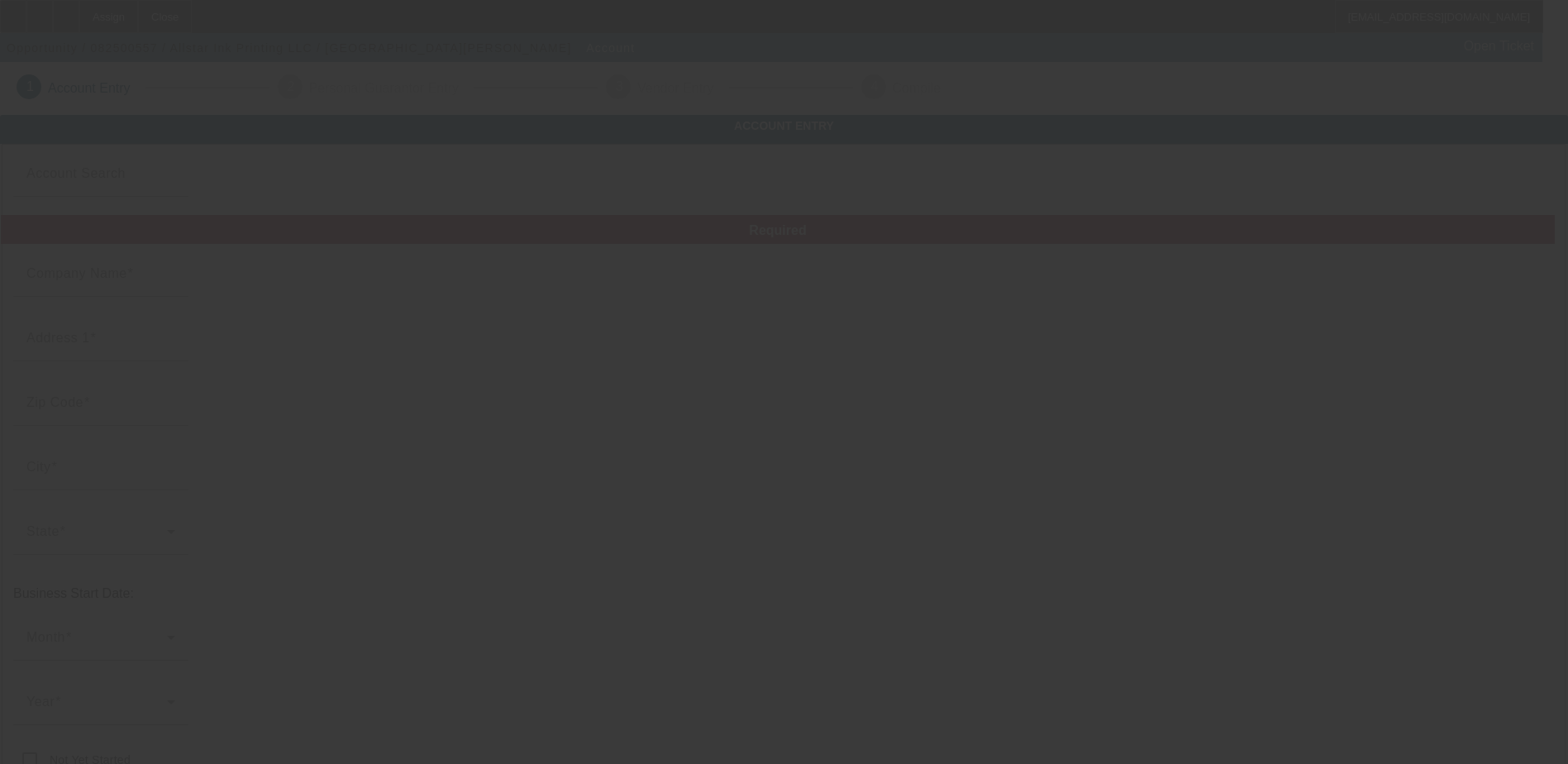
type input "Allstar Ink Printing LLC"
type input "[PHONE_NUMBER]"
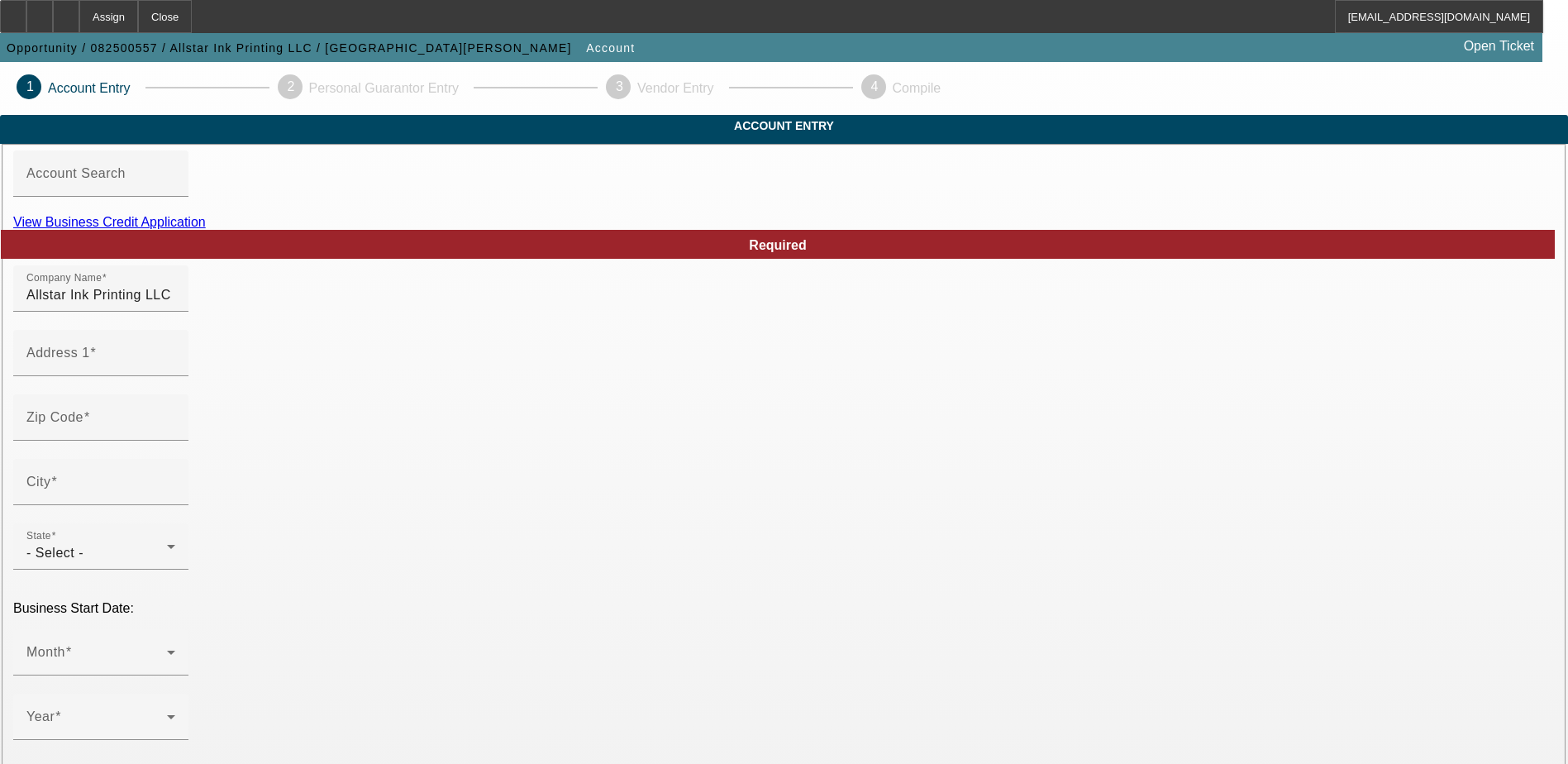
click at [206, 229] on link "View Business Credit Application" at bounding box center [109, 222] width 192 height 14
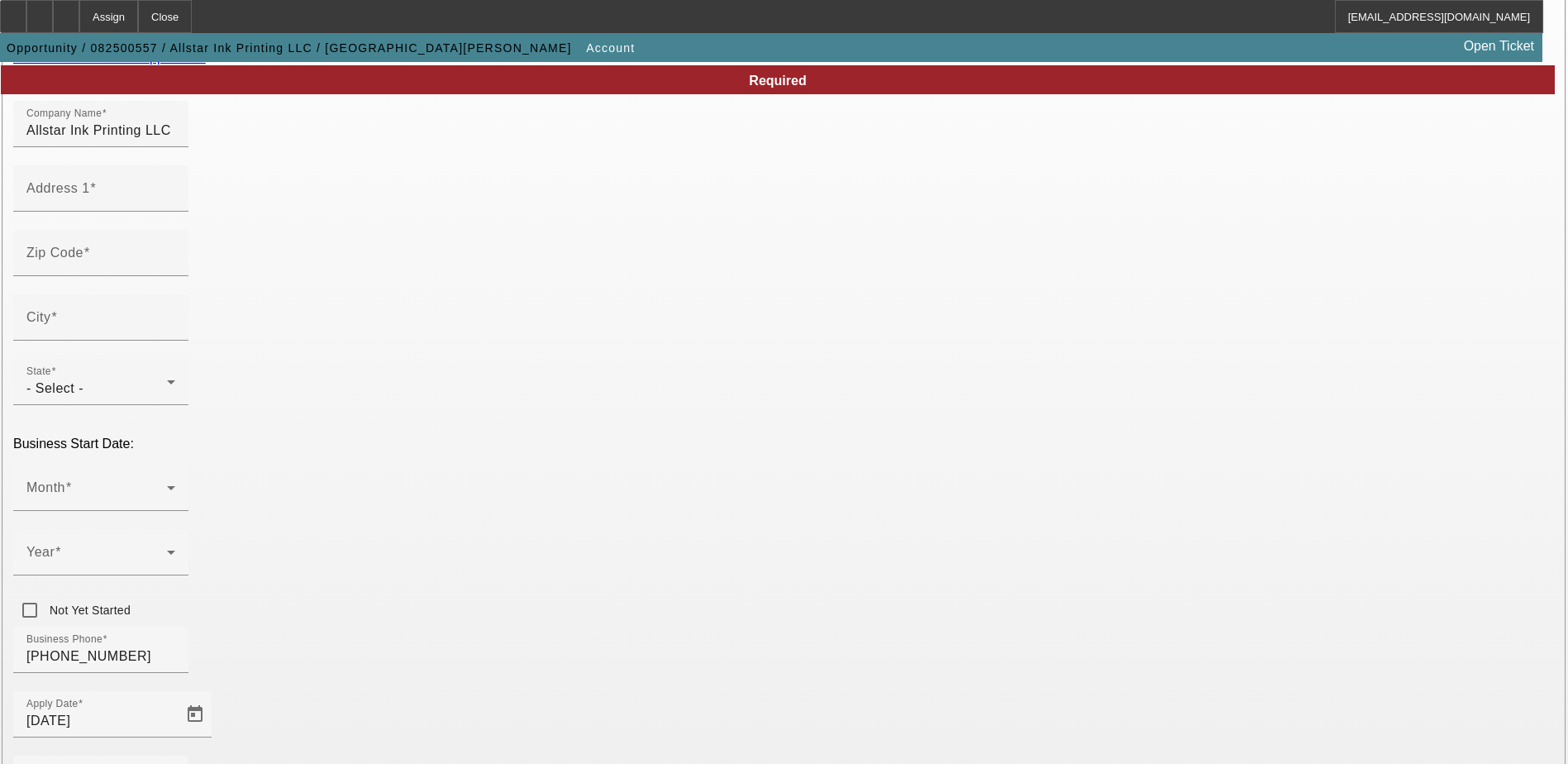
scroll to position [166, 0]
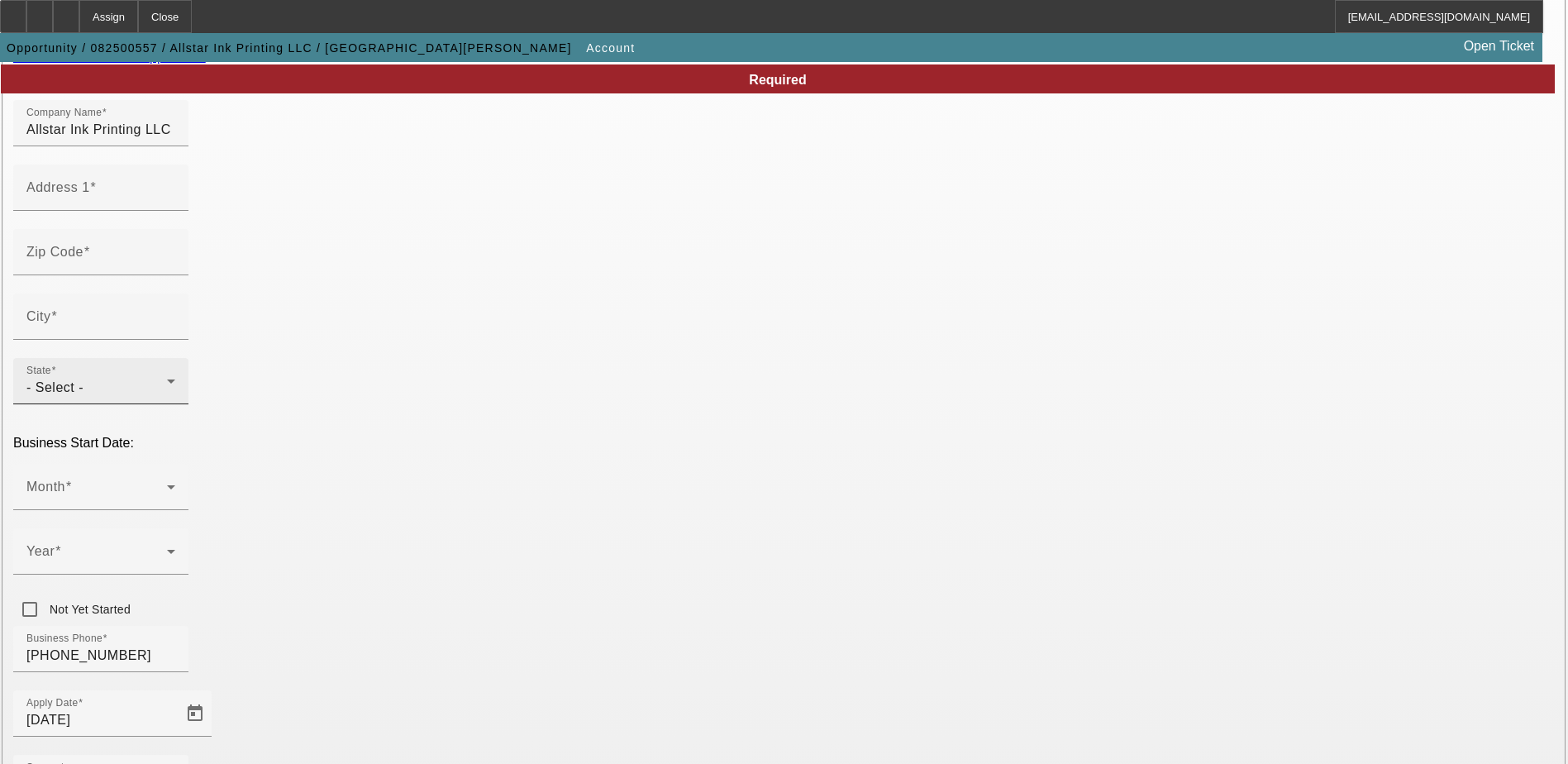
click at [167, 378] on div "- Select -" at bounding box center [97, 387] width 141 height 19
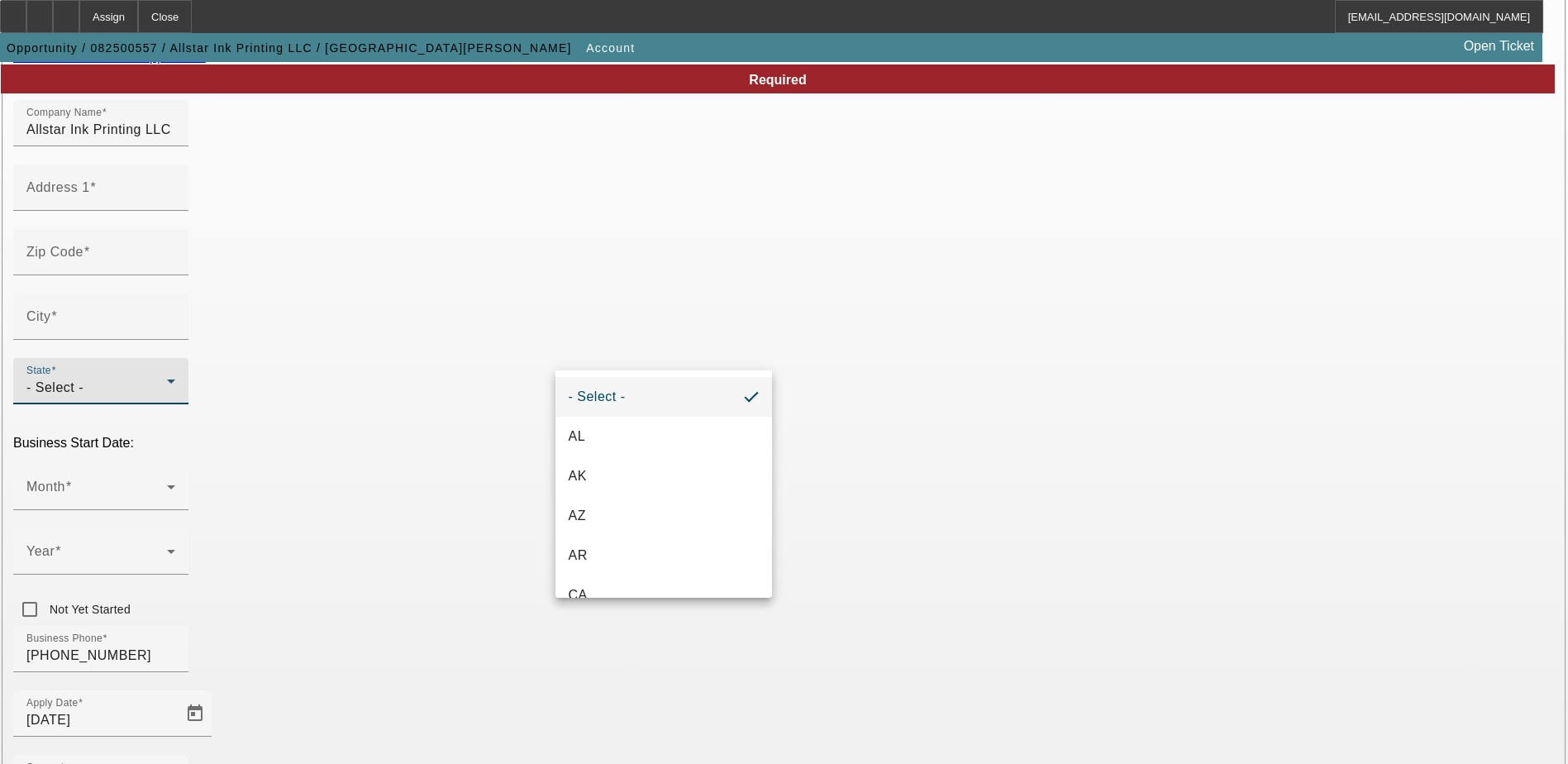
click at [718, 344] on div at bounding box center [784, 382] width 1568 height 764
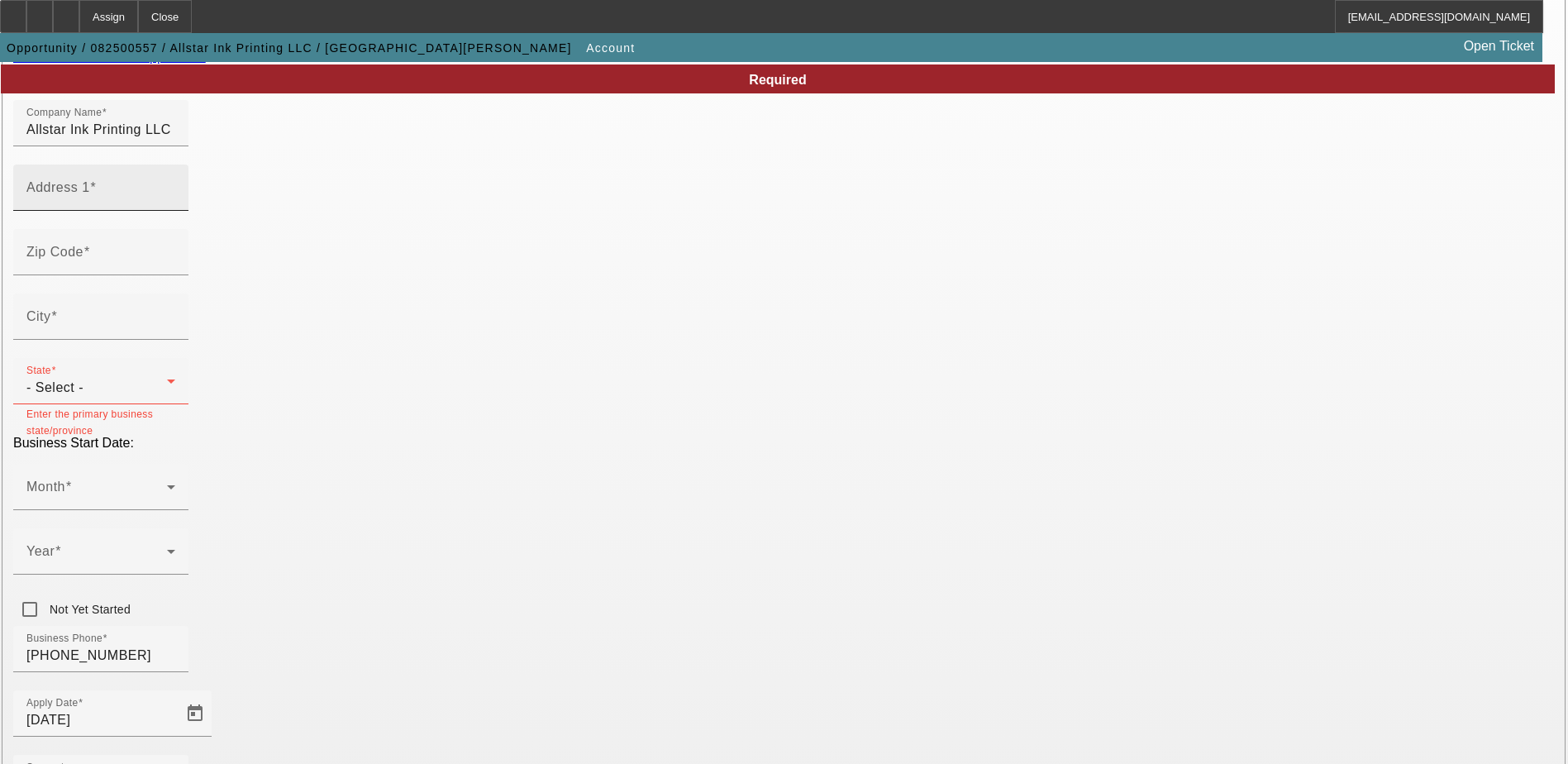
click at [175, 204] on input "Address 1" at bounding box center [101, 194] width 149 height 19
type input "[STREET_ADDRESS]"
click at [175, 269] on input "Zip Code" at bounding box center [101, 259] width 149 height 19
type input "66101"
type input "[US_STATE][GEOGRAPHIC_DATA]"
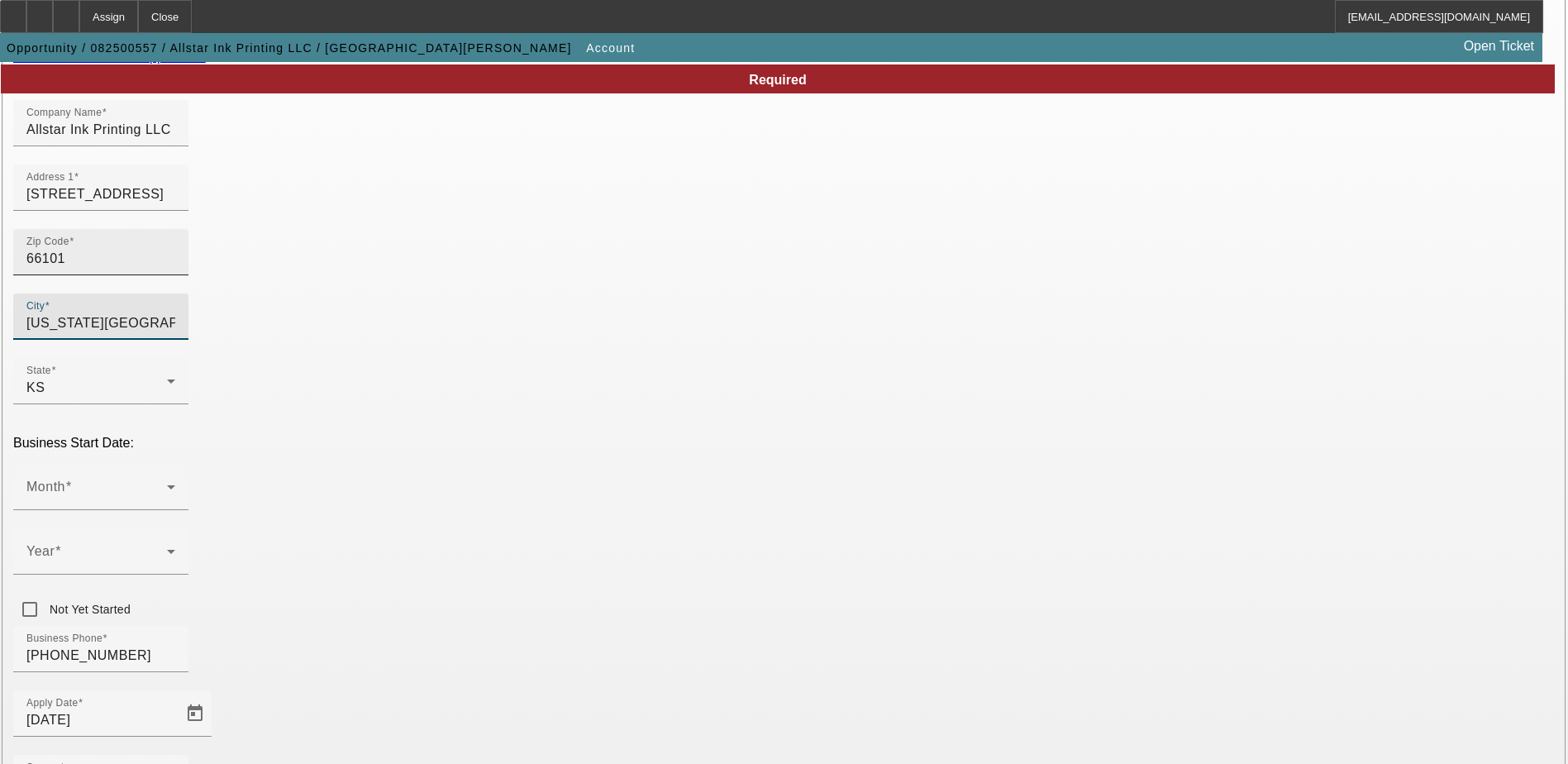
type input "Wyandotte"
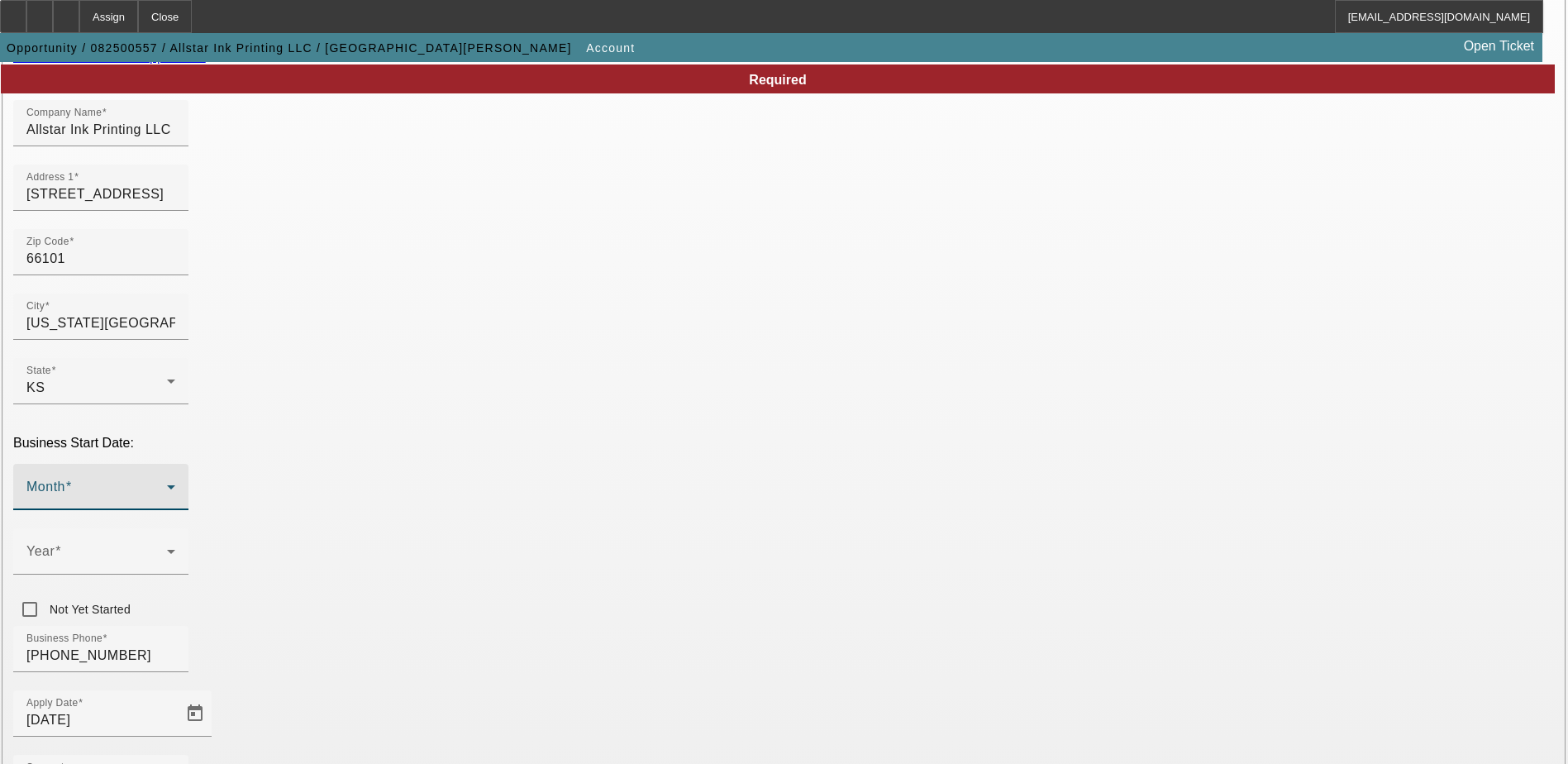
click at [181, 477] on icon at bounding box center [171, 487] width 19 height 19
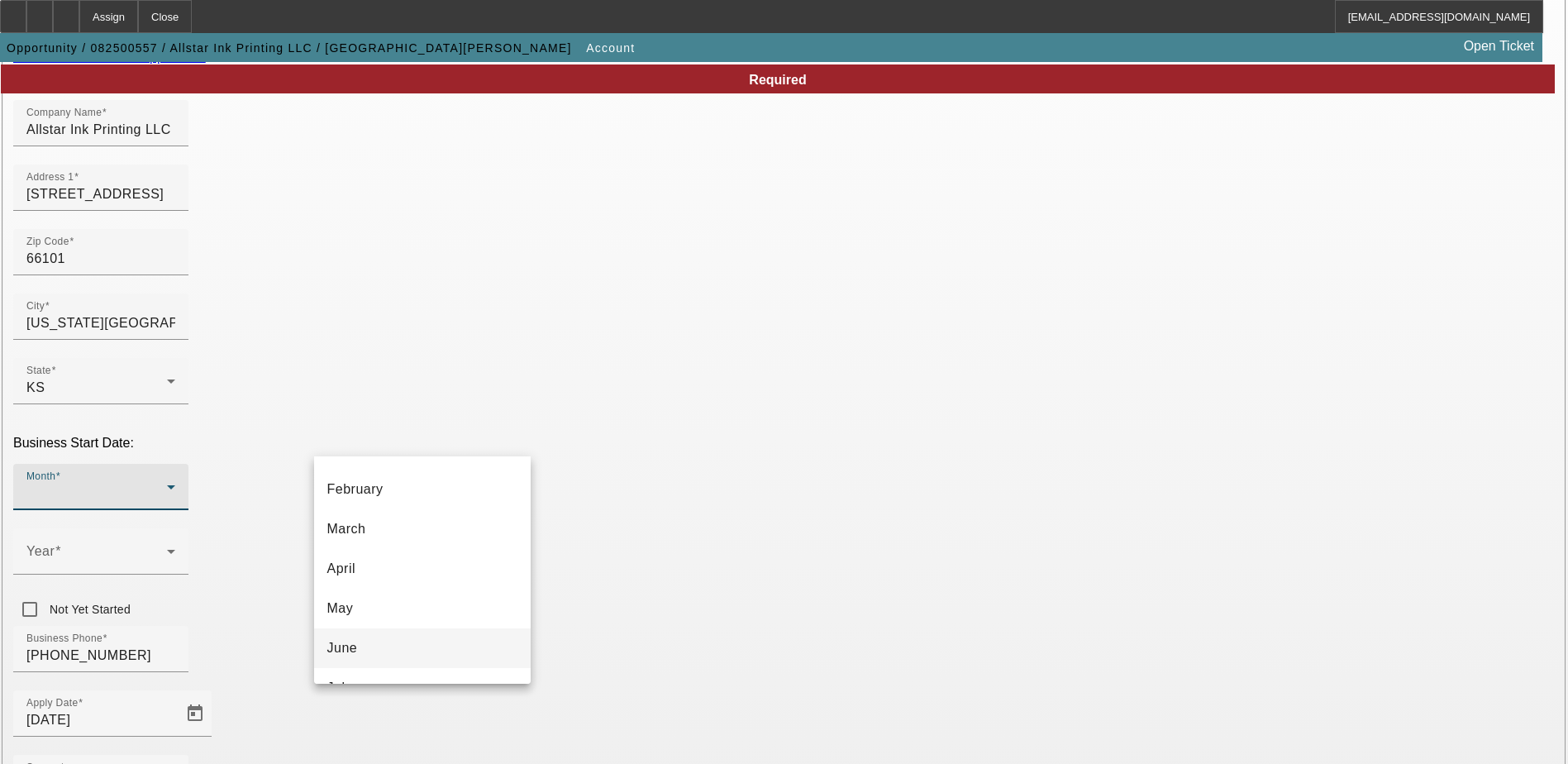
scroll to position [251, 0]
click at [427, 622] on mat-option "October" at bounding box center [423, 629] width 216 height 40
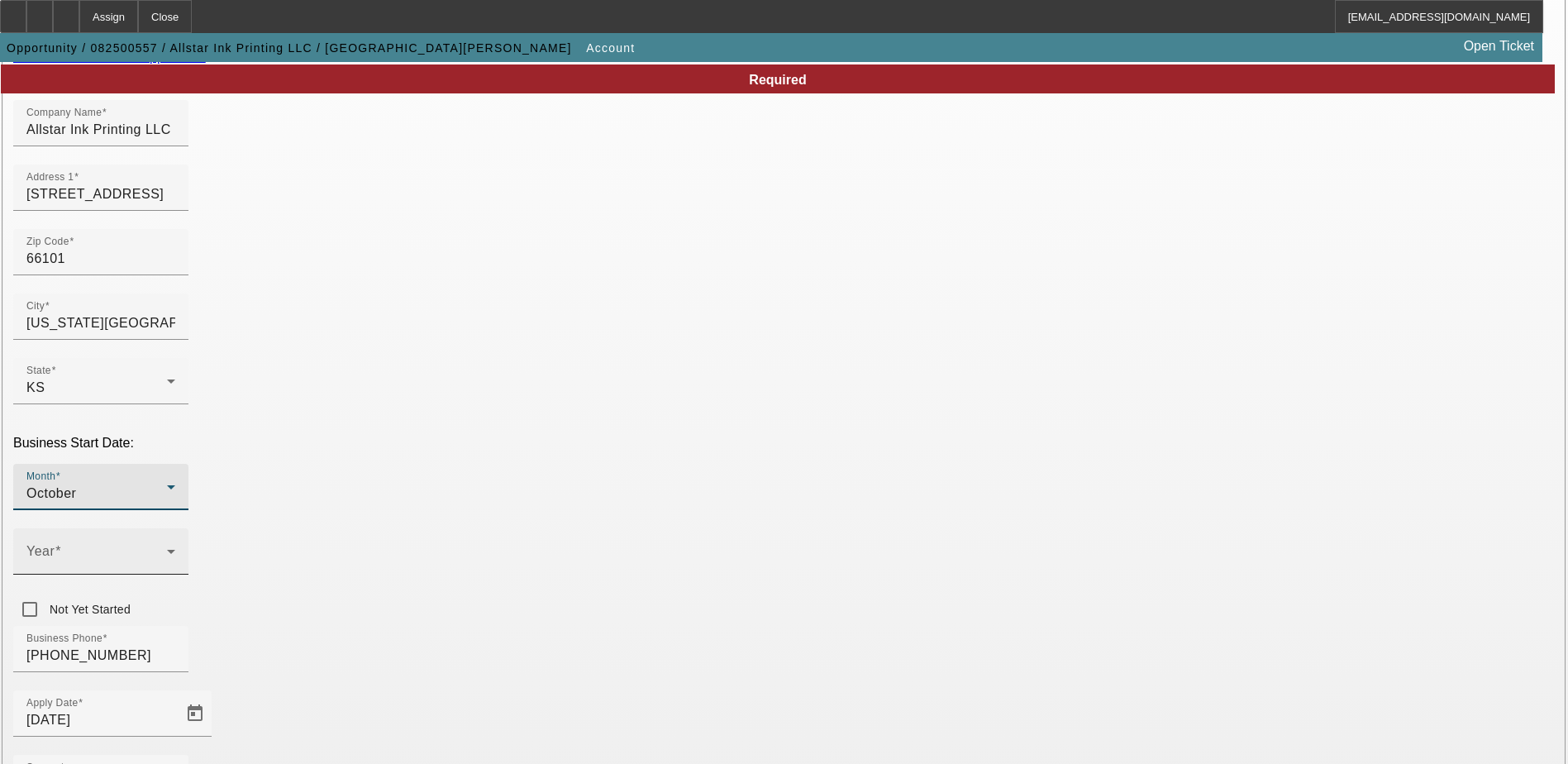
click at [181, 542] on icon at bounding box center [171, 551] width 19 height 19
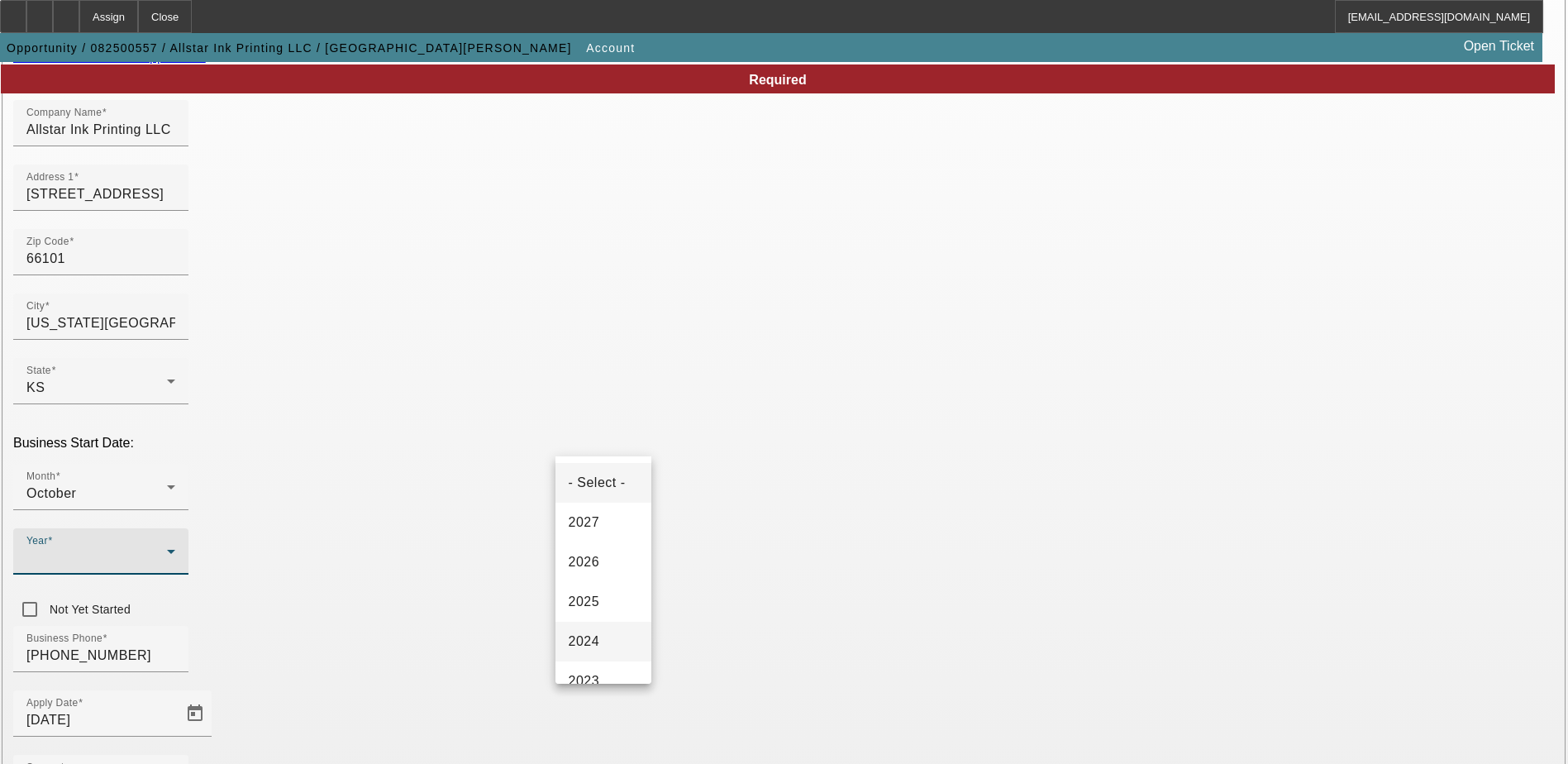
click at [600, 640] on mat-option "2024" at bounding box center [603, 642] width 96 height 40
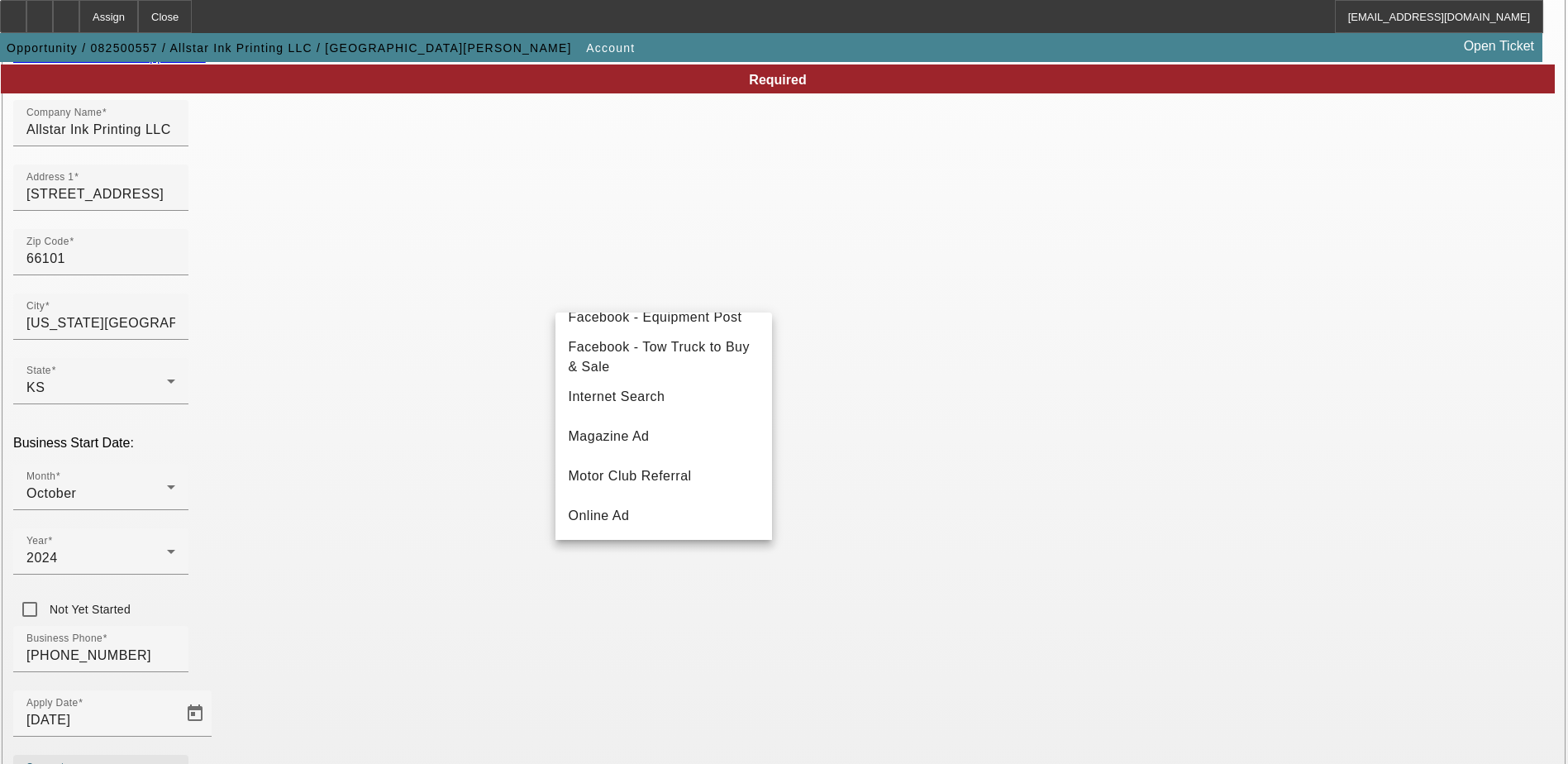
scroll to position [281, 0]
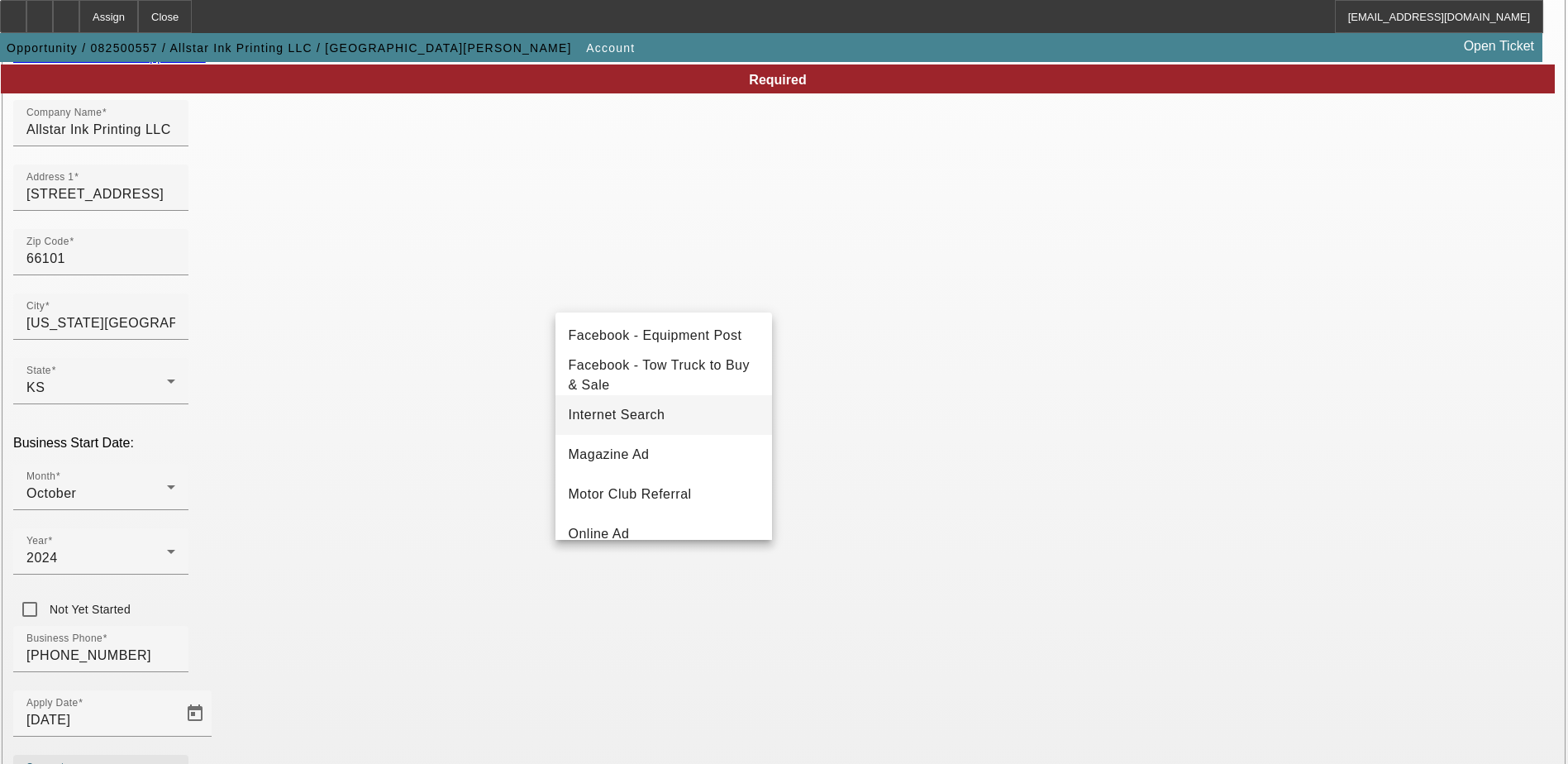
click at [661, 417] on span "Internet Search" at bounding box center [617, 415] width 97 height 19
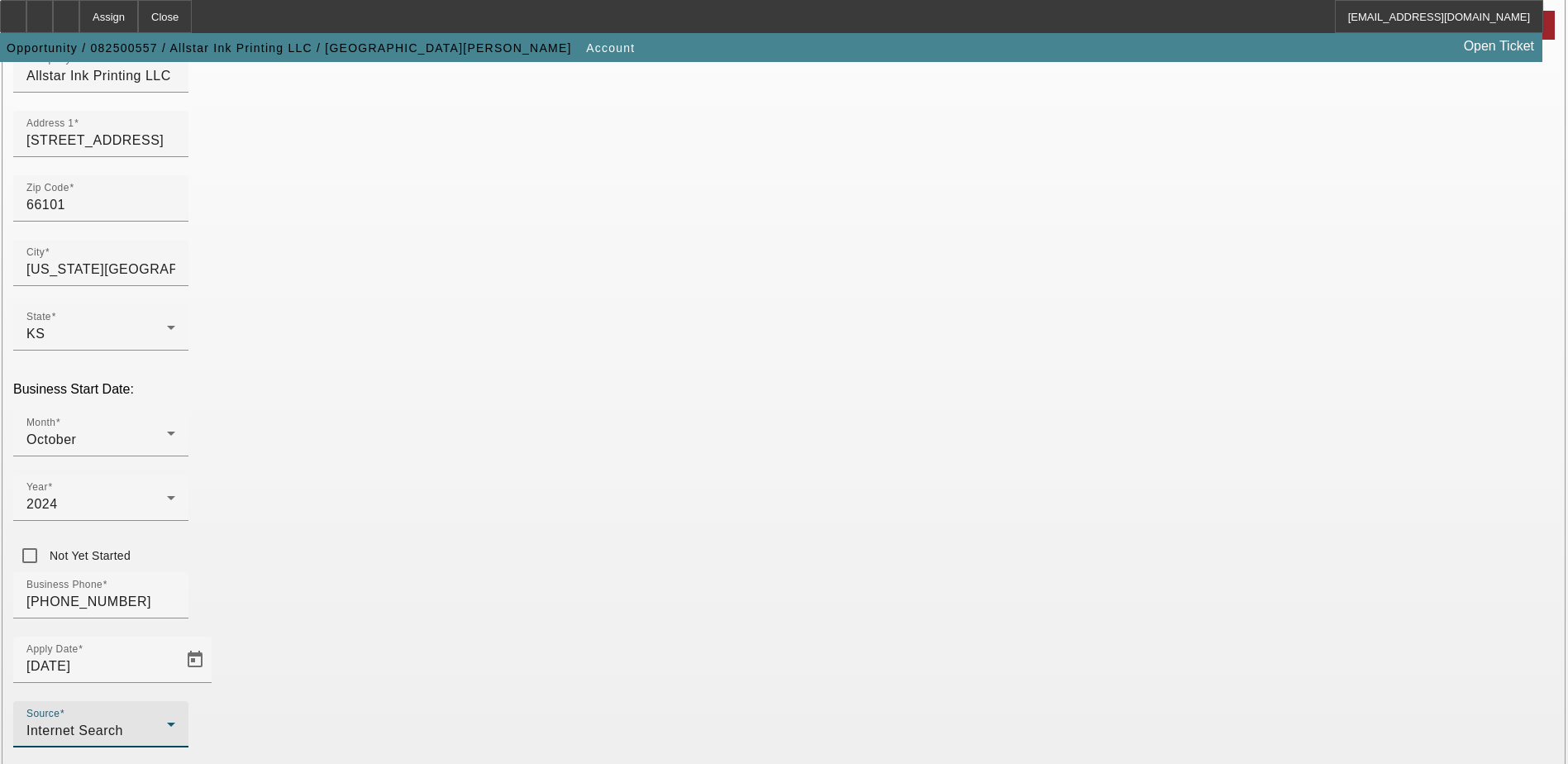
scroll to position [248, 0]
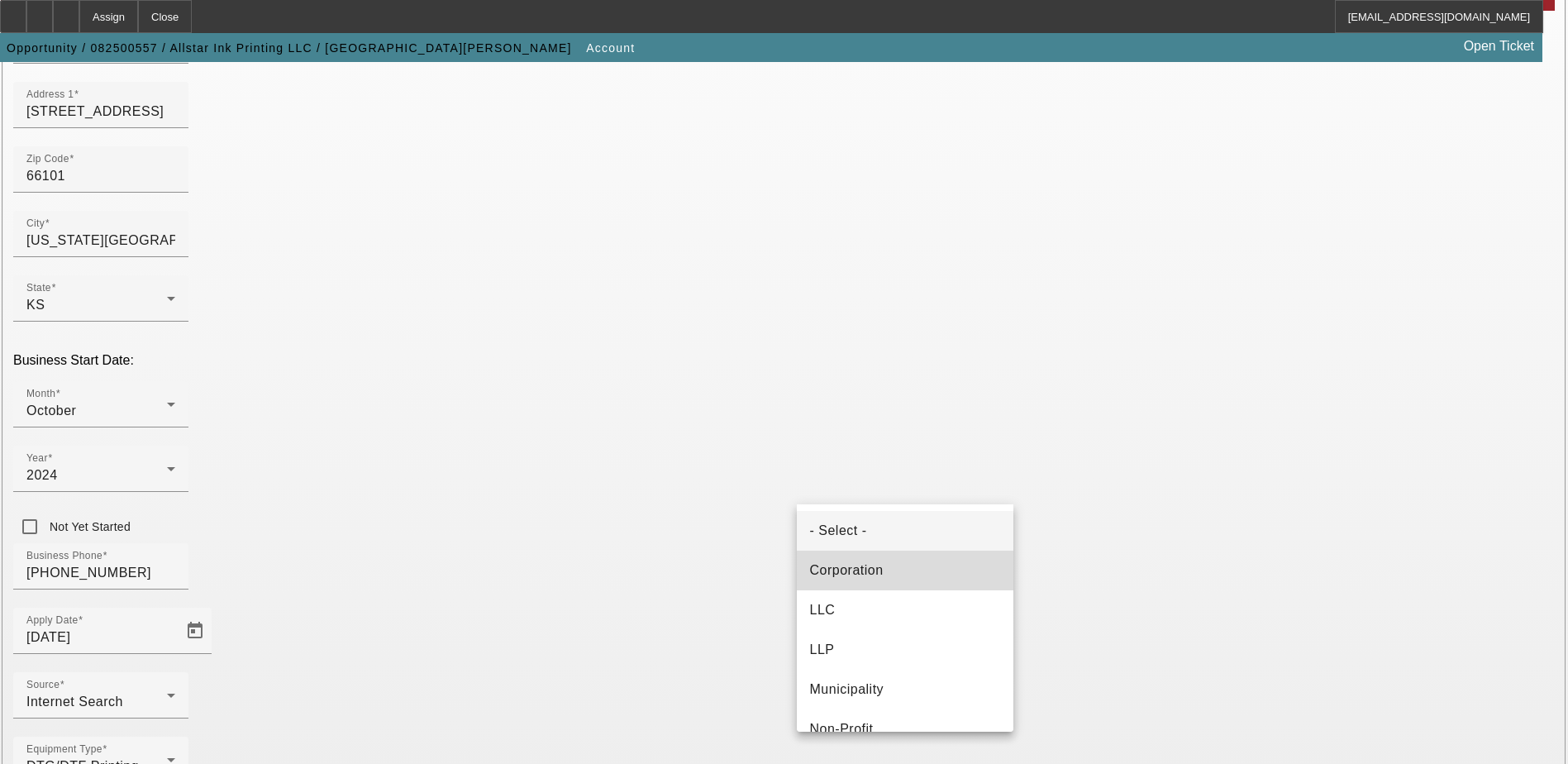
click at [931, 589] on mat-option "Corporation" at bounding box center [904, 570] width 216 height 40
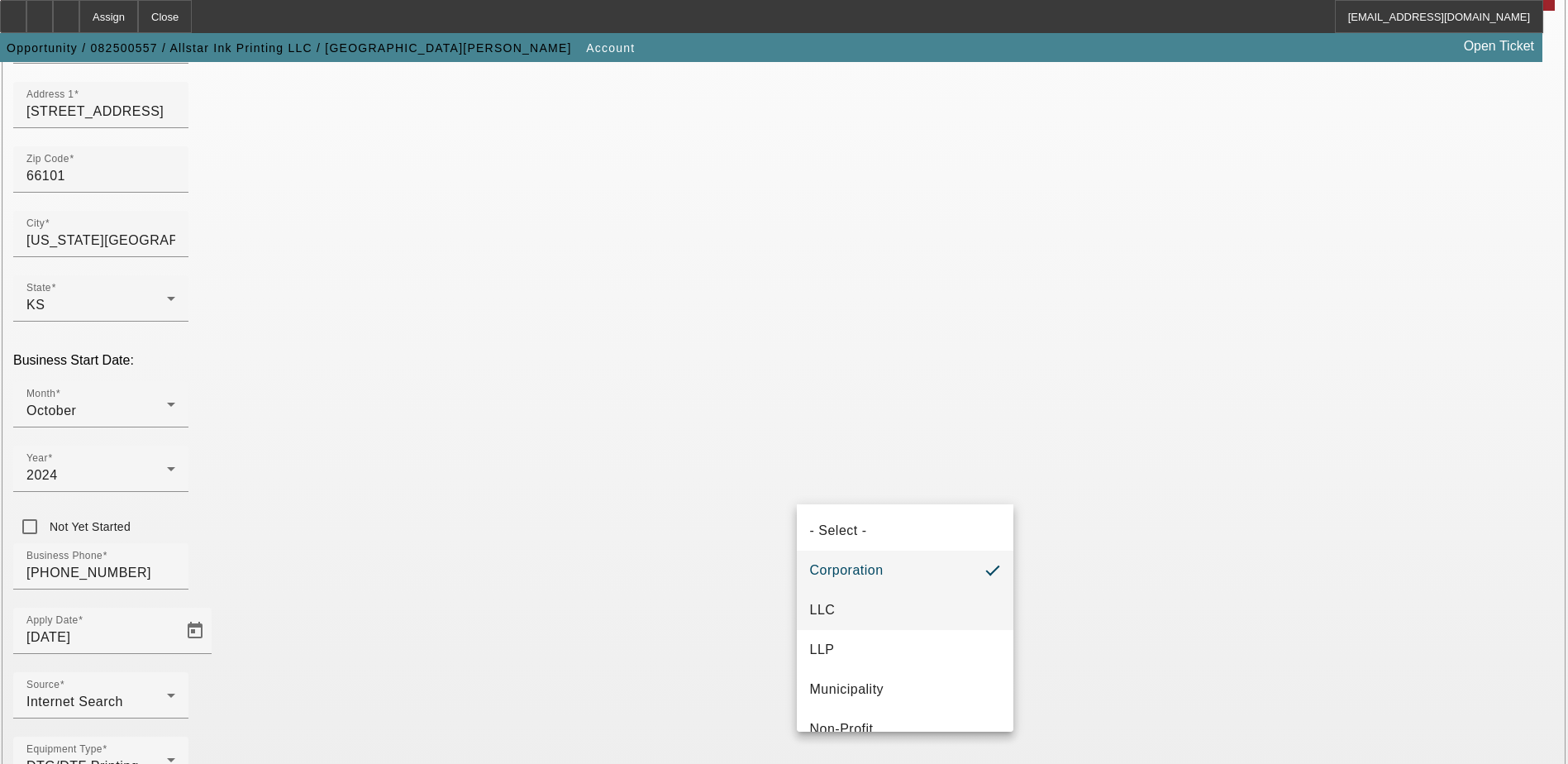
click at [904, 611] on mat-option "LLC" at bounding box center [904, 610] width 216 height 40
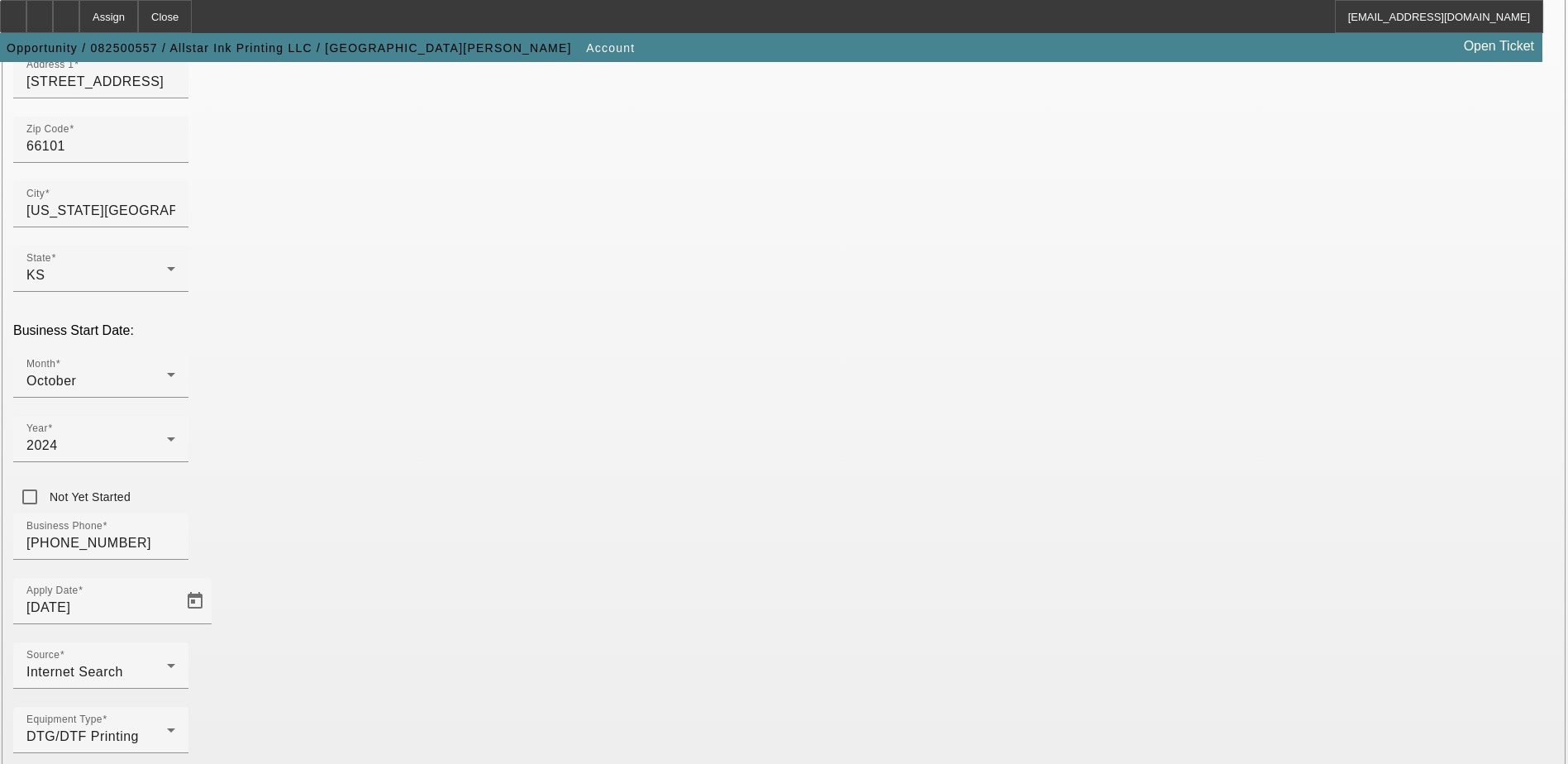
scroll to position [294, 0]
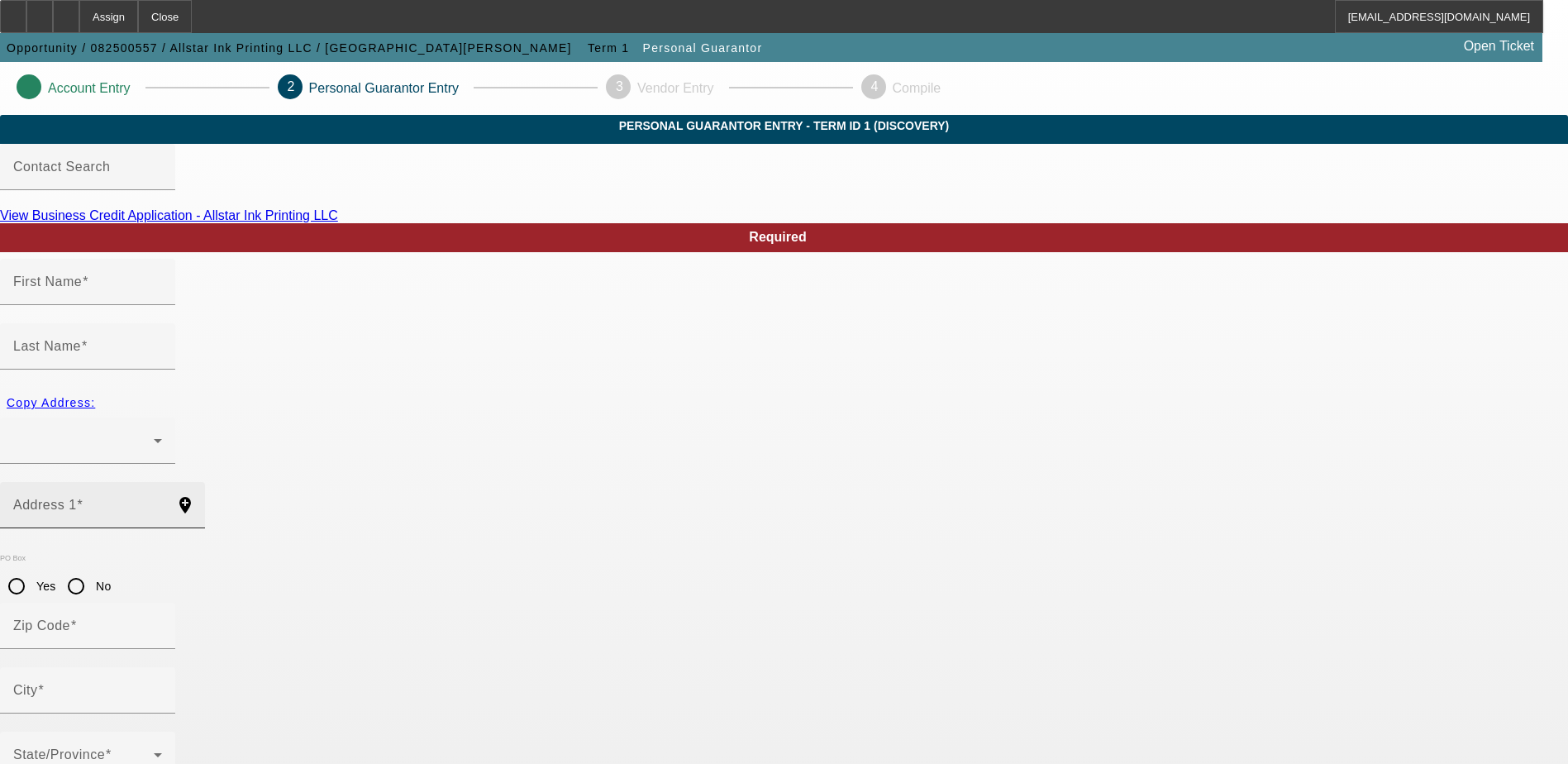
type input "Charzetta"
type input "Wesley"
radio input "true"
type input "[PHONE_NUMBER]"
type input "510-72-5262"
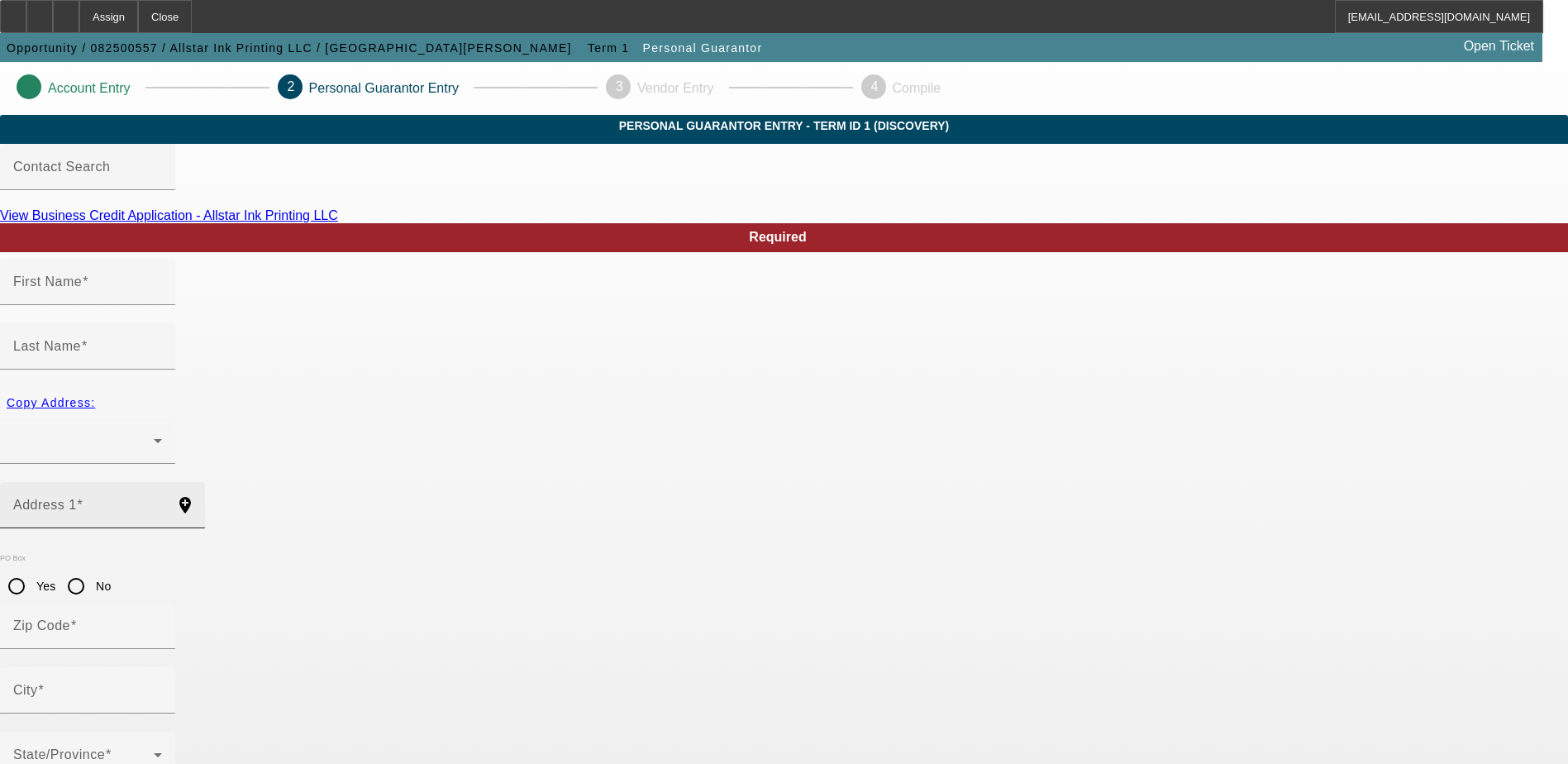
type input "charzettawesley@yahoo.com"
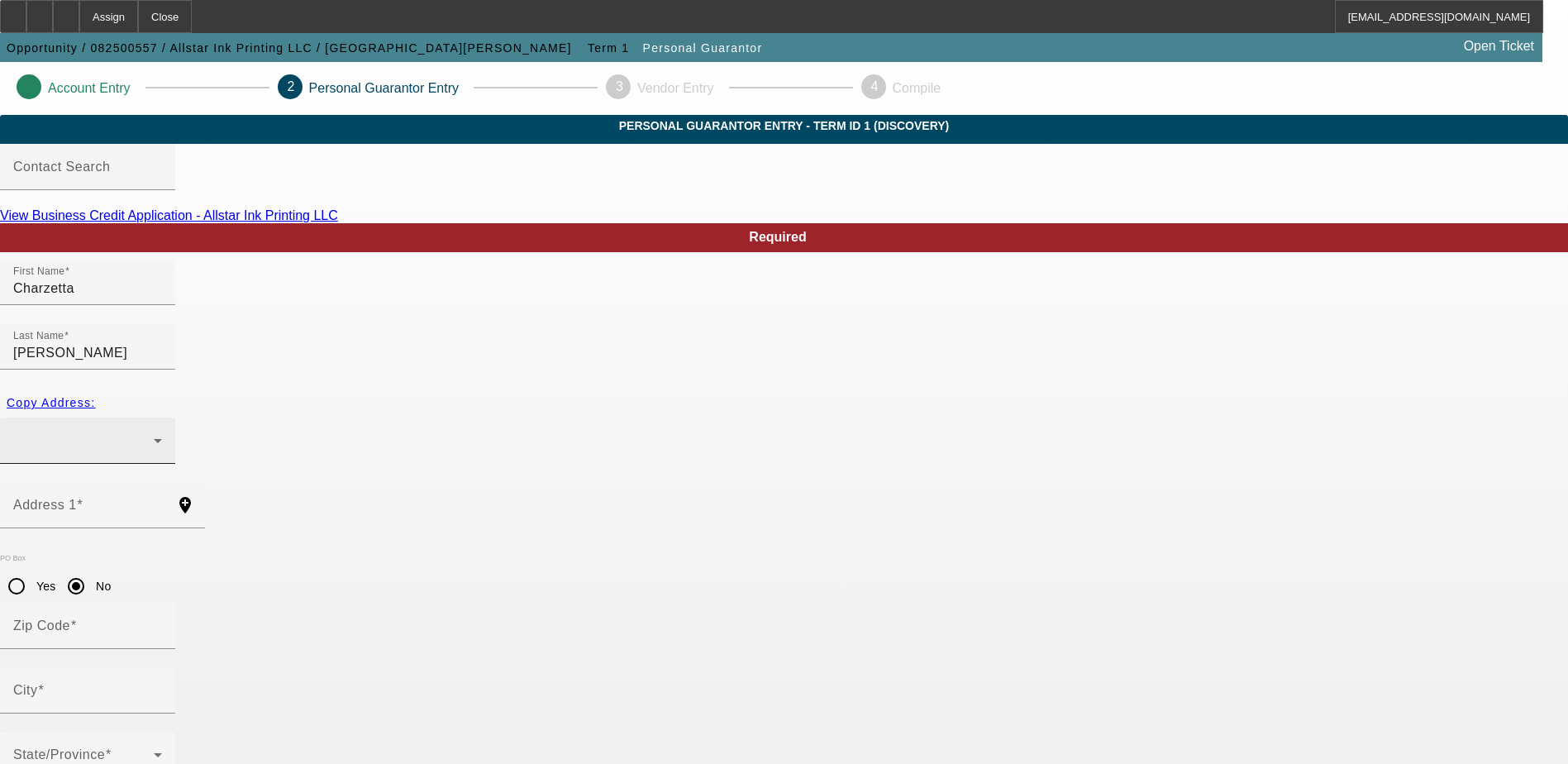
click at [162, 417] on div at bounding box center [88, 440] width 149 height 46
click at [535, 389] on div at bounding box center [784, 382] width 1568 height 764
click at [154, 431] on div at bounding box center [83, 440] width 141 height 19
click at [383, 456] on div at bounding box center [784, 382] width 1568 height 764
click at [77, 498] on mat-label "Address 1" at bounding box center [45, 505] width 64 height 14
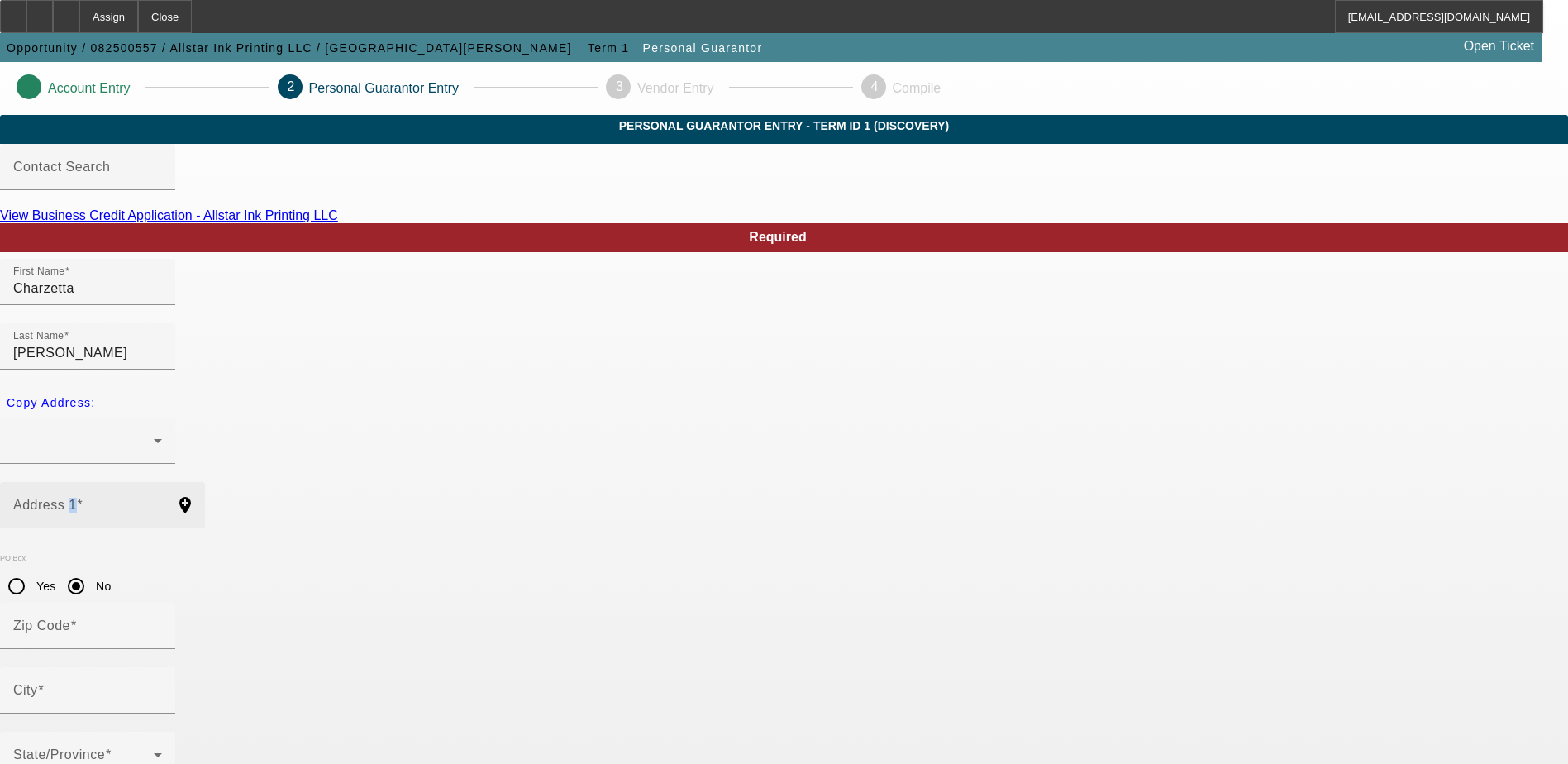
click at [162, 502] on input "Address 1" at bounding box center [88, 511] width 149 height 19
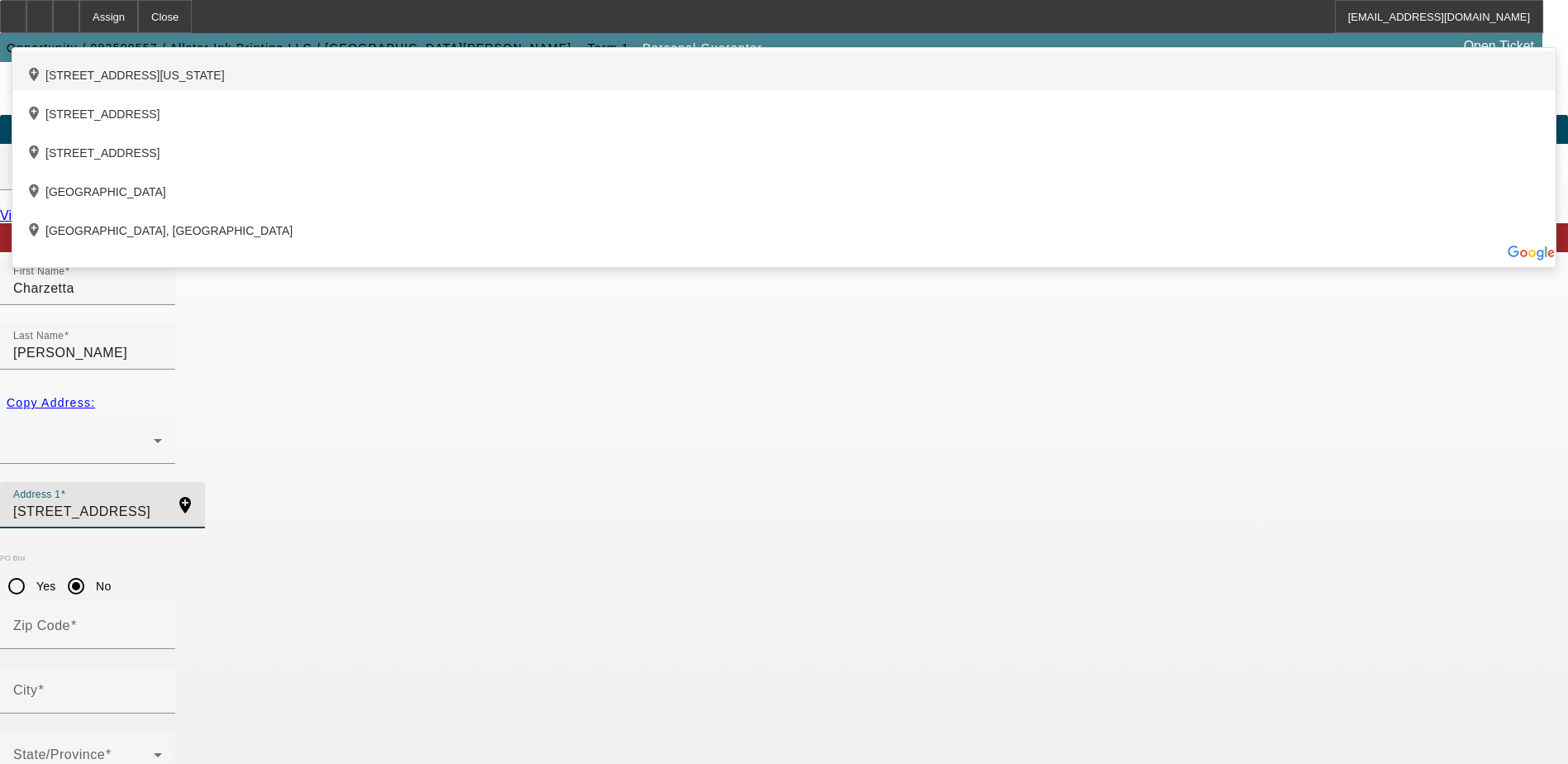
click at [516, 90] on div "add_location 6520 Garfield Drive, Kansas City, KS 66102, US" at bounding box center [784, 71] width 1543 height 39
type input "6520 Garfield Drive"
type input "66102"
type input "Kansas City"
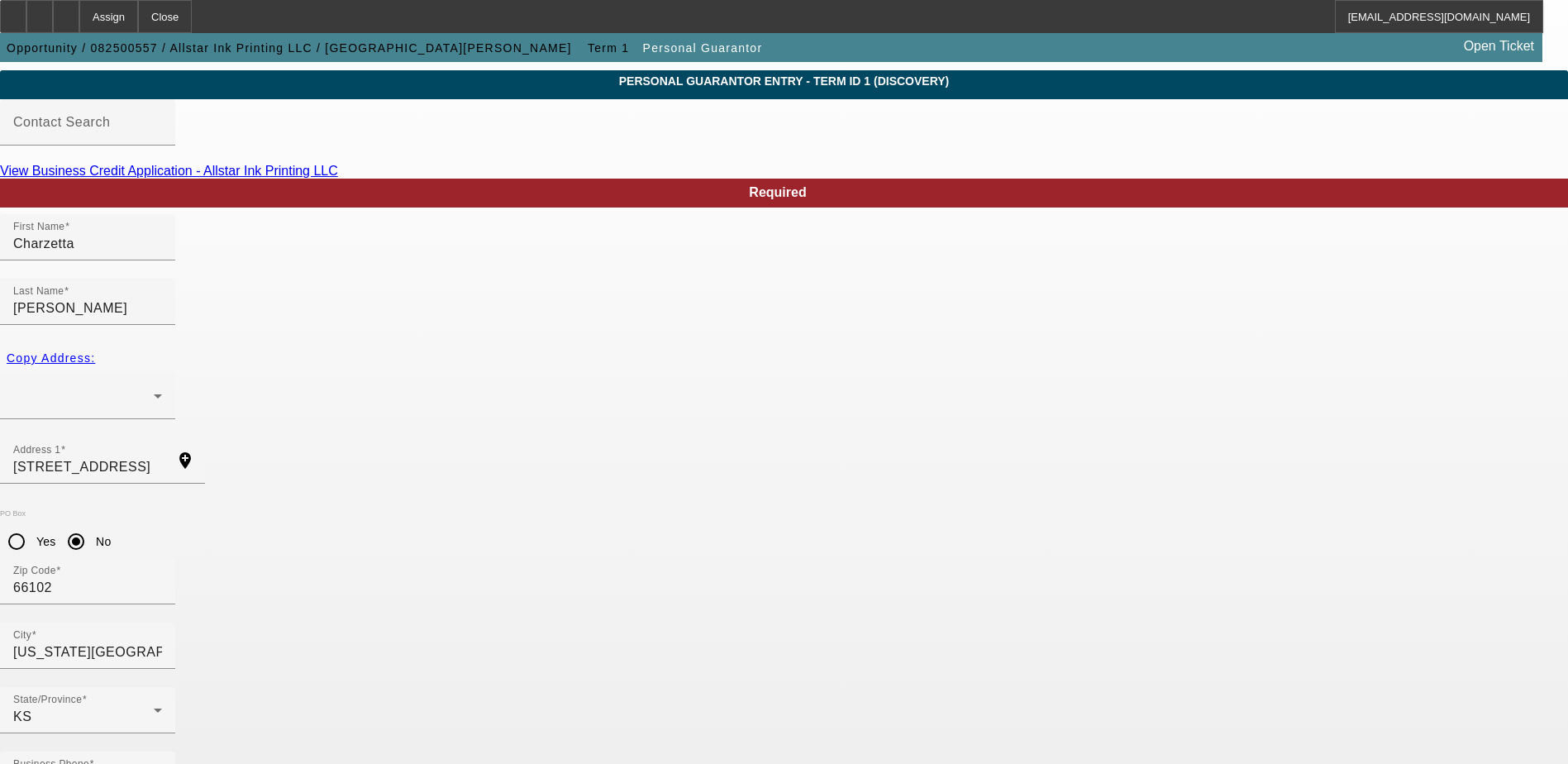
type input "100"
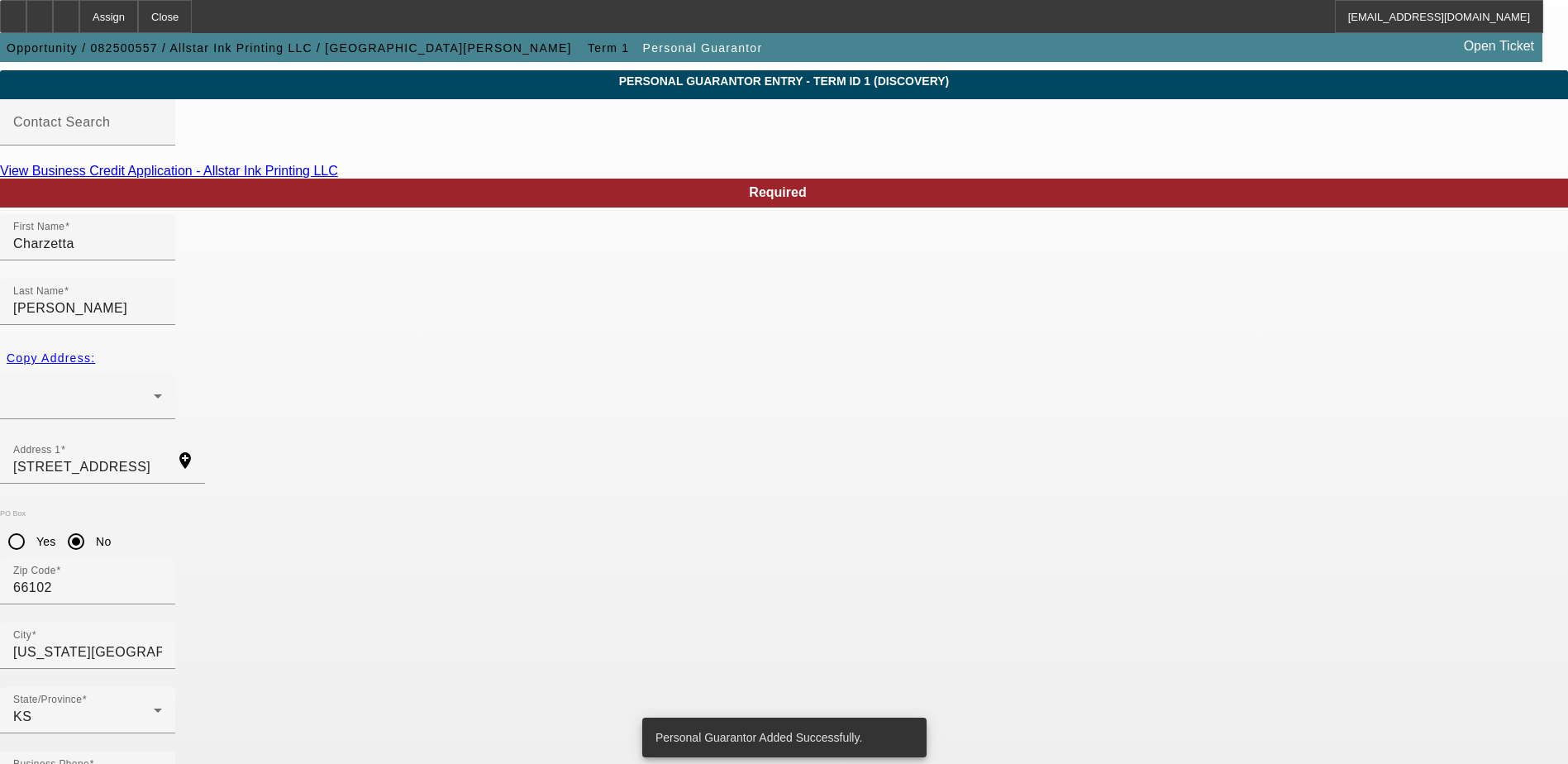
scroll to position [0, 0]
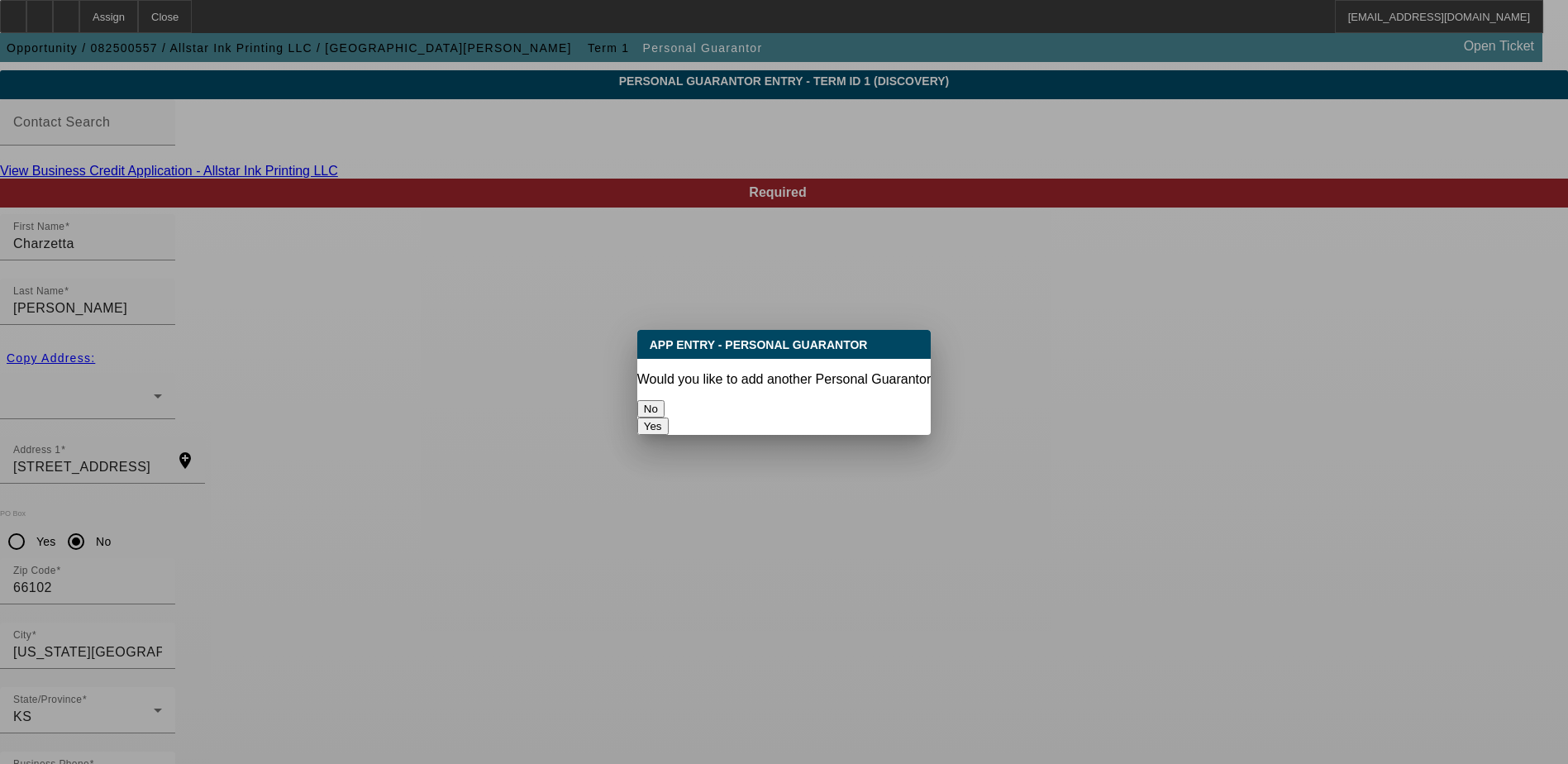
click at [664, 401] on button "No" at bounding box center [650, 409] width 27 height 18
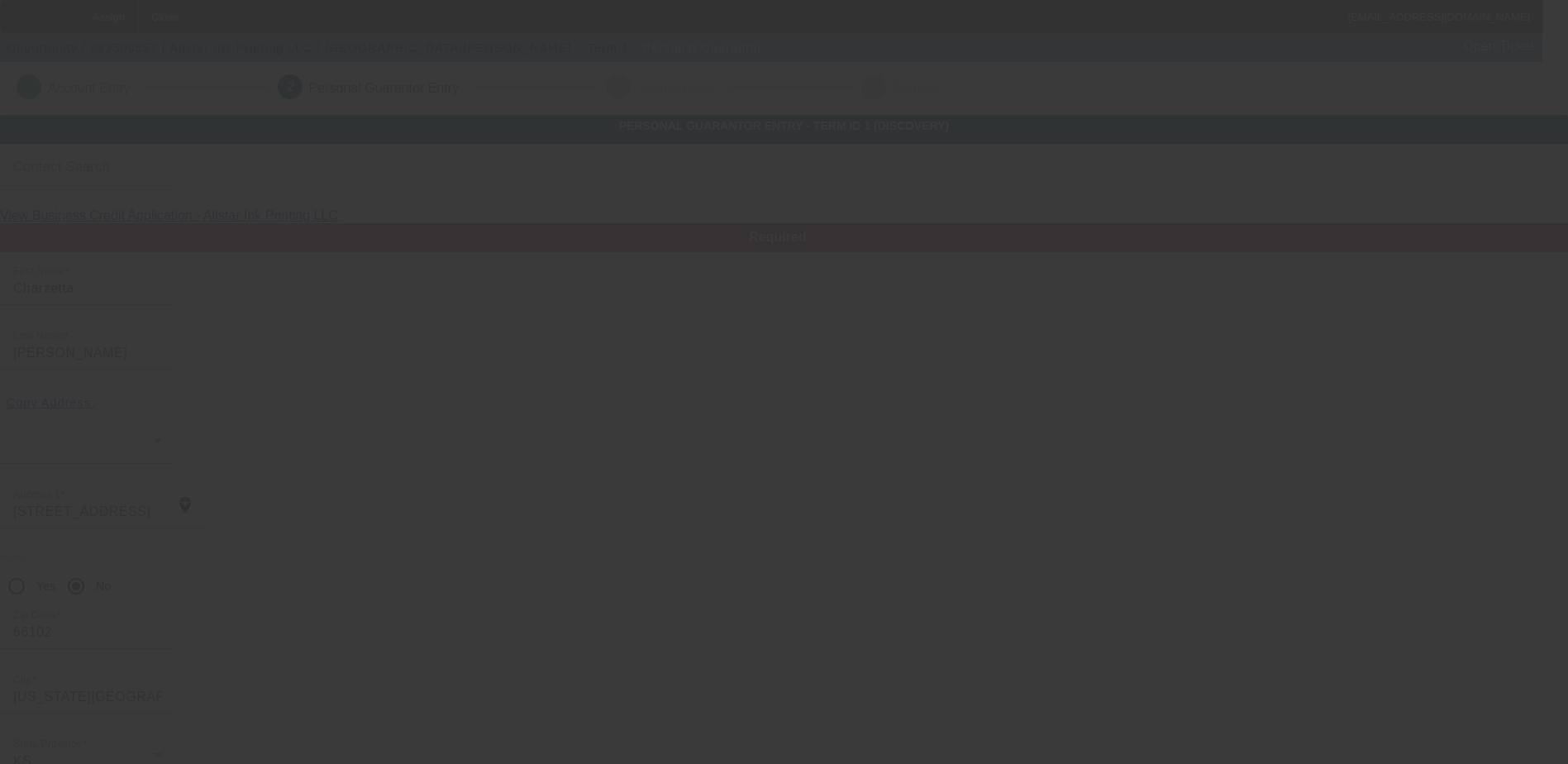
scroll to position [44, 0]
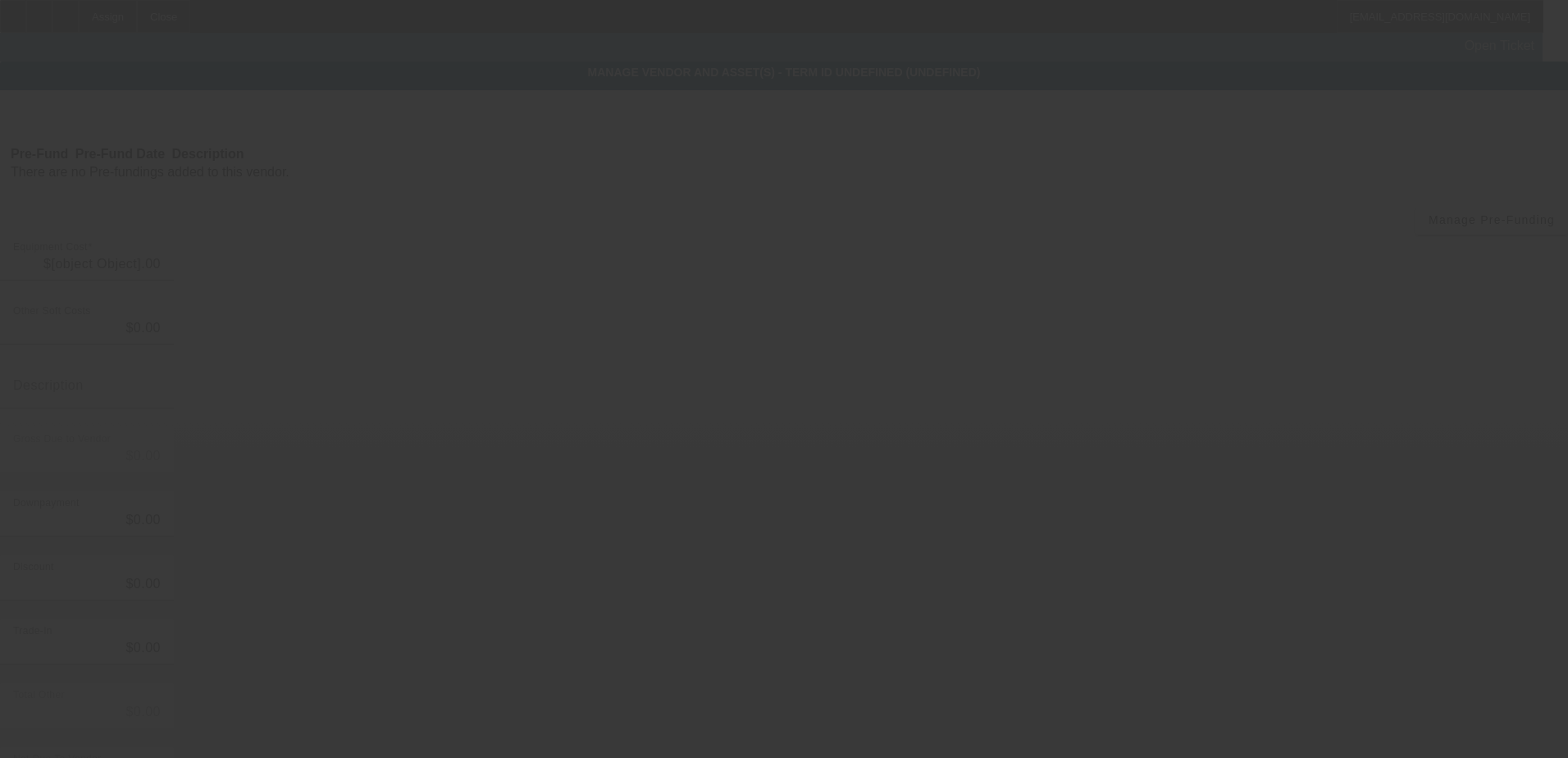
type input "$12.00"
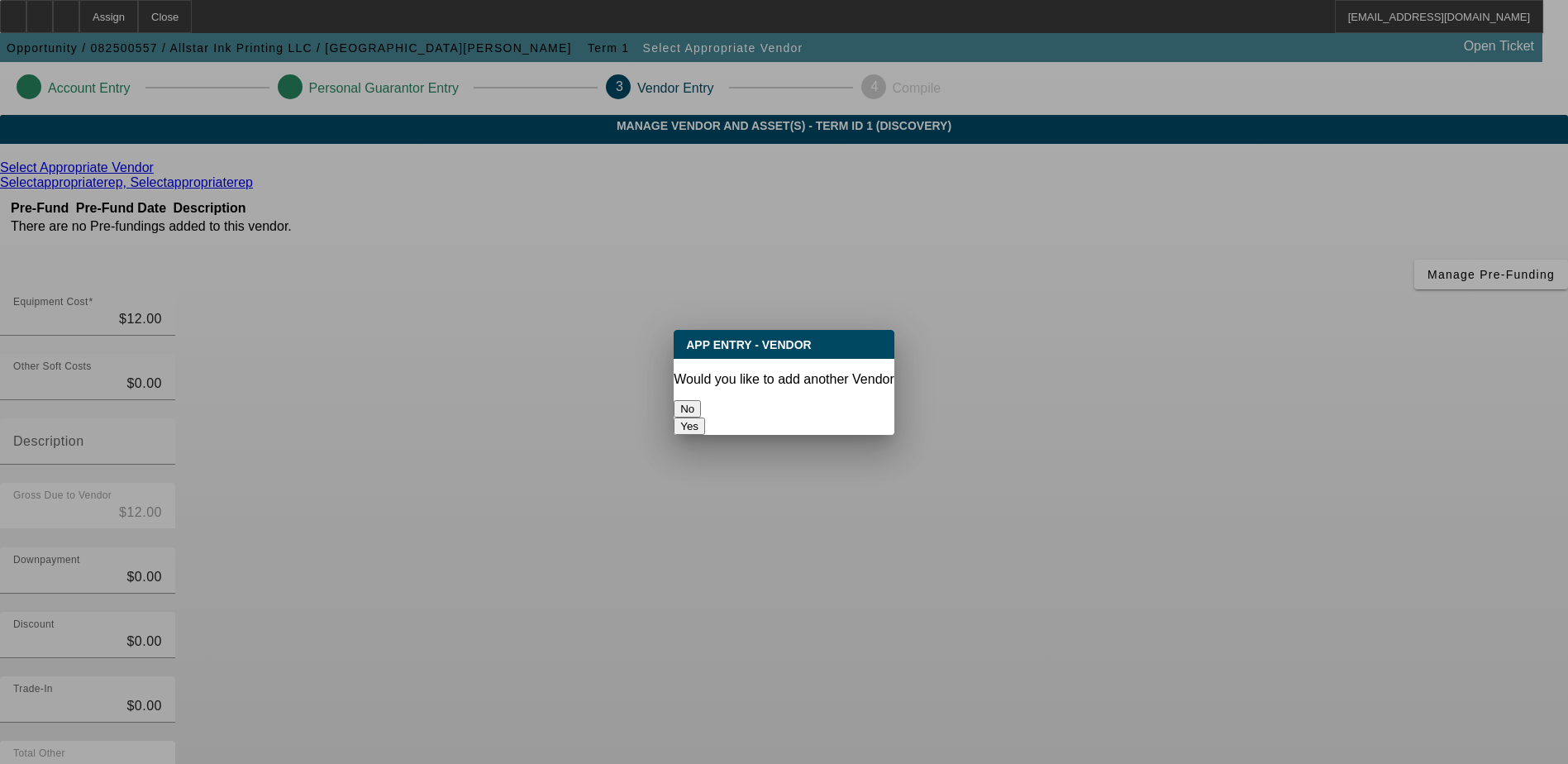
click at [701, 401] on button "No" at bounding box center [687, 409] width 27 height 18
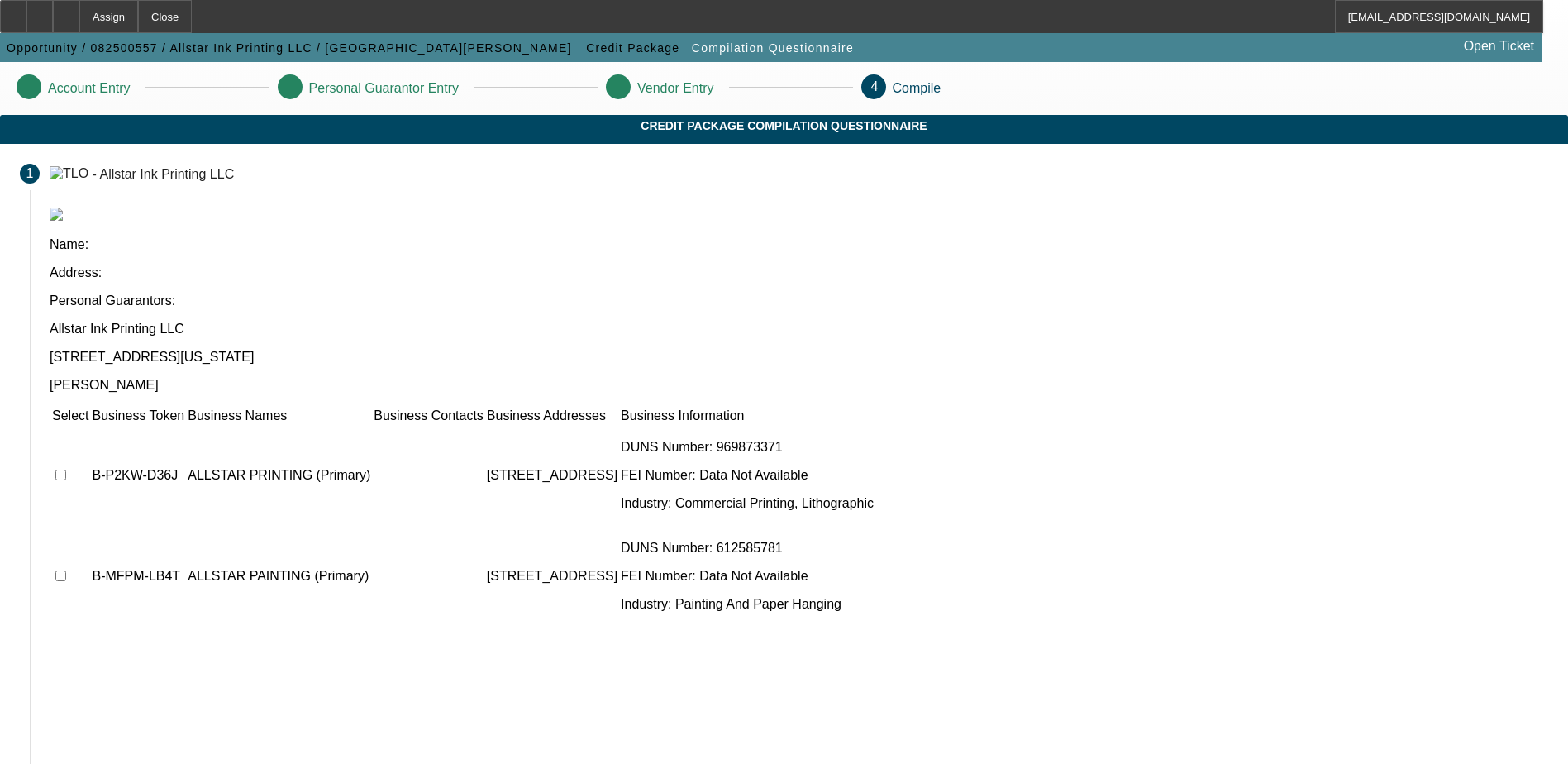
click at [66, 470] on input "checkbox" at bounding box center [61, 475] width 11 height 11
checkbox input "true"
click at [66, 571] on input "checkbox" at bounding box center [61, 576] width 11 height 11
checkbox input "true"
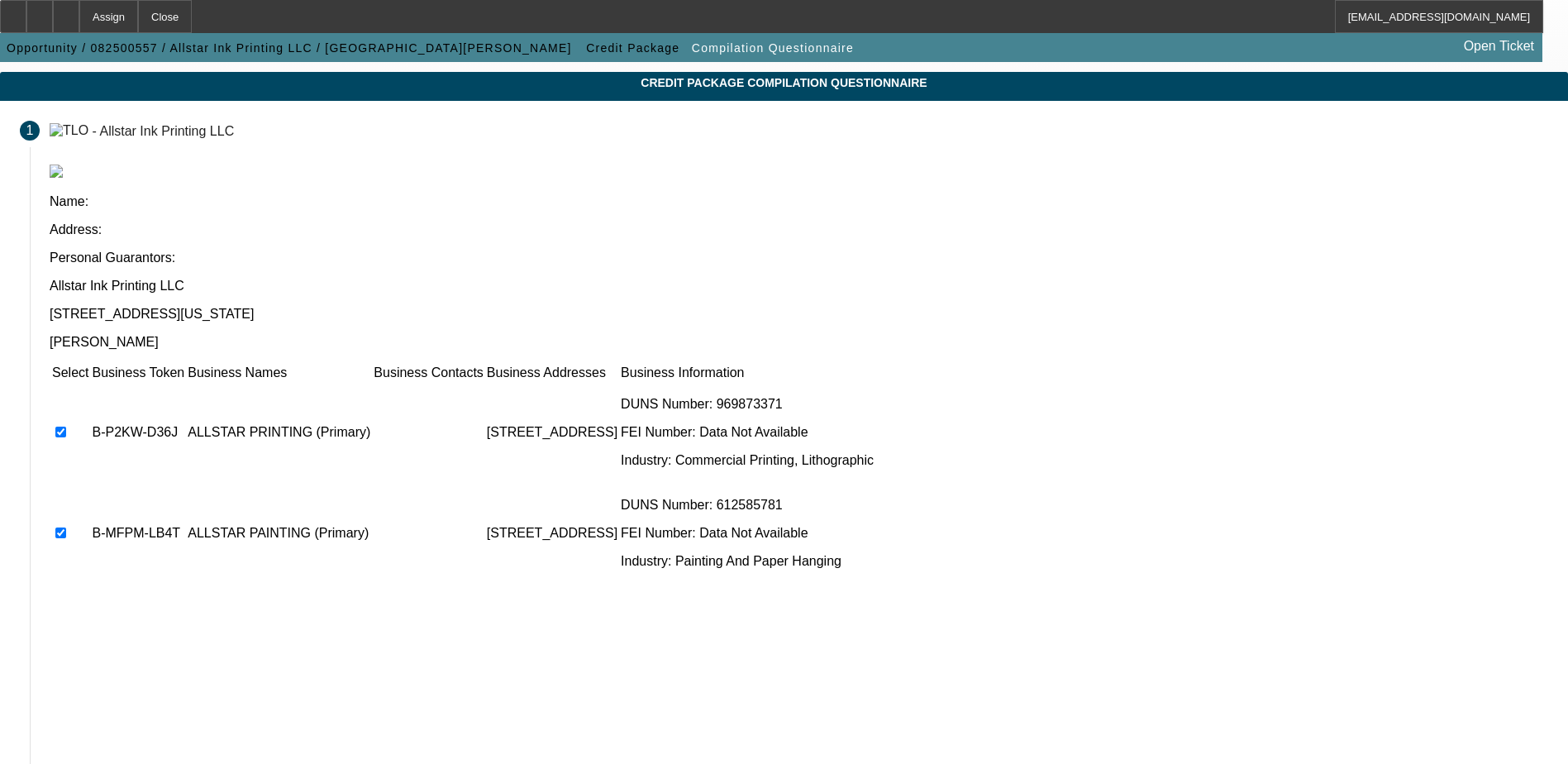
scroll to position [82, 0]
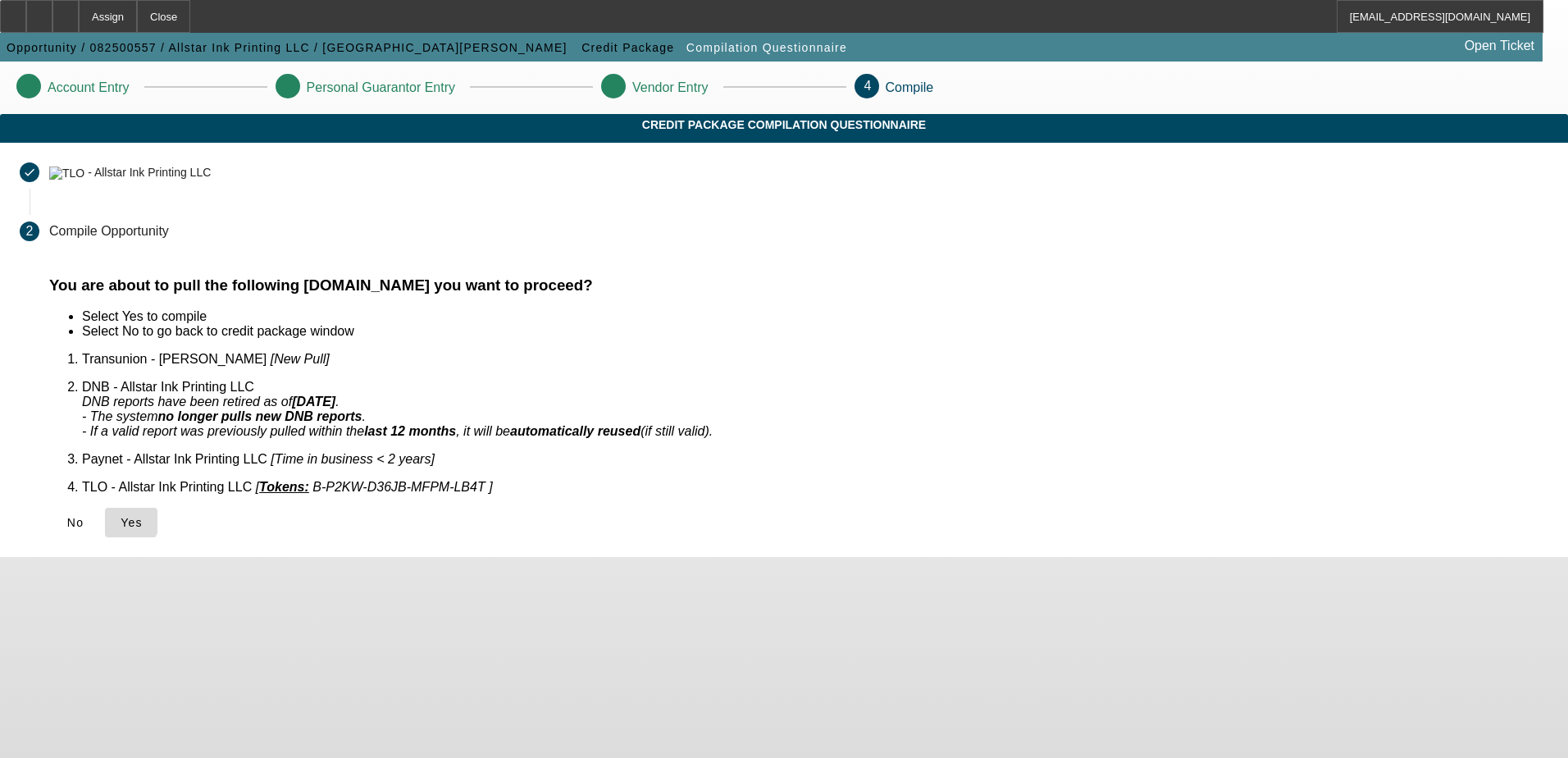
click at [120, 516] on icon at bounding box center [120, 522] width 0 height 13
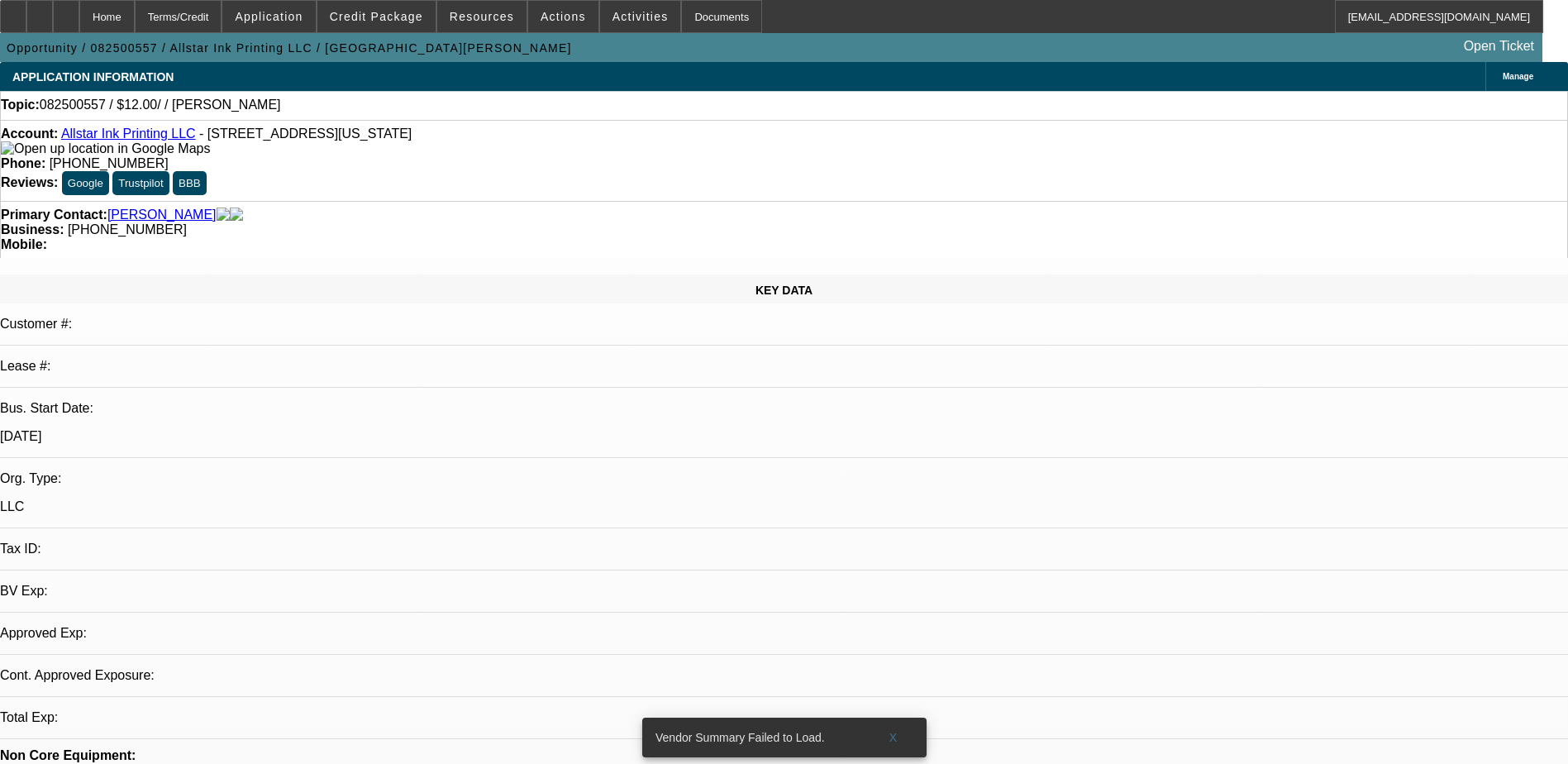
select select "0"
select select "2"
select select "0.1"
select select "1"
select select "2"
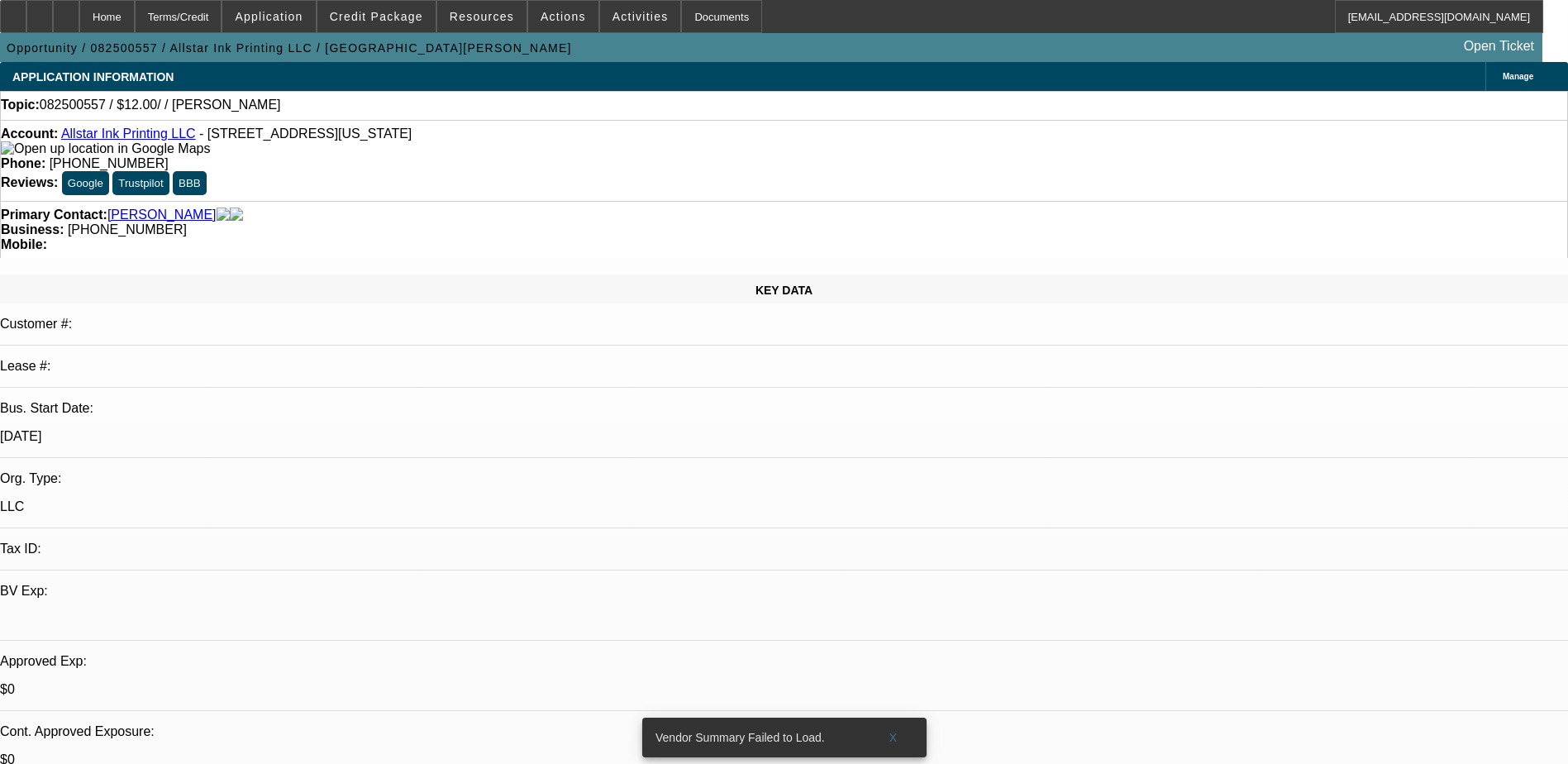
select select "4"
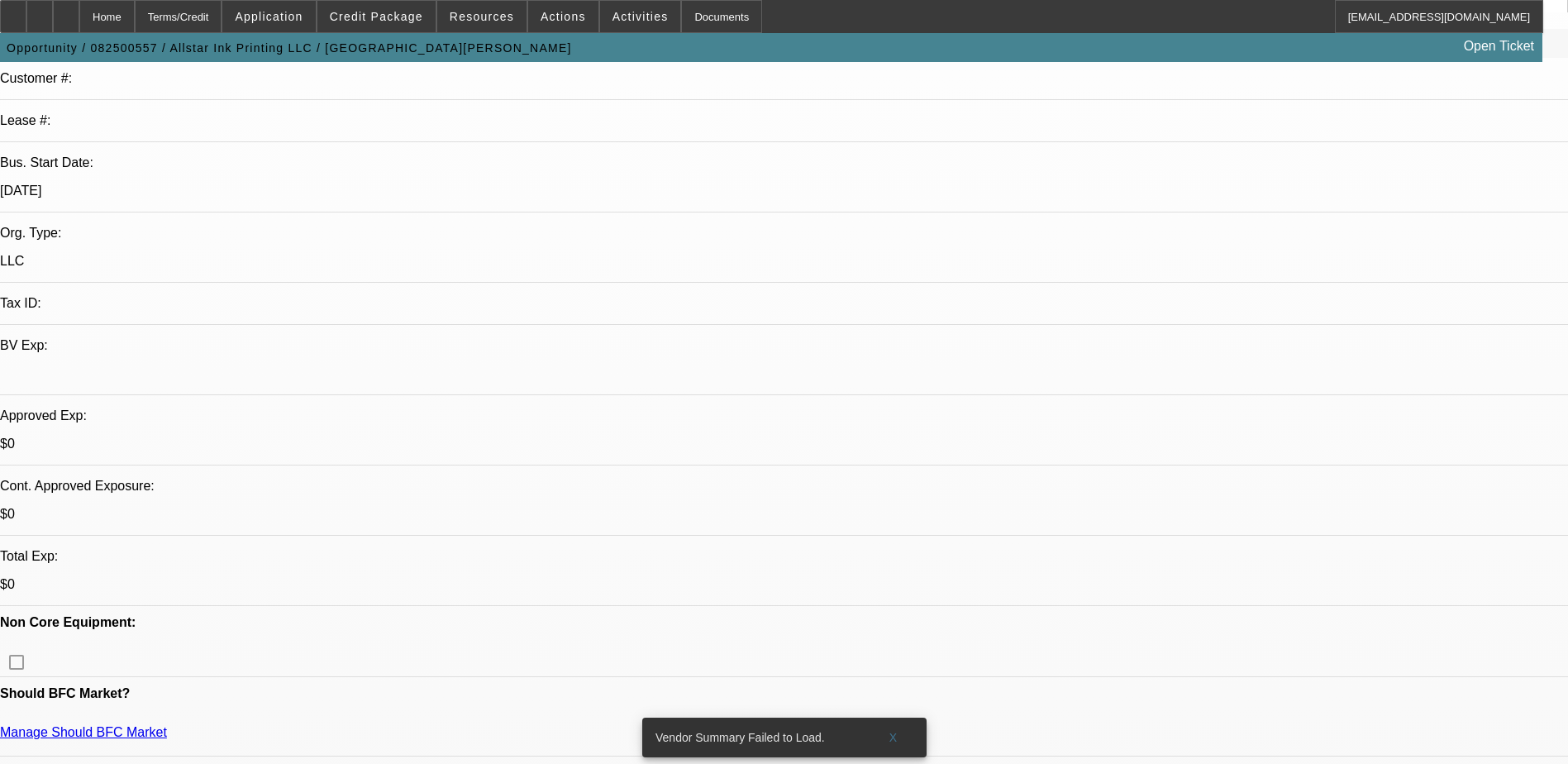
scroll to position [248, 0]
click at [896, 718] on span at bounding box center [894, 737] width 53 height 40
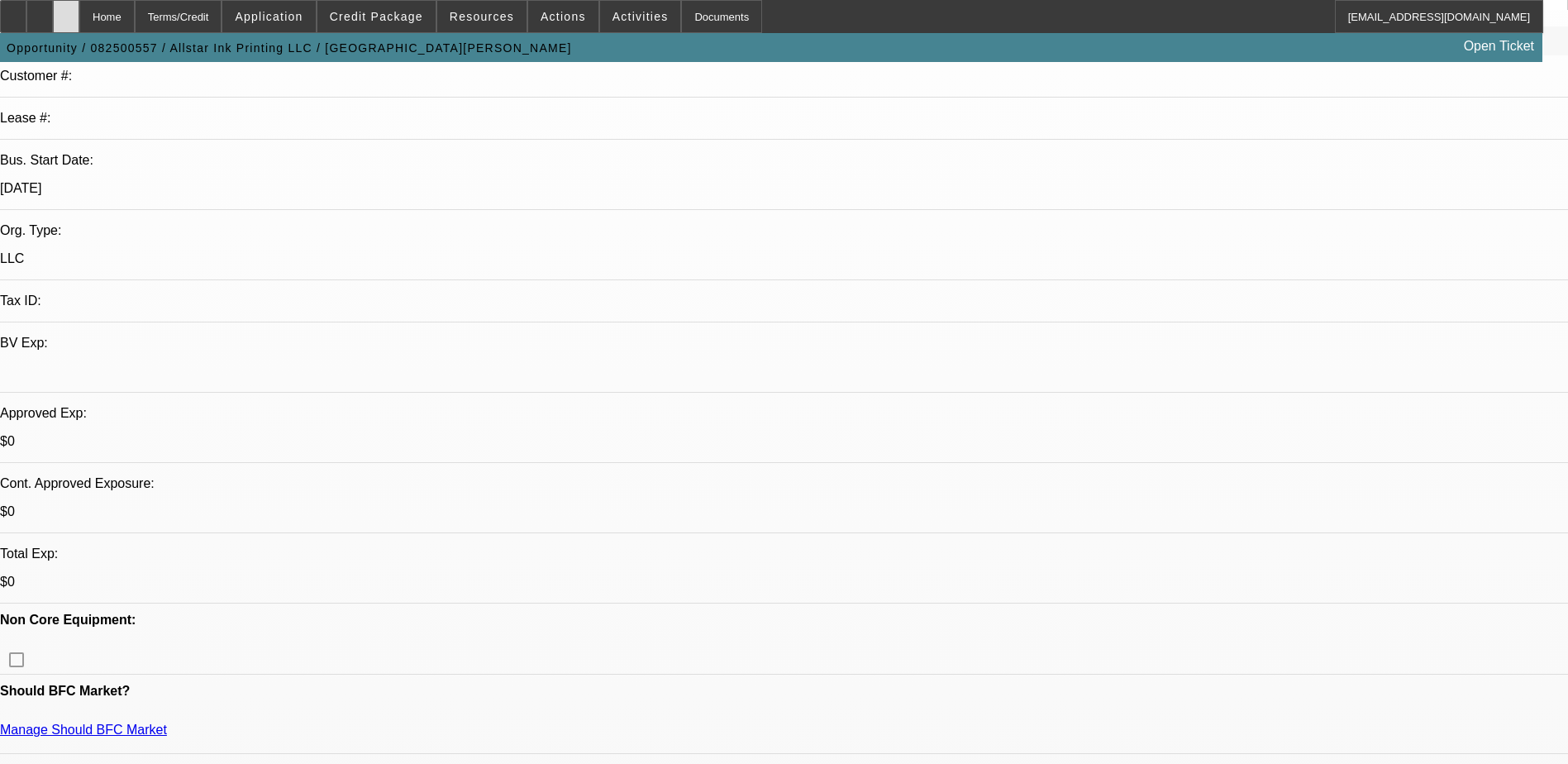
click at [80, 10] on div at bounding box center [66, 16] width 27 height 33
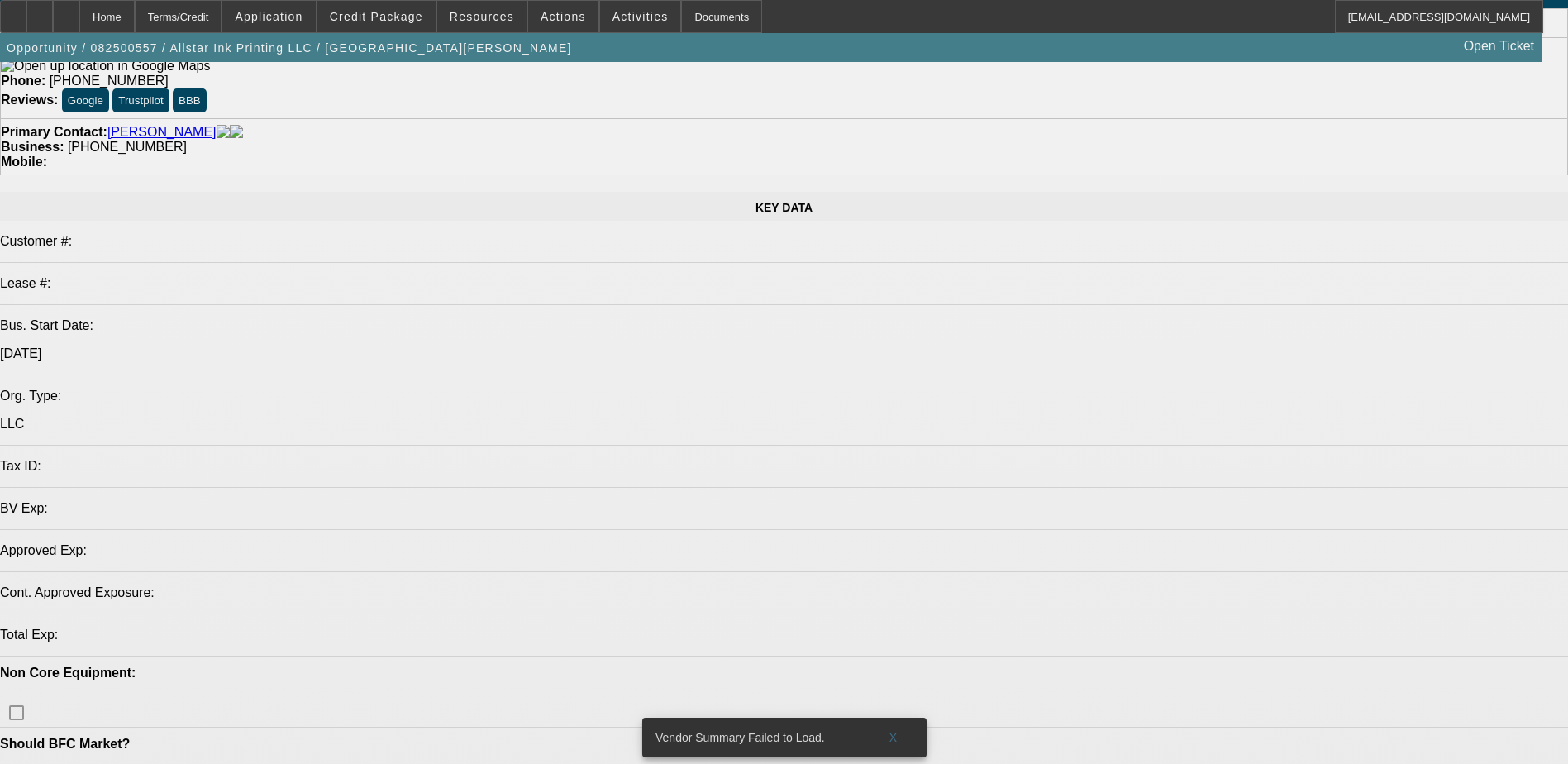
select select "0"
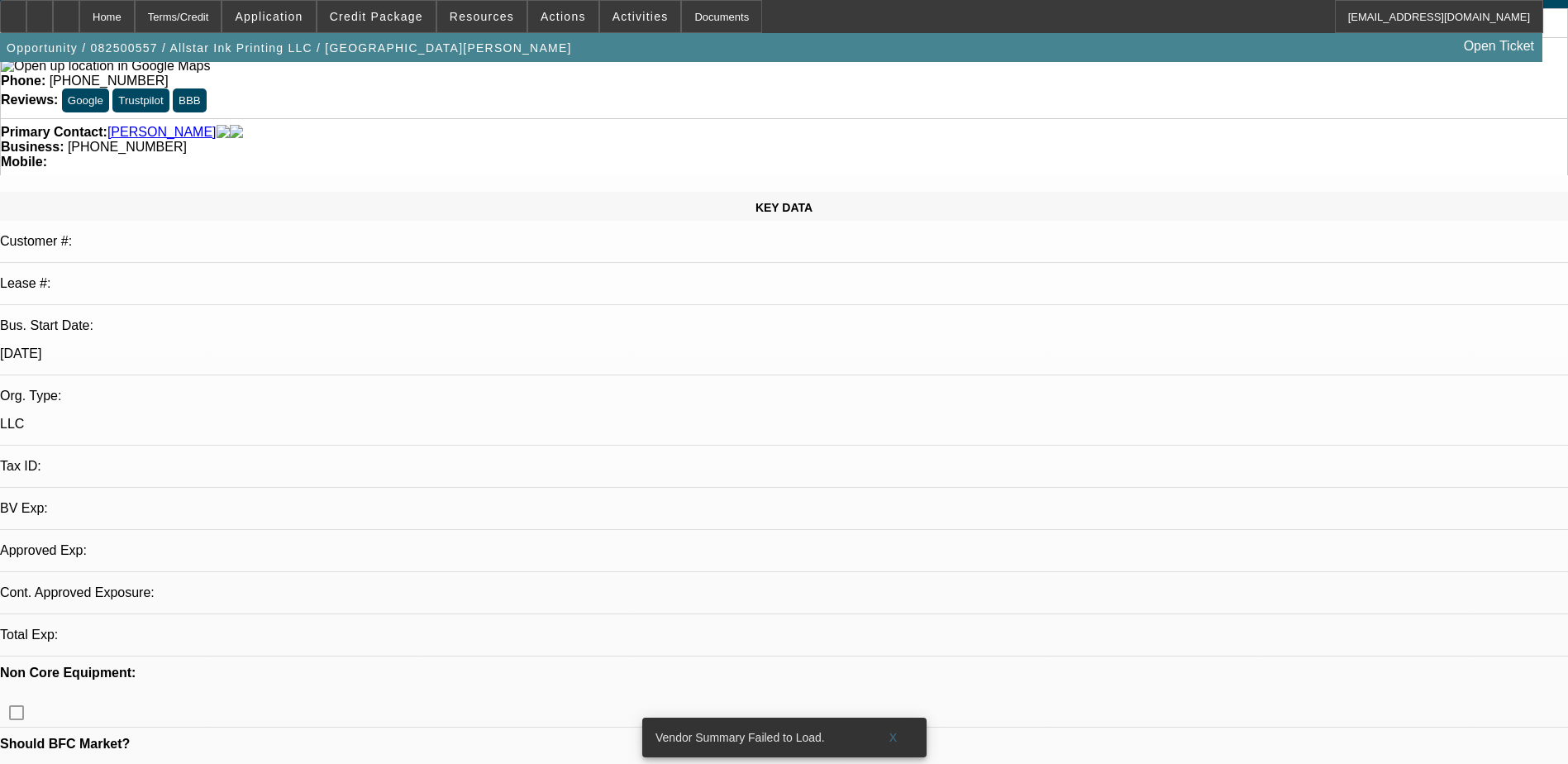
select select "2"
select select "0.1"
select select "4"
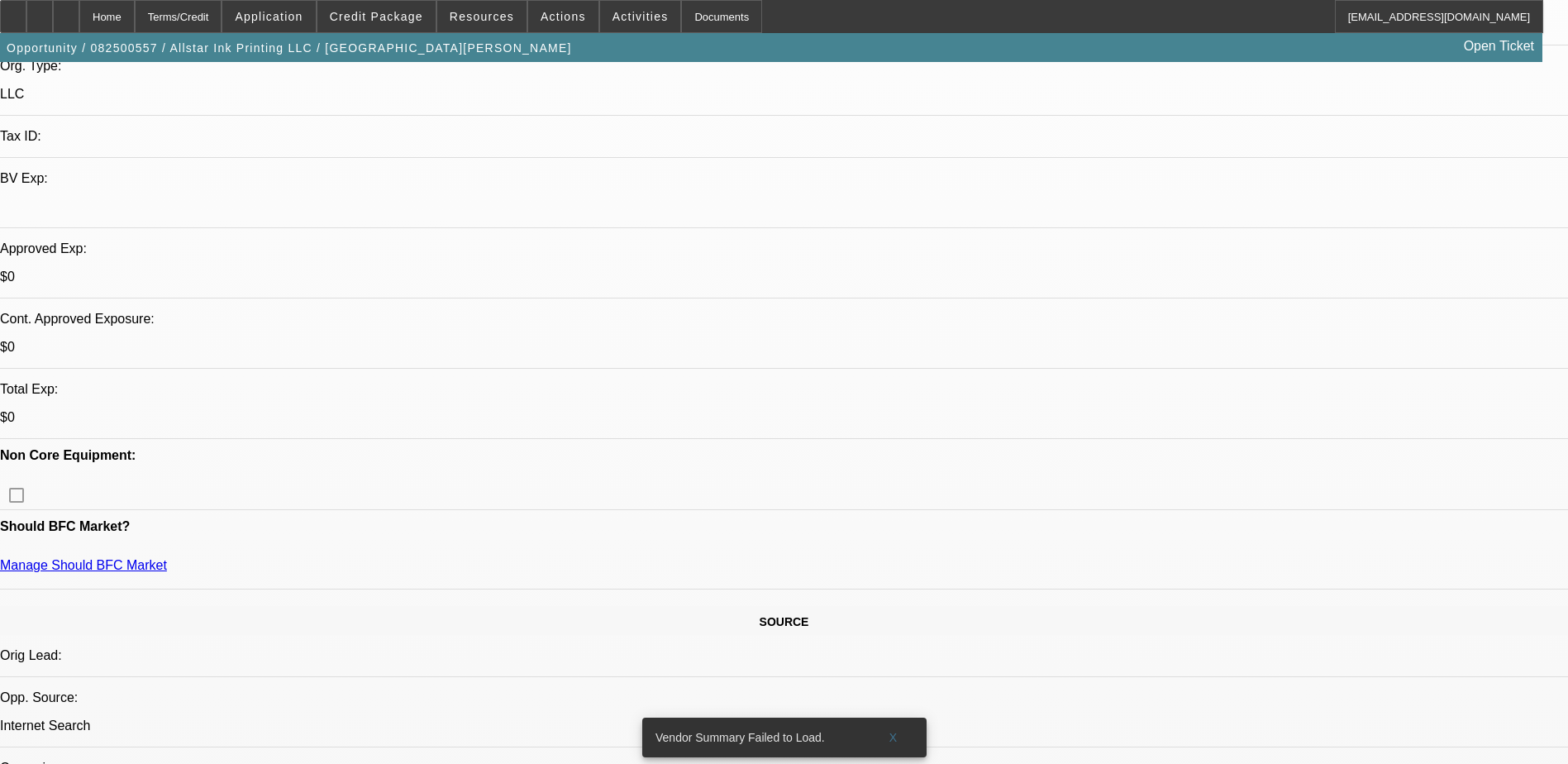
scroll to position [414, 0]
click at [297, 11] on span "Application" at bounding box center [268, 16] width 68 height 13
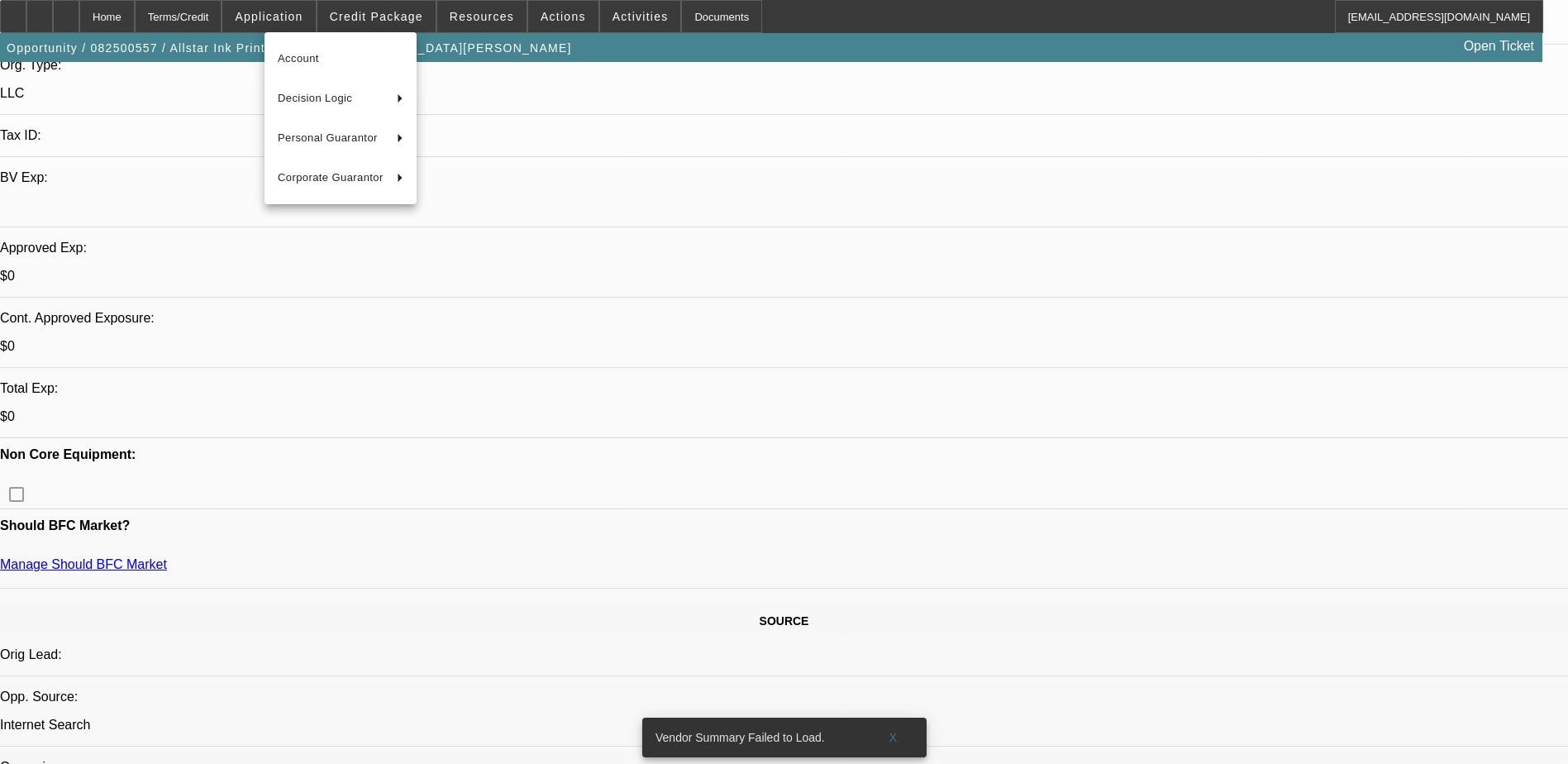
click at [370, 13] on div at bounding box center [784, 382] width 1568 height 764
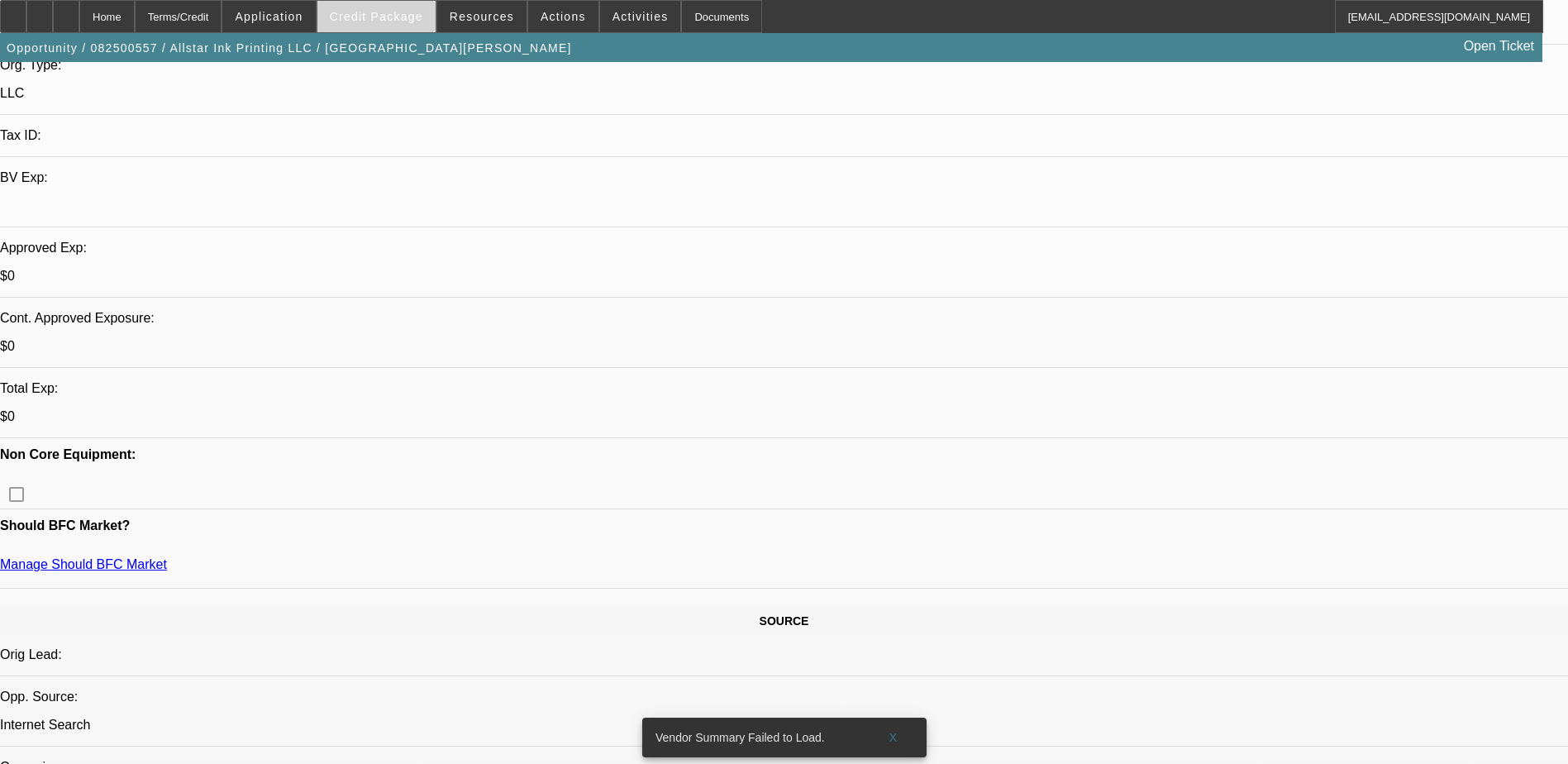
click at [378, 13] on span "Credit Package" at bounding box center [376, 16] width 93 height 13
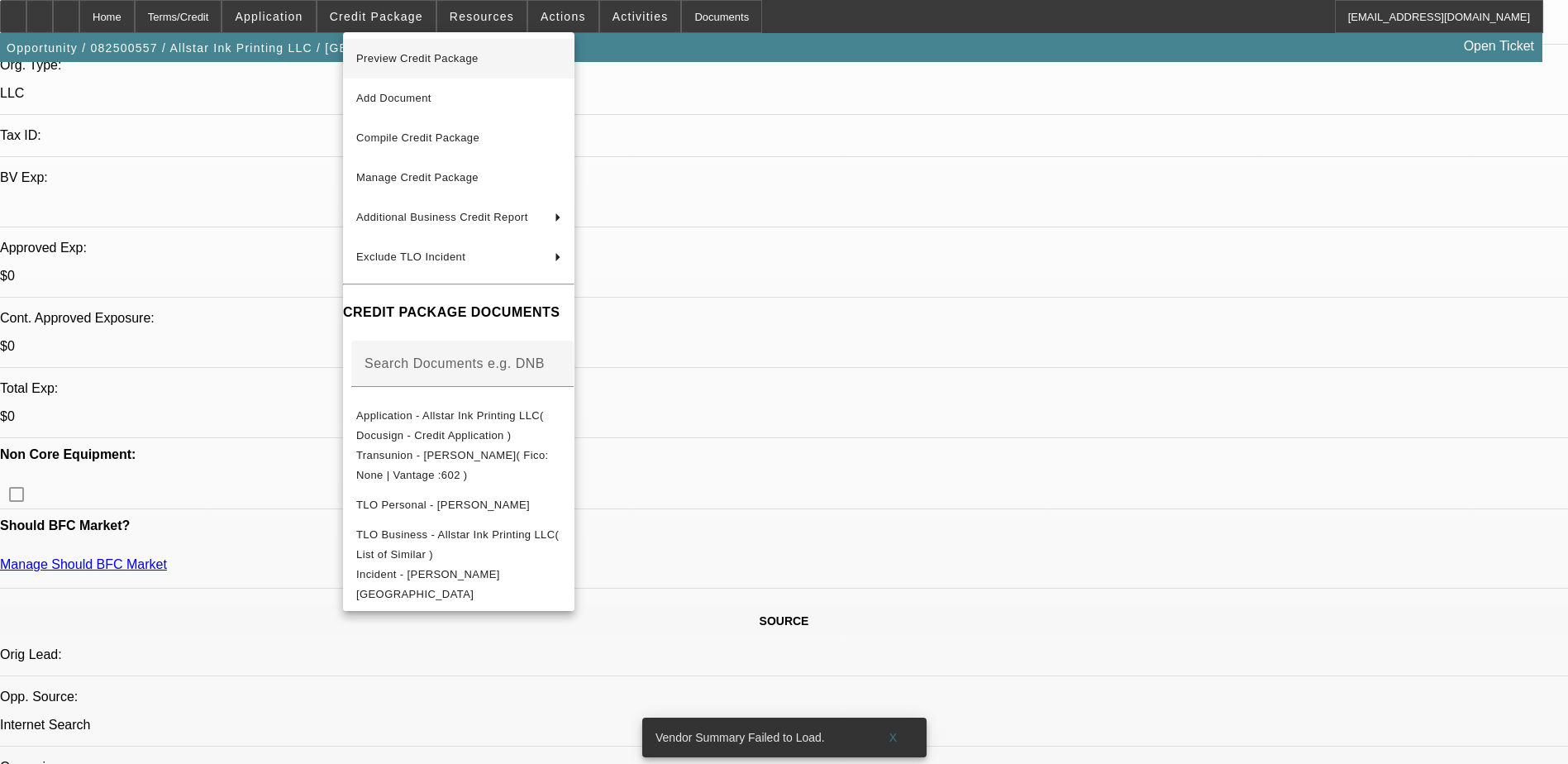
click at [449, 51] on span "Preview Credit Package" at bounding box center [458, 58] width 205 height 19
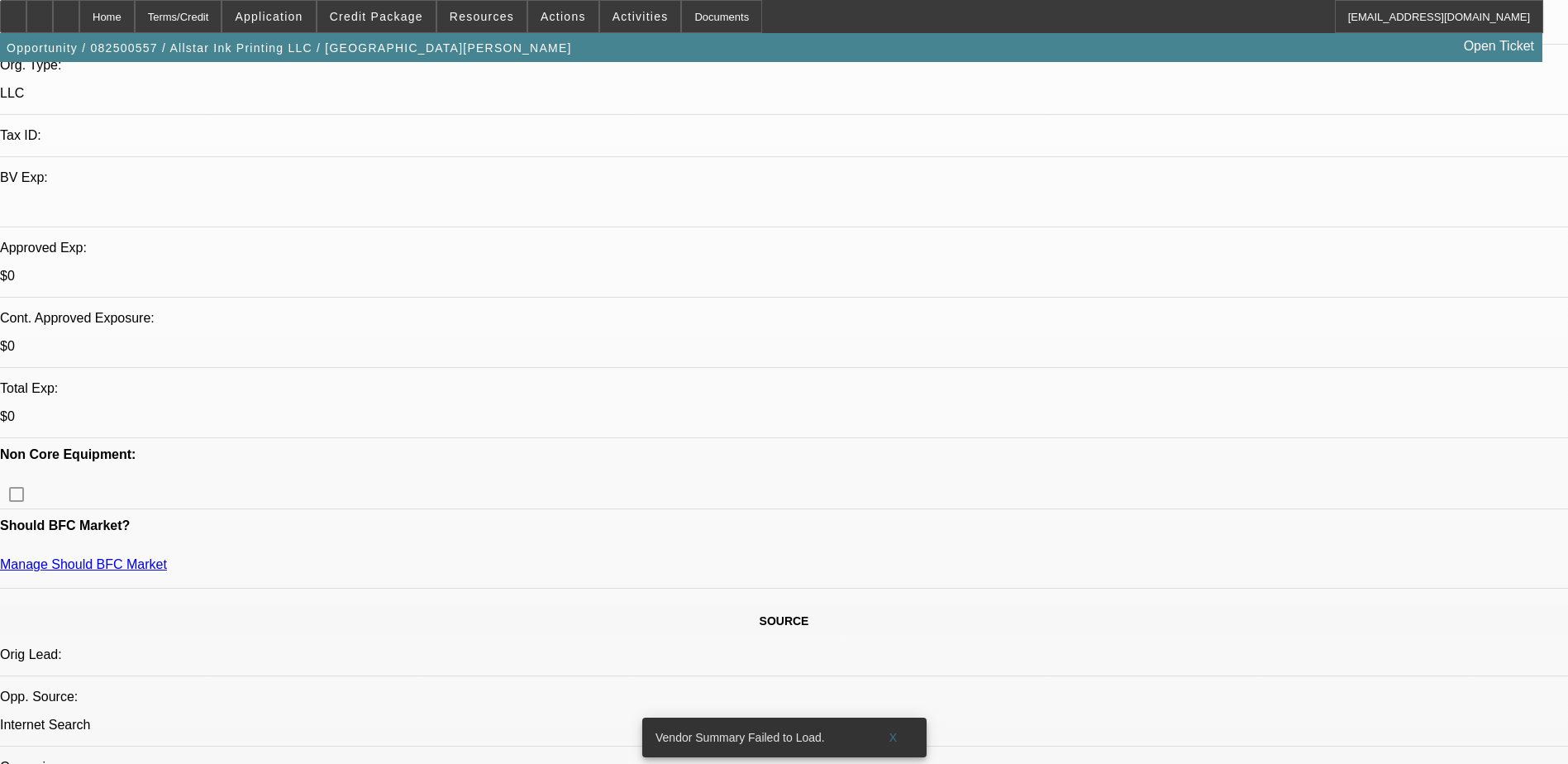
scroll to position [0, 0]
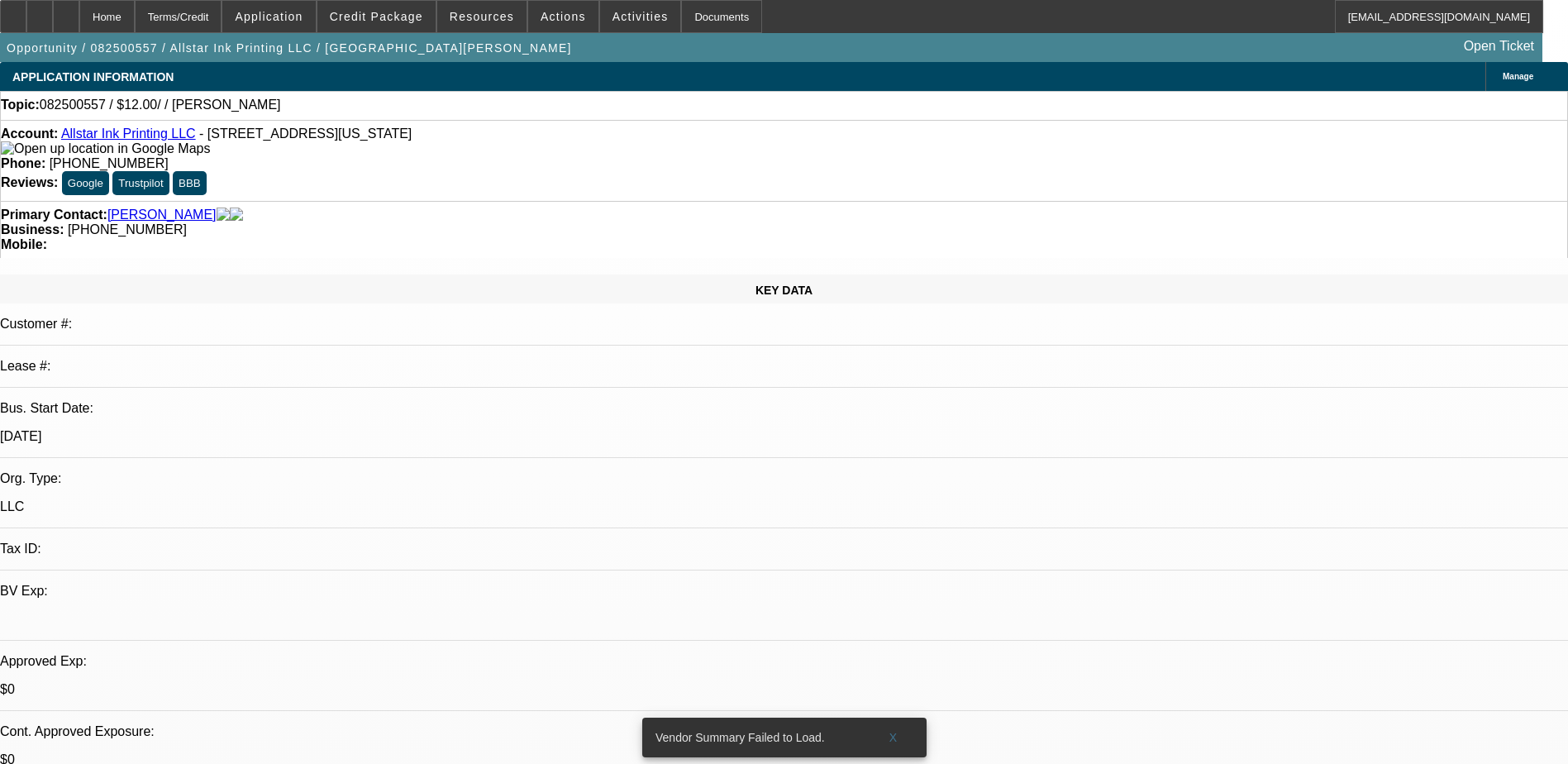
click at [882, 718] on span at bounding box center [894, 737] width 53 height 40
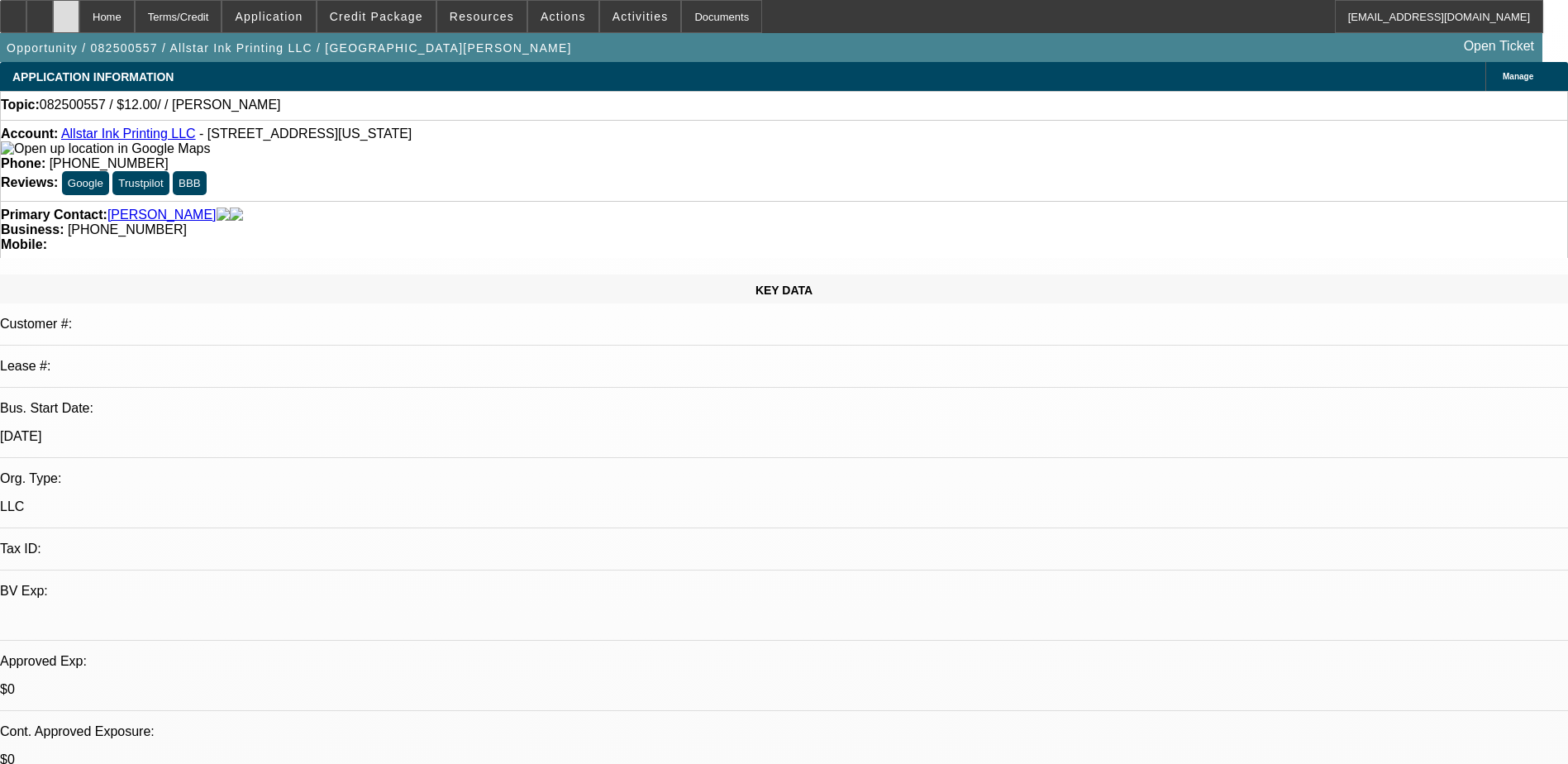
click at [66, 11] on icon at bounding box center [66, 11] width 0 height 0
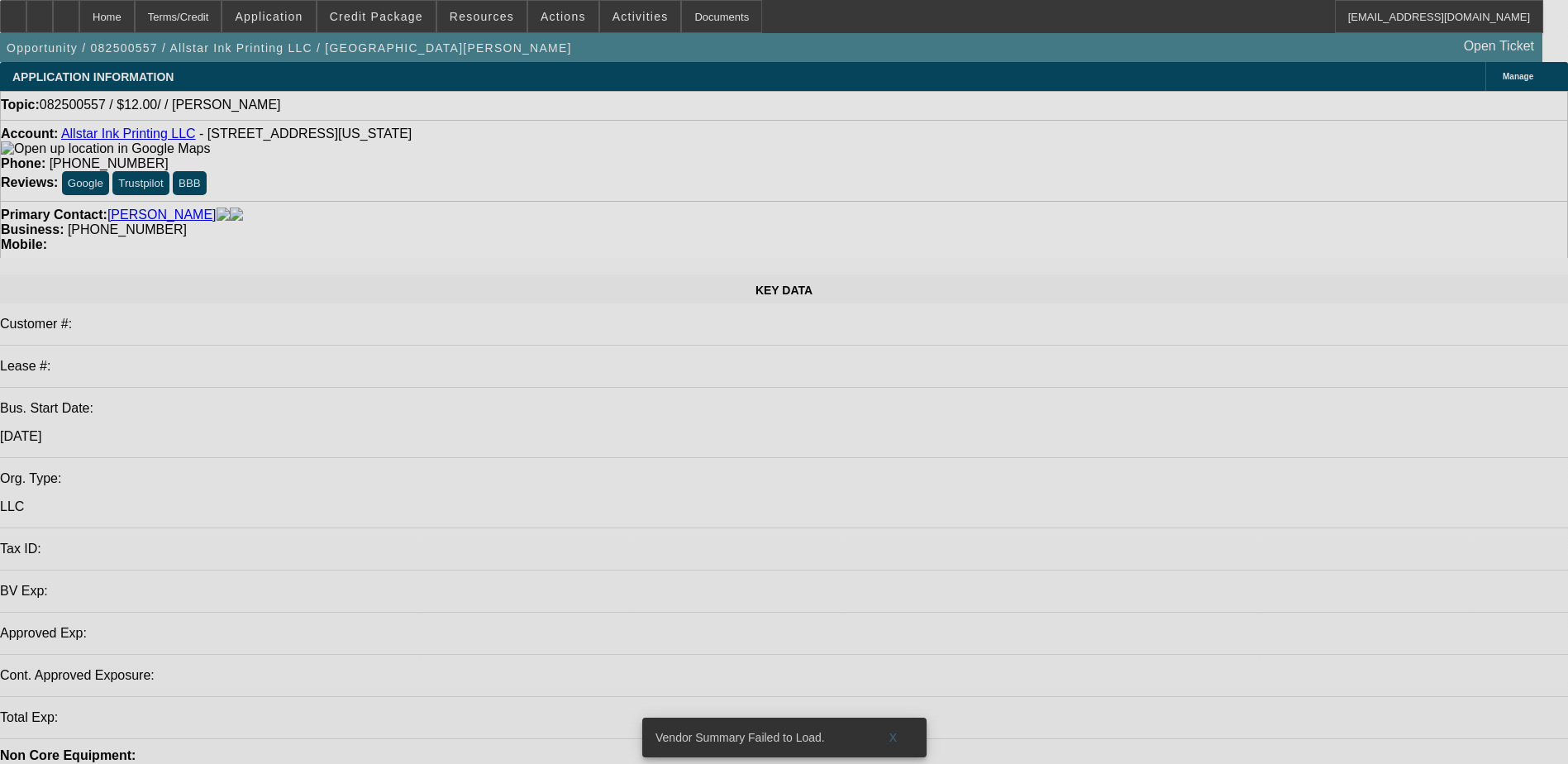
select select "0"
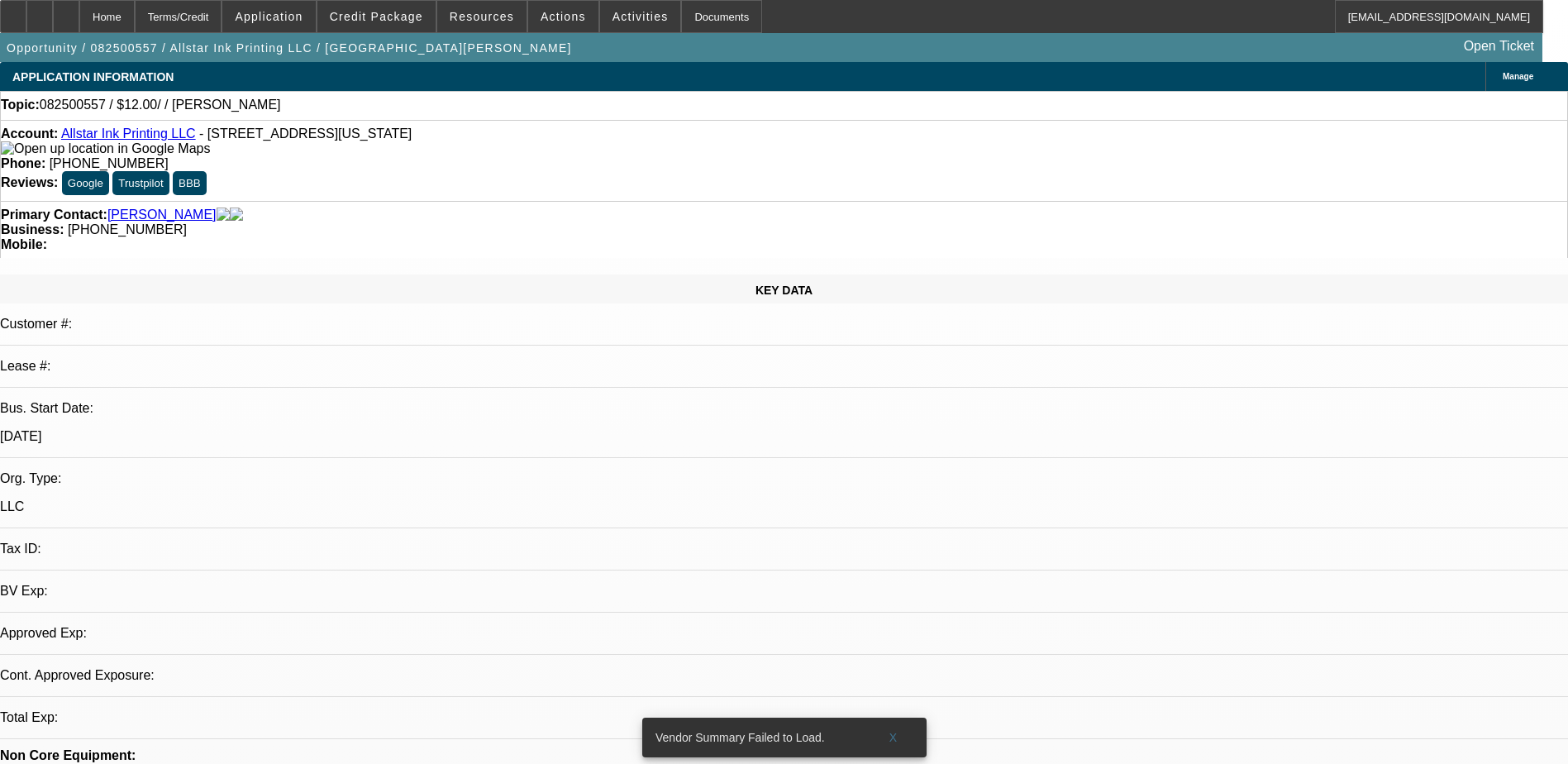
select select "2"
select select "0.1"
select select "1"
select select "2"
select select "4"
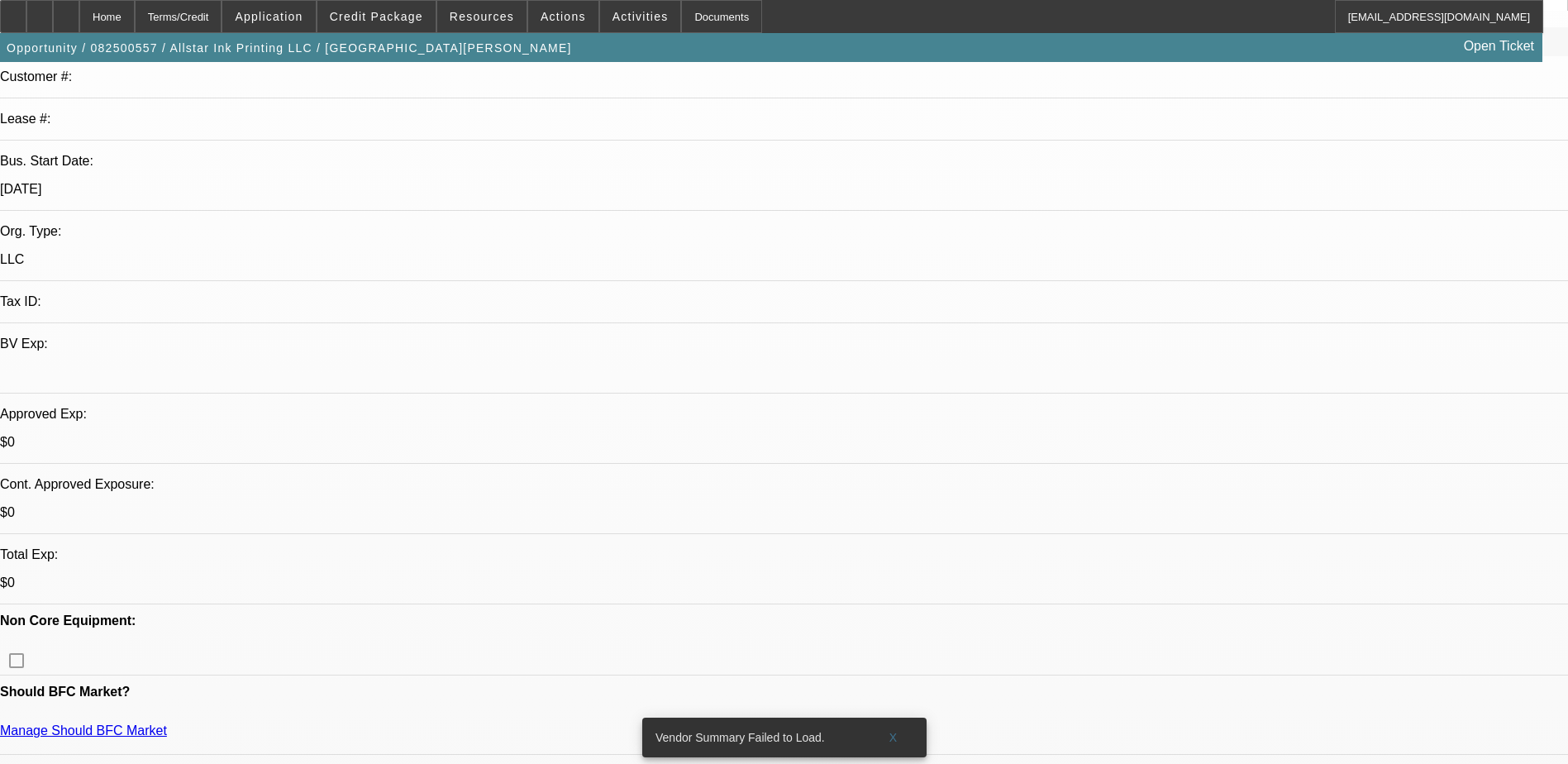
scroll to position [248, 0]
click at [890, 731] on span "X" at bounding box center [893, 737] width 9 height 13
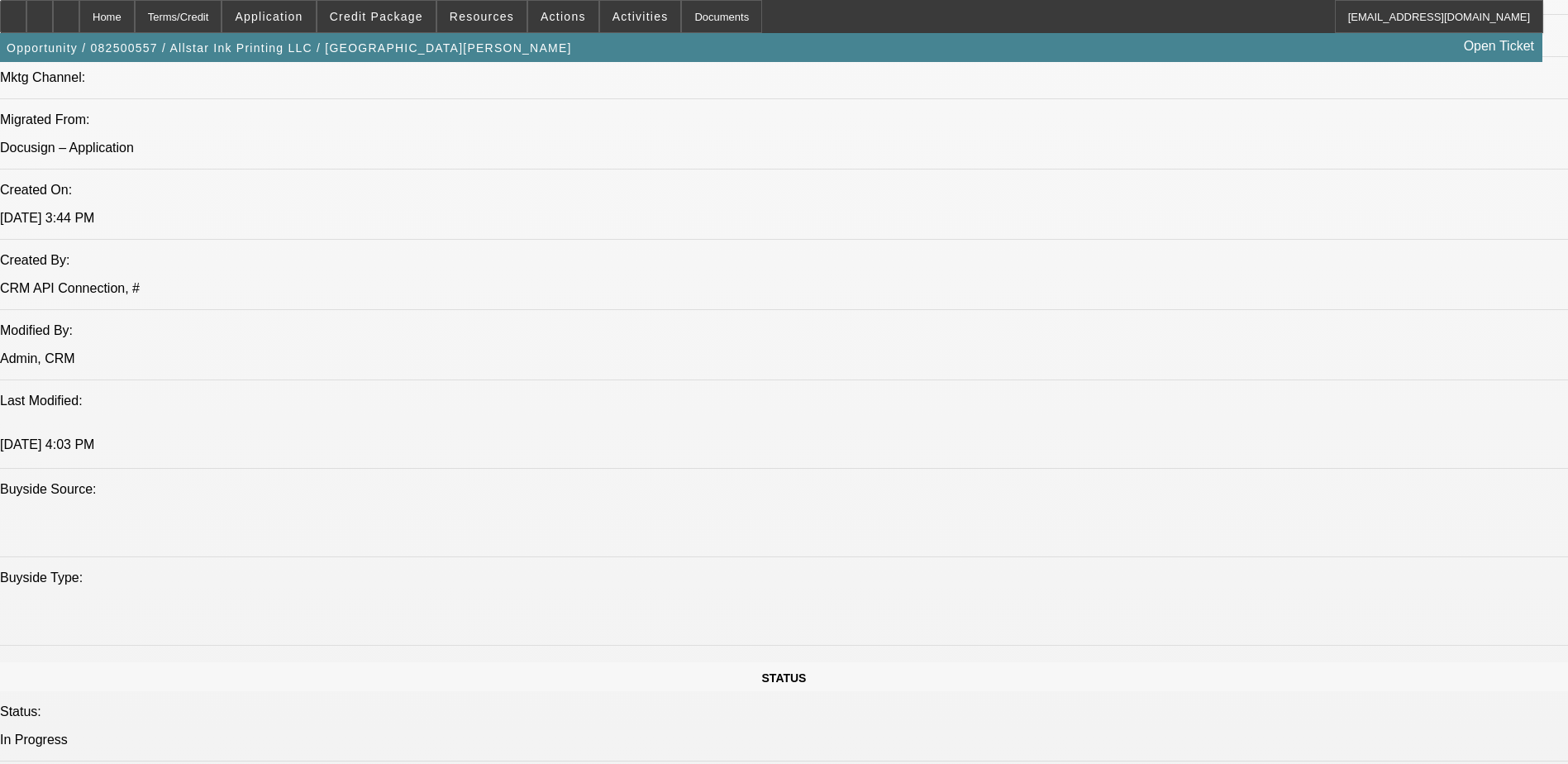
scroll to position [1158, 0]
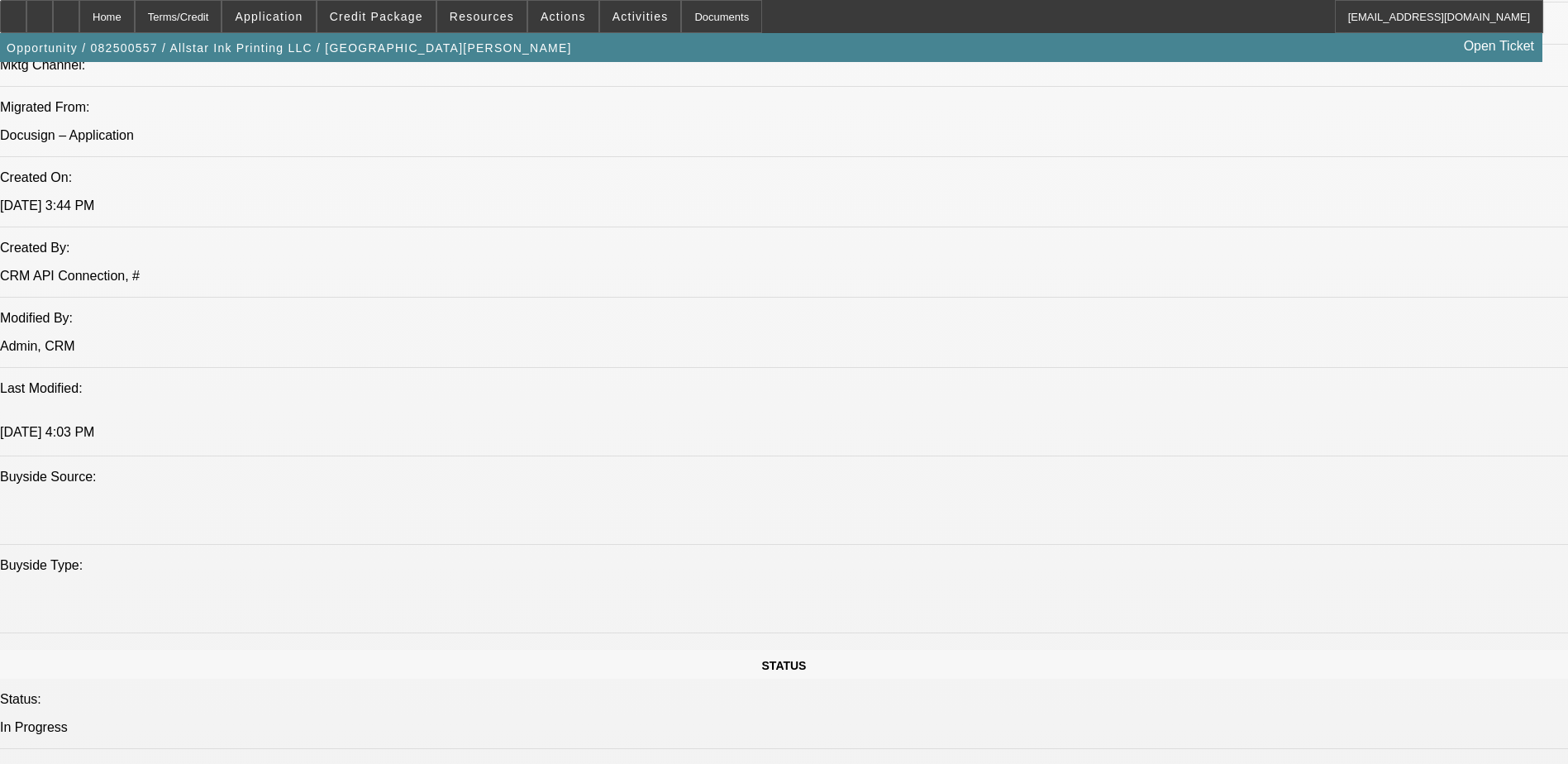
radio input "true"
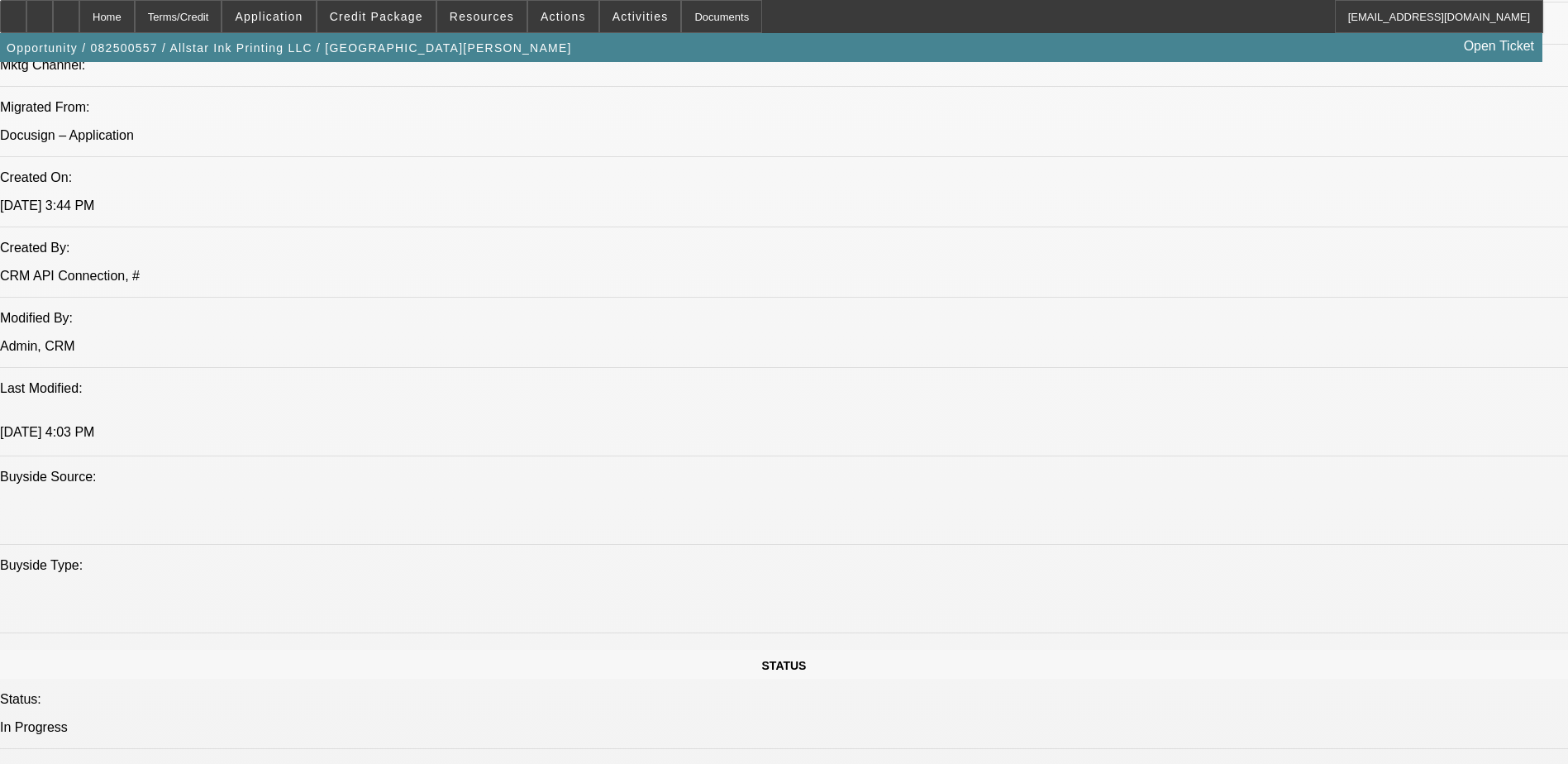
type textarea "Looking at DTF Machine, has one in mind, waiting for her to send equipment info…"
radio input "true"
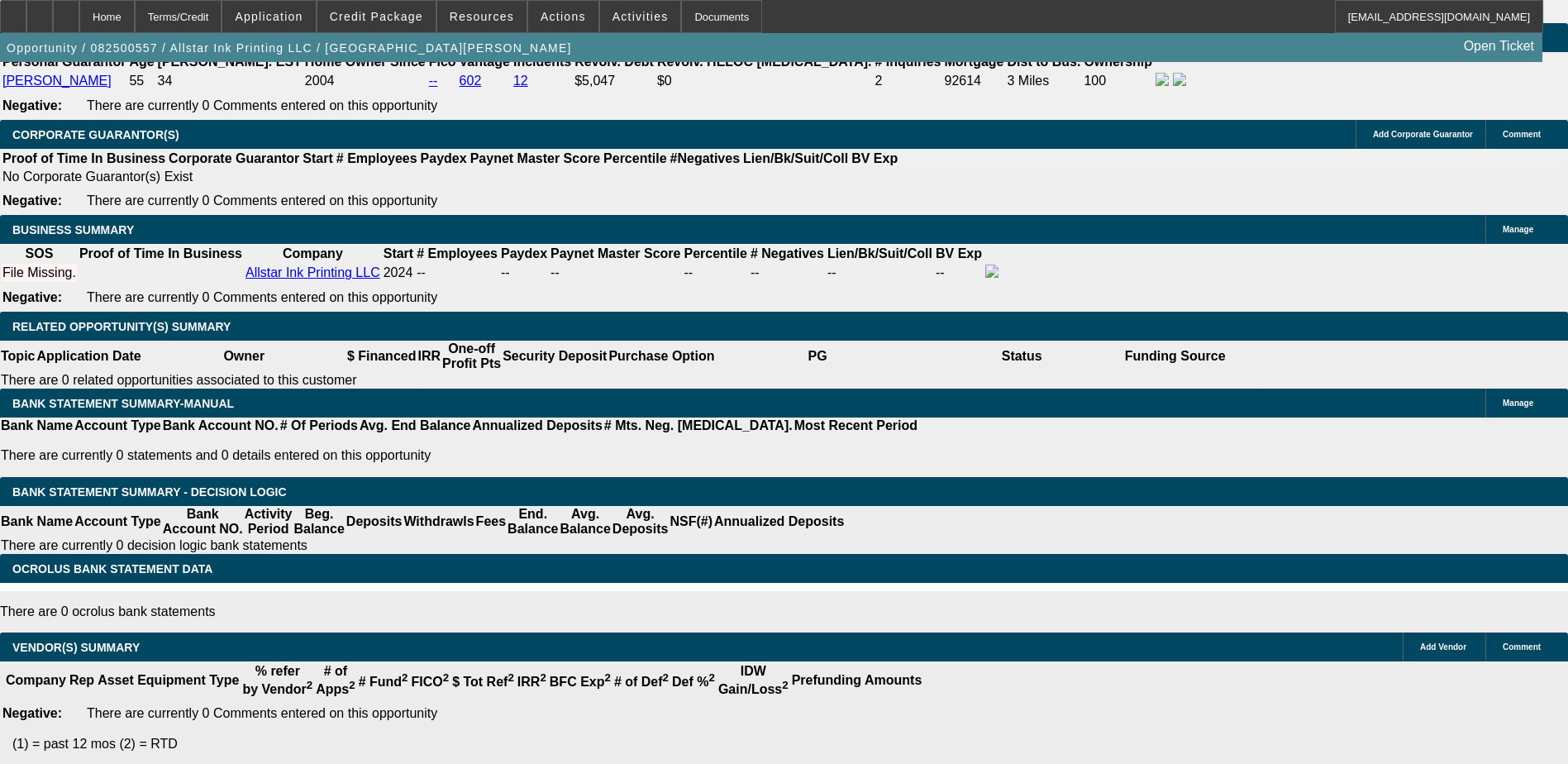
scroll to position [2647, 0]
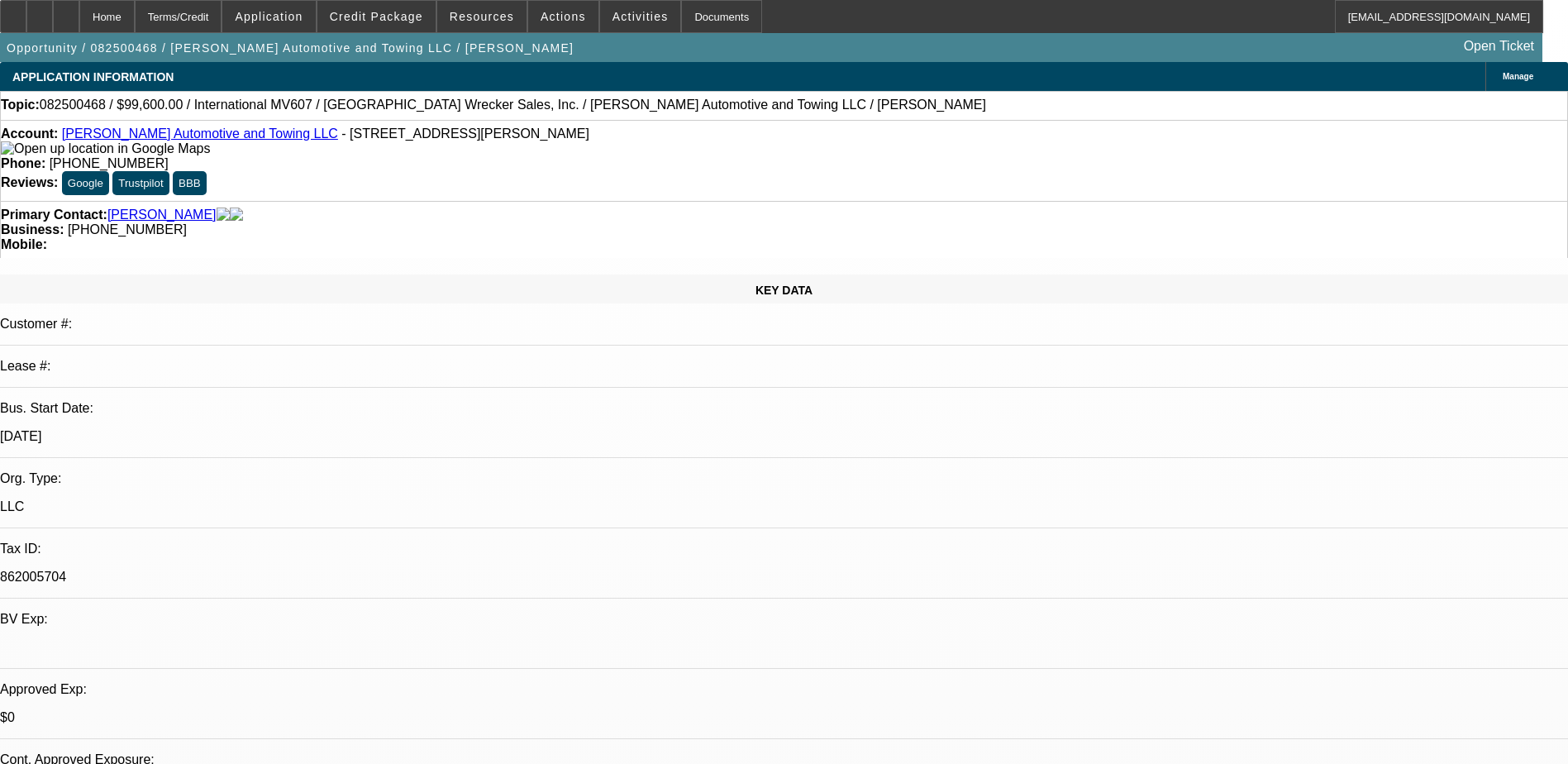
select select "0.2"
select select "2"
select select "0.1"
select select "0"
select select "2"
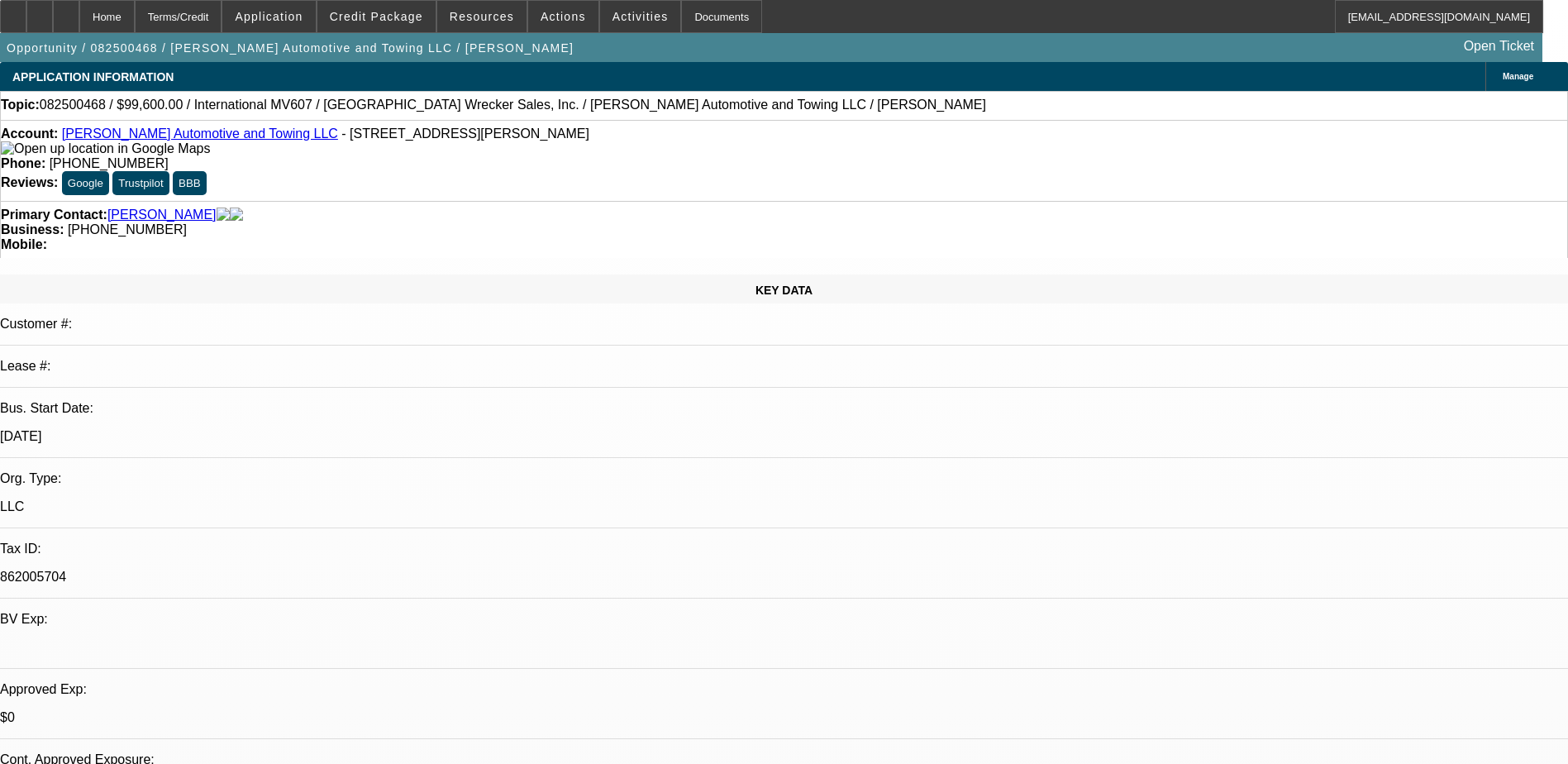
select select "0.1"
select select "1"
select select "2"
select select "4"
select select "1"
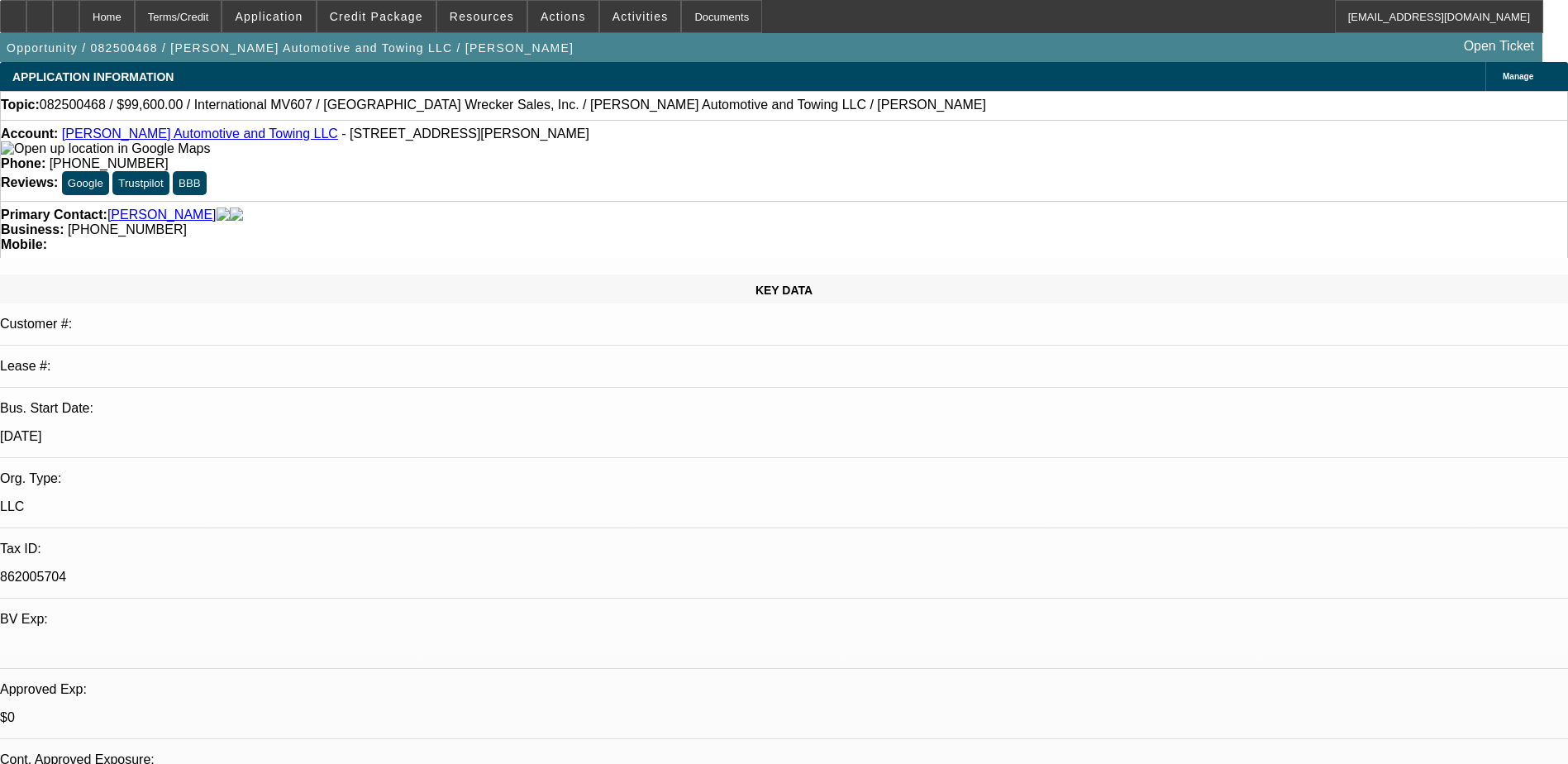
select select "2"
select select "4"
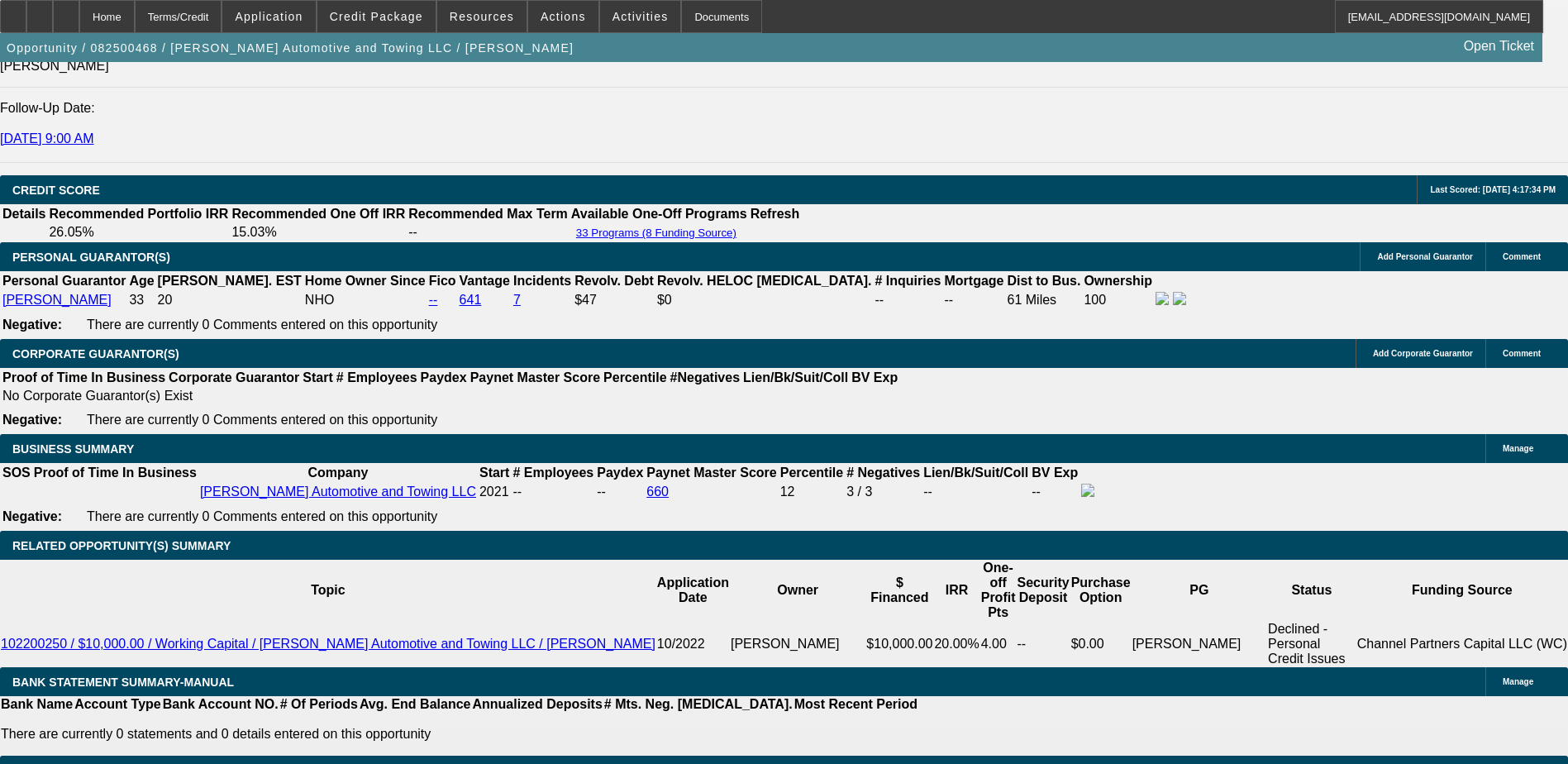
scroll to position [2315, 0]
